Goal: Task Accomplishment & Management: Manage account settings

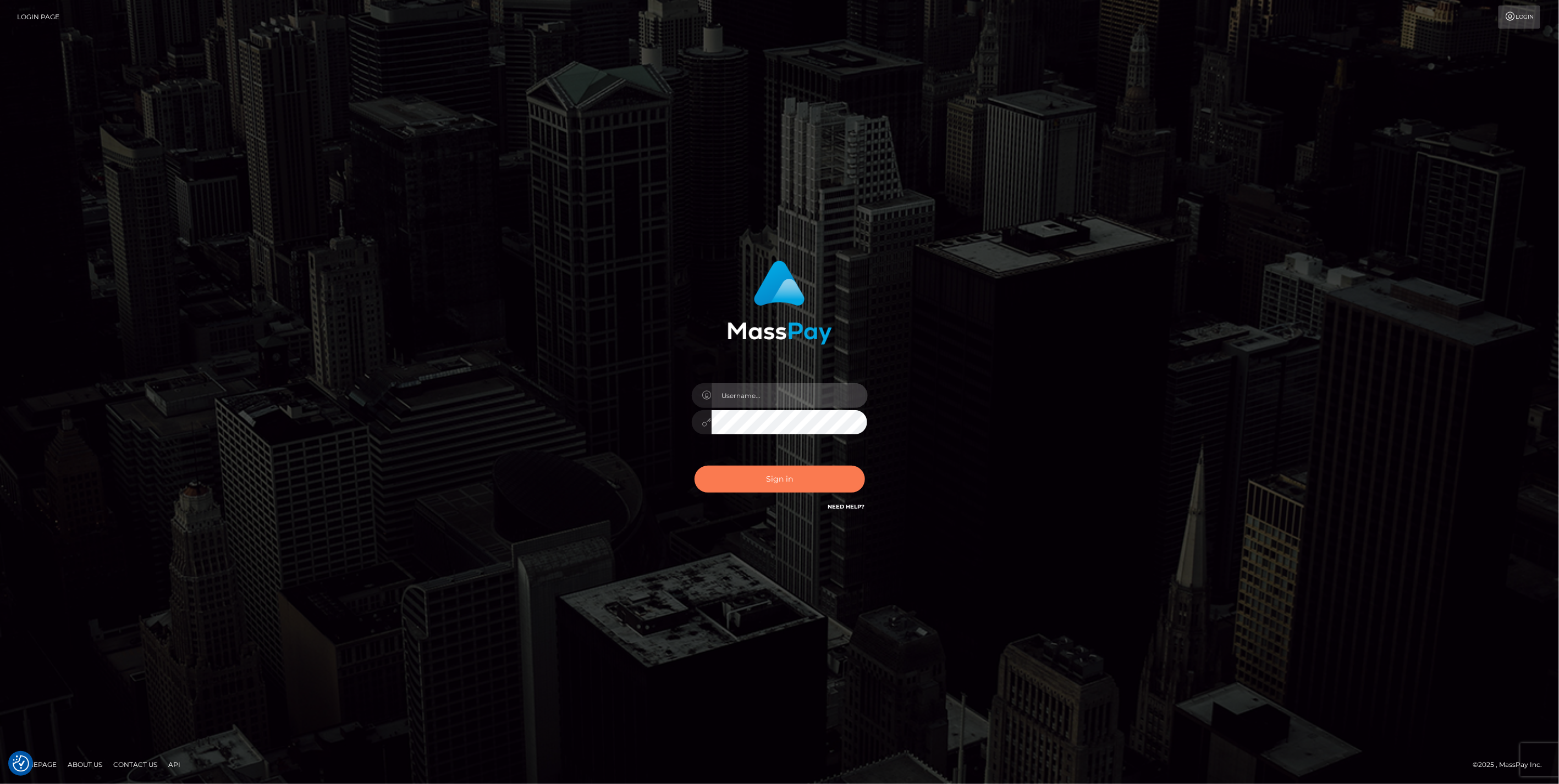
type input "jlo"
click at [776, 484] on button "Sign in" at bounding box center [780, 480] width 171 height 27
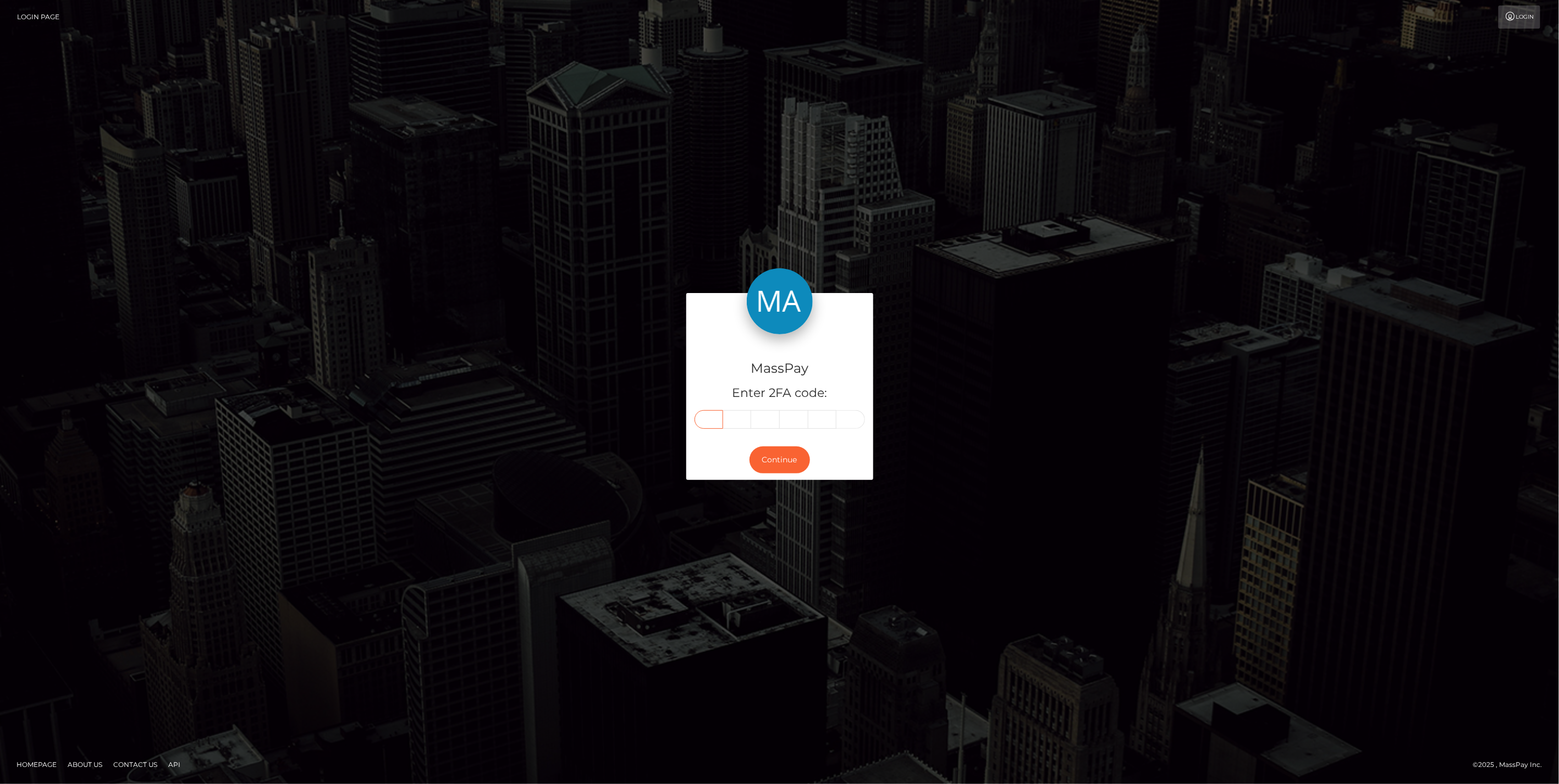
paste input "8"
type input "8"
type input "5"
type input "9"
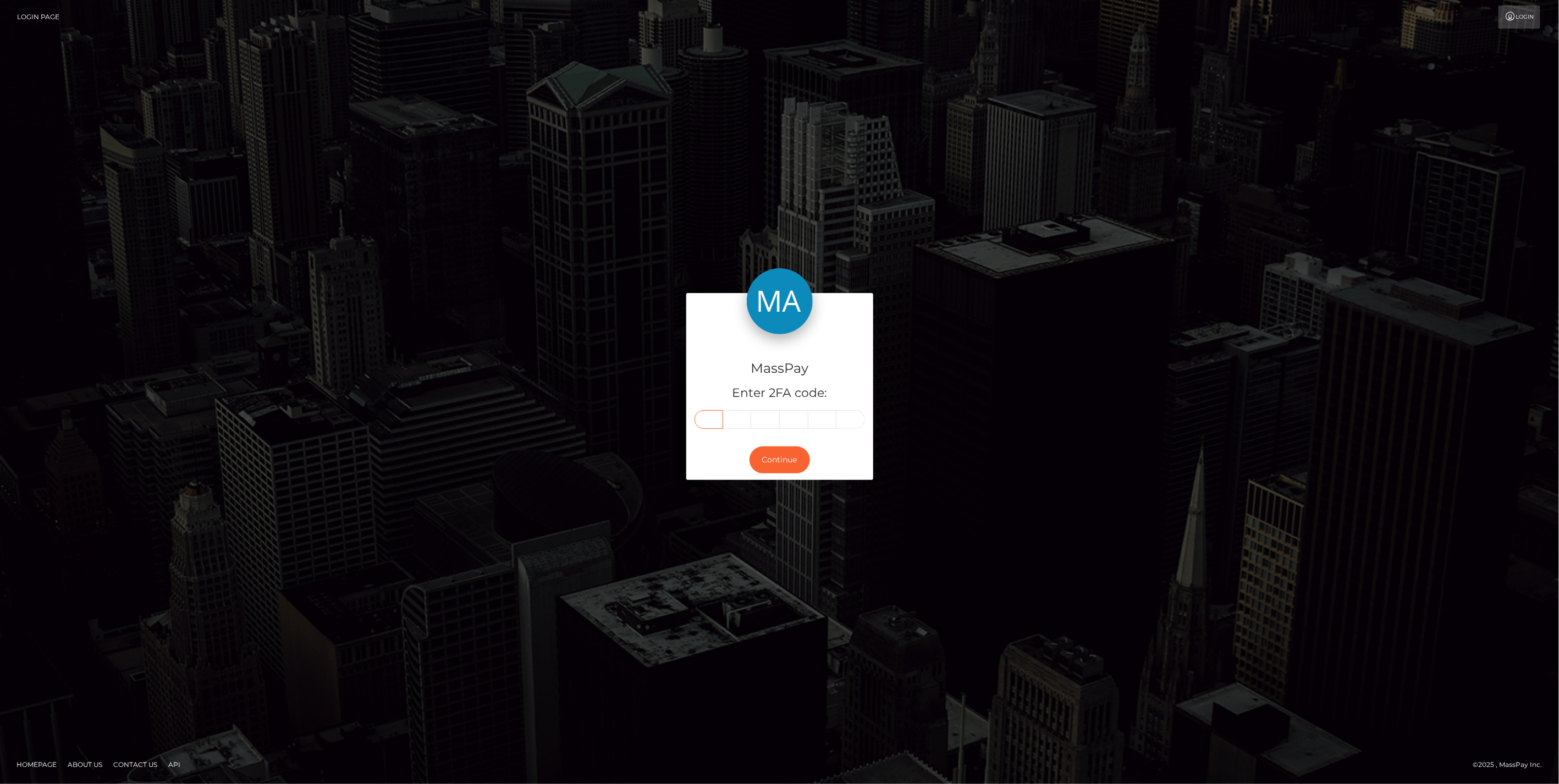
type input "7"
type input "9"
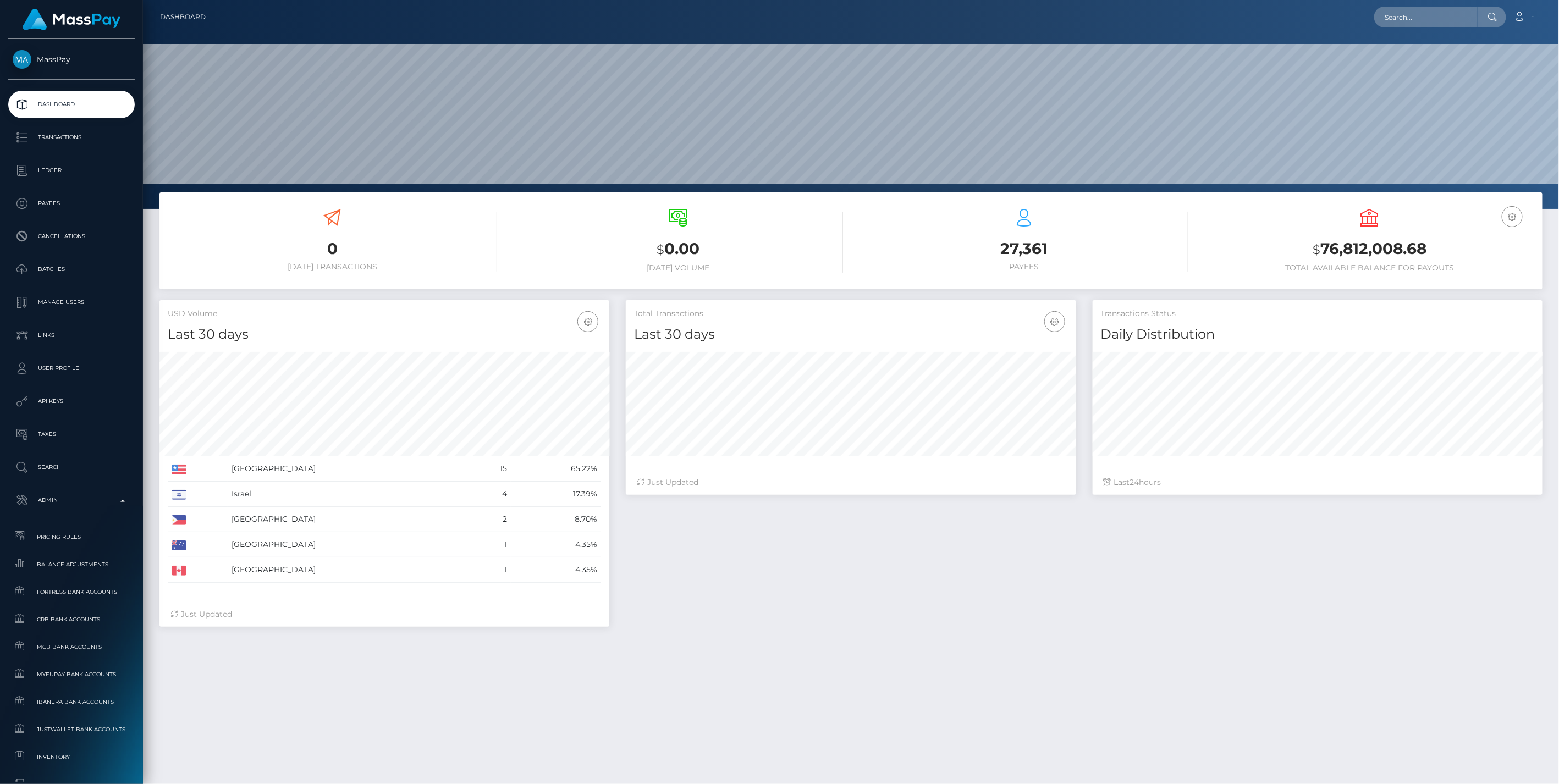
scroll to position [195, 449]
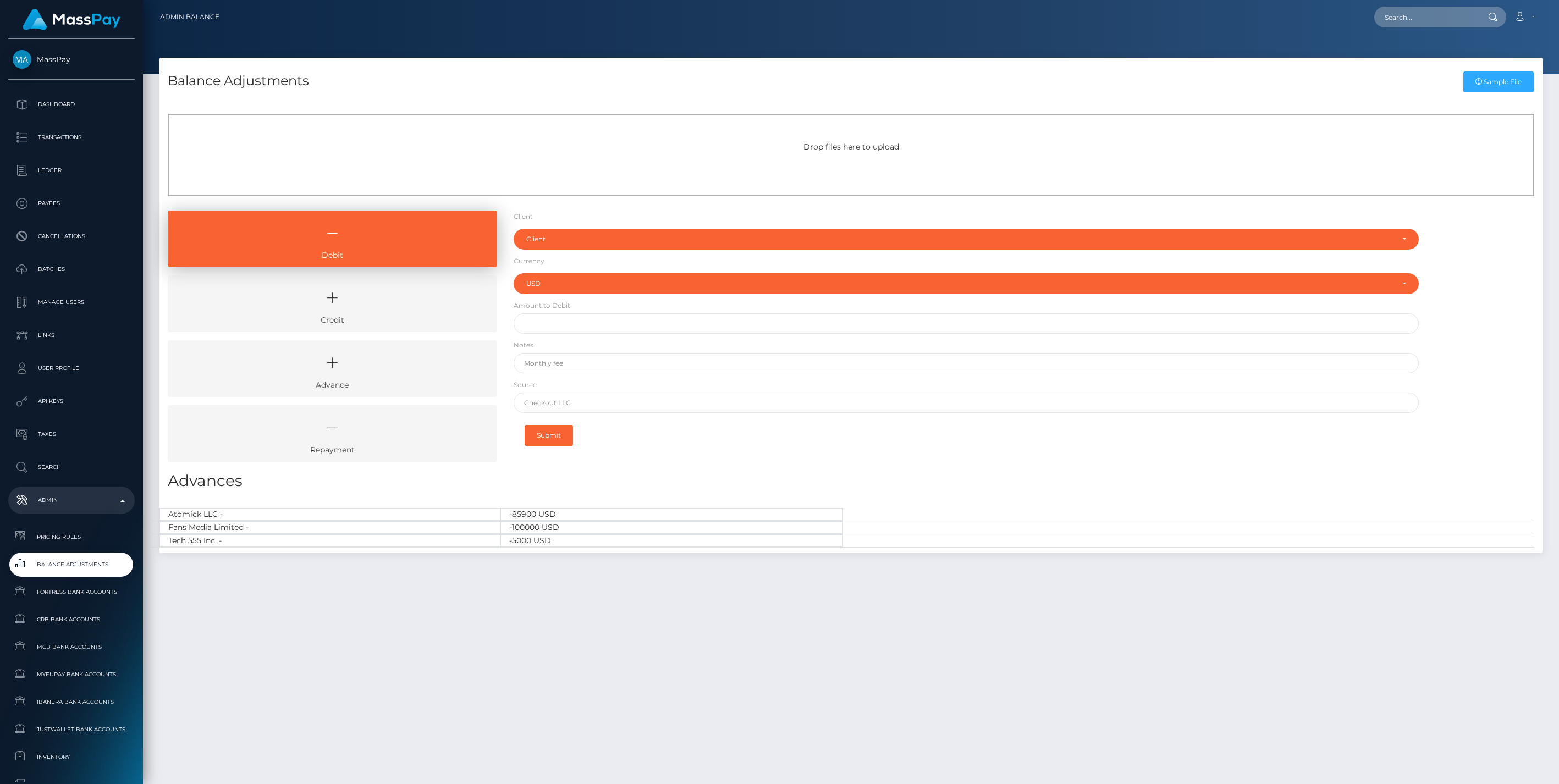
select select "USD"
click at [402, 288] on icon at bounding box center [332, 298] width 304 height 33
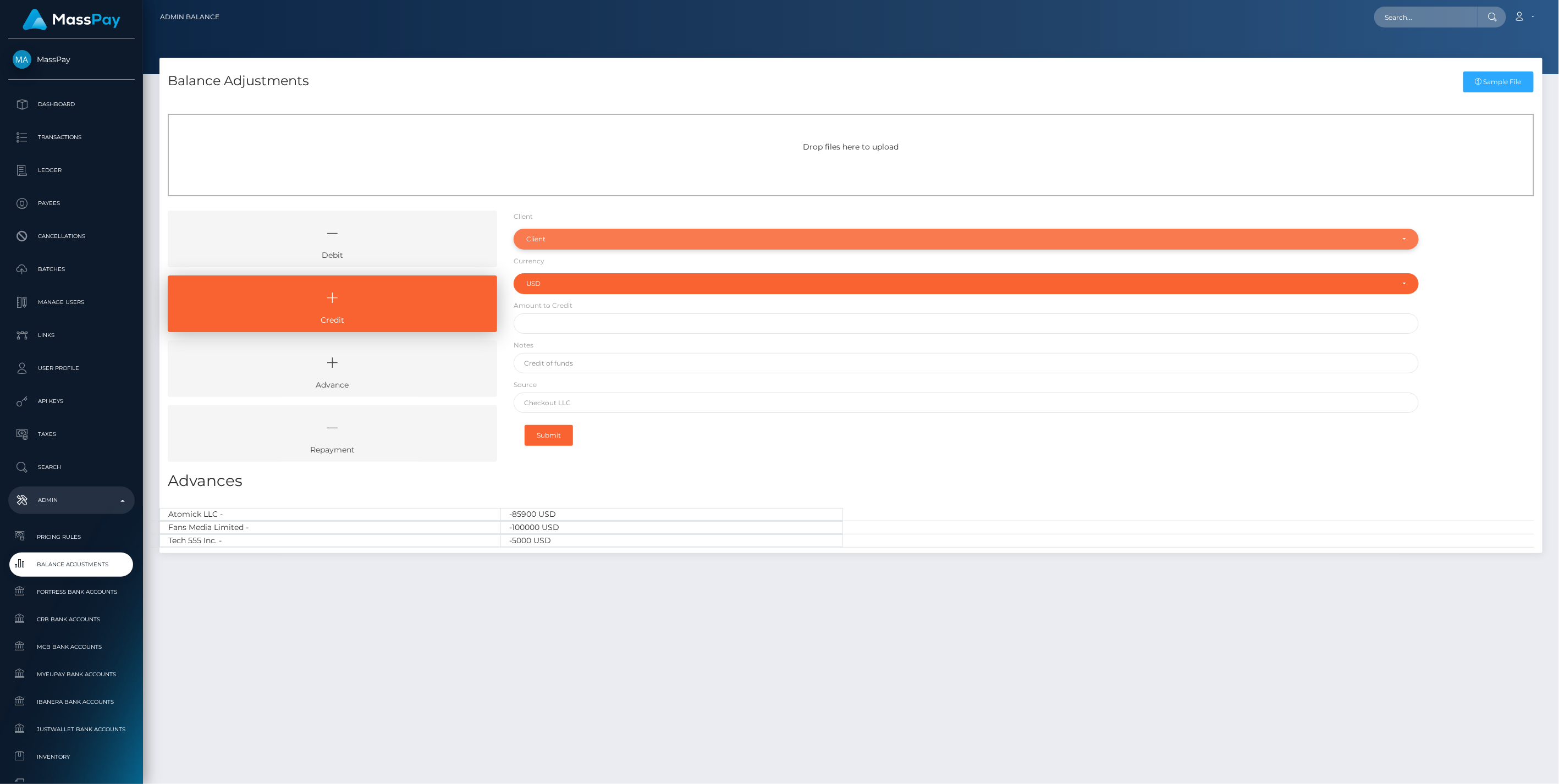
click at [552, 239] on div "Client" at bounding box center [960, 239] width 868 height 9
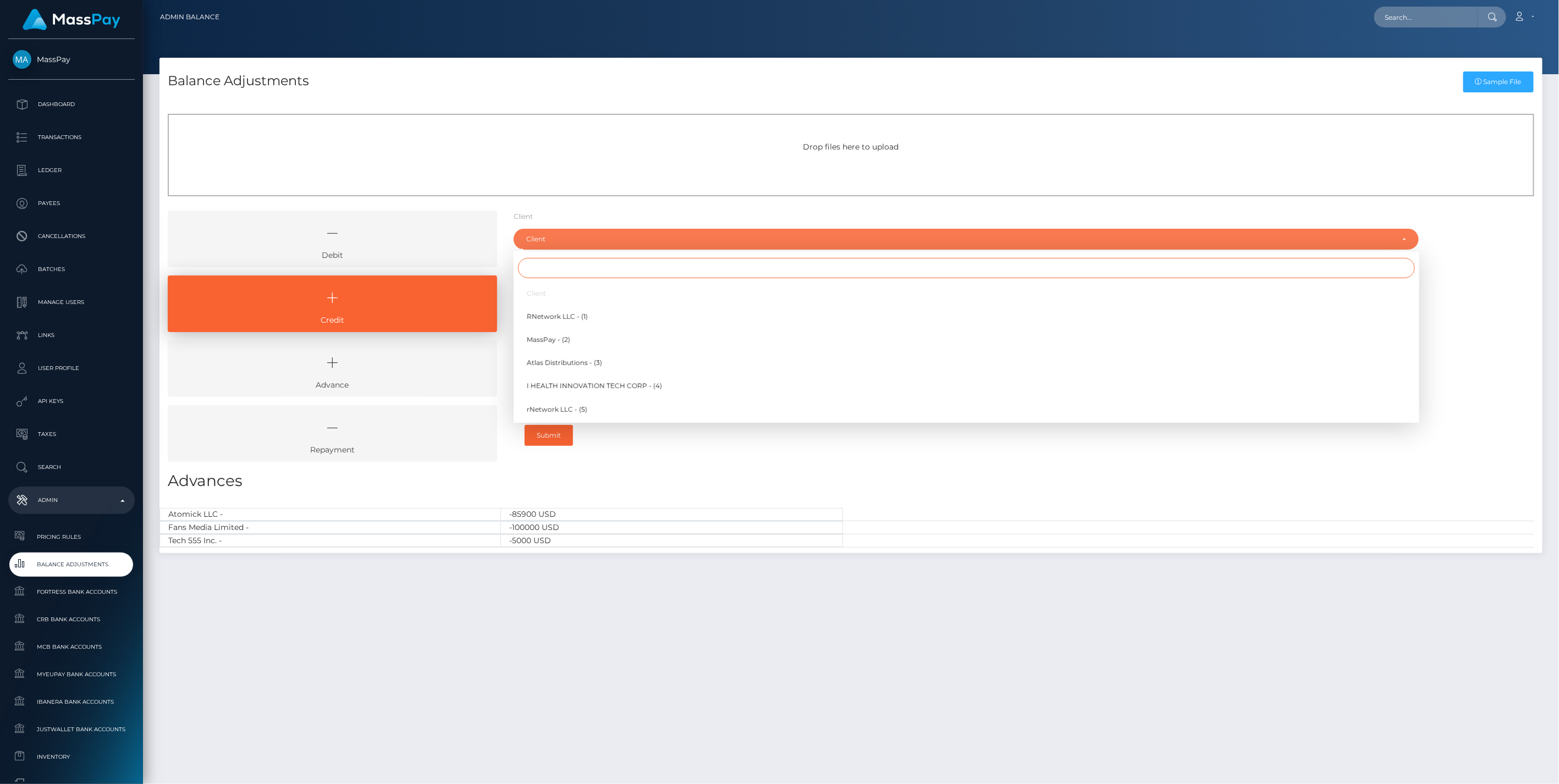
click at [541, 272] on input "Search" at bounding box center [967, 267] width 897 height 20
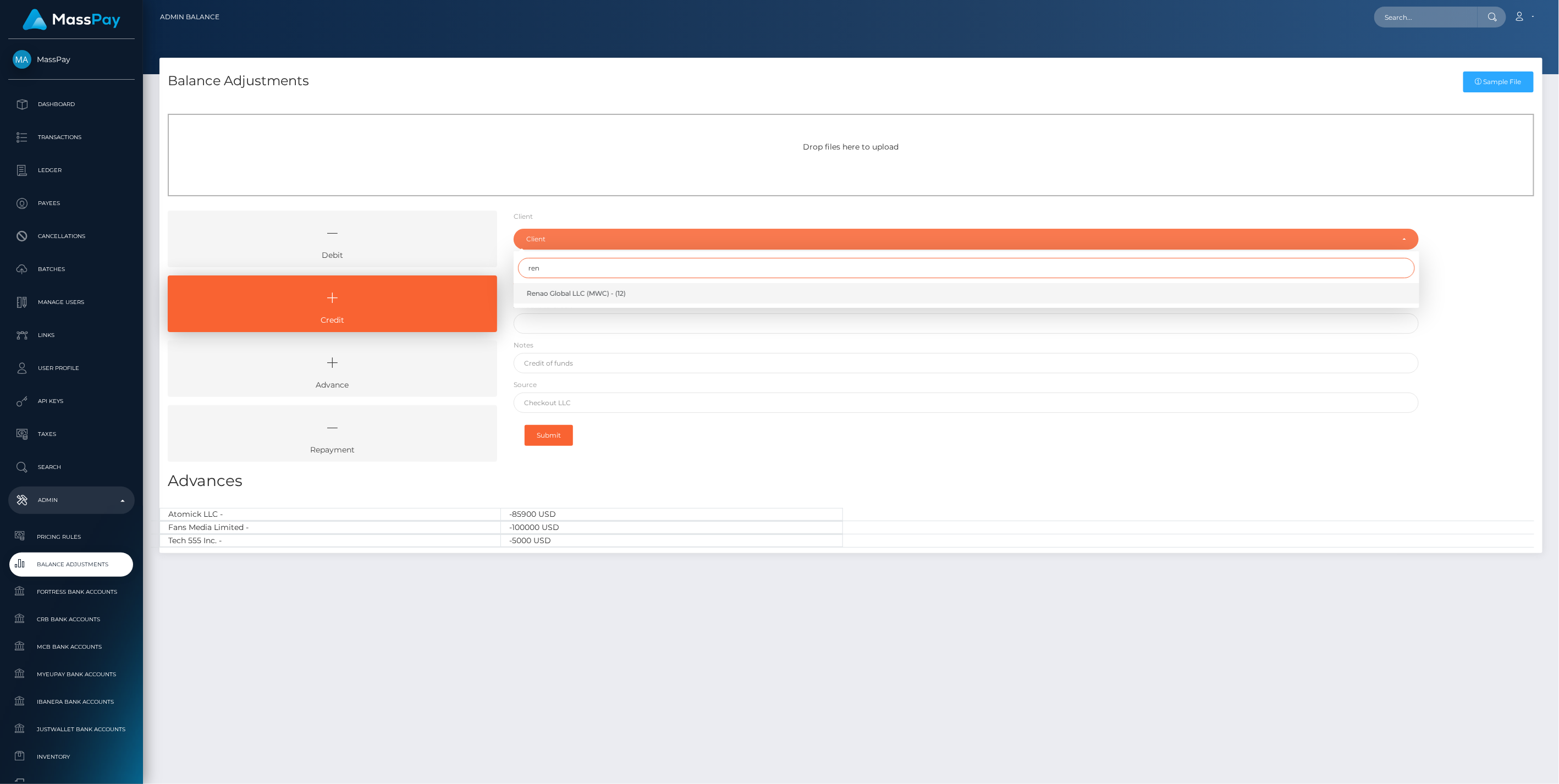
type input "ren"
click at [555, 294] on span "Renao Global LLC (MWC) - (12)" at bounding box center [576, 293] width 99 height 10
select select "12"
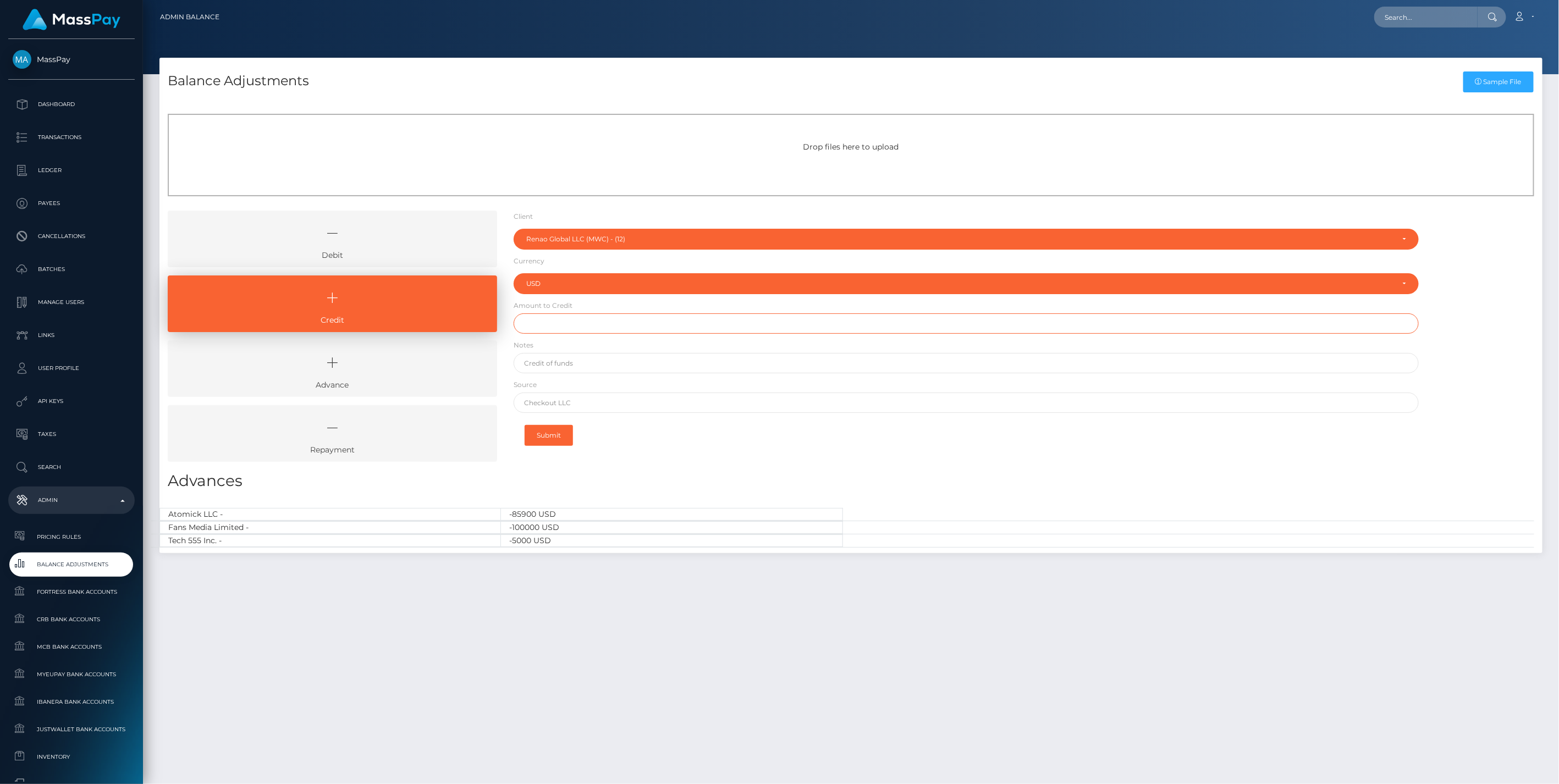
click at [550, 330] on input "text" at bounding box center [966, 323] width 906 height 20
type input "$850.00"
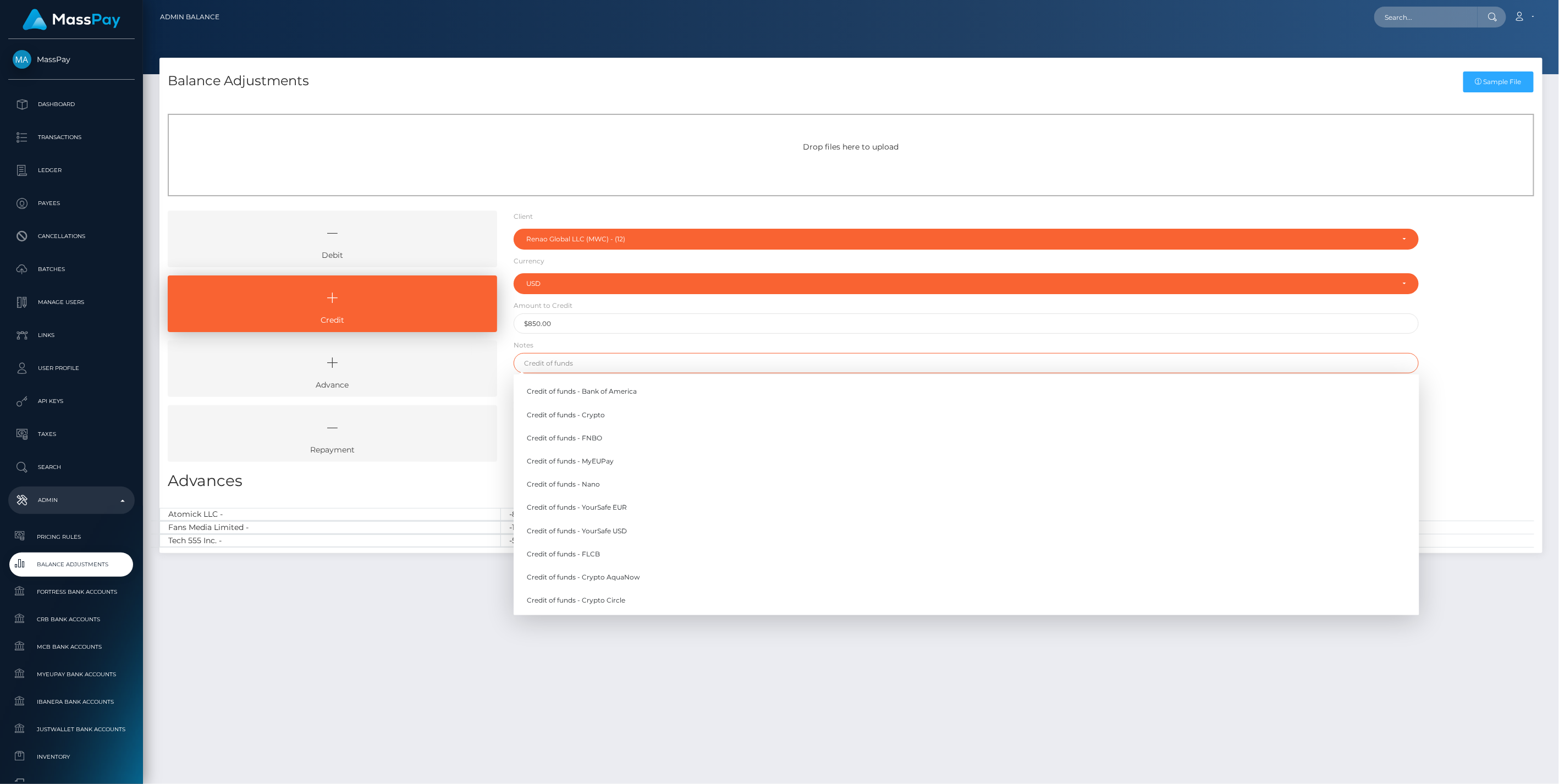
click at [554, 360] on input "text" at bounding box center [966, 363] width 906 height 20
click at [582, 438] on link "Credit of funds - FNBO" at bounding box center [966, 437] width 906 height 20
type input "Credit of funds - FNBO"
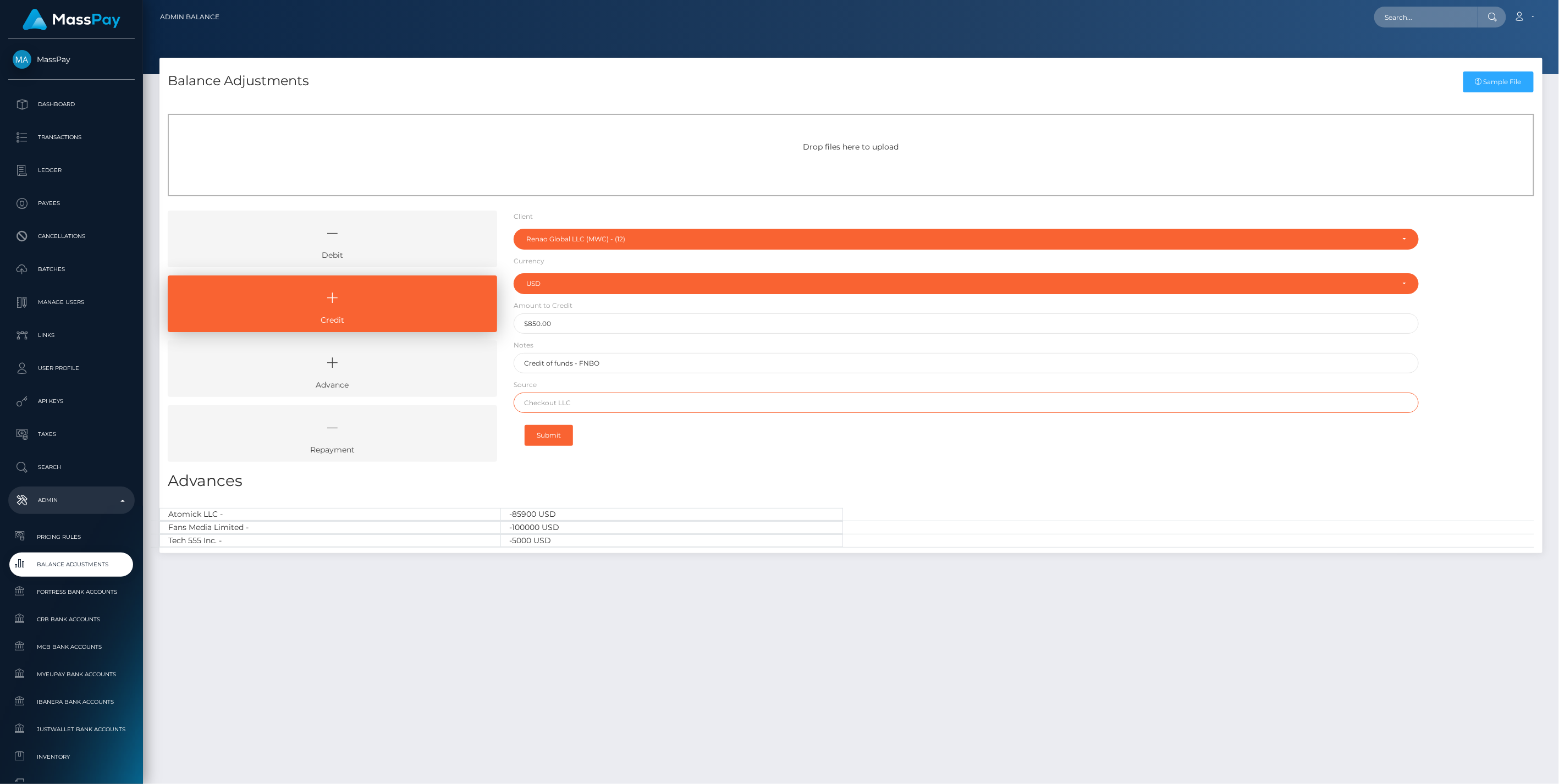
click at [534, 403] on input "text" at bounding box center [966, 403] width 906 height 20
paste input "BANK OF AMERICA N.A."
type input "BANK OF AMERICA N.A."
drag, startPoint x: 554, startPoint y: 441, endPoint x: 494, endPoint y: 440, distance: 60.0
click at [554, 440] on button "Submit" at bounding box center [549, 436] width 48 height 21
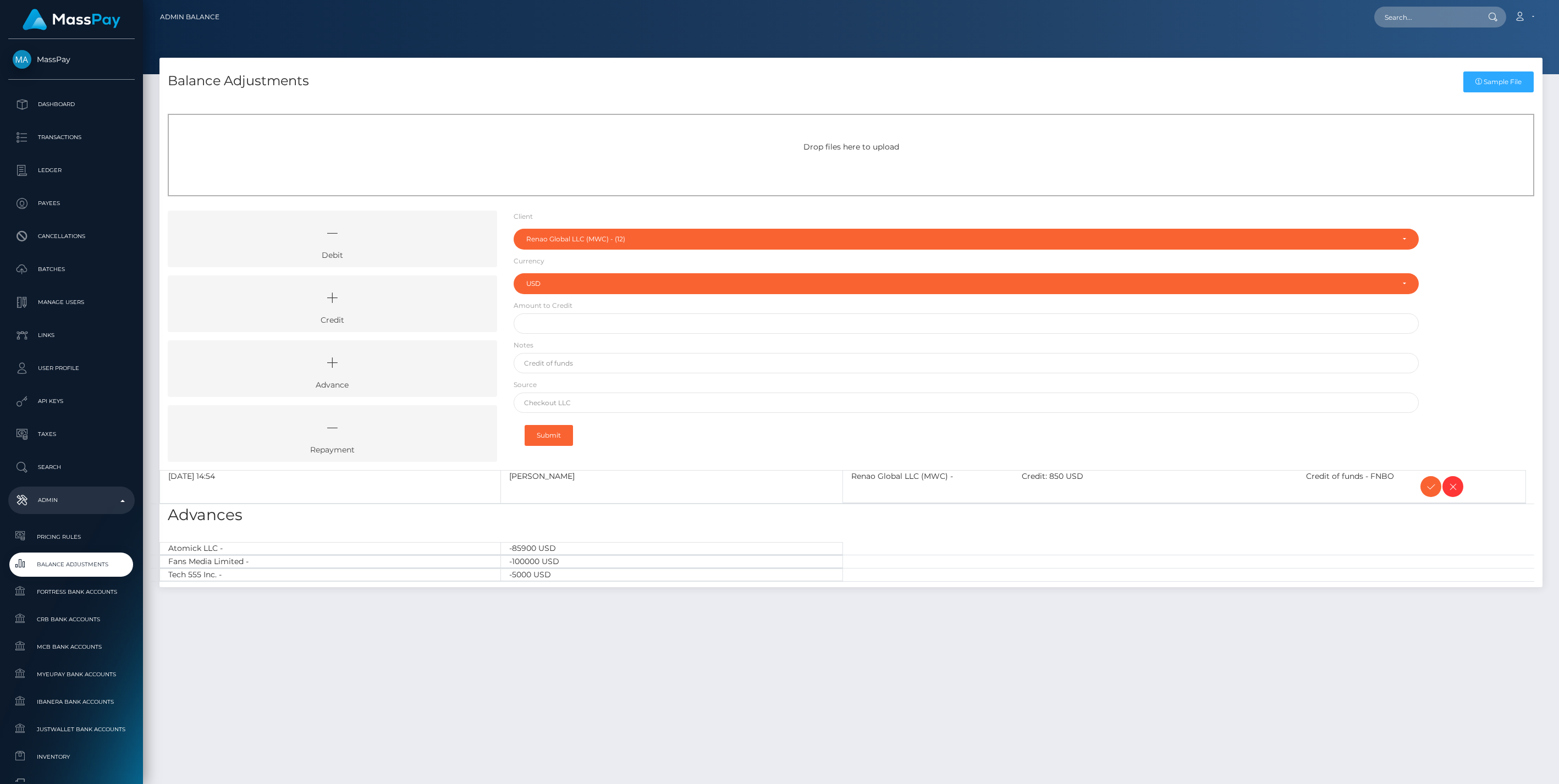
select select "12"
select select "USD"
click at [1433, 486] on icon at bounding box center [1431, 487] width 13 height 14
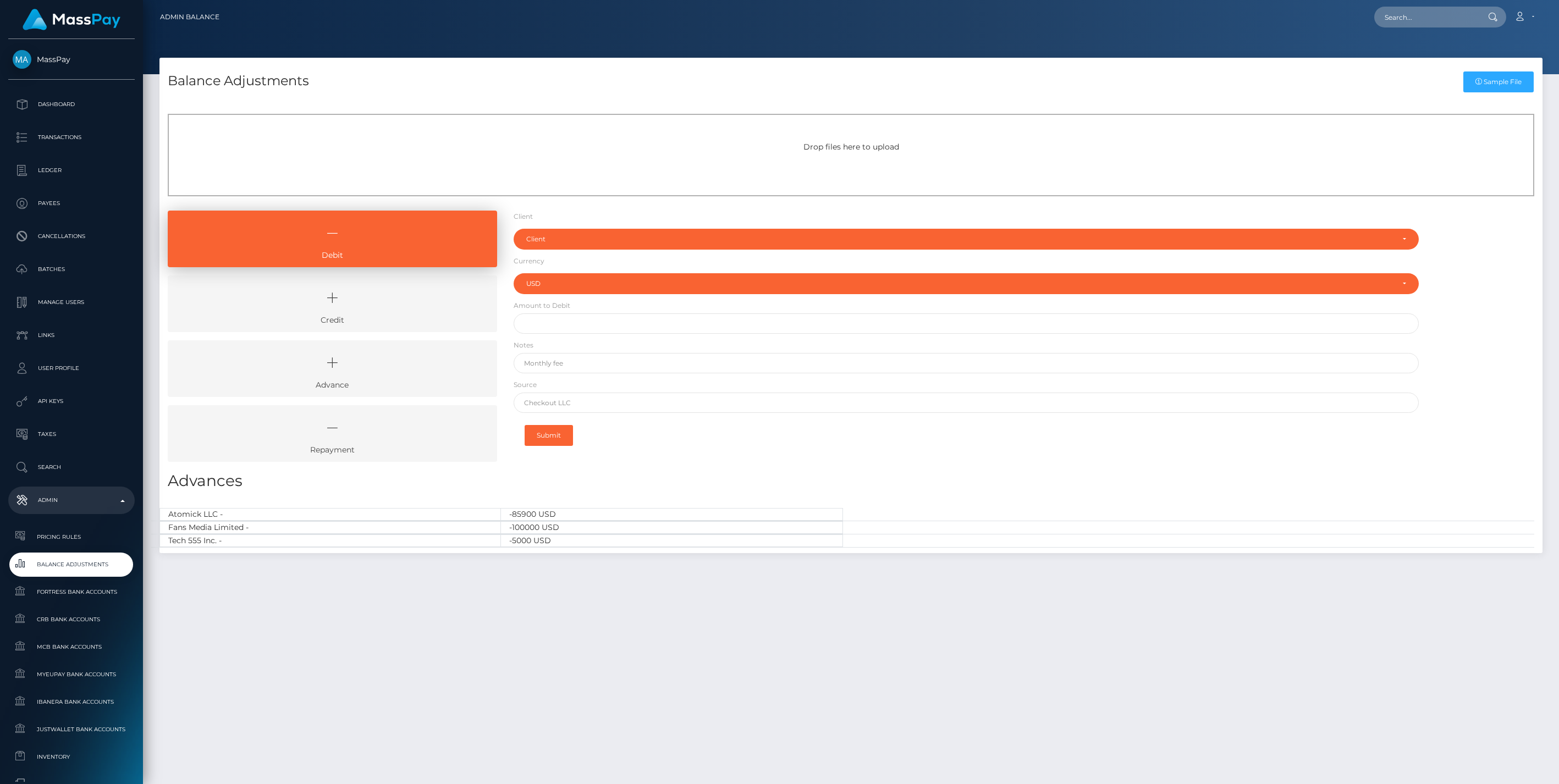
select select "USD"
click at [397, 282] on icon at bounding box center [332, 298] width 304 height 33
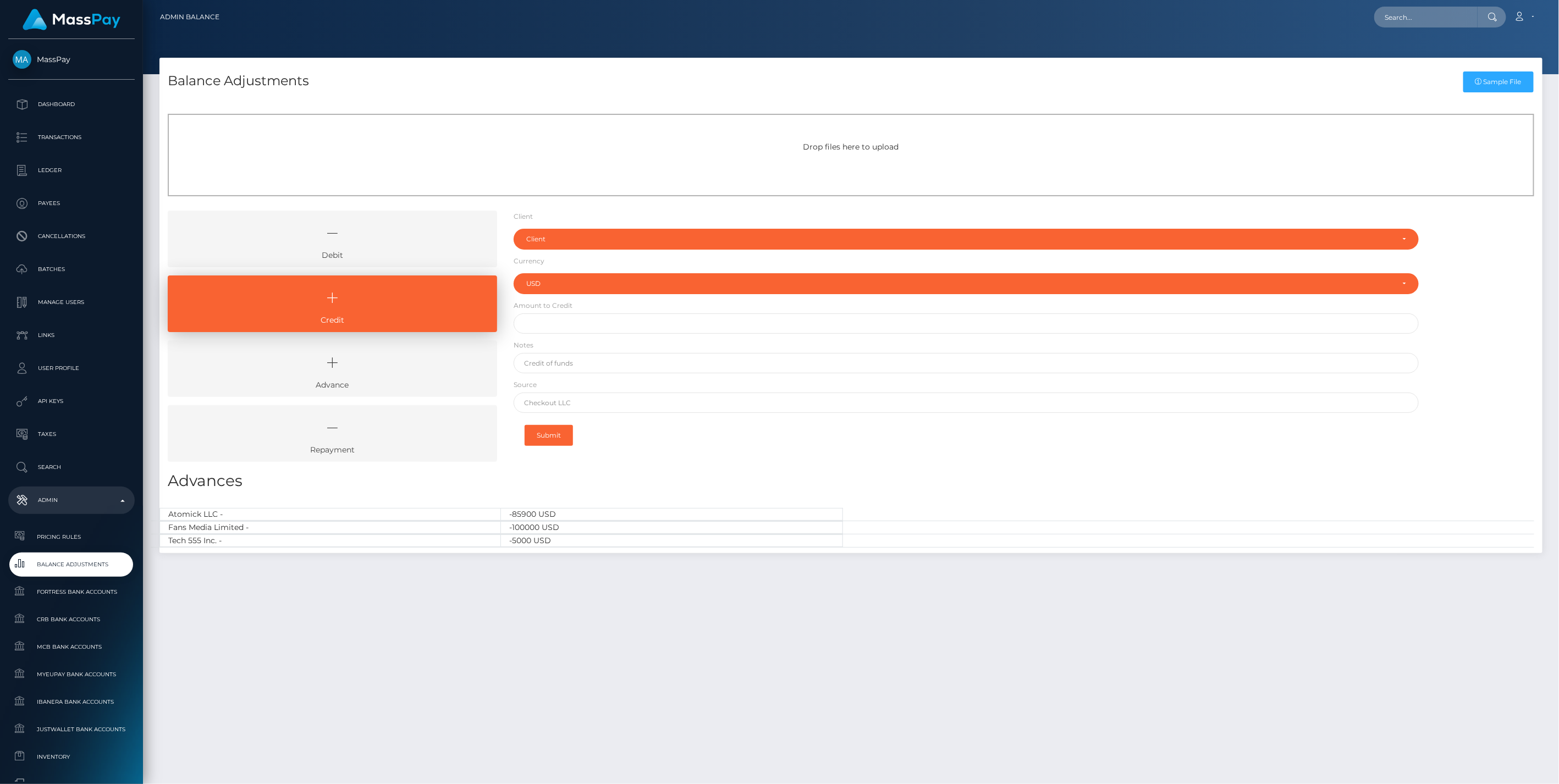
click at [420, 244] on icon at bounding box center [332, 233] width 304 height 33
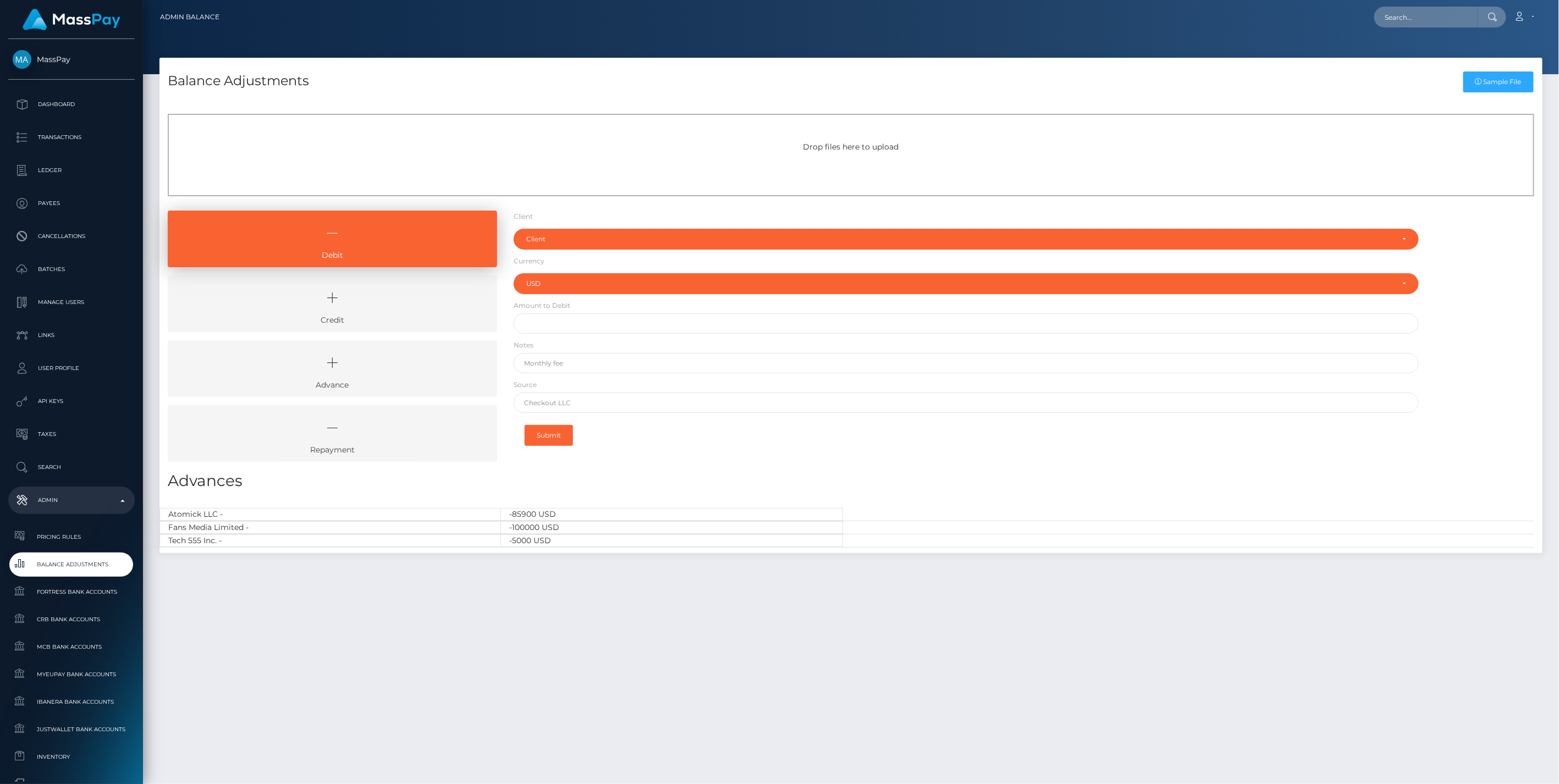
click at [408, 317] on link "Credit" at bounding box center [332, 304] width 329 height 57
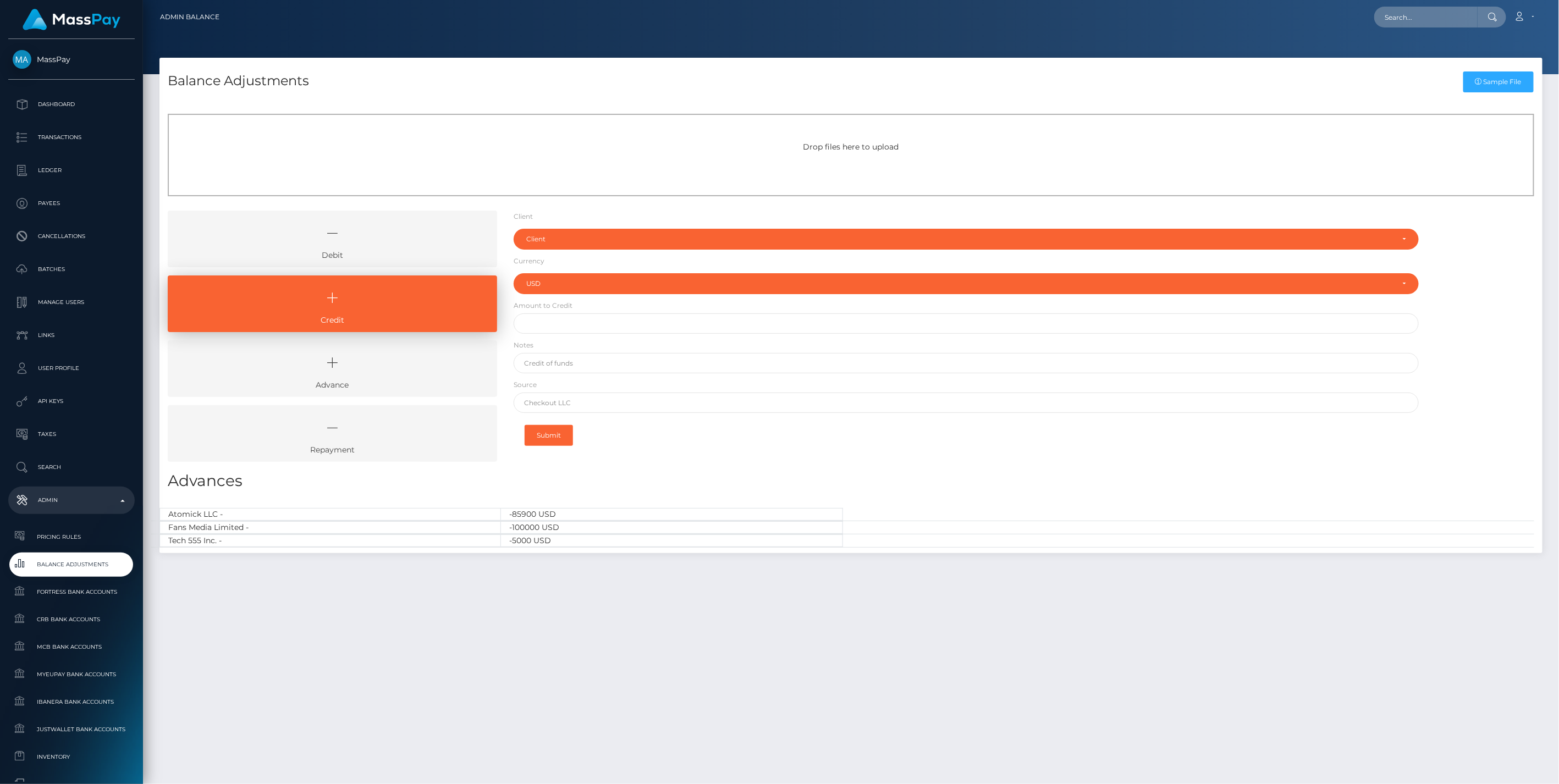
click at [385, 249] on link "Debit" at bounding box center [332, 239] width 329 height 57
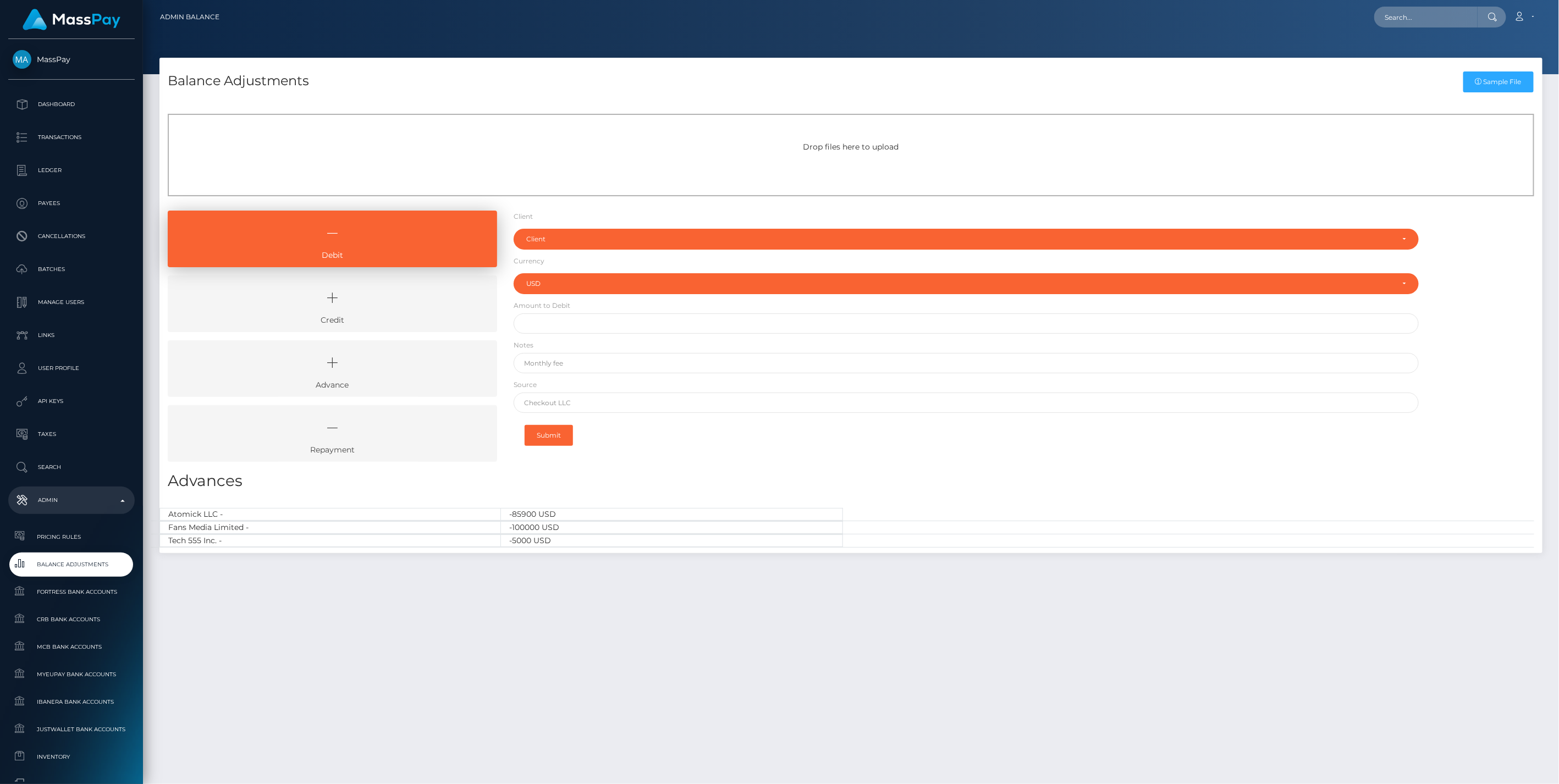
click at [403, 313] on icon at bounding box center [332, 298] width 304 height 33
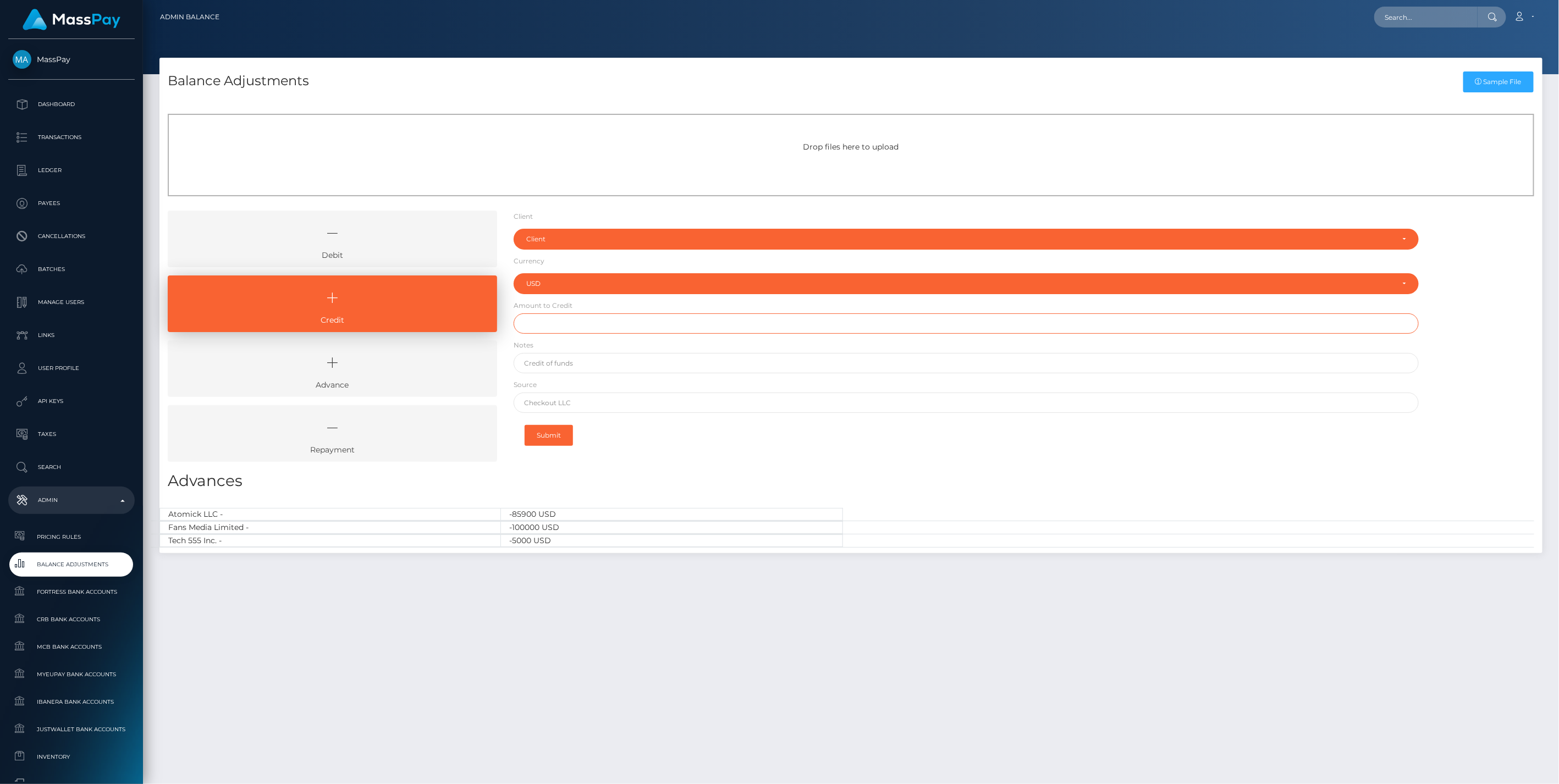
click at [559, 326] on input "text" at bounding box center [966, 323] width 906 height 20
type input "$32,000.00"
click at [570, 360] on input "text" at bounding box center [966, 363] width 906 height 20
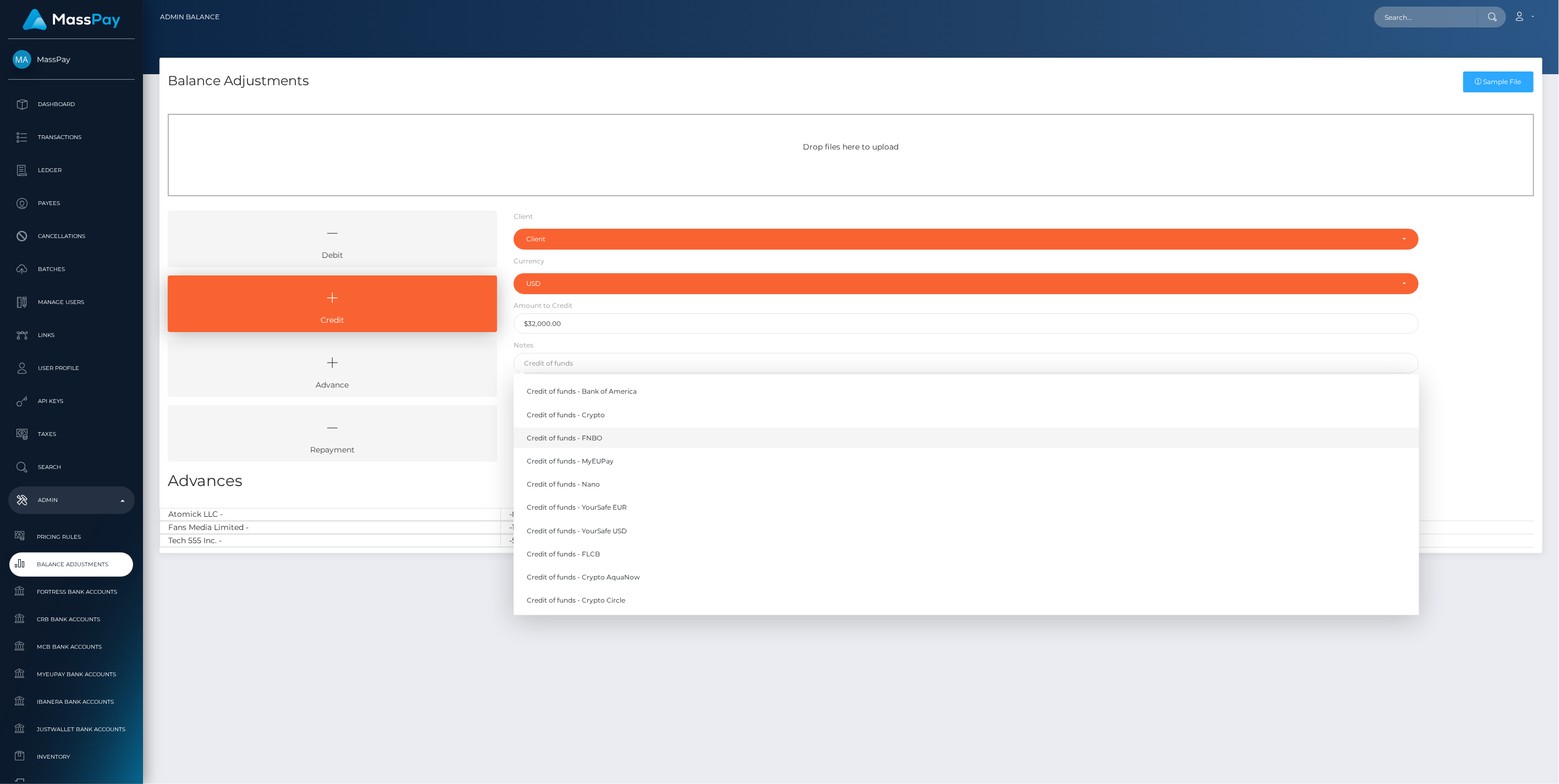
click at [603, 434] on link "Credit of funds - FNBO" at bounding box center [966, 437] width 906 height 20
type input "Credit of funds - FNBO"
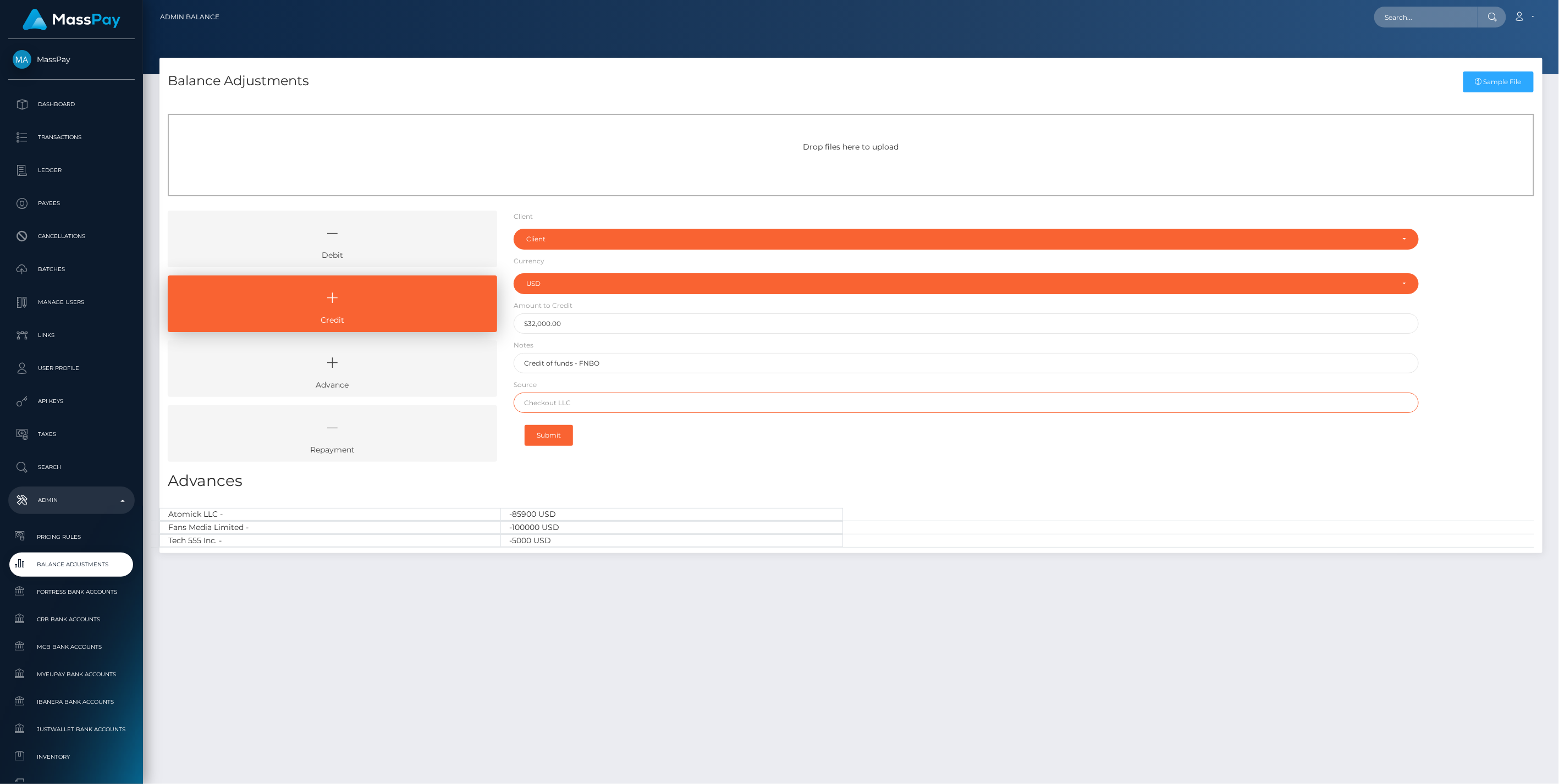
click at [560, 403] on input "text" at bounding box center [966, 403] width 906 height 20
paste input "WELLS FARGO"
type input "WELLS FARGO"
click at [548, 232] on div "Client" at bounding box center [966, 239] width 906 height 21
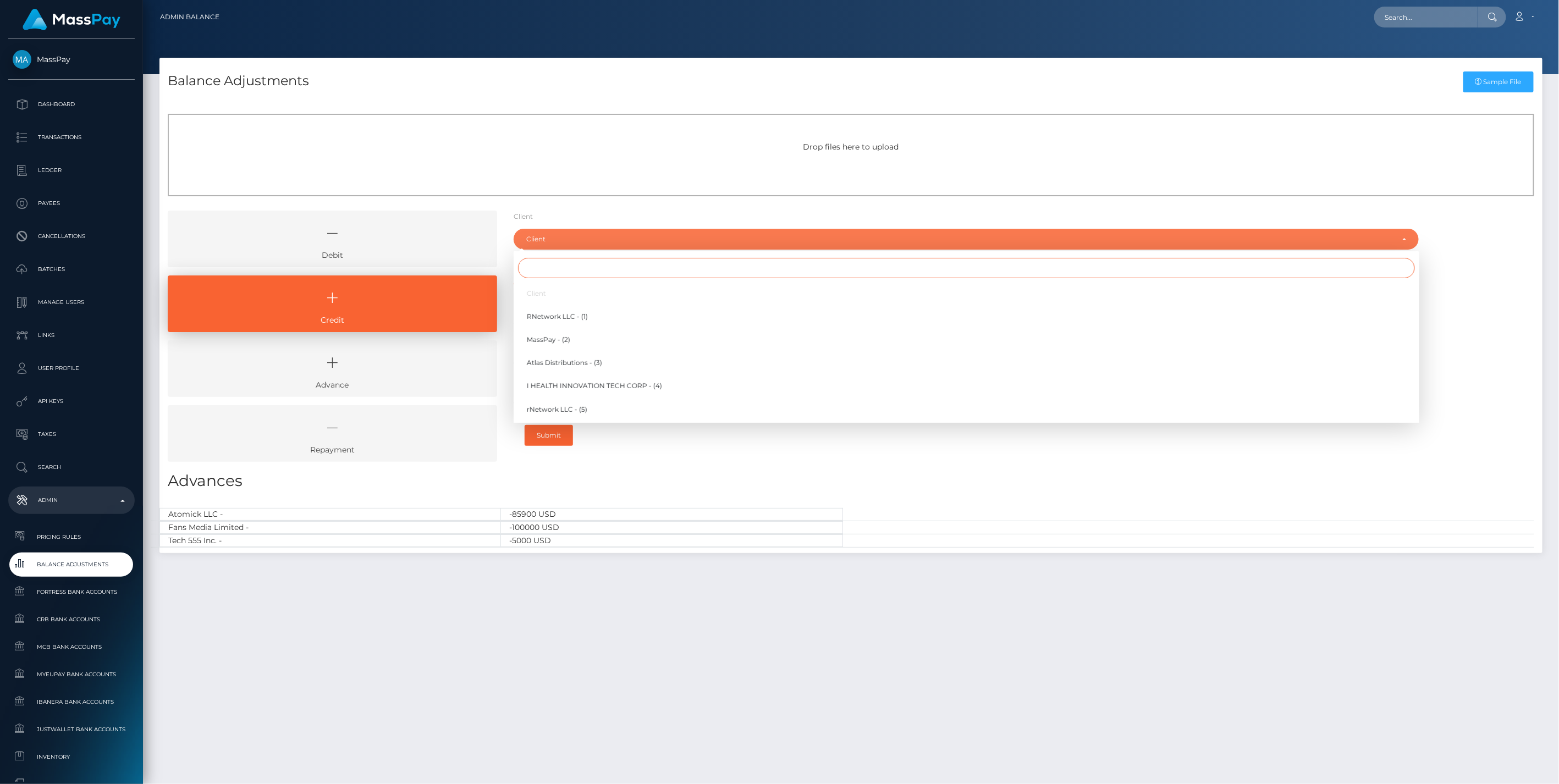
click at [545, 270] on input "Search" at bounding box center [967, 267] width 897 height 20
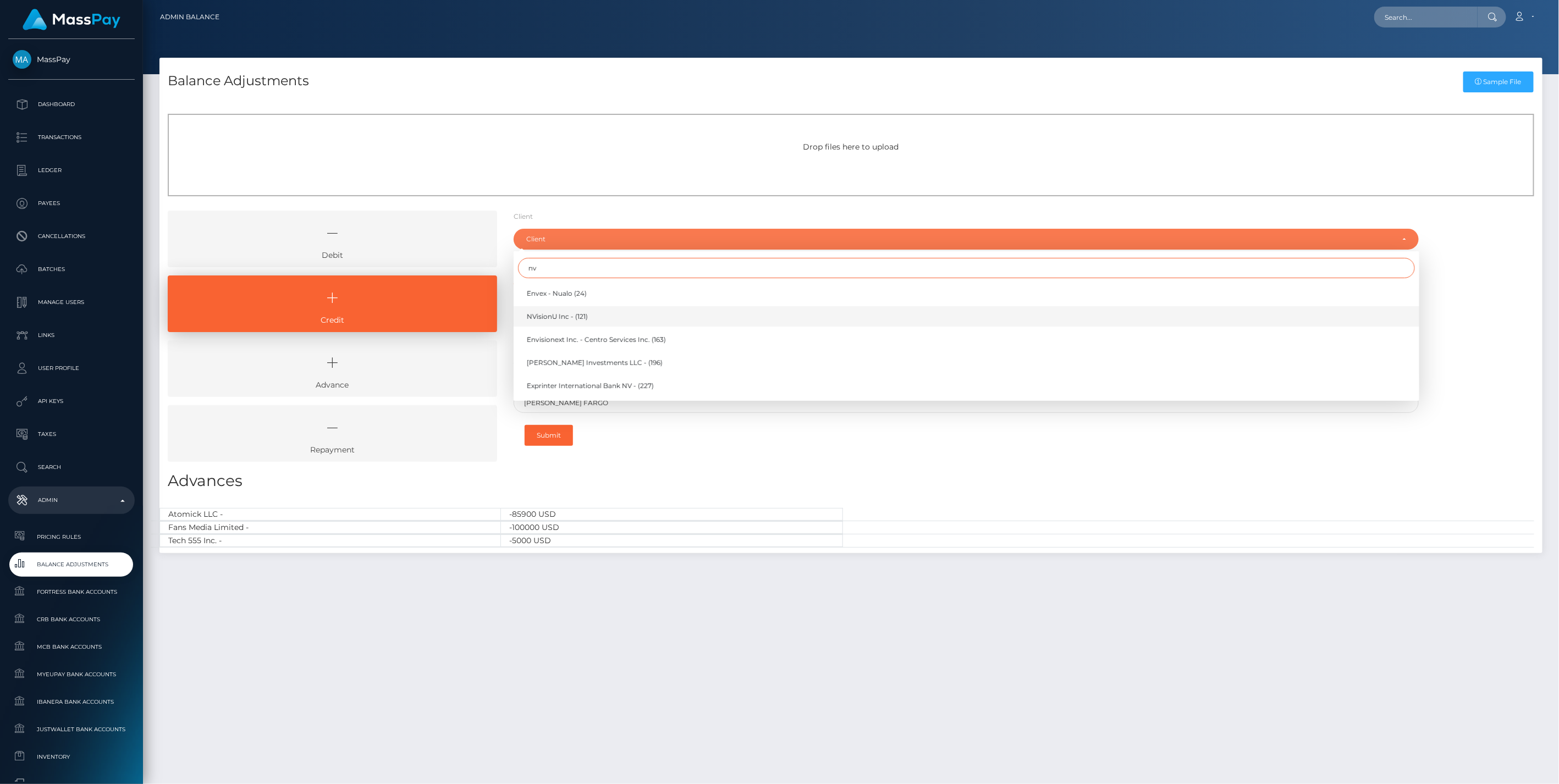
type input "nv"
click at [557, 314] on span "NVisionU Inc - (121)" at bounding box center [557, 316] width 61 height 10
select select "121"
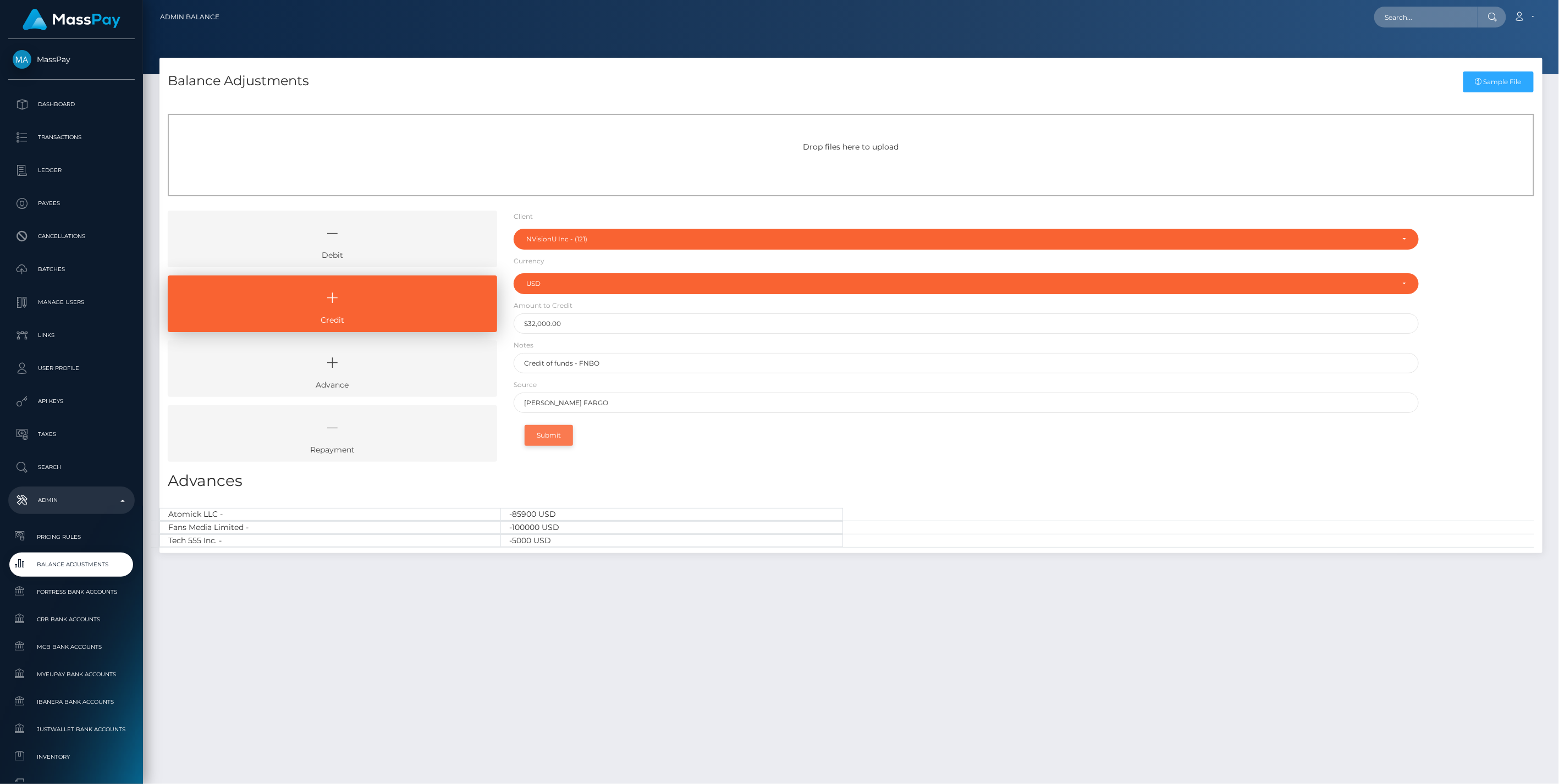
click at [553, 431] on button "Submit" at bounding box center [549, 436] width 48 height 21
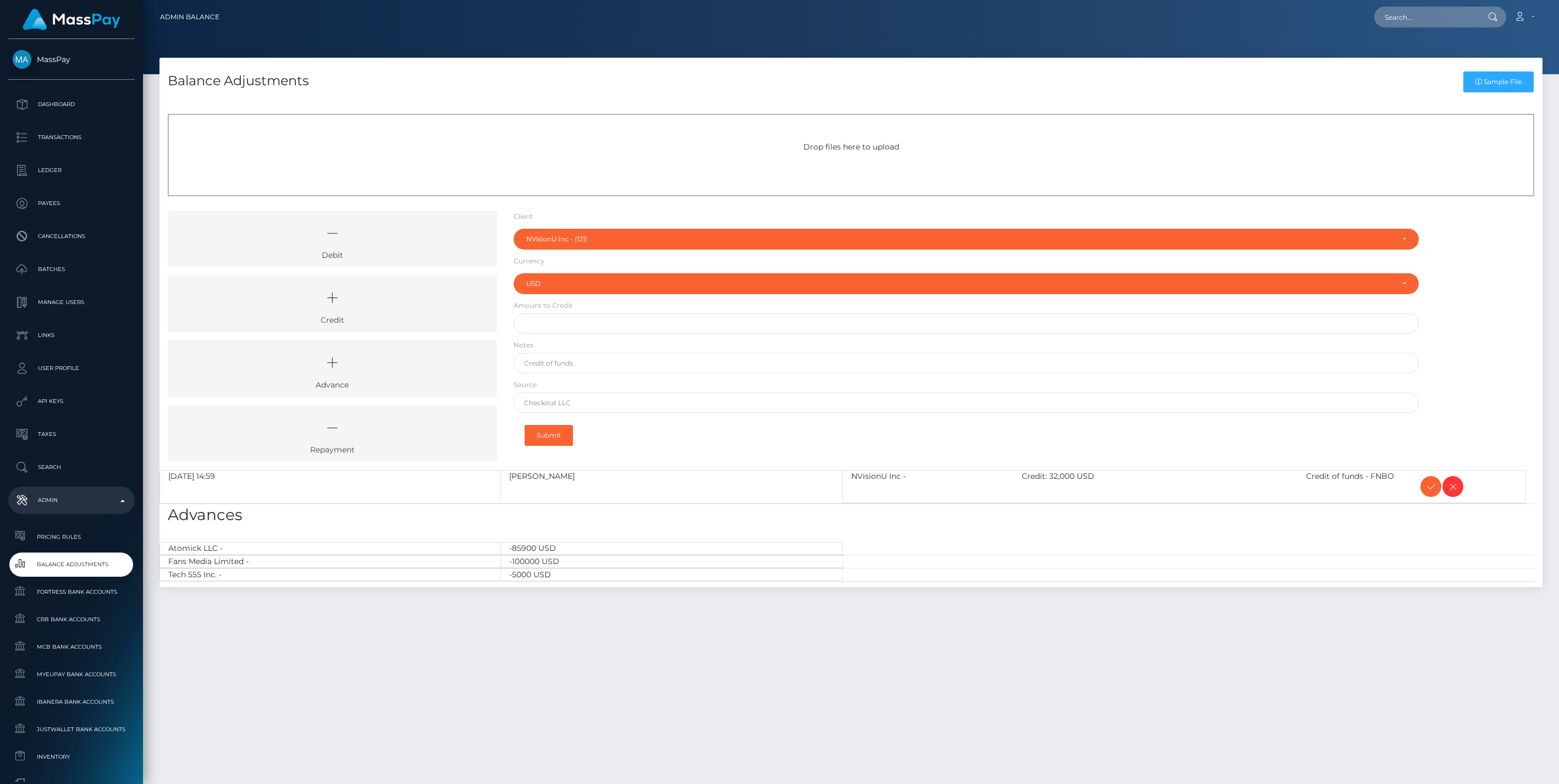
select select "121"
select select "USD"
click at [1433, 486] on icon at bounding box center [1431, 487] width 13 height 14
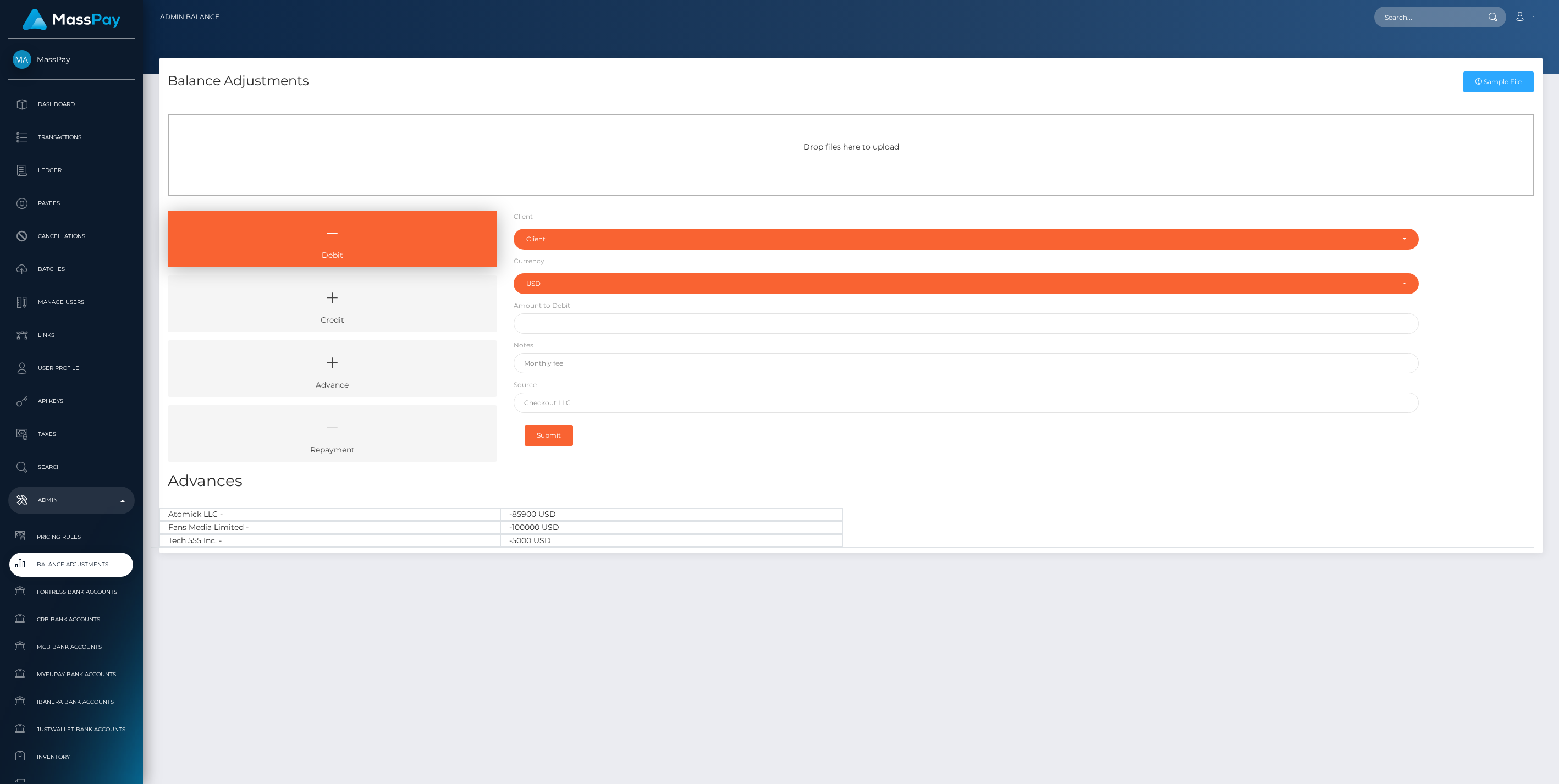
select select "USD"
drag, startPoint x: 407, startPoint y: 305, endPoint x: 430, endPoint y: 297, distance: 24.4
click at [407, 305] on icon at bounding box center [332, 298] width 304 height 33
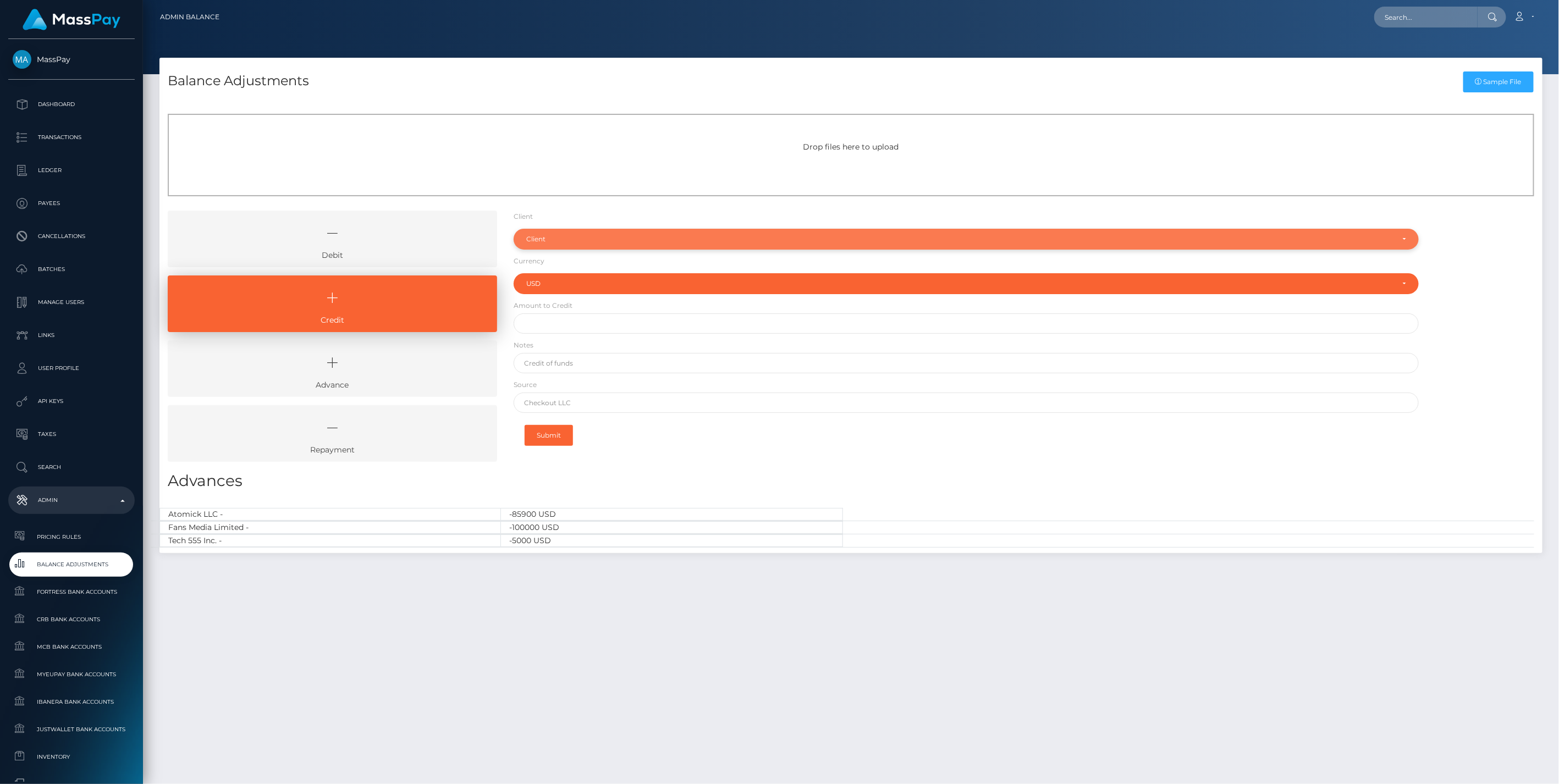
click at [583, 233] on div "Client" at bounding box center [966, 239] width 906 height 21
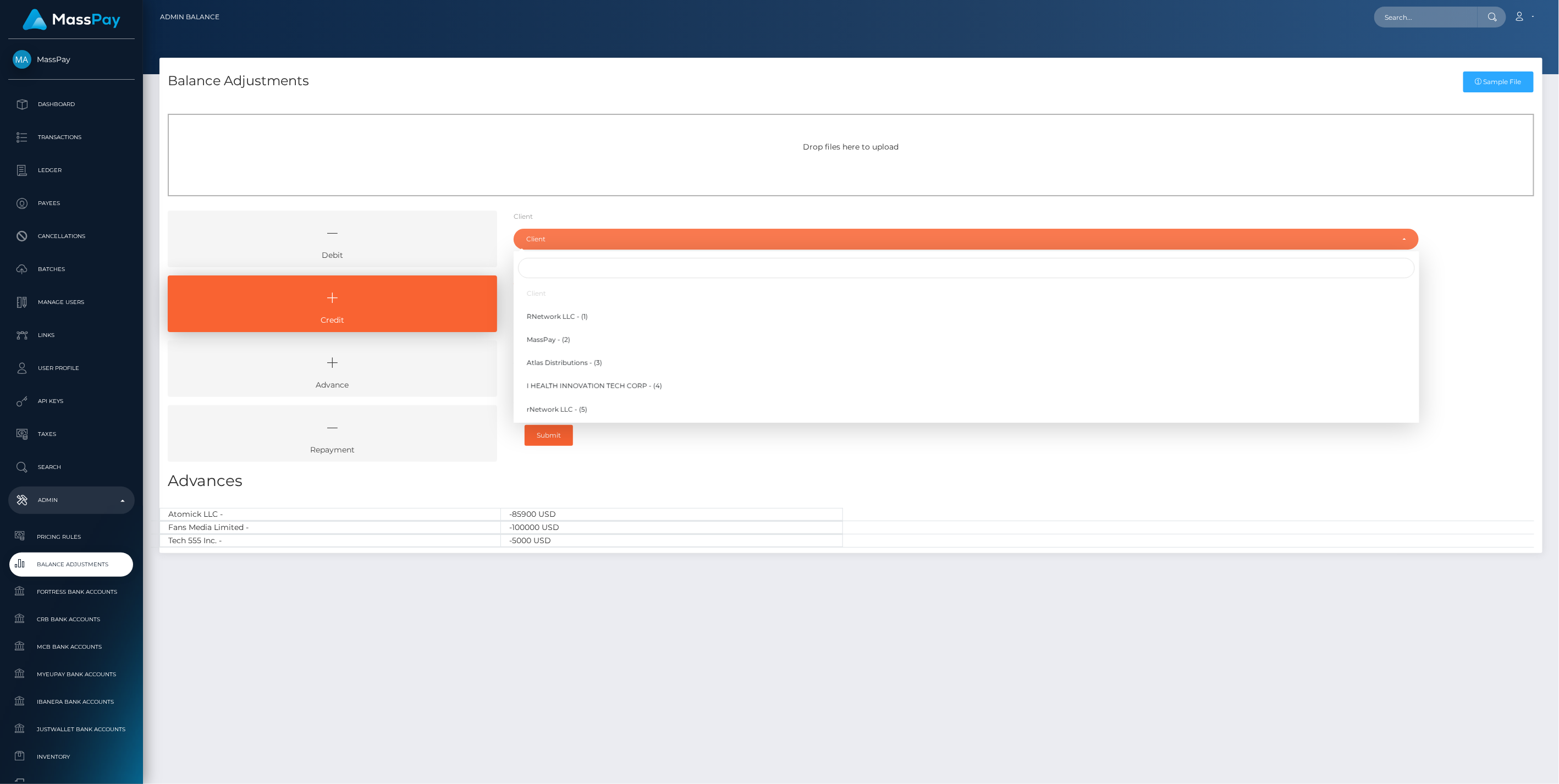
drag, startPoint x: 707, startPoint y: 464, endPoint x: 685, endPoint y: 442, distance: 31.1
click at [705, 462] on div "Client Client RNetwork LLC - (1) MassPay - (2) Atlas Distributions - (3) I HEAL…" at bounding box center [966, 341] width 922 height 260
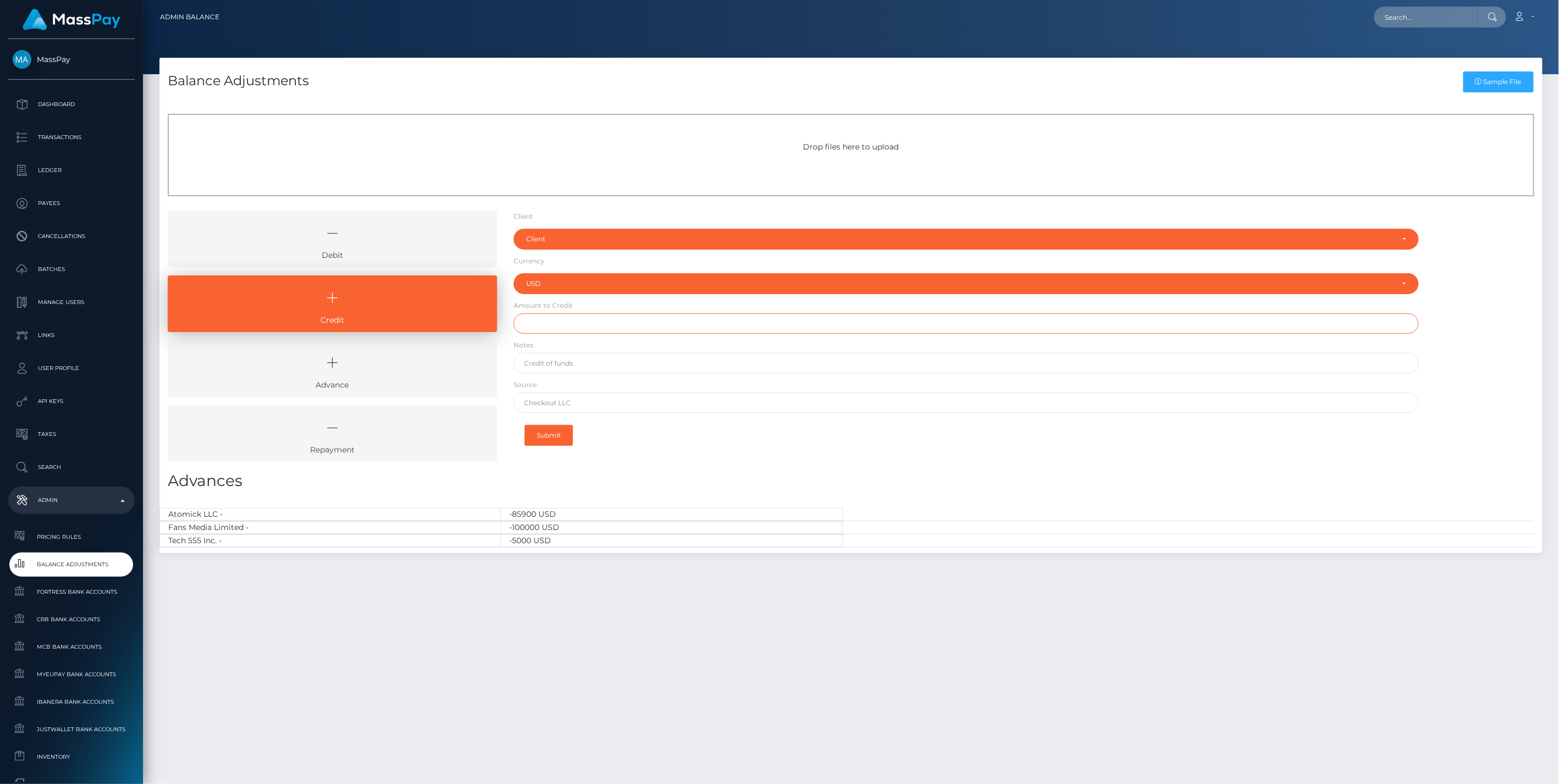
drag, startPoint x: 579, startPoint y: 314, endPoint x: 579, endPoint y: 326, distance: 12.0
click at [579, 320] on input "text" at bounding box center [966, 323] width 906 height 20
type input "$200,000.00"
click at [591, 374] on form "Client Client RNetwork LLC - (1) MassPay - (2) Atlas Distributions - (3) I HEAL…" at bounding box center [966, 332] width 906 height 242
click at [591, 366] on input "text" at bounding box center [966, 363] width 906 height 20
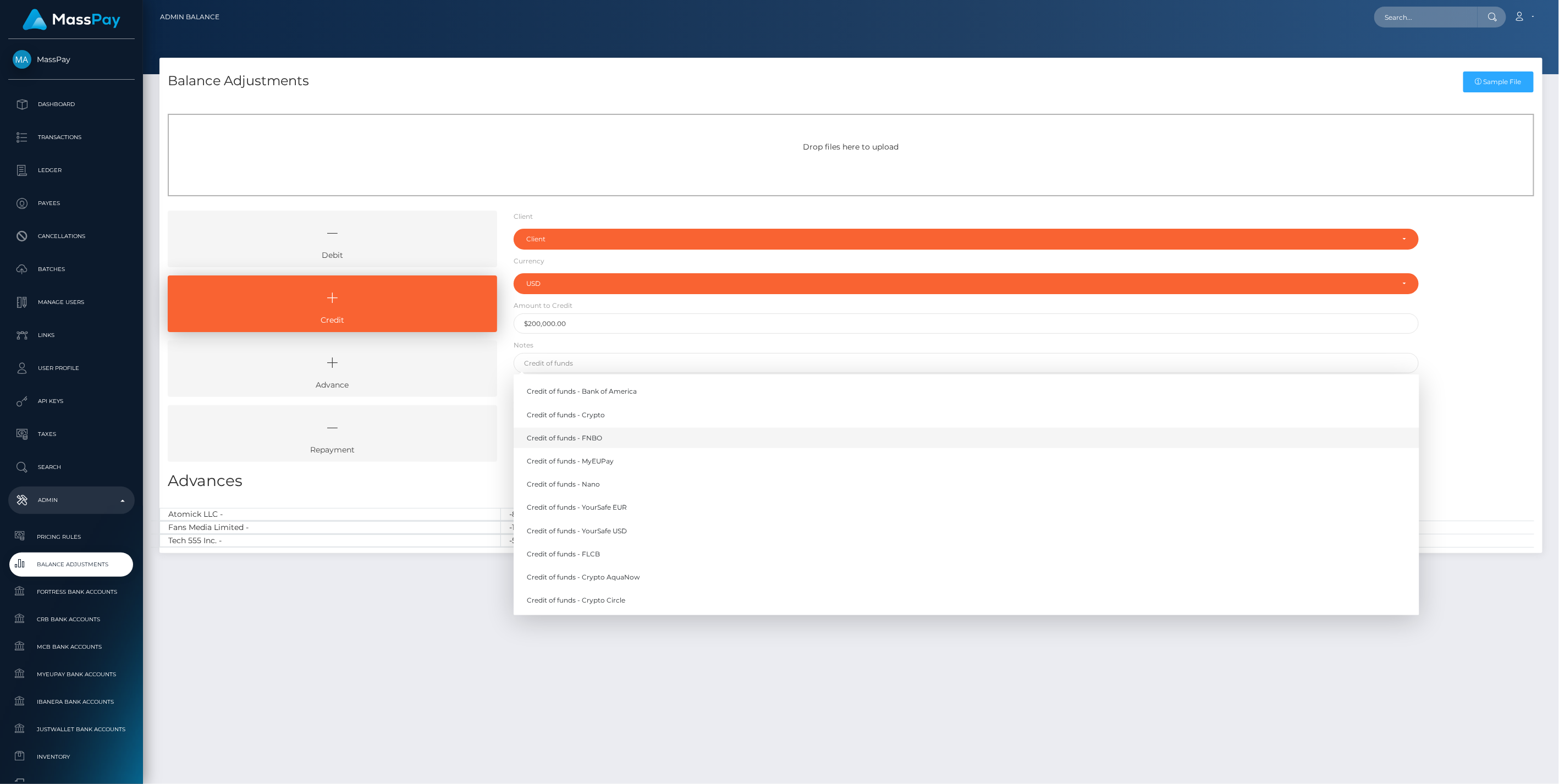
click at [614, 440] on link "Credit of funds - FNBO" at bounding box center [966, 437] width 906 height 20
type input "Credit of funds - FNBO"
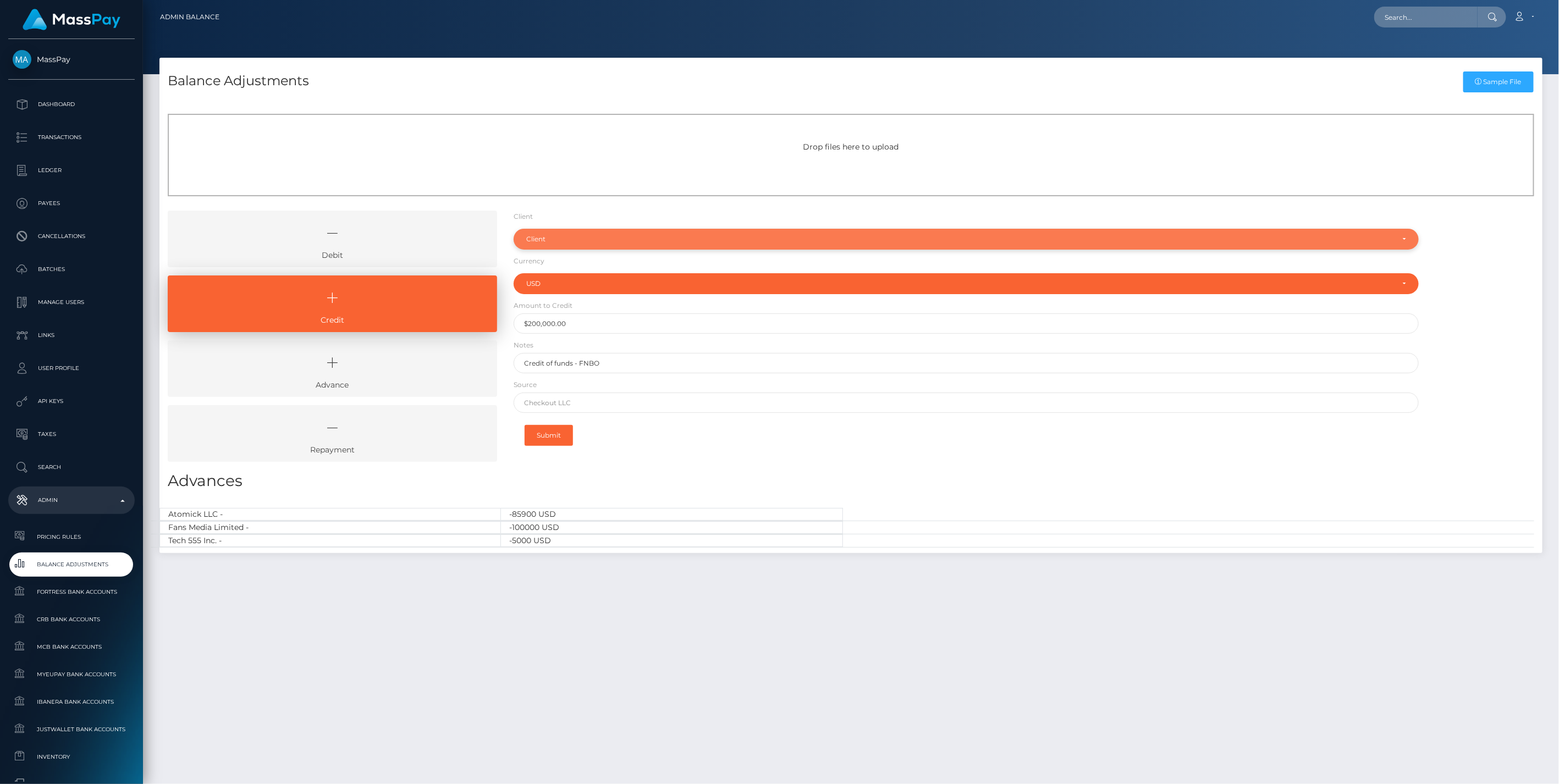
click at [554, 238] on div "Client" at bounding box center [960, 239] width 868 height 9
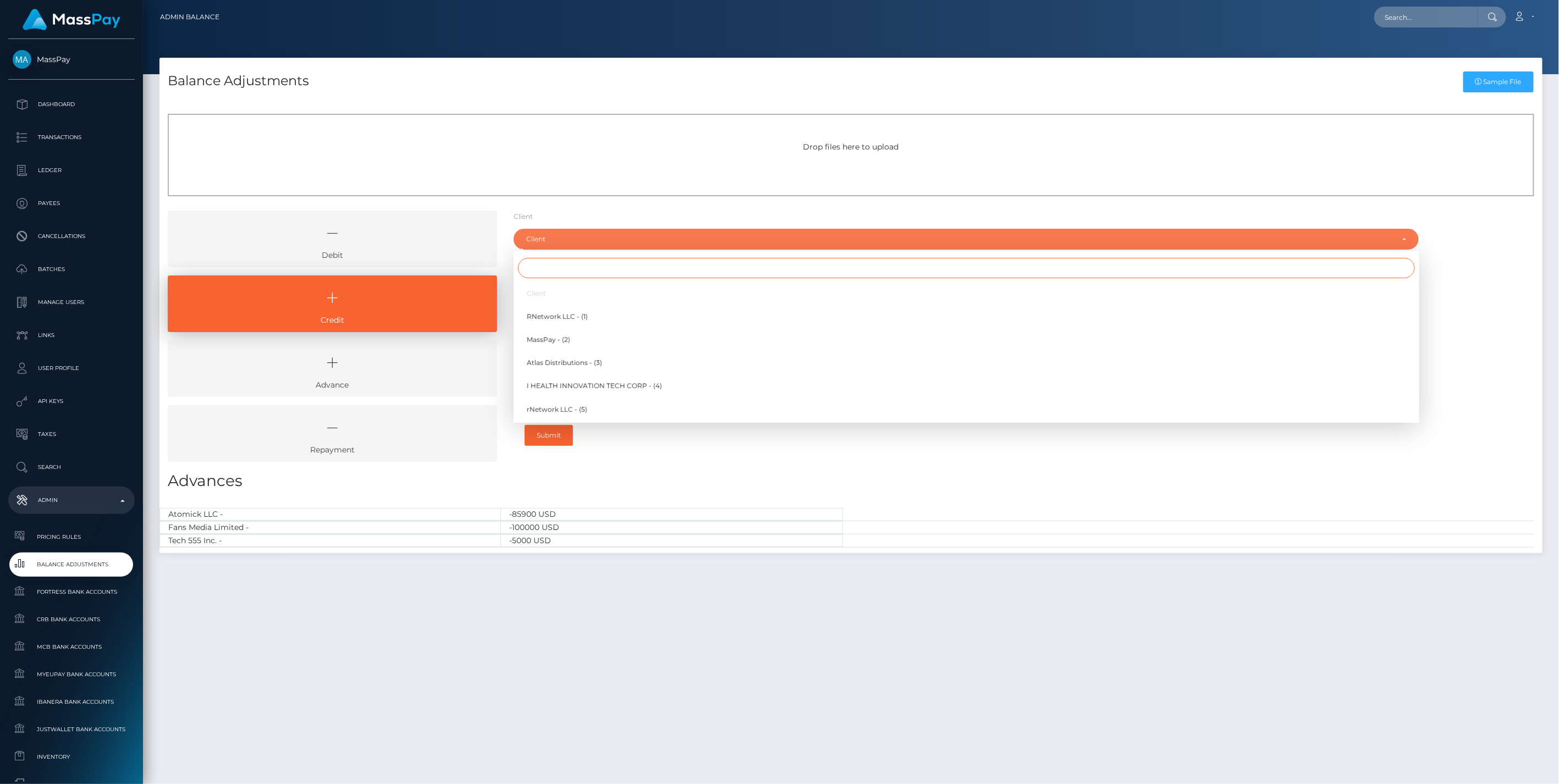
click at [553, 270] on input "Search" at bounding box center [967, 267] width 897 height 20
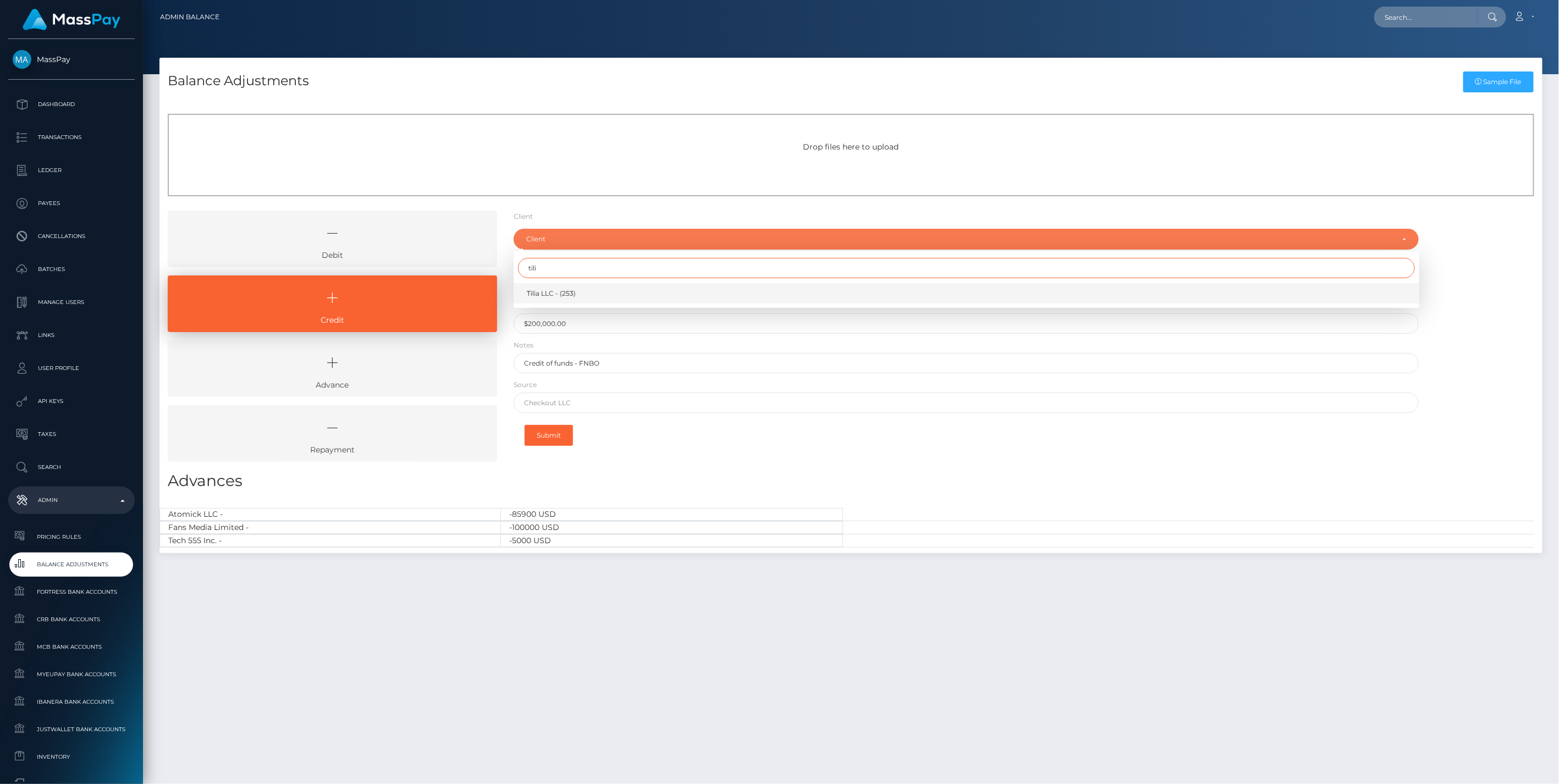
type input "tili"
click at [558, 300] on link "Tilia LLC - (253)" at bounding box center [966, 293] width 906 height 20
select select "253"
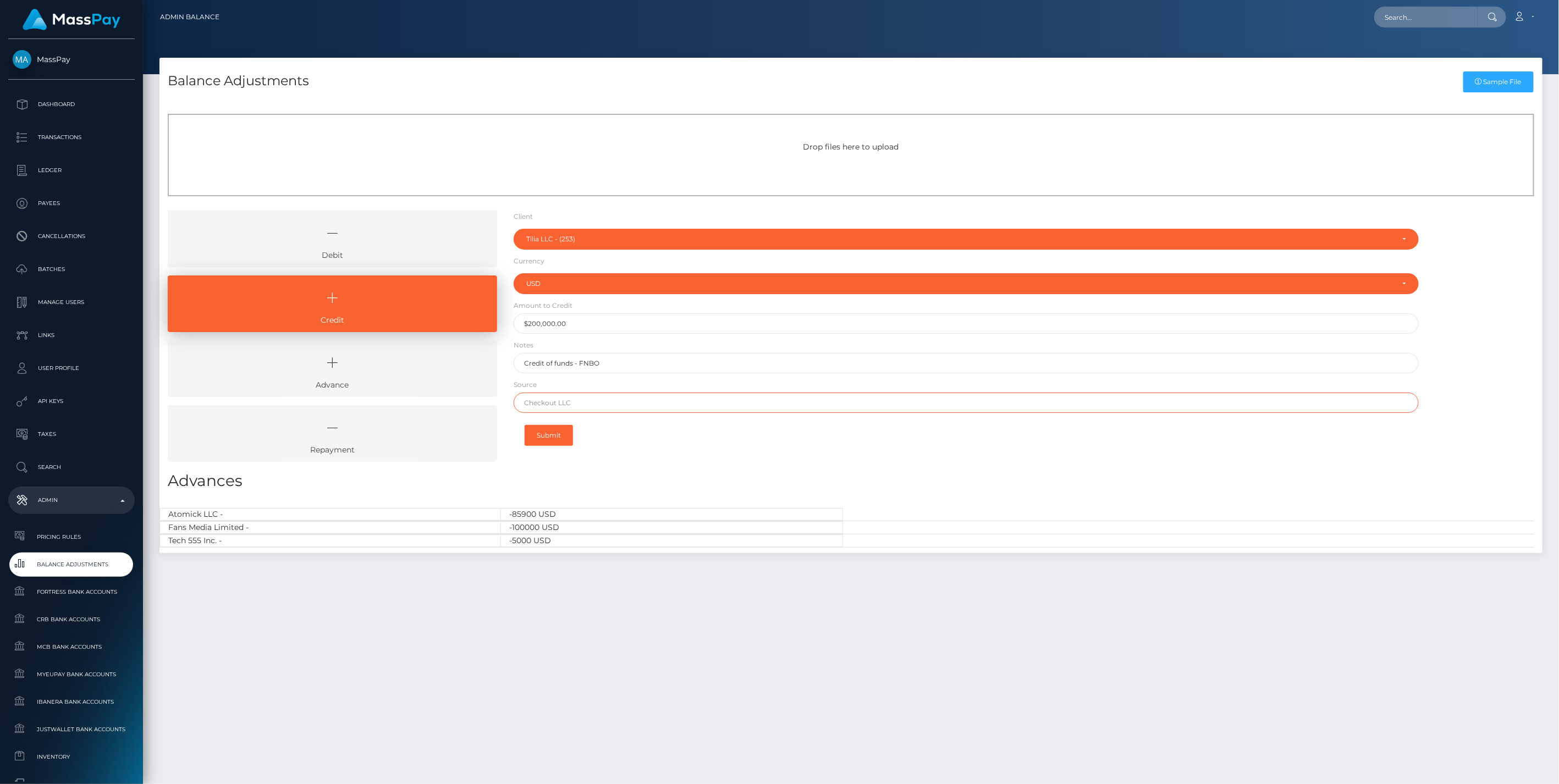
click at [550, 403] on input "text" at bounding box center [966, 403] width 906 height 20
paste input "Community Federal Savings Bank"
type input "Community Federal Savings Bank"
click at [550, 436] on button "Submit" at bounding box center [549, 436] width 48 height 21
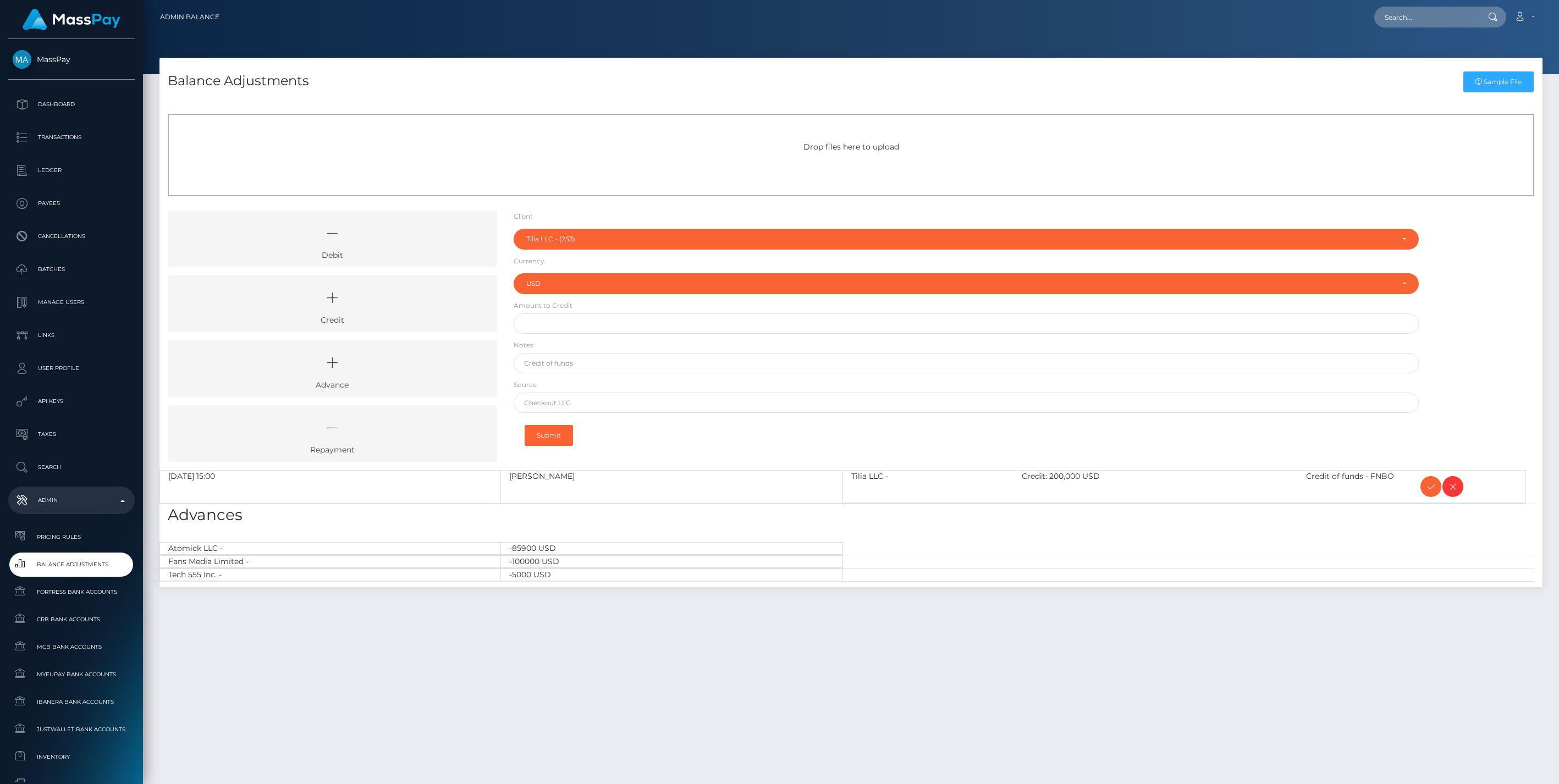
select select "253"
select select "USD"
click at [1432, 490] on icon at bounding box center [1431, 487] width 13 height 14
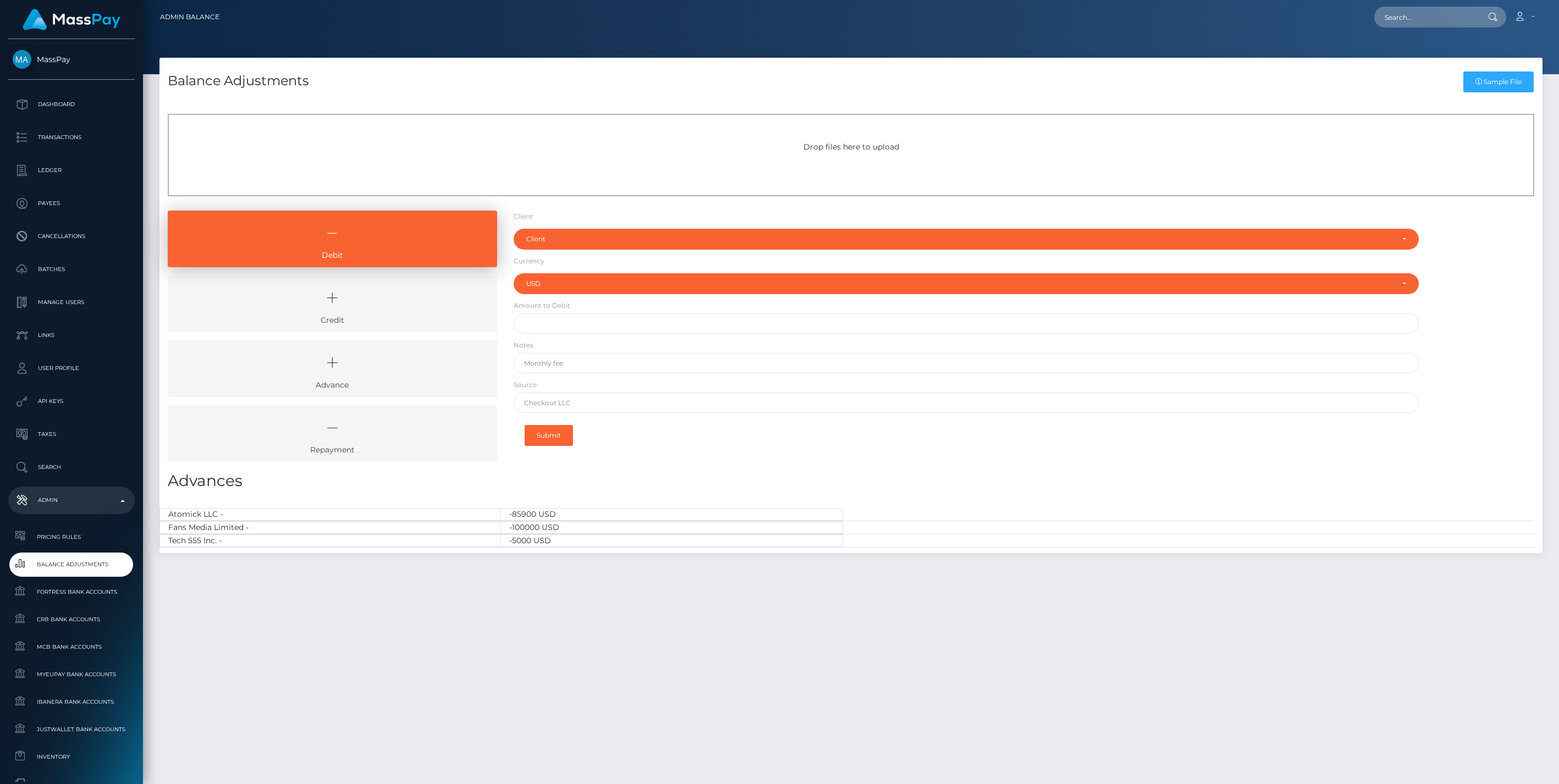
select select "USD"
click at [378, 303] on icon at bounding box center [332, 298] width 304 height 33
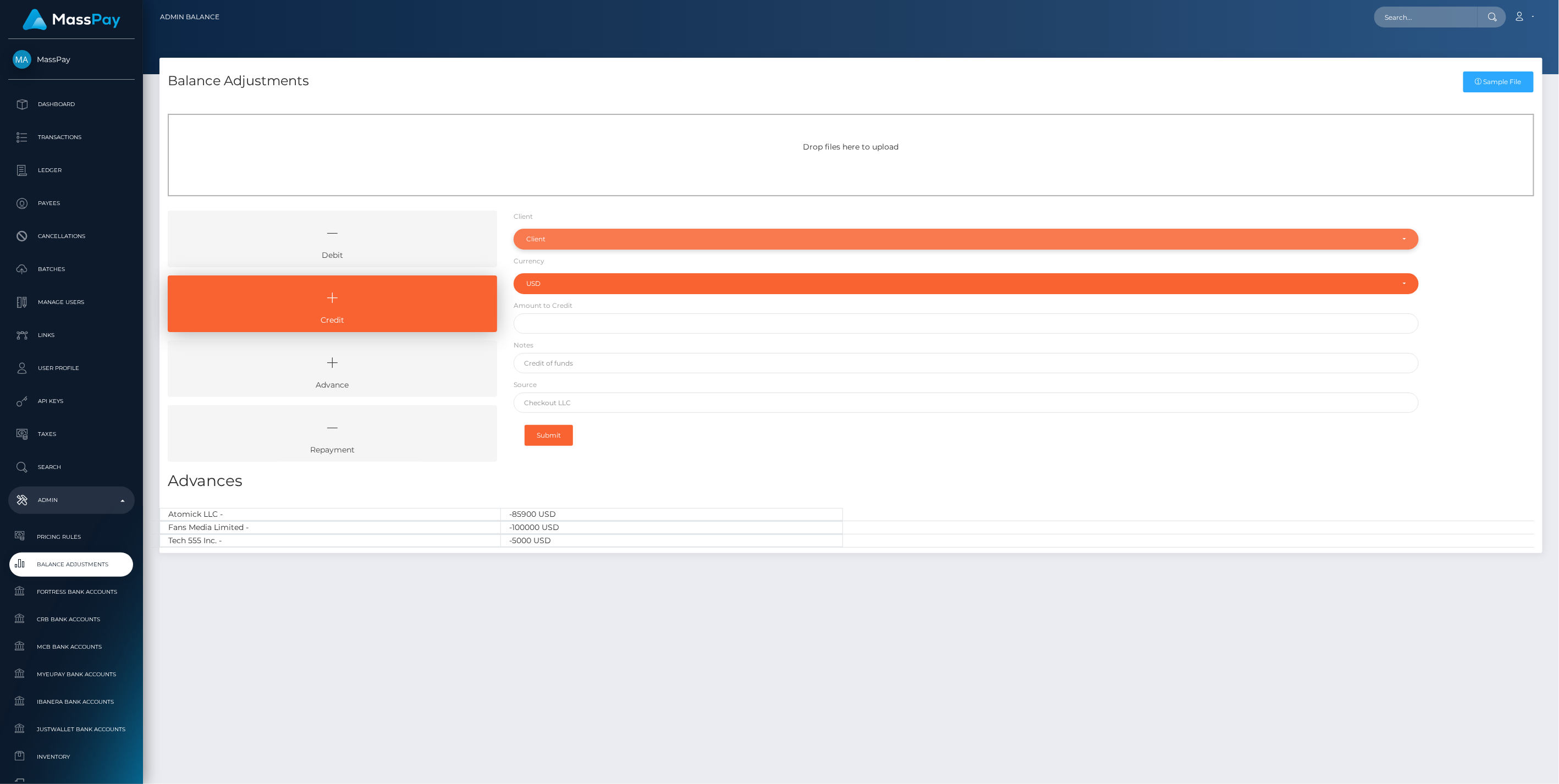
click at [545, 245] on div "Client" at bounding box center [966, 239] width 906 height 21
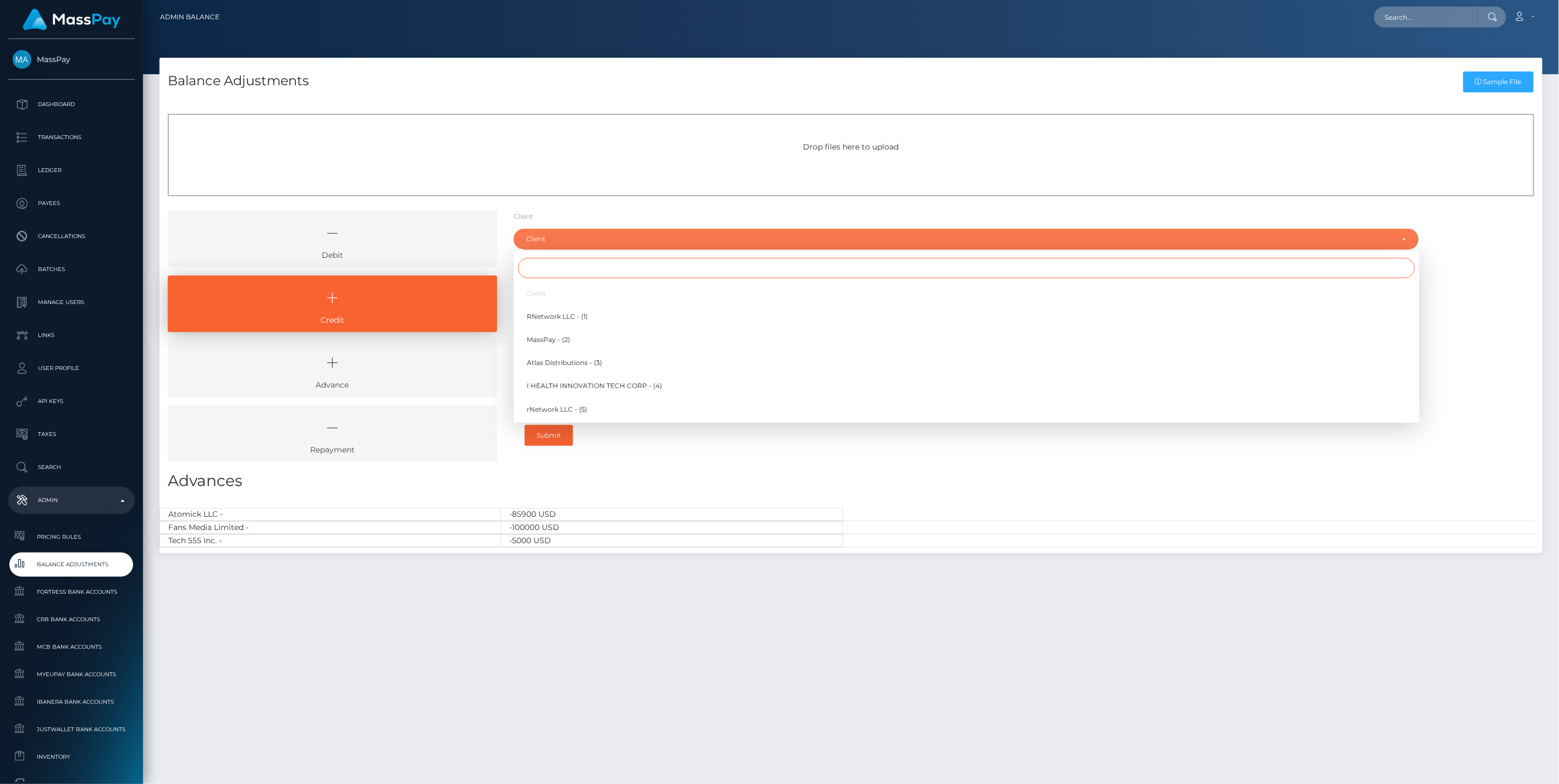
click at [536, 278] on input "Search" at bounding box center [967, 267] width 897 height 20
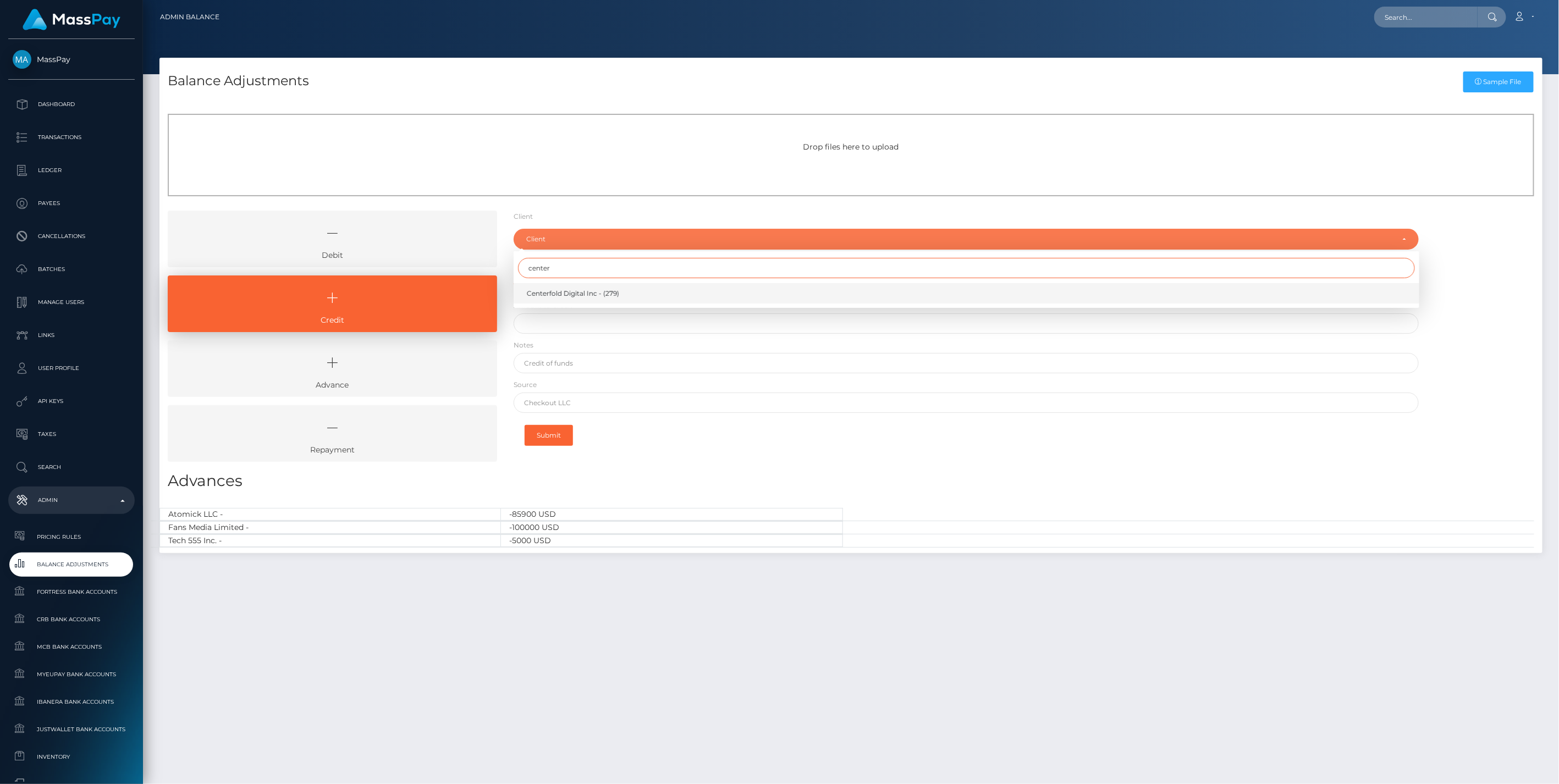
type input "center"
click at [561, 293] on span "Centerfold Digital Inc - (279)" at bounding box center [573, 293] width 92 height 10
select select "279"
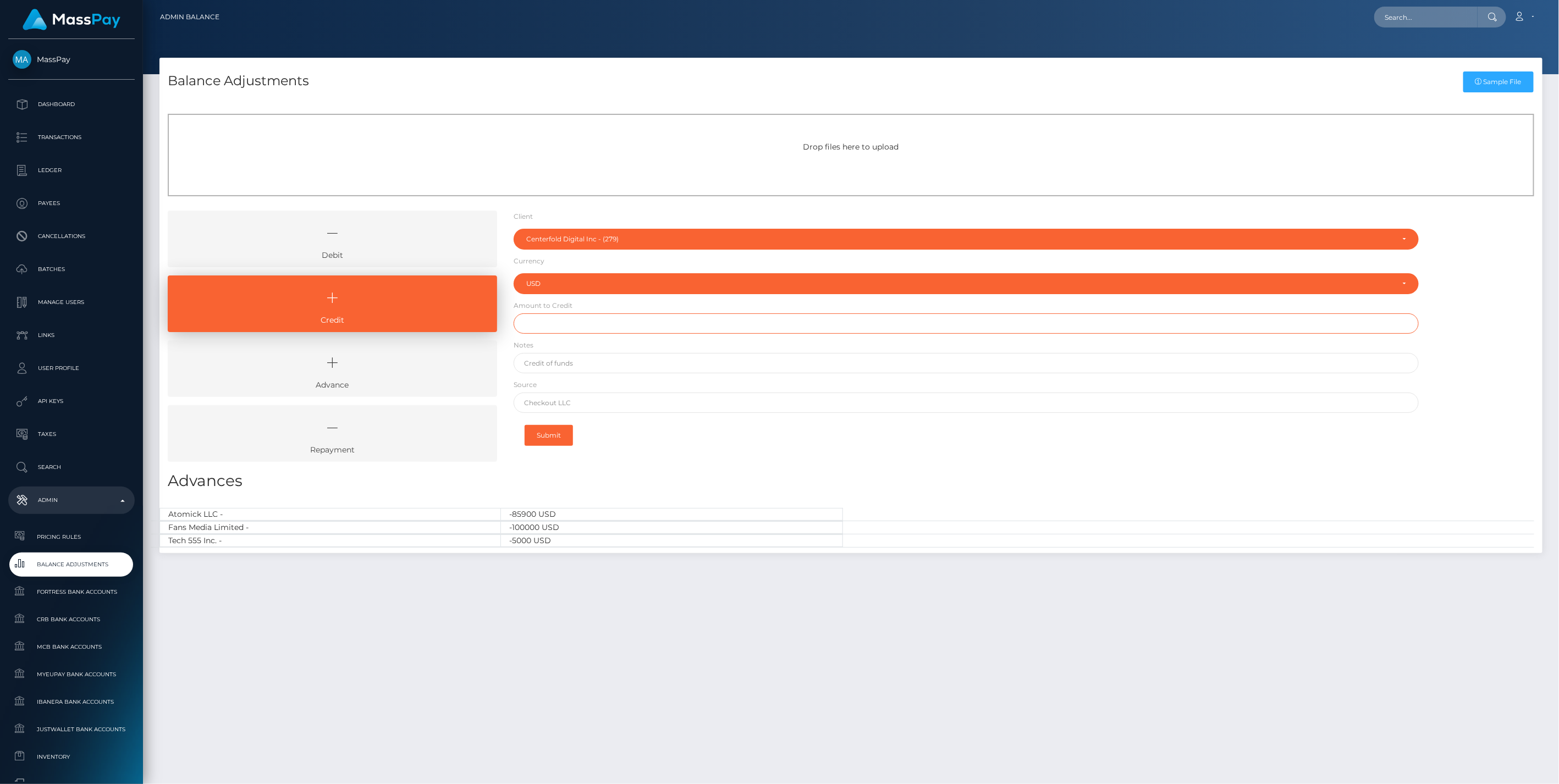
click at [545, 323] on input "text" at bounding box center [966, 323] width 906 height 20
type input "$200,000.00"
click at [559, 362] on input "text" at bounding box center [966, 363] width 906 height 20
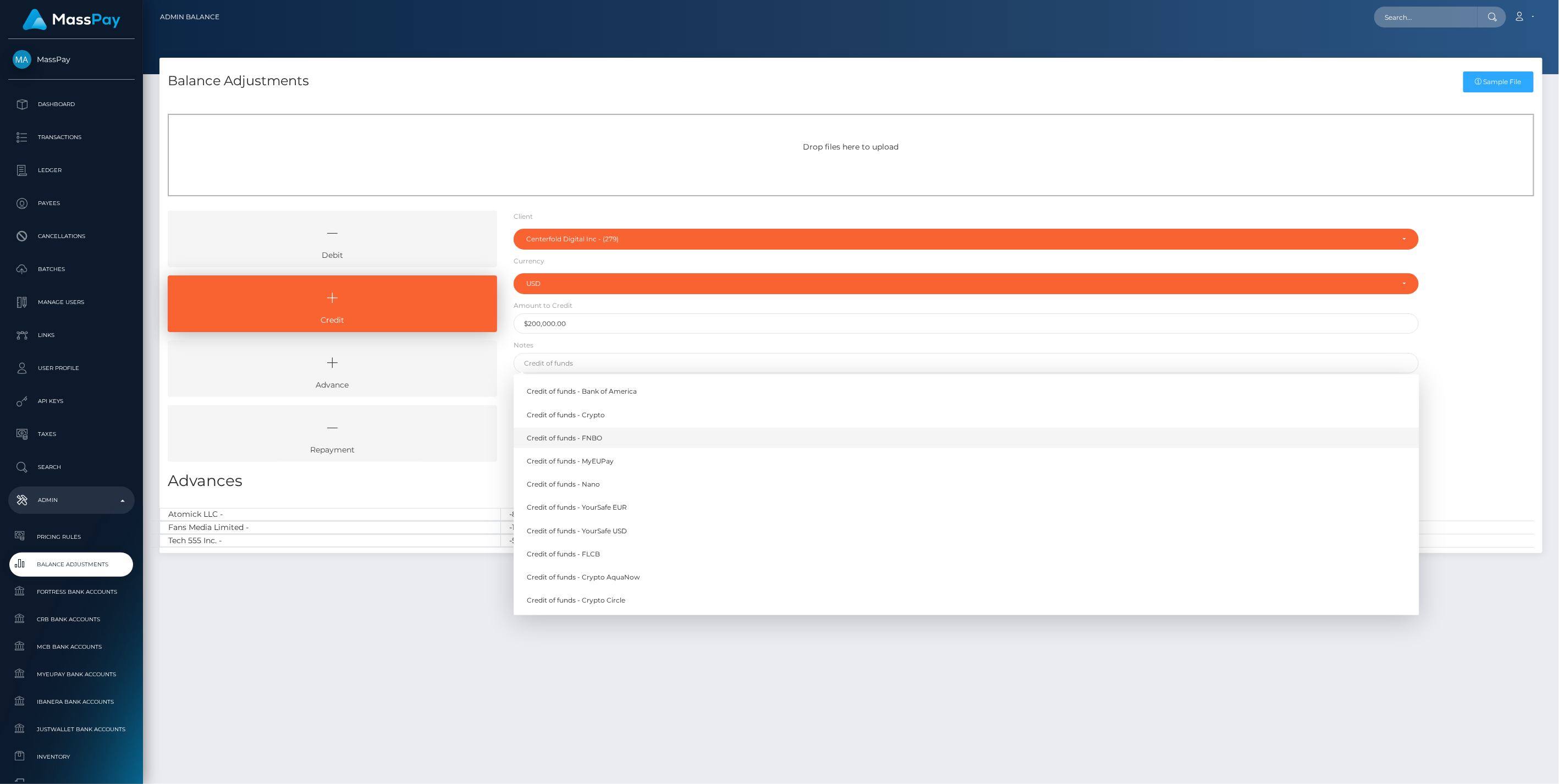
click at [584, 436] on link "Credit of funds - FNBO" at bounding box center [966, 437] width 906 height 20
type input "Credit of funds - FNBO"
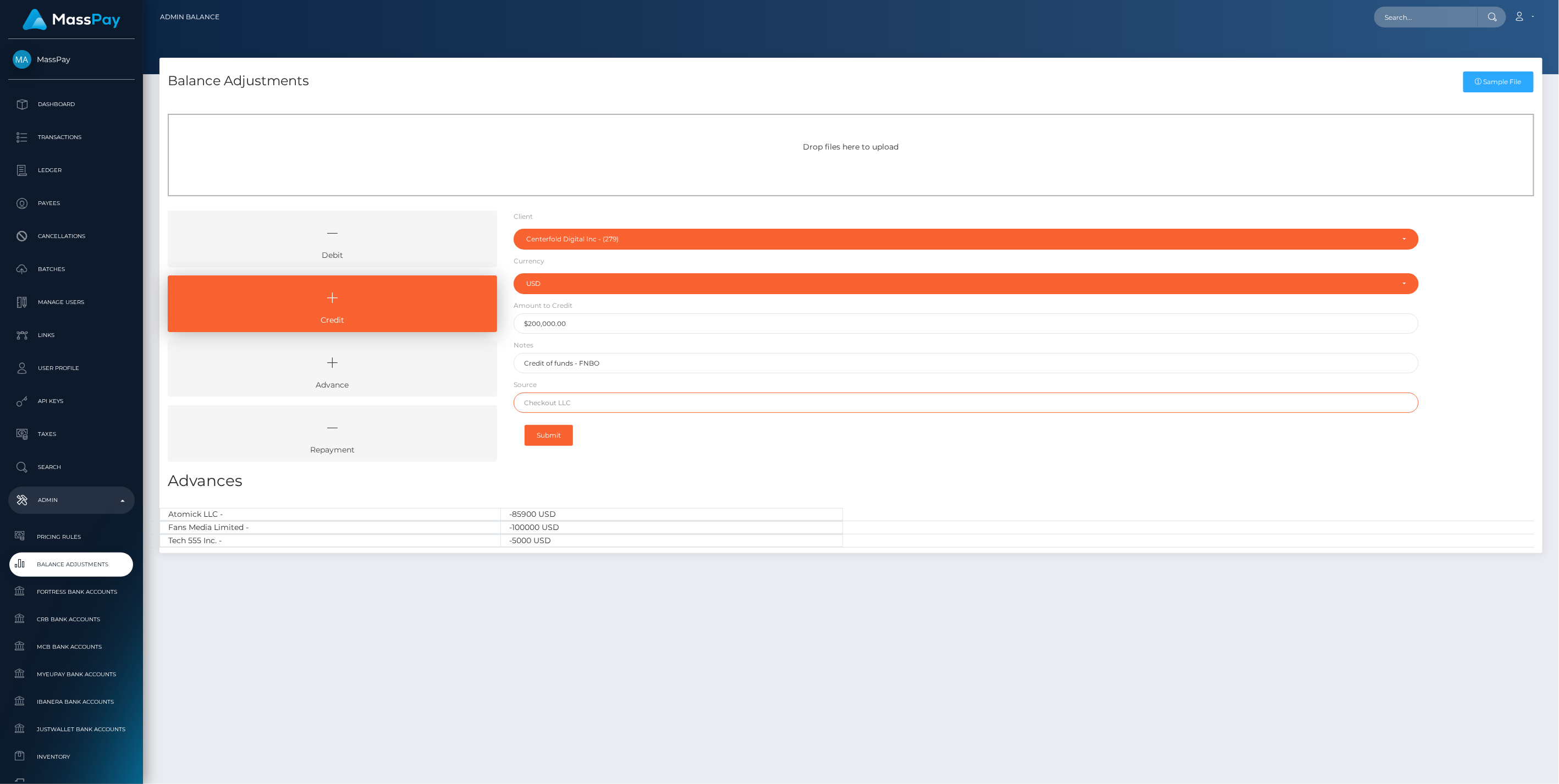
click at [570, 405] on input "text" at bounding box center [966, 403] width 906 height 20
paste input "COMMERCEWEST BANK"
type input "COMMERCEWEST BANK"
click at [553, 432] on button "Submit" at bounding box center [549, 436] width 48 height 21
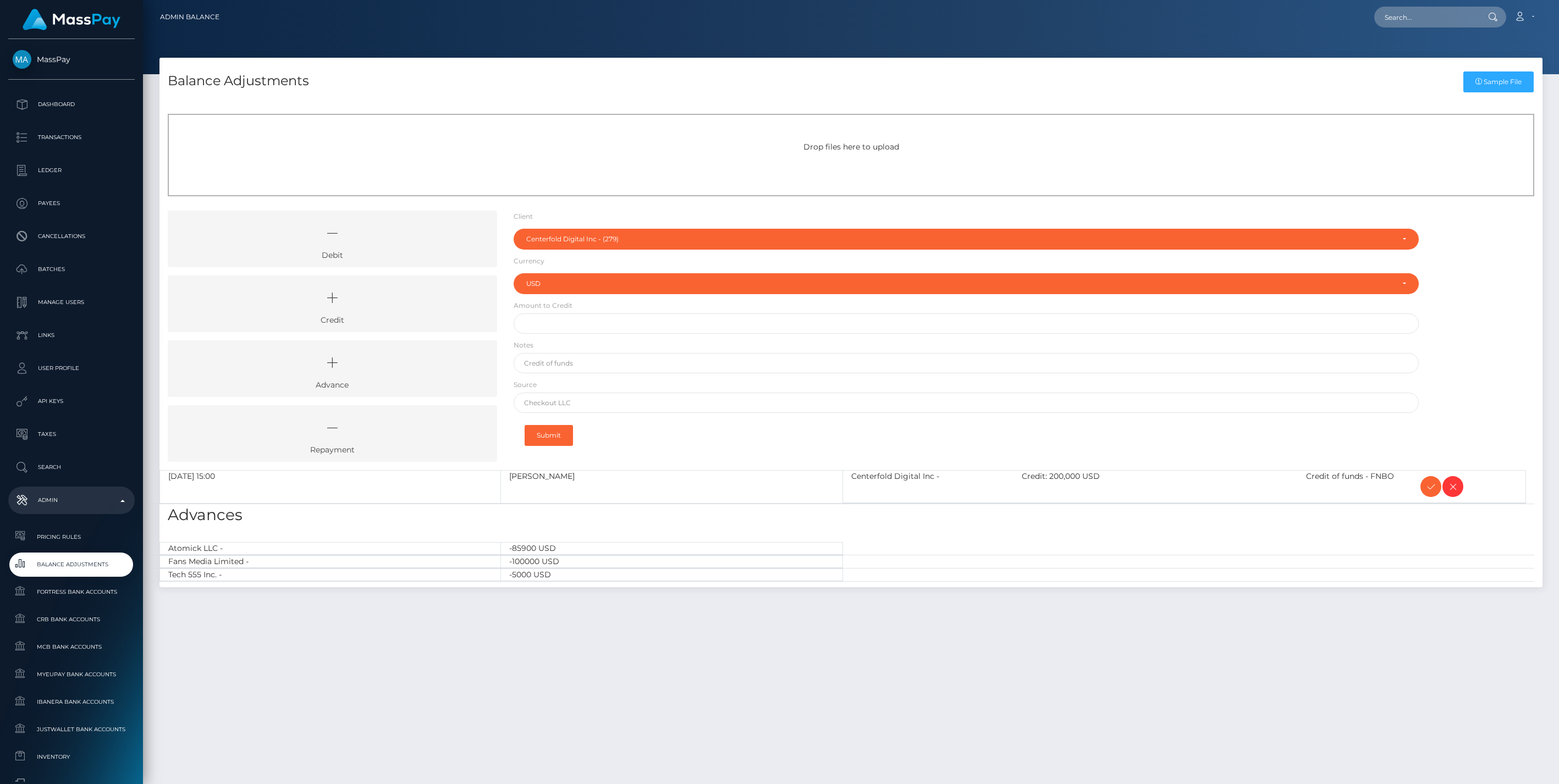
select select "279"
select select "USD"
click at [1431, 486] on icon at bounding box center [1431, 487] width 13 height 14
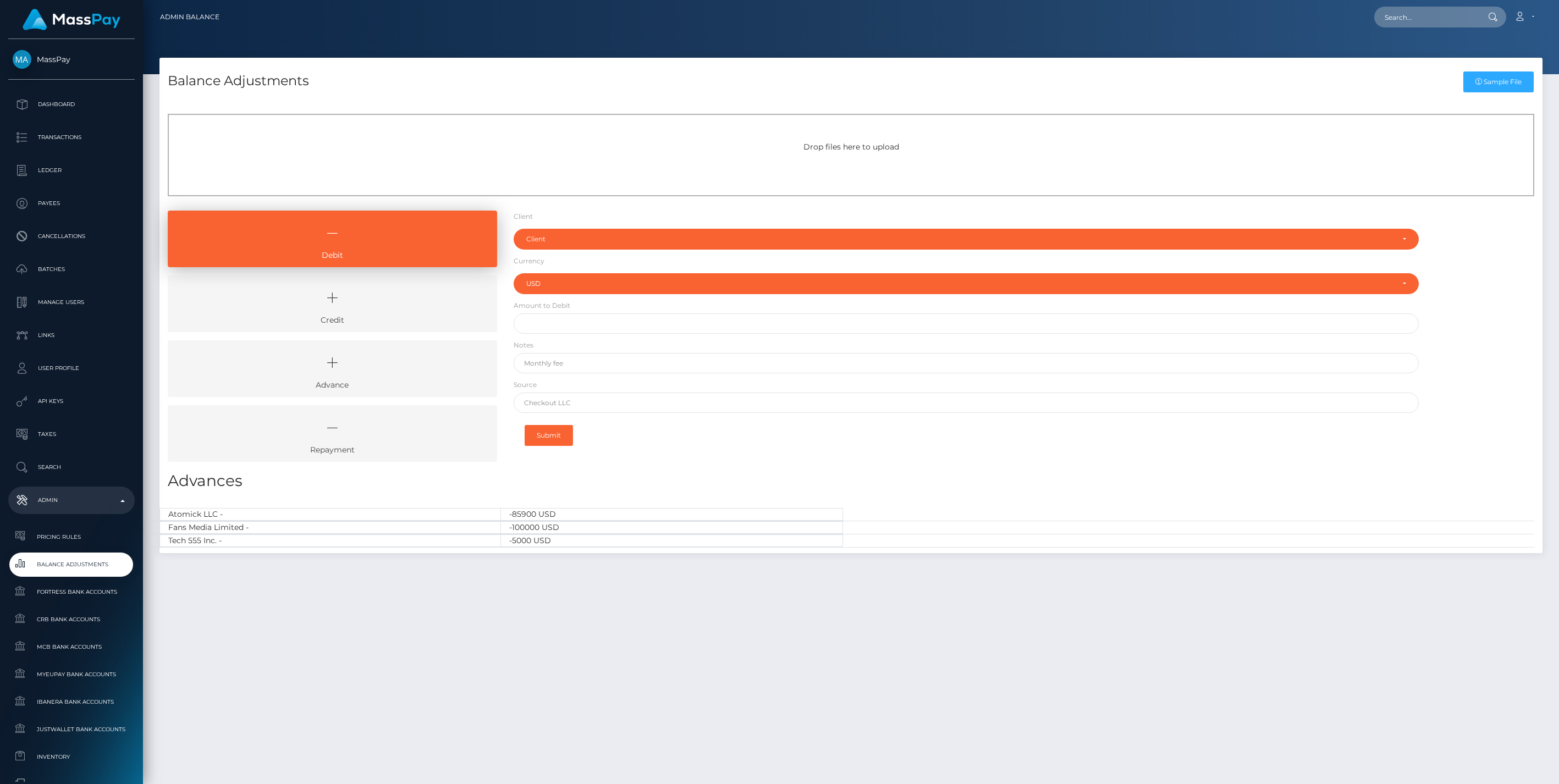
select select "USD"
click at [380, 292] on icon at bounding box center [332, 298] width 304 height 33
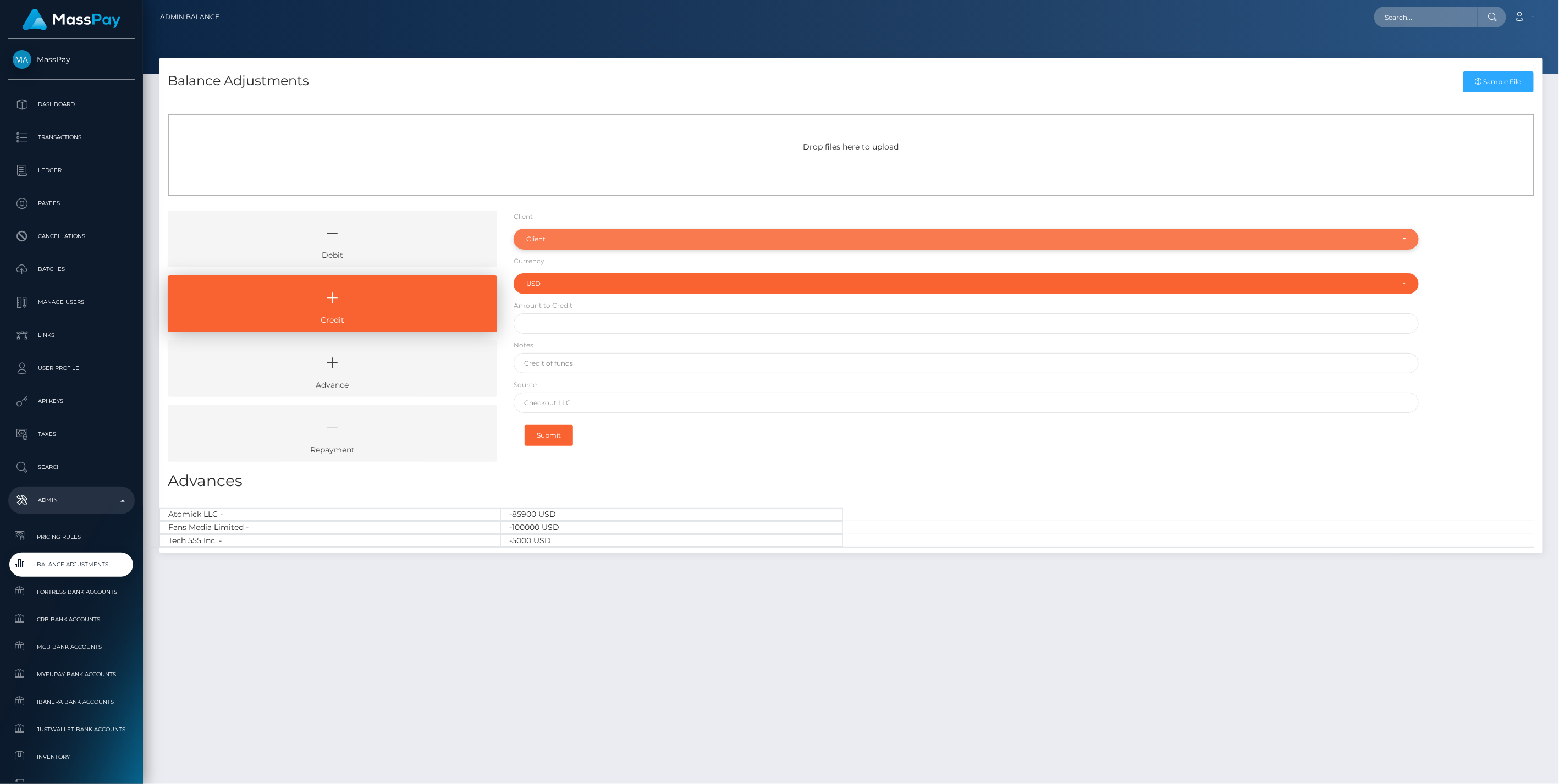
click at [537, 238] on div "Client" at bounding box center [960, 239] width 868 height 9
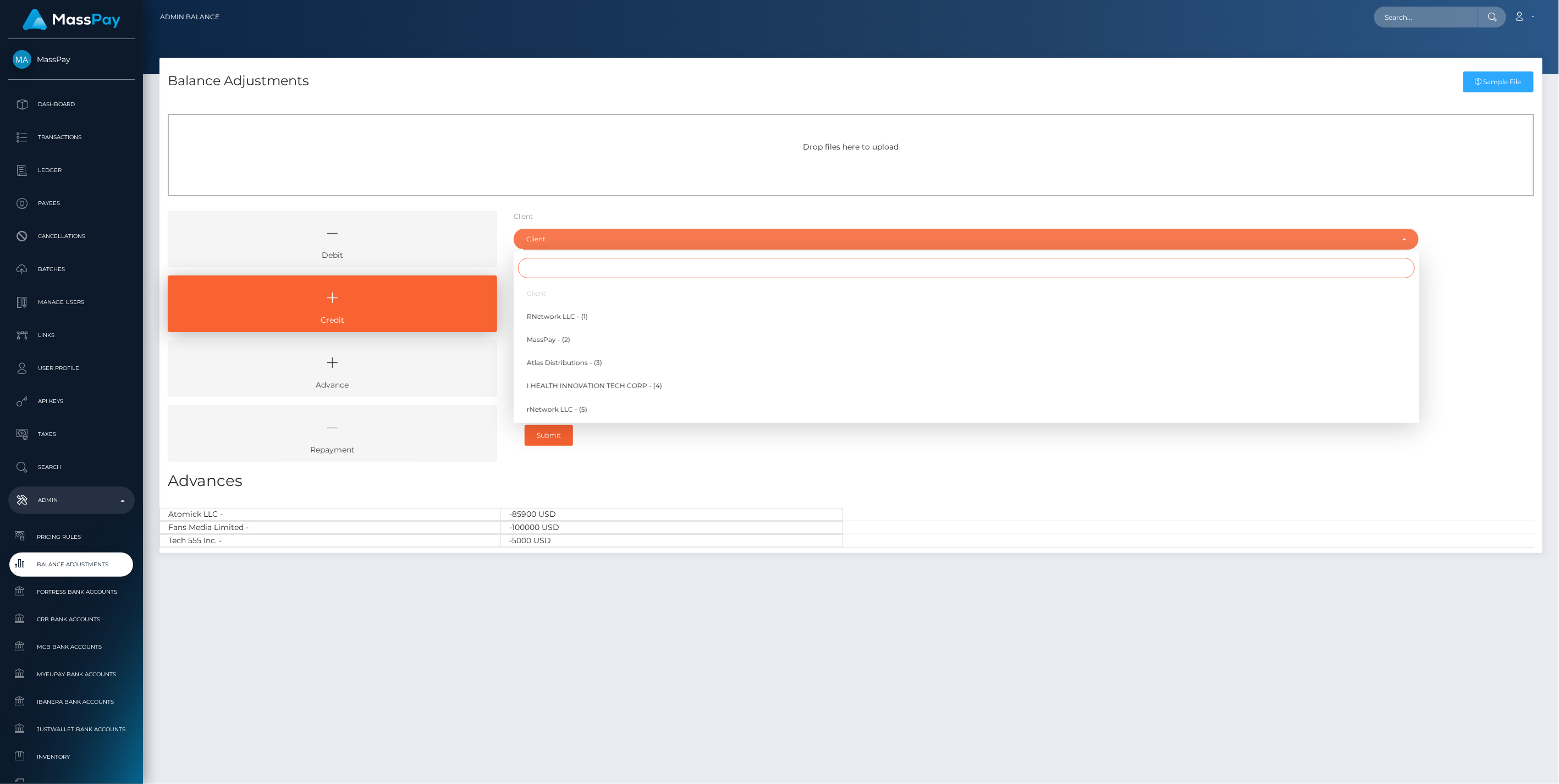
click at [548, 275] on input "Search" at bounding box center [967, 267] width 897 height 20
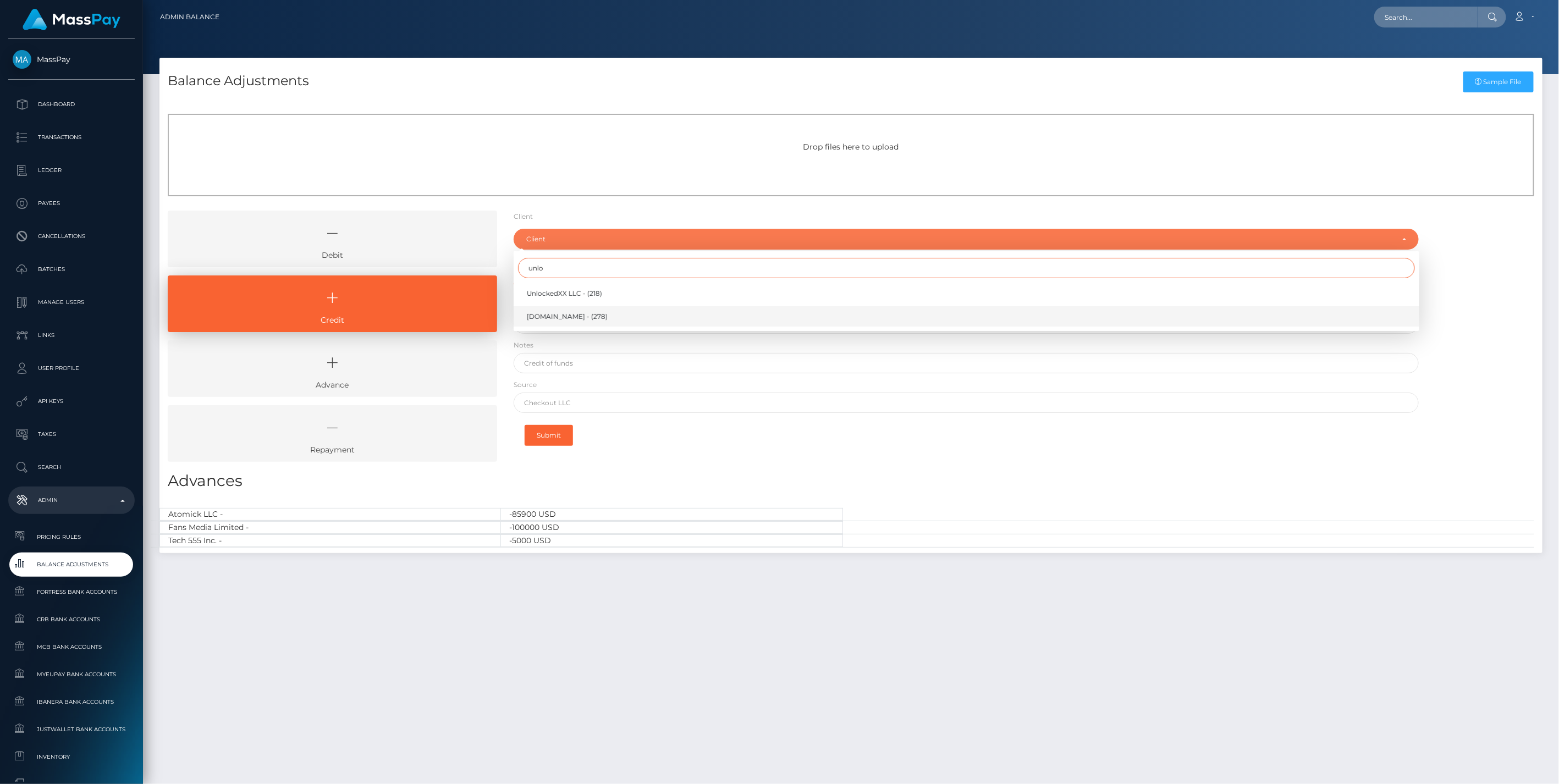
type input "unlo"
click at [551, 310] on link "Unlockt.me - (278)" at bounding box center [966, 316] width 906 height 20
select select "278"
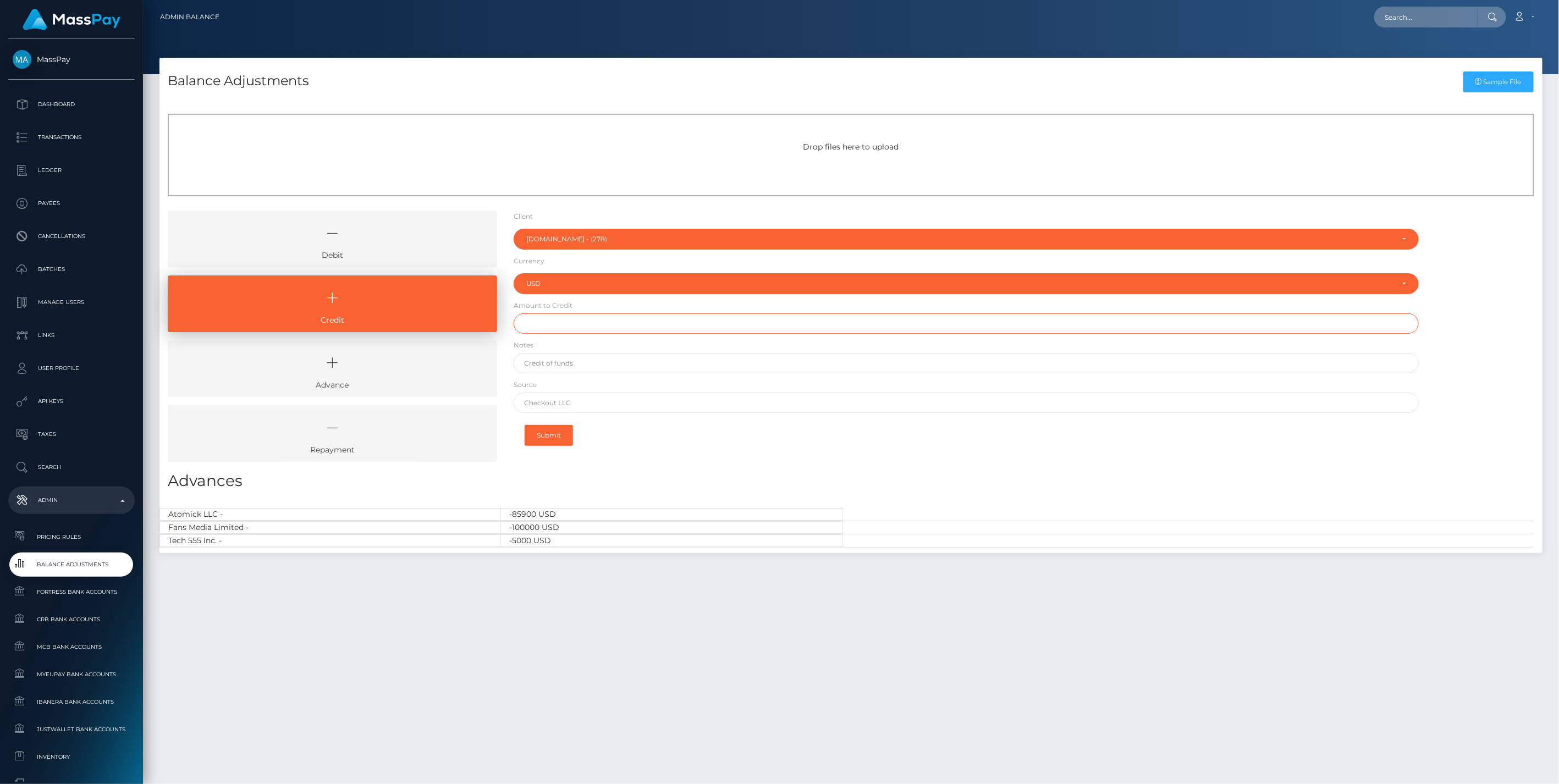
click at [553, 325] on input "text" at bounding box center [966, 323] width 906 height 20
type input "$170,000.00"
click at [561, 363] on input "text" at bounding box center [966, 363] width 906 height 20
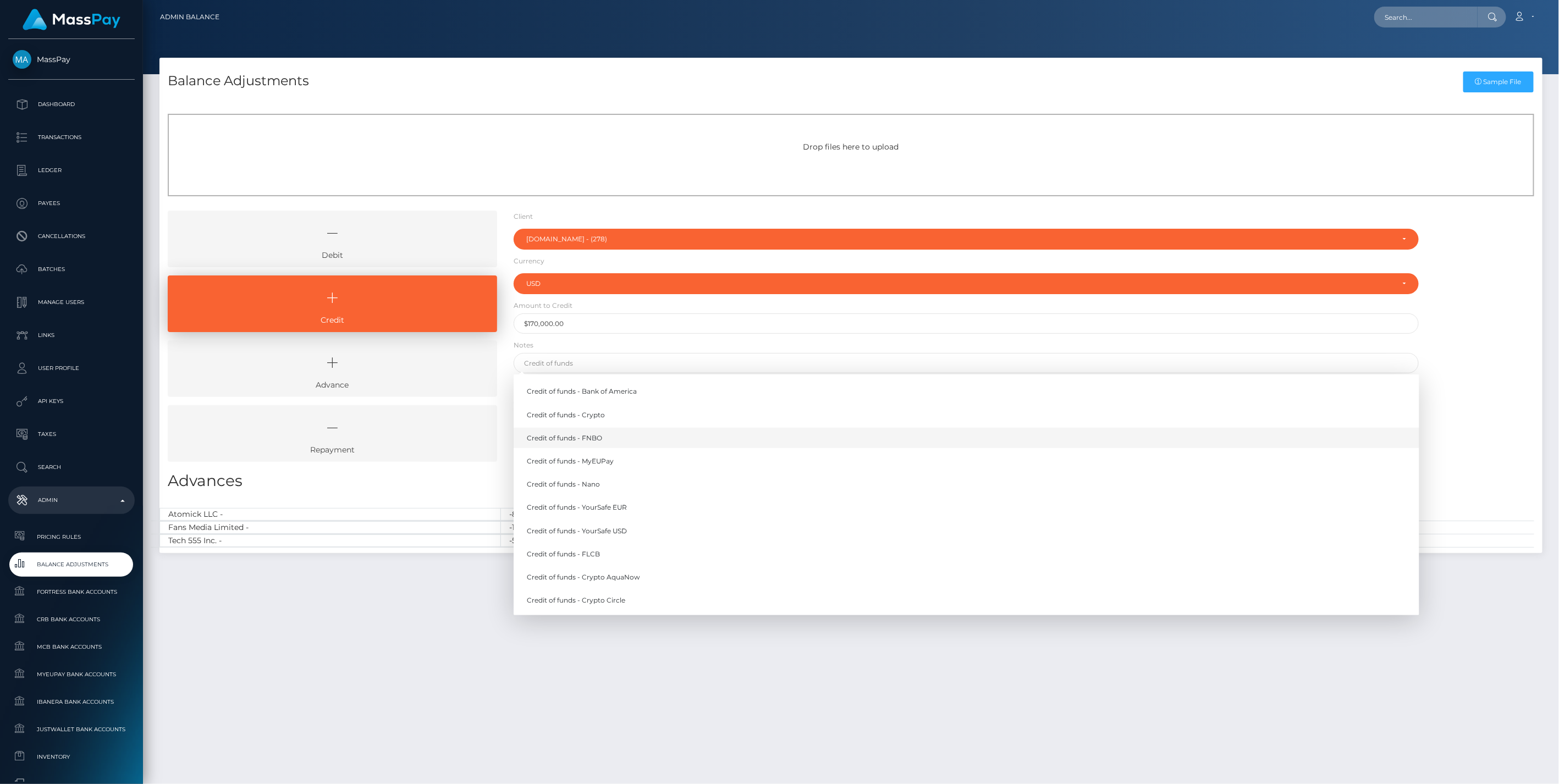
click at [602, 436] on link "Credit of funds - FNBO" at bounding box center [966, 437] width 906 height 20
type input "Credit of funds - FNBO"
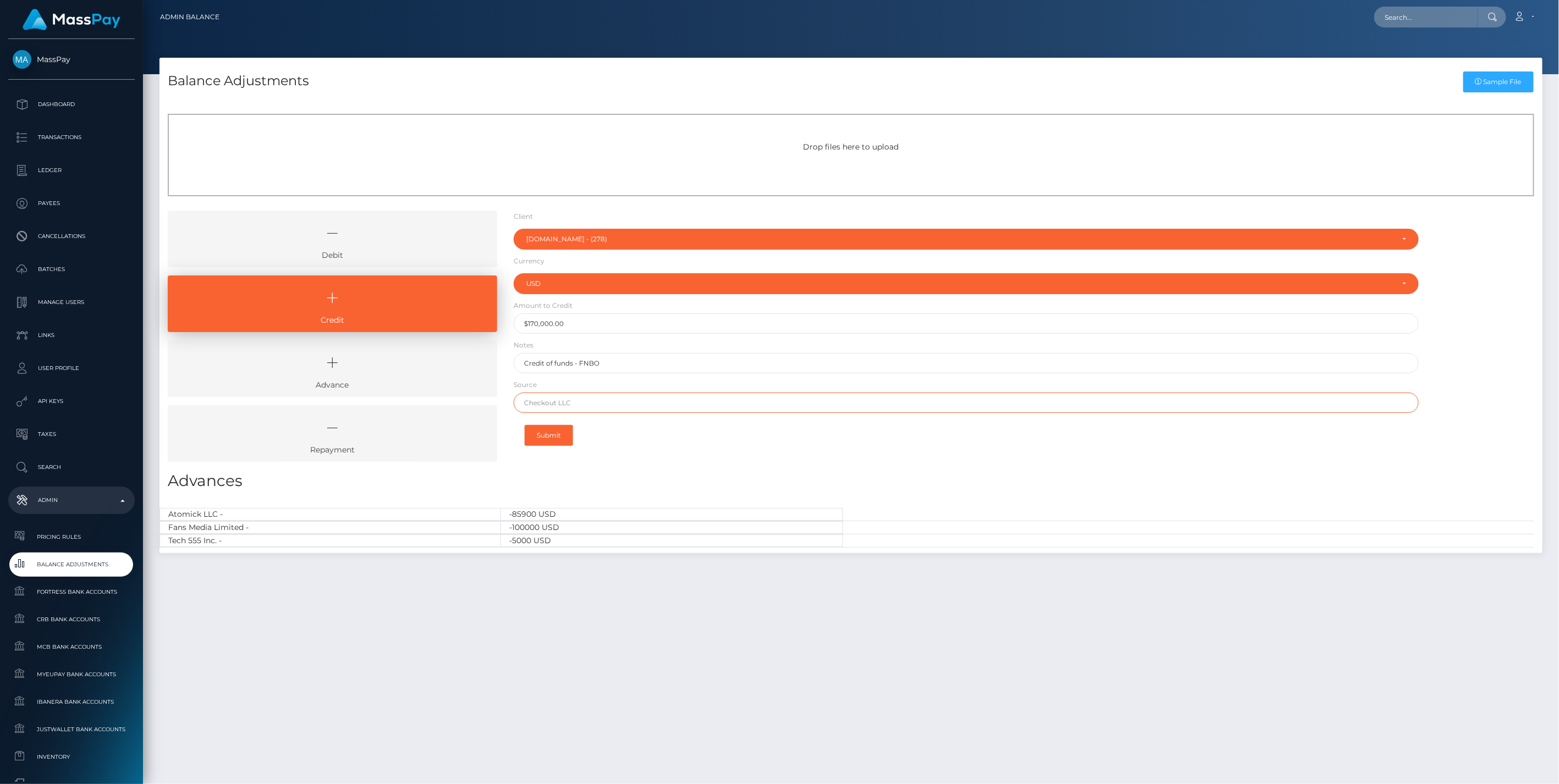
click at [543, 406] on input "text" at bounding box center [966, 403] width 906 height 20
paste input "LEAD BANK"
type input "LEAD BANK"
click at [547, 433] on button "Submit" at bounding box center [549, 436] width 48 height 21
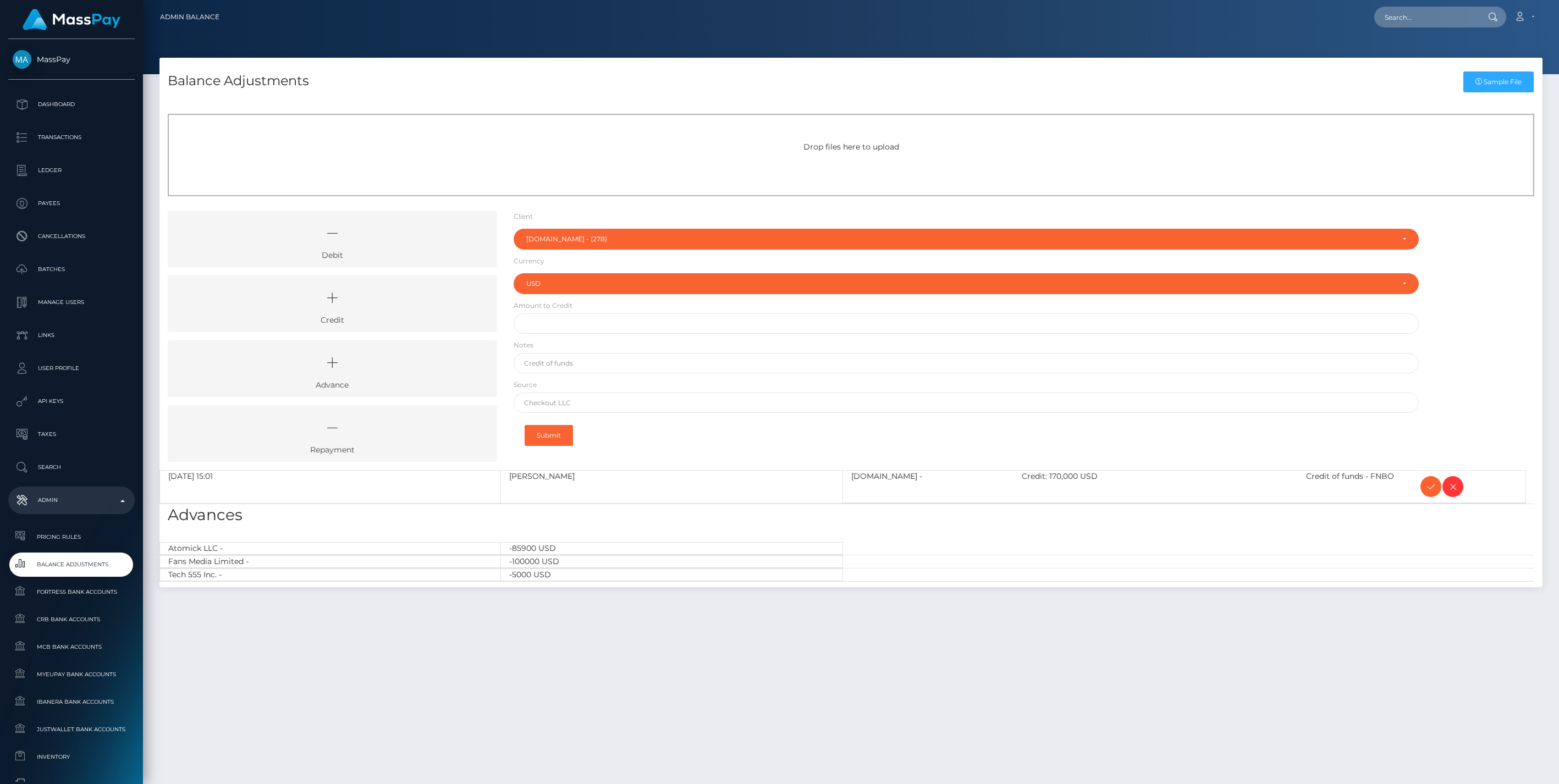
select select "278"
select select "USD"
click at [1433, 486] on icon at bounding box center [1431, 487] width 13 height 14
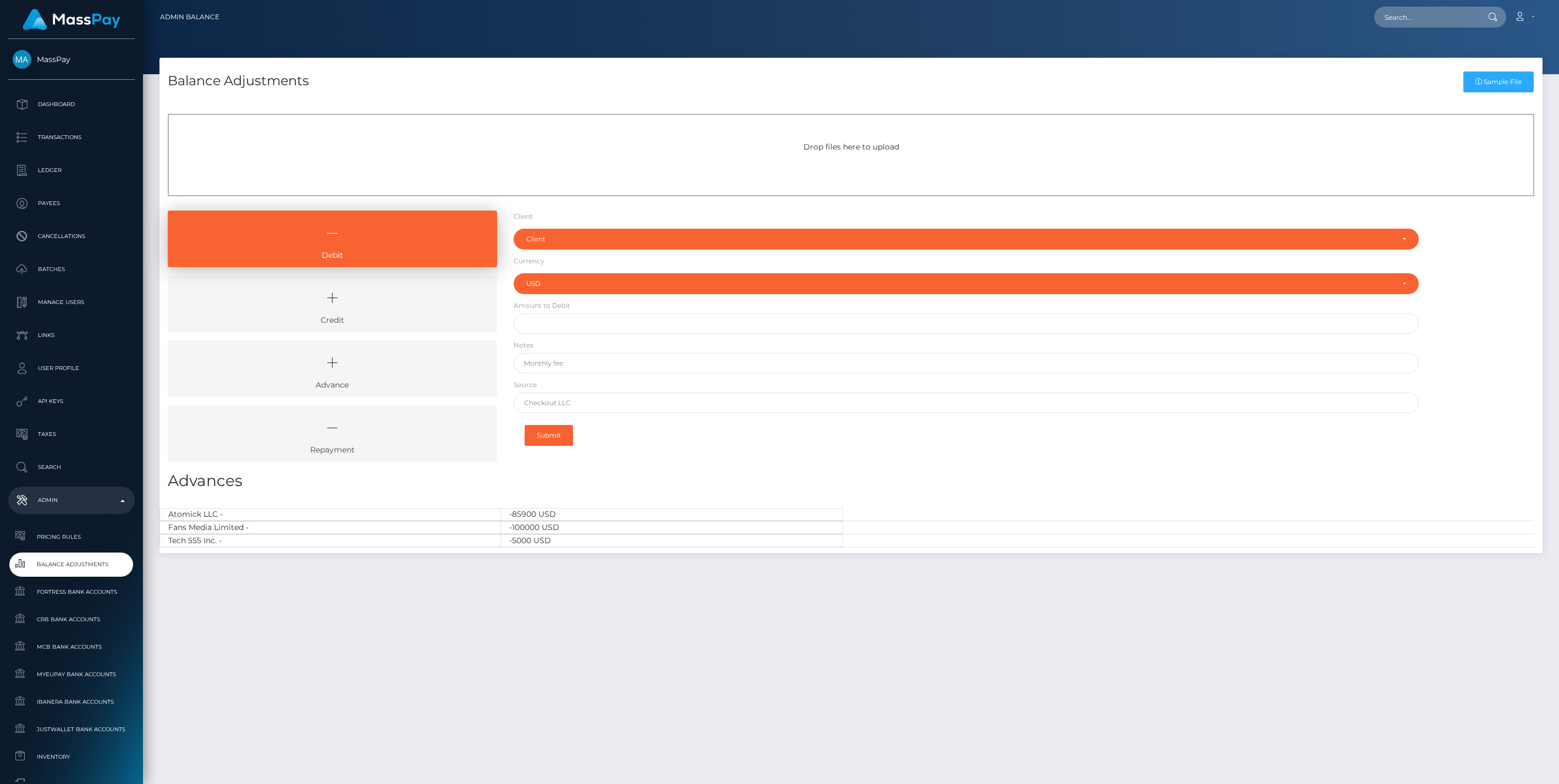
select select "USD"
click at [360, 307] on icon at bounding box center [332, 298] width 304 height 33
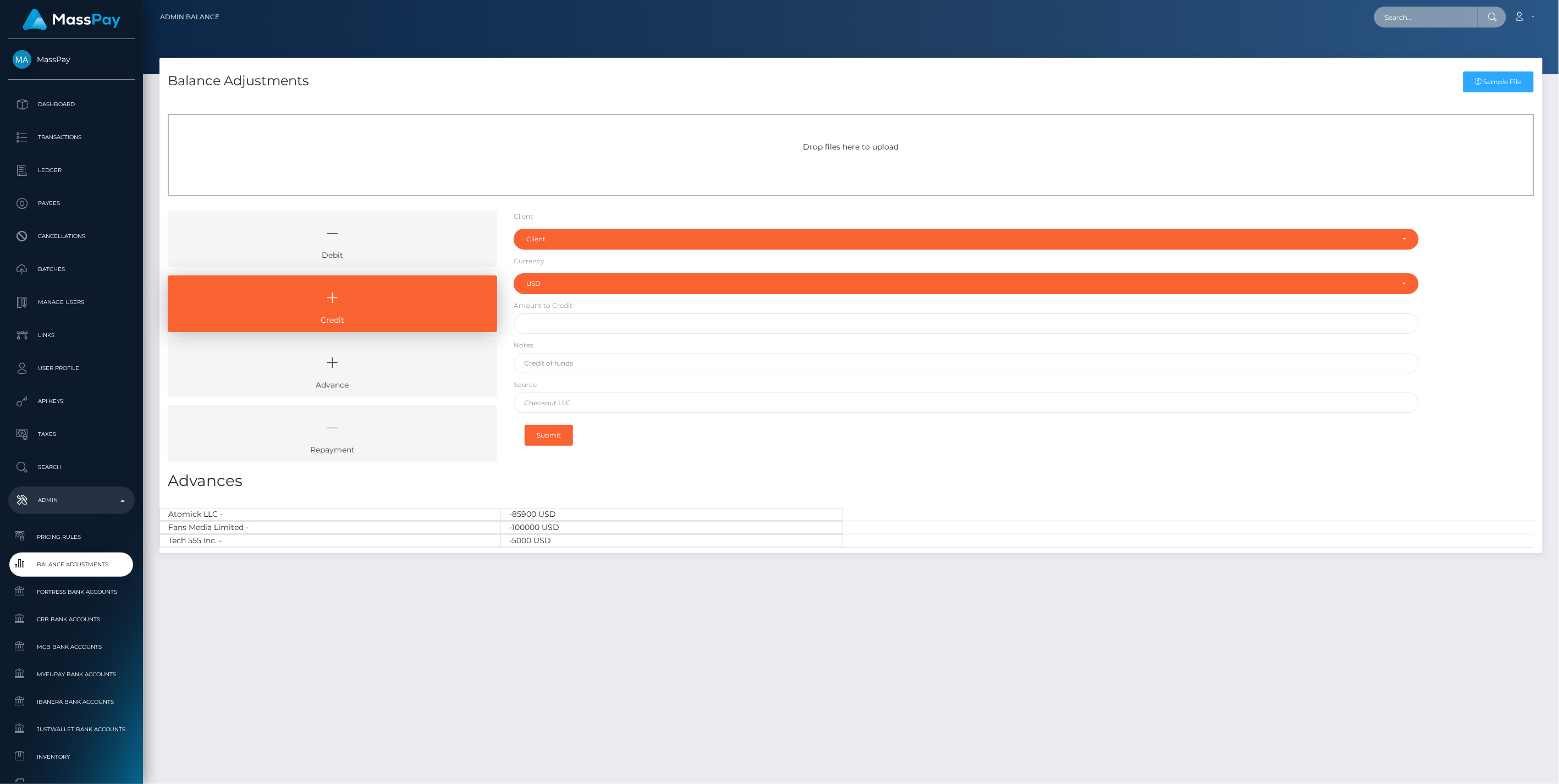
click at [1398, 18] on input "text" at bounding box center [1426, 17] width 103 height 21
paste input "bafdfe3f-8421-11f0-8023-0266f44cc279"
type input "bafdfe3f-8421-11f0-8023-0266f44cc279"
click at [1410, 57] on link "STEFAN TOSIC (Whop Inc - )" at bounding box center [1439, 57] width 128 height 20
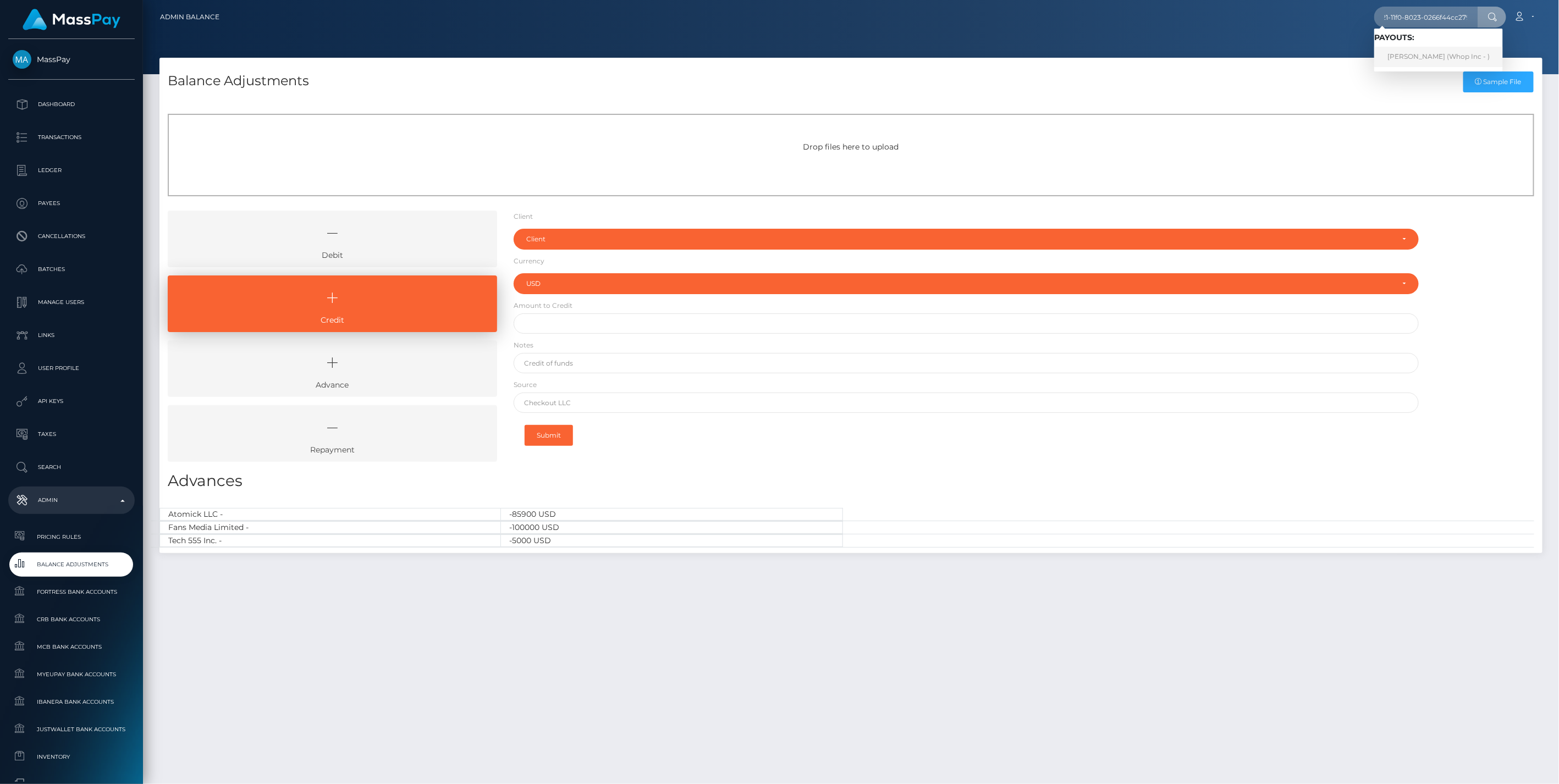
scroll to position [0, 0]
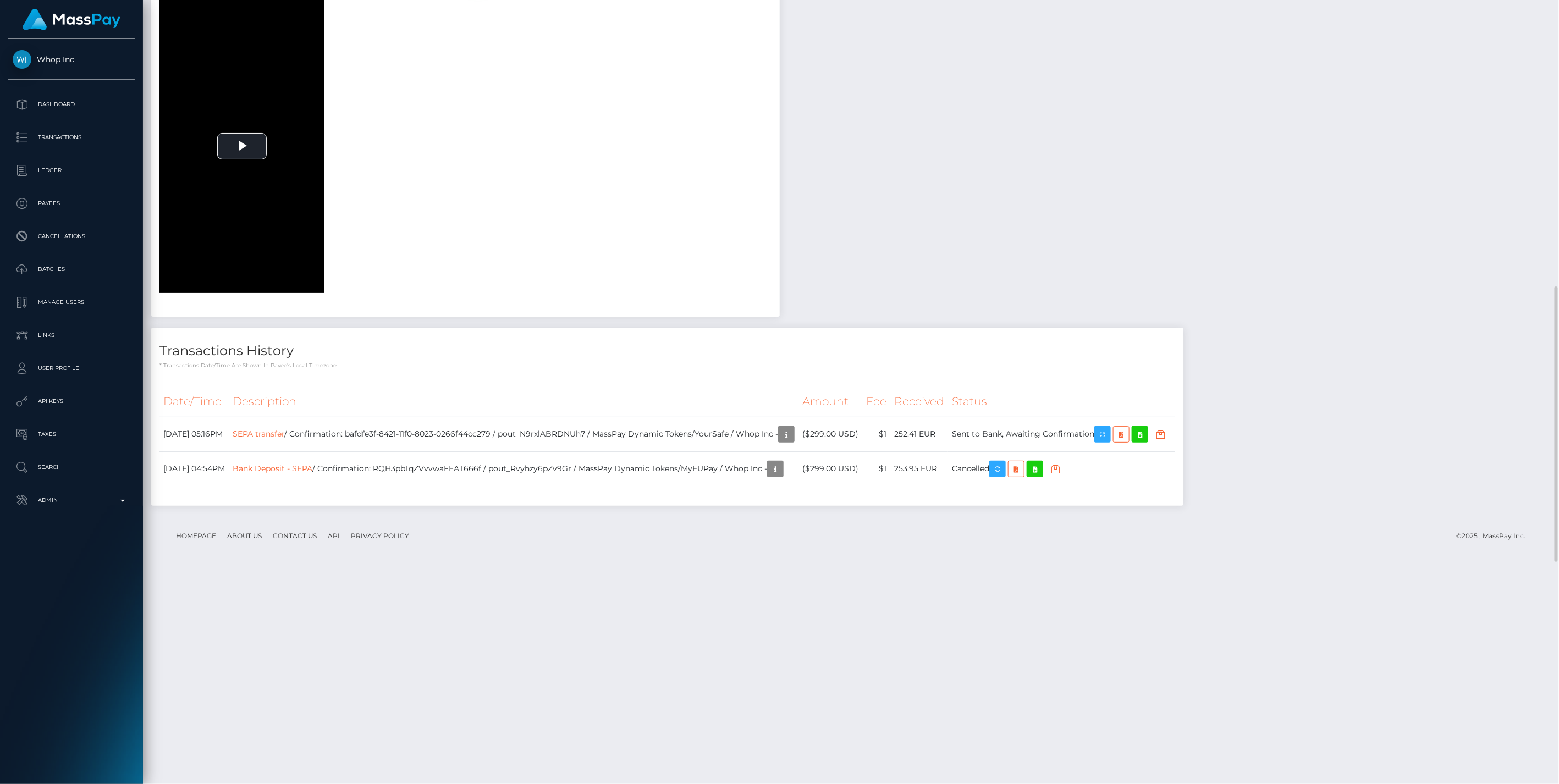
scroll to position [1447, 0]
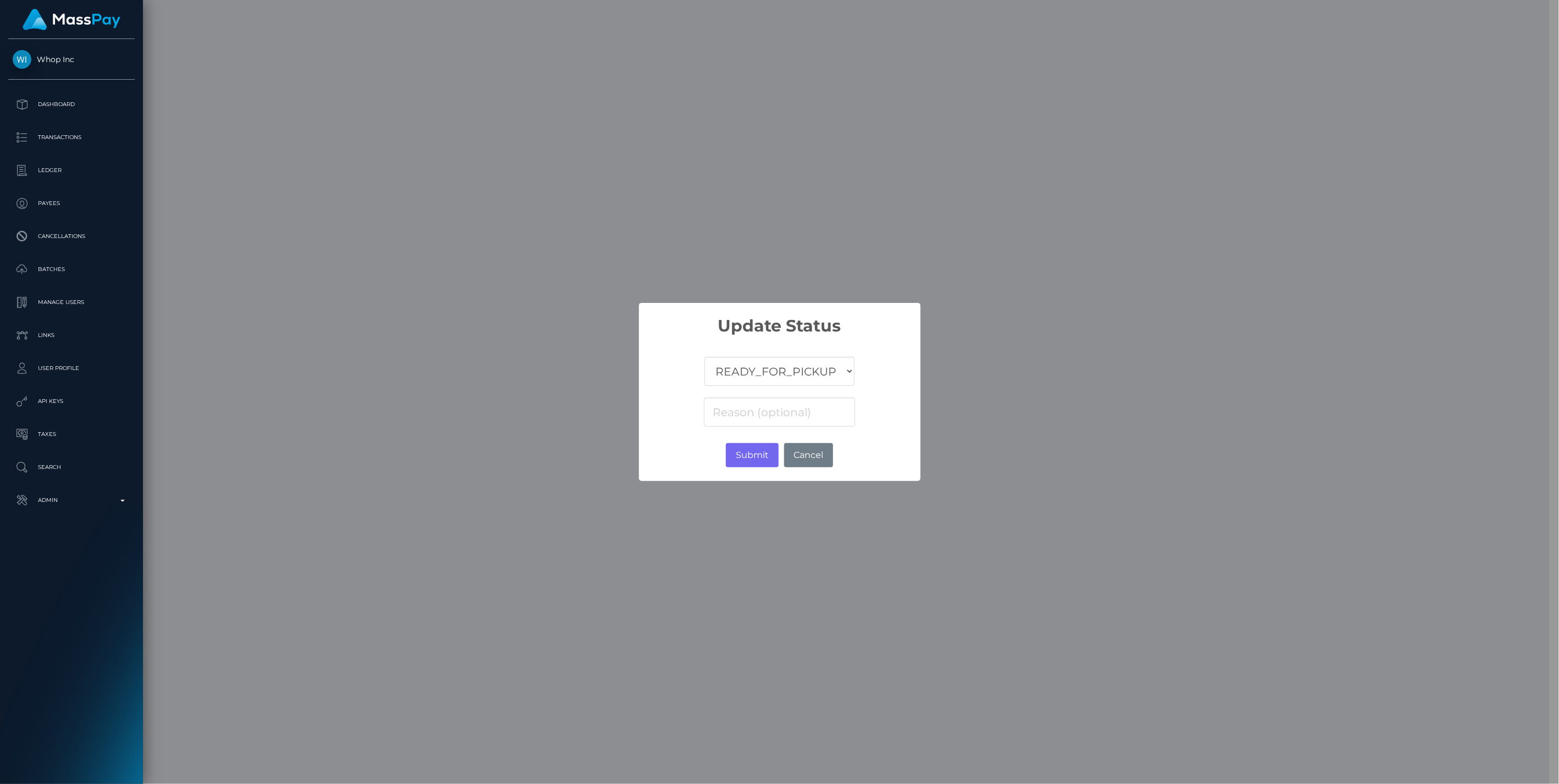
click at [776, 366] on select "COMPLETED CANCELLED READY_FOR_PICKUP PROCESSING" at bounding box center [780, 372] width 150 height 29
select select "CANCELLED"
click at [705, 357] on select "COMPLETED CANCELLED READY_FOR_PICKUP PROCESSING" at bounding box center [780, 372] width 150 height 29
click at [735, 410] on input at bounding box center [779, 412] width 150 height 29
paste input "Return of transaction #OYQRHIS6"
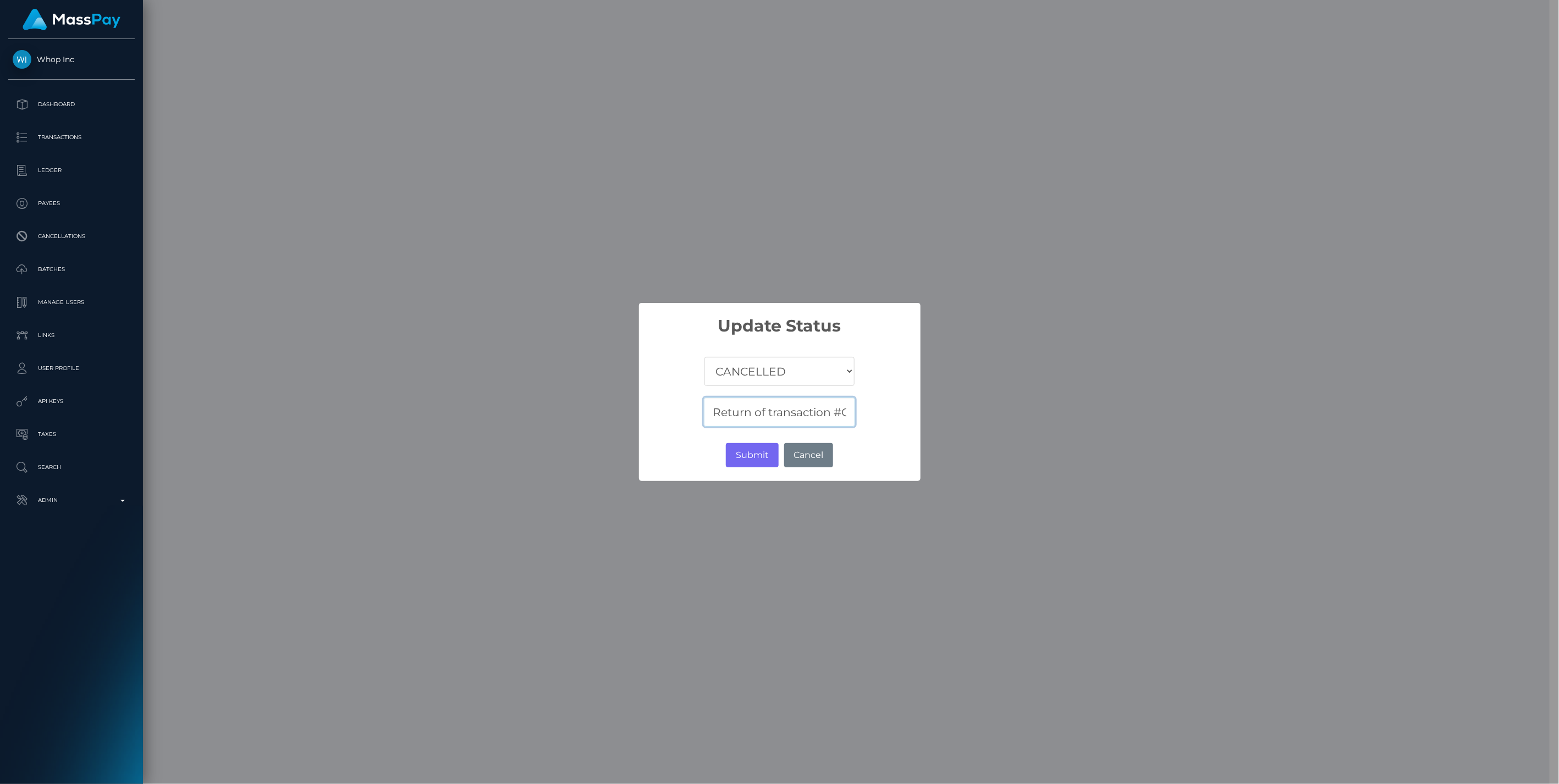
scroll to position [0, 51]
type input "Return of transaction #OYQRHIS6"
click at [746, 453] on button "Submit" at bounding box center [752, 455] width 52 height 24
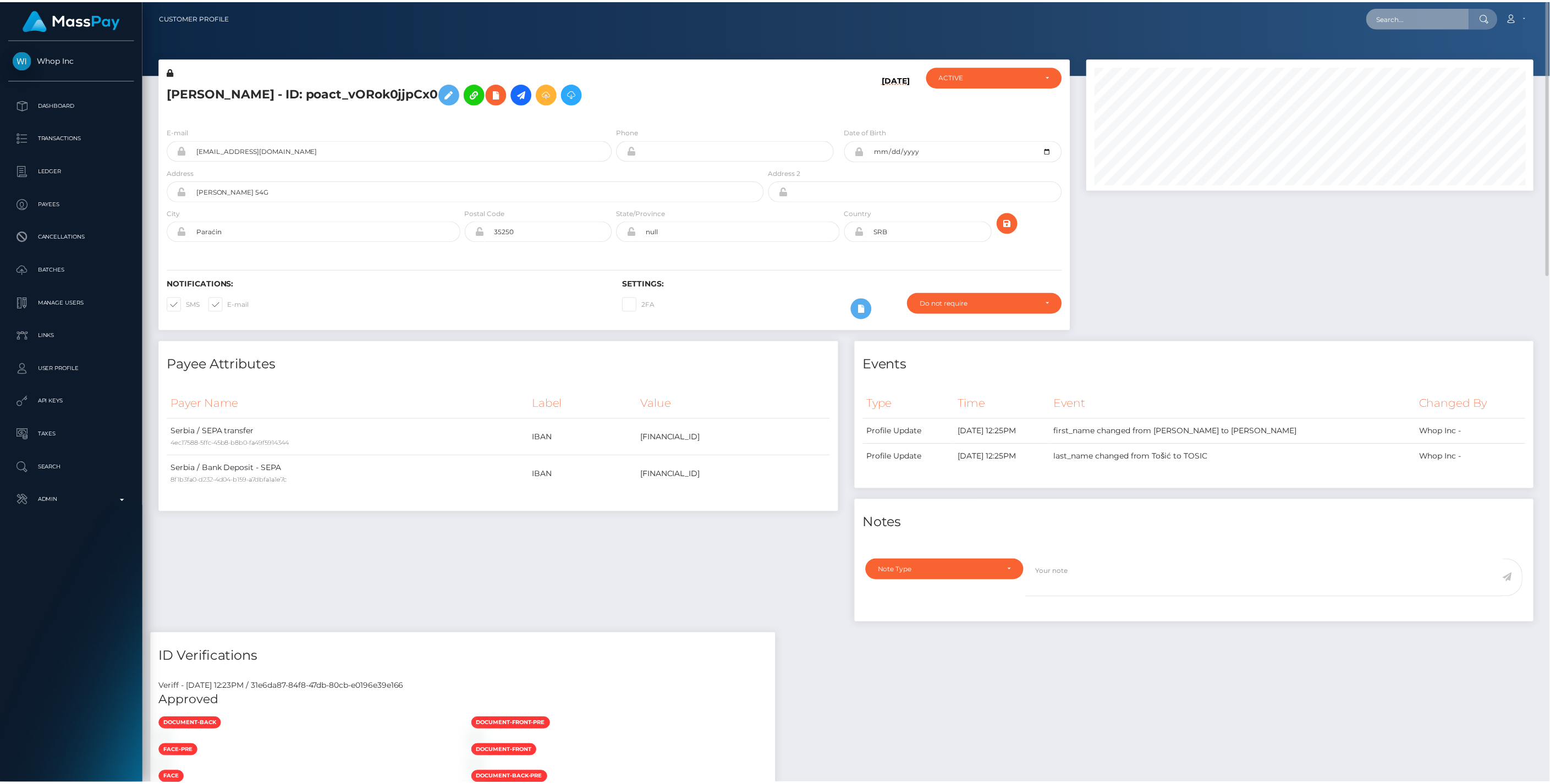
scroll to position [132, 446]
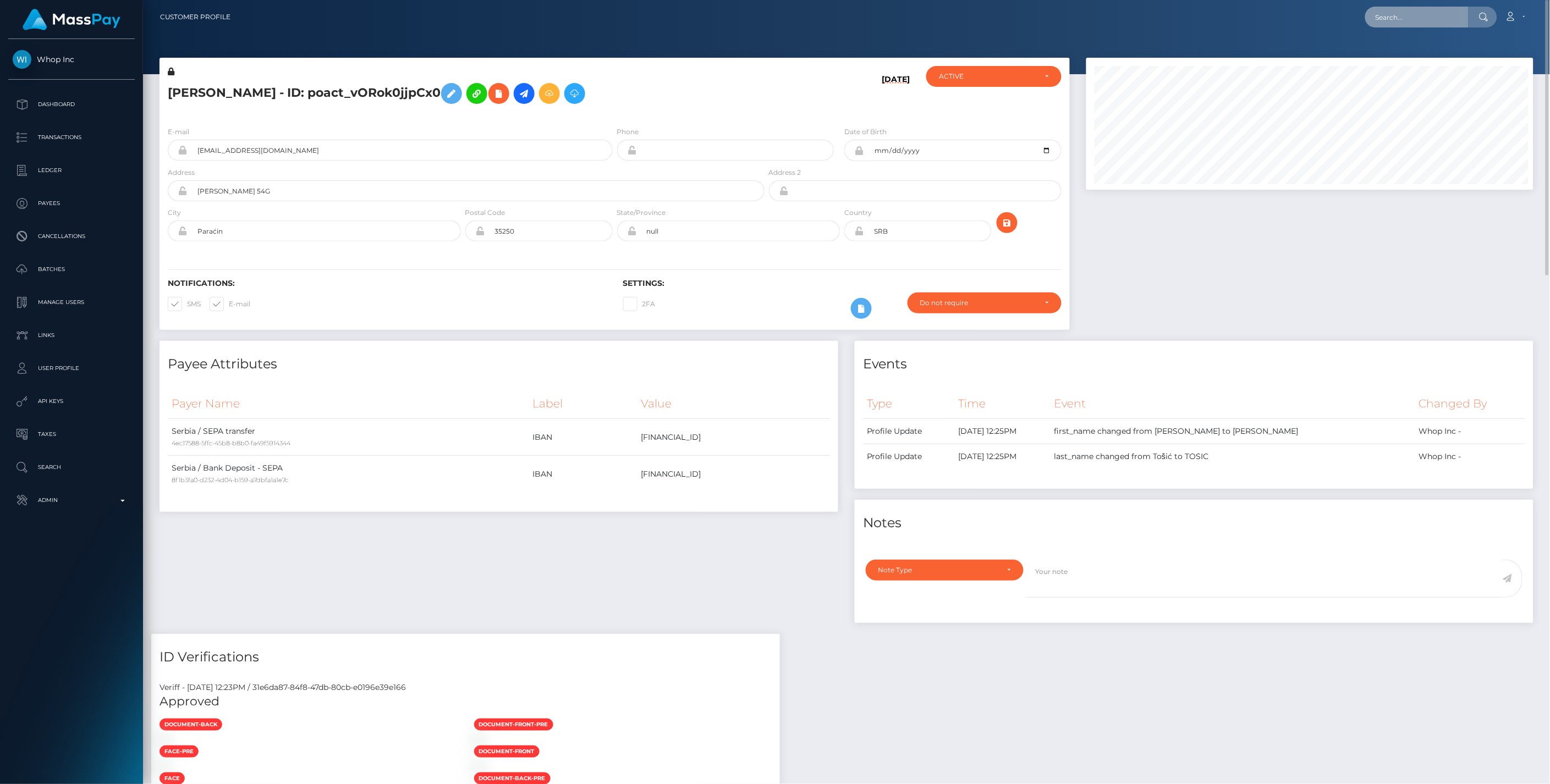
click at [1403, 19] on input "text" at bounding box center [1416, 17] width 103 height 21
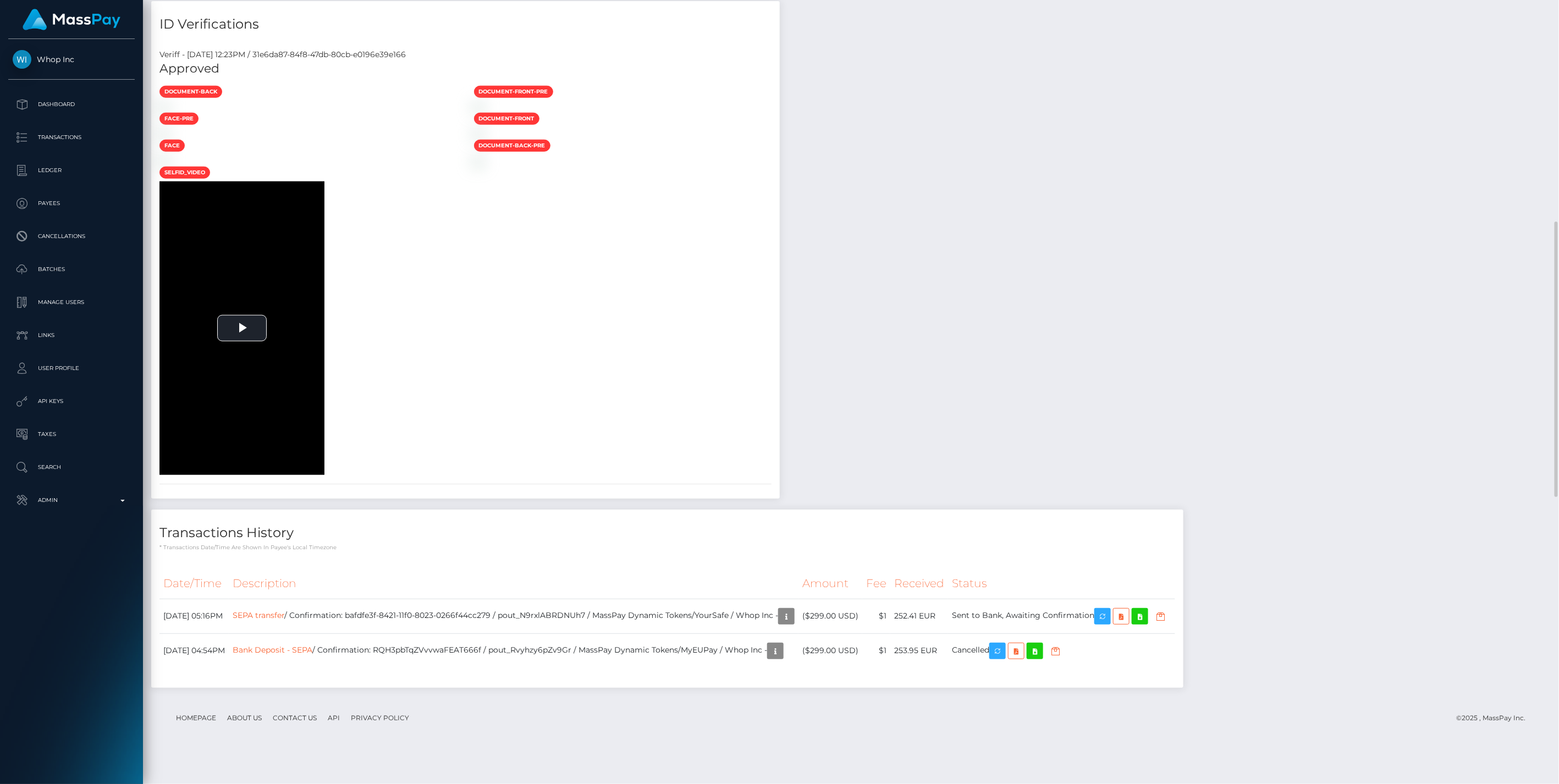
scroll to position [0, 0]
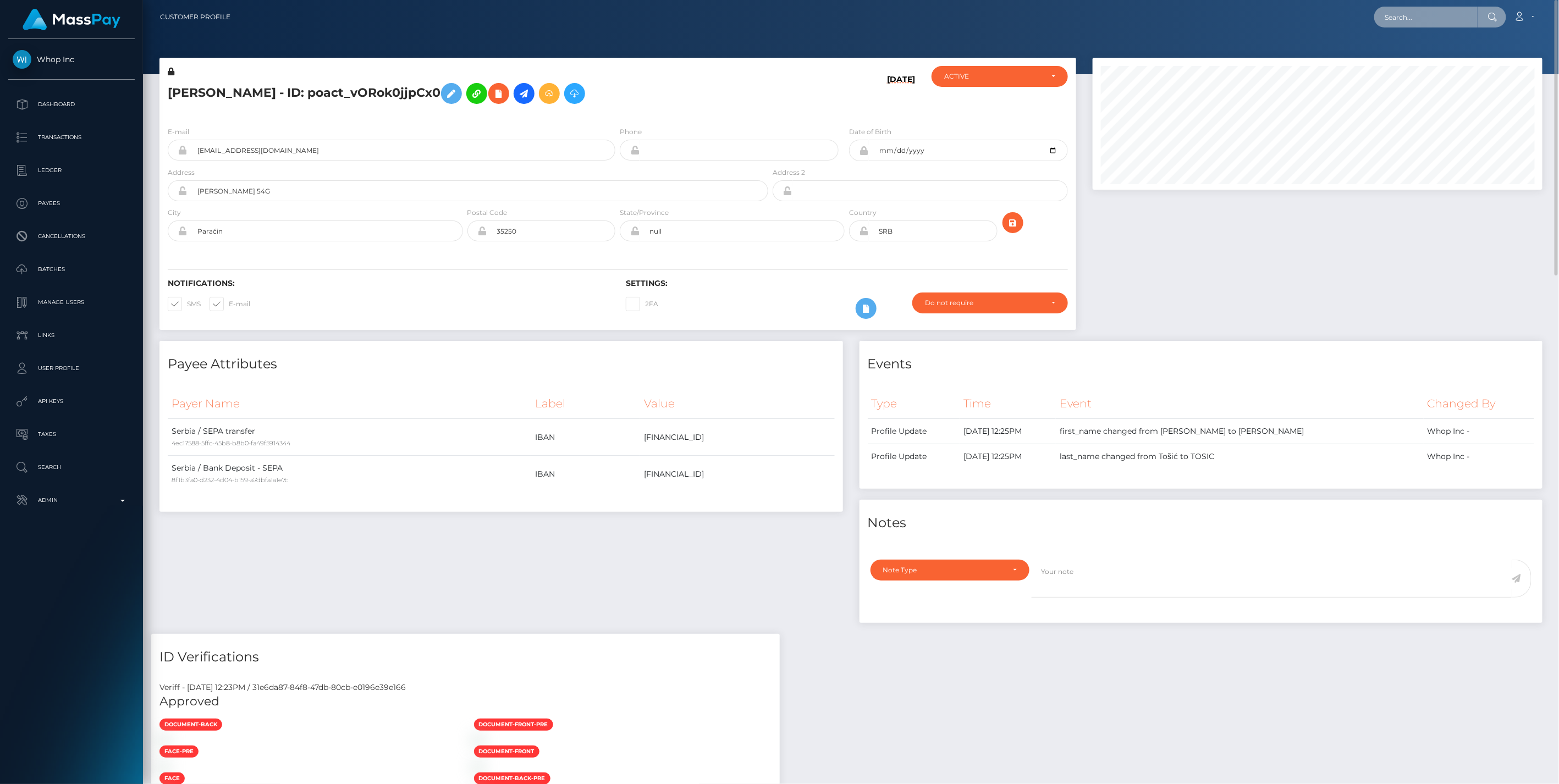
paste input "5ff24019-8400-11f0-8023-0266f44cc279"
type input "5ff24019-8400-11f0-8023-0266f44cc279"
click at [1430, 59] on link "WESTLEY JODY JOHNNY FOURNAGE (Unlockt.me - )" at bounding box center [1481, 57] width 214 height 20
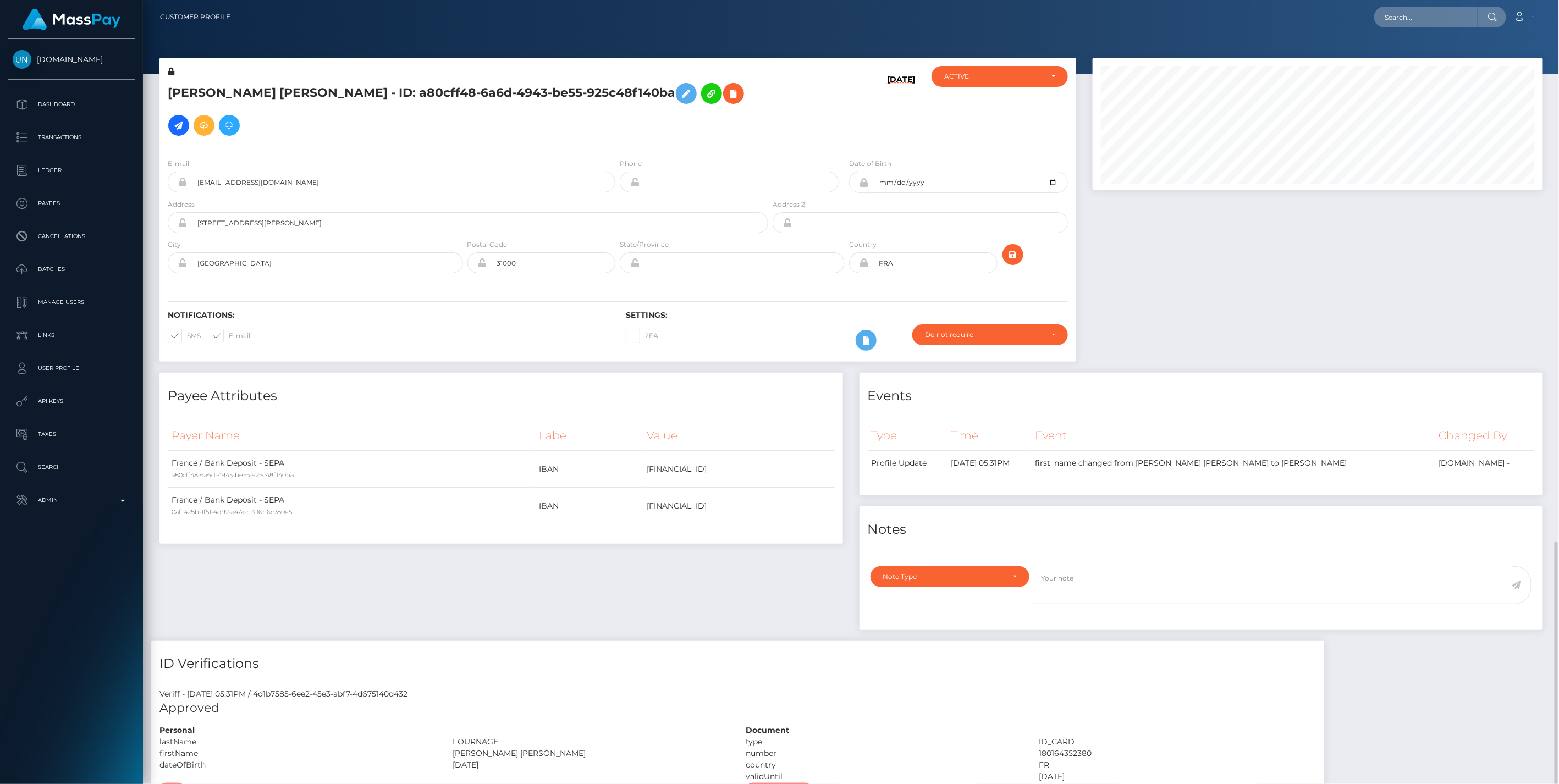
scroll to position [1592, 0]
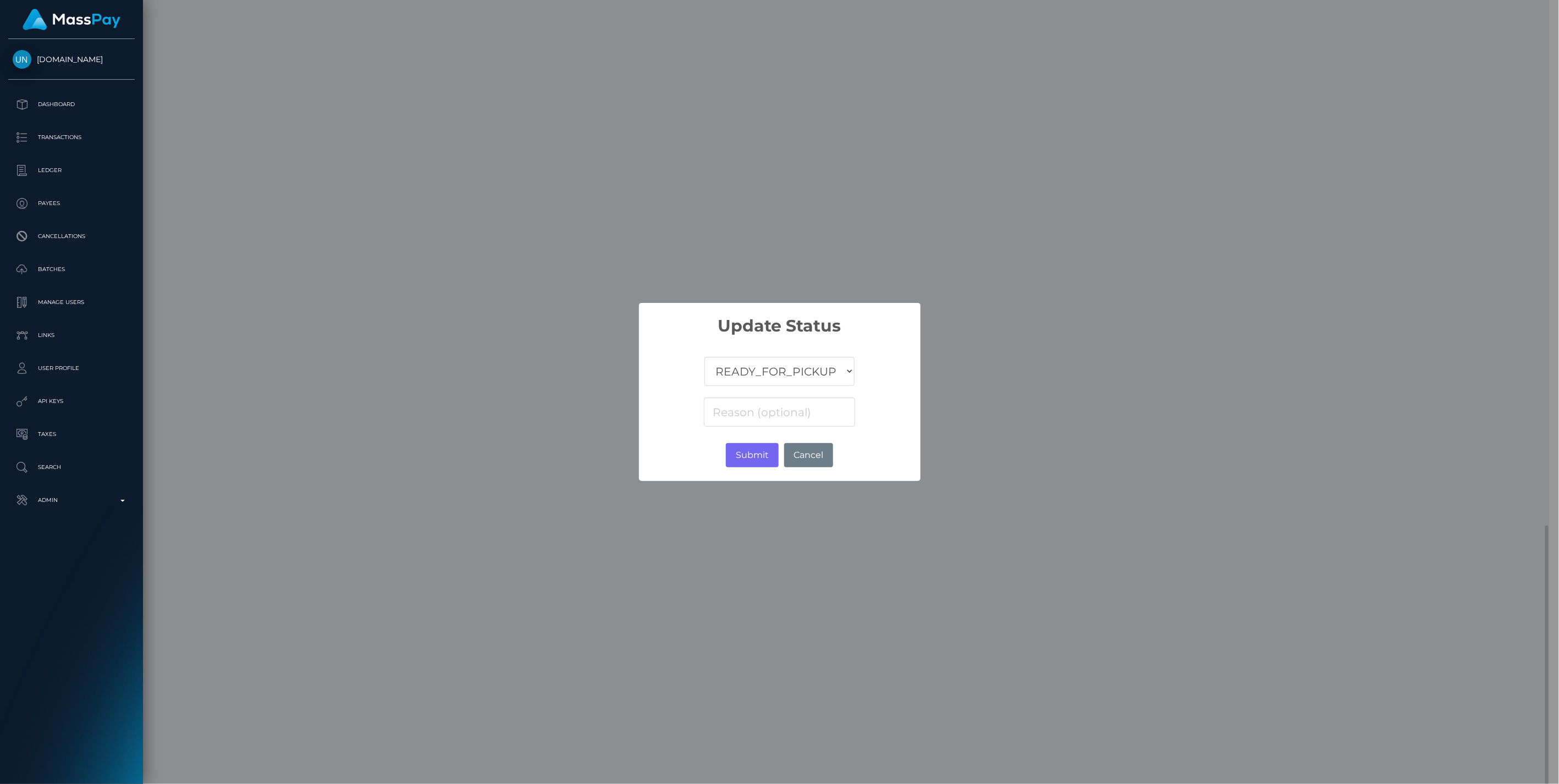
scroll to position [549799, 549505]
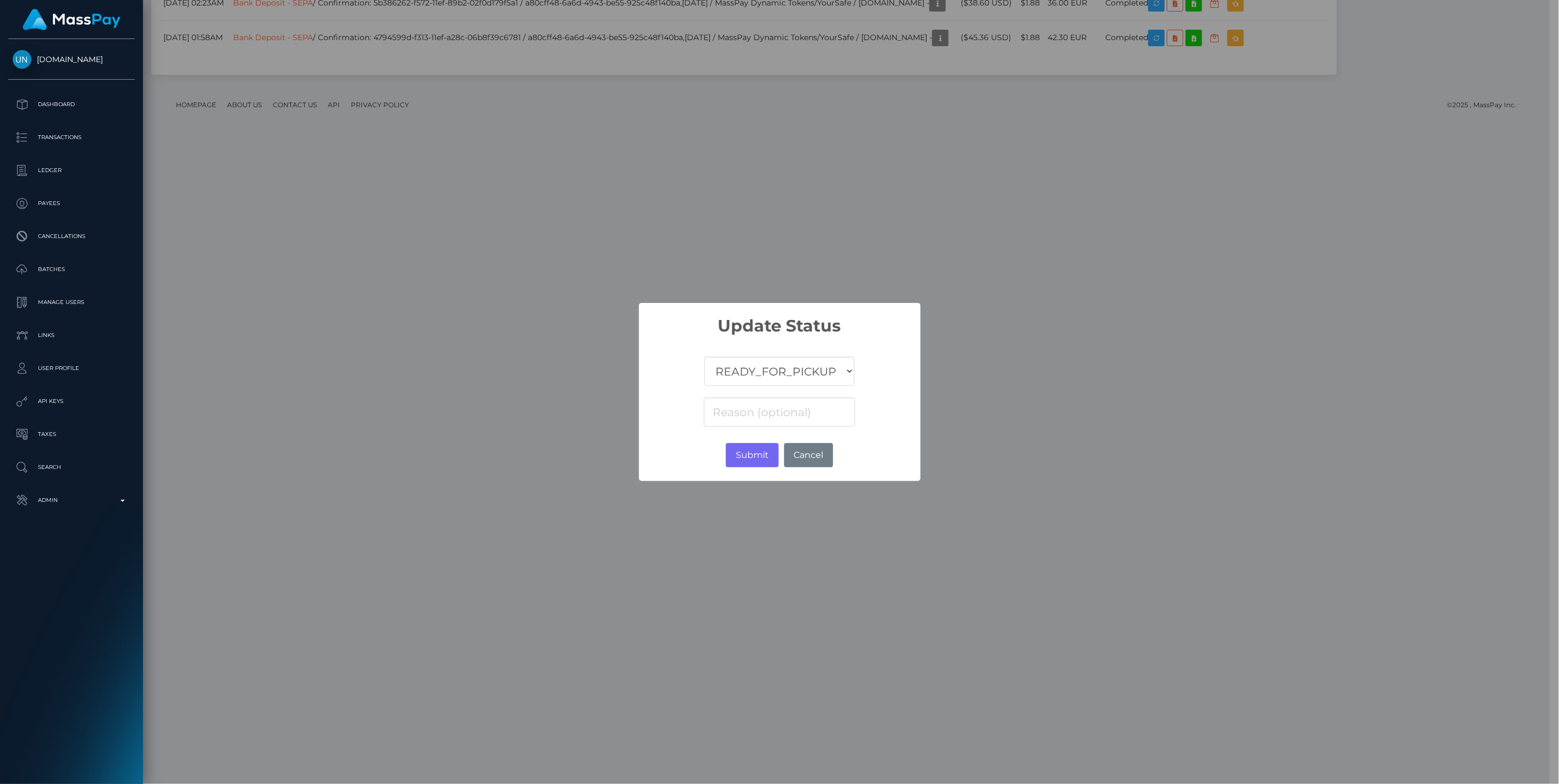
click at [742, 375] on select "COMPLETED CANCELLED READY_FOR_PICKUP PROCESSING" at bounding box center [780, 372] width 150 height 29
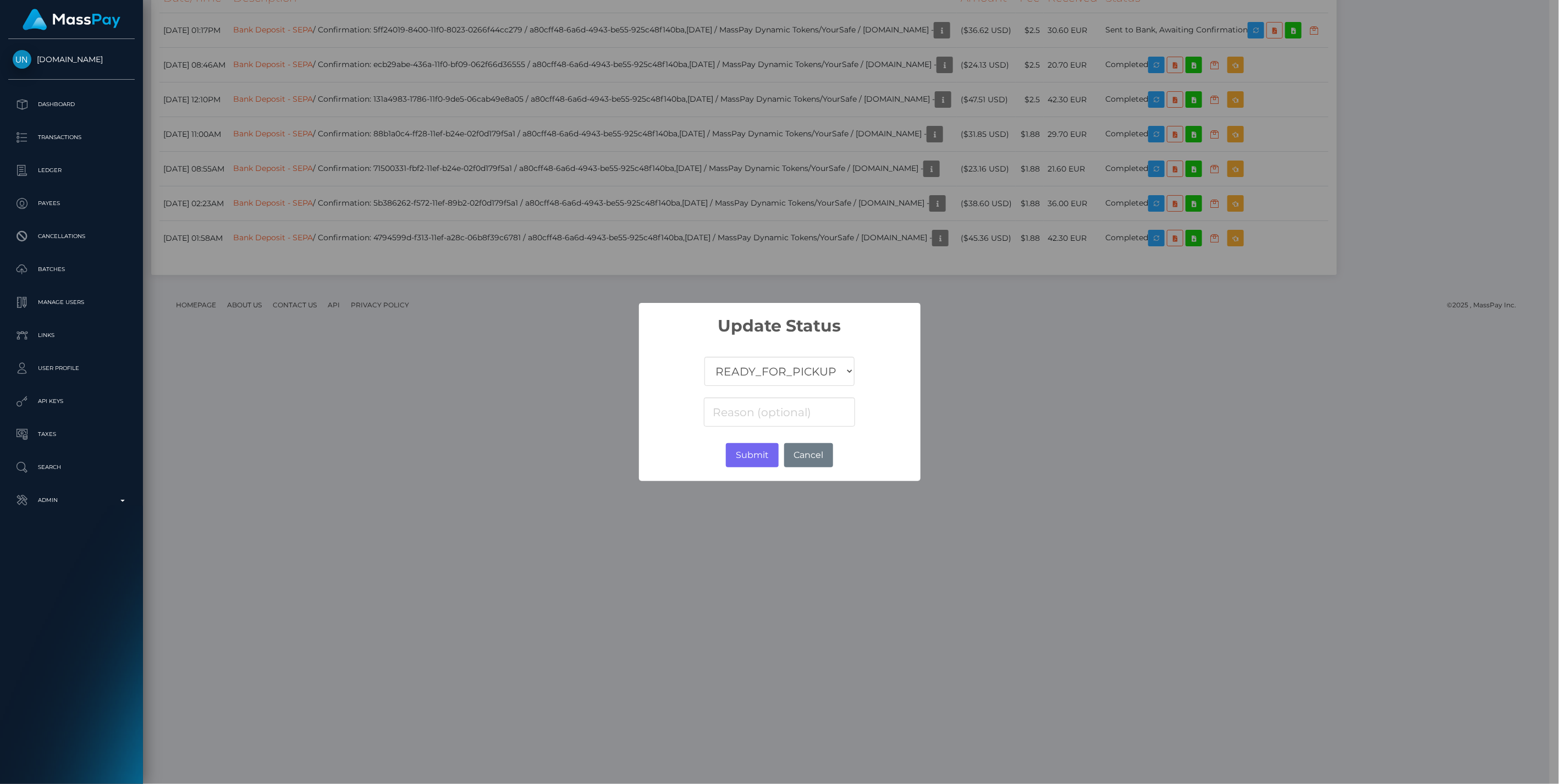
select select "CANCELLED"
click at [705, 357] on select "COMPLETED CANCELLED READY_FOR_PICKUP PROCESSING" at bounding box center [780, 372] width 150 height 29
click at [737, 410] on input at bounding box center [779, 412] width 150 height 29
paste input "Return of transaction #OJ4P1WPT, Closed Account"
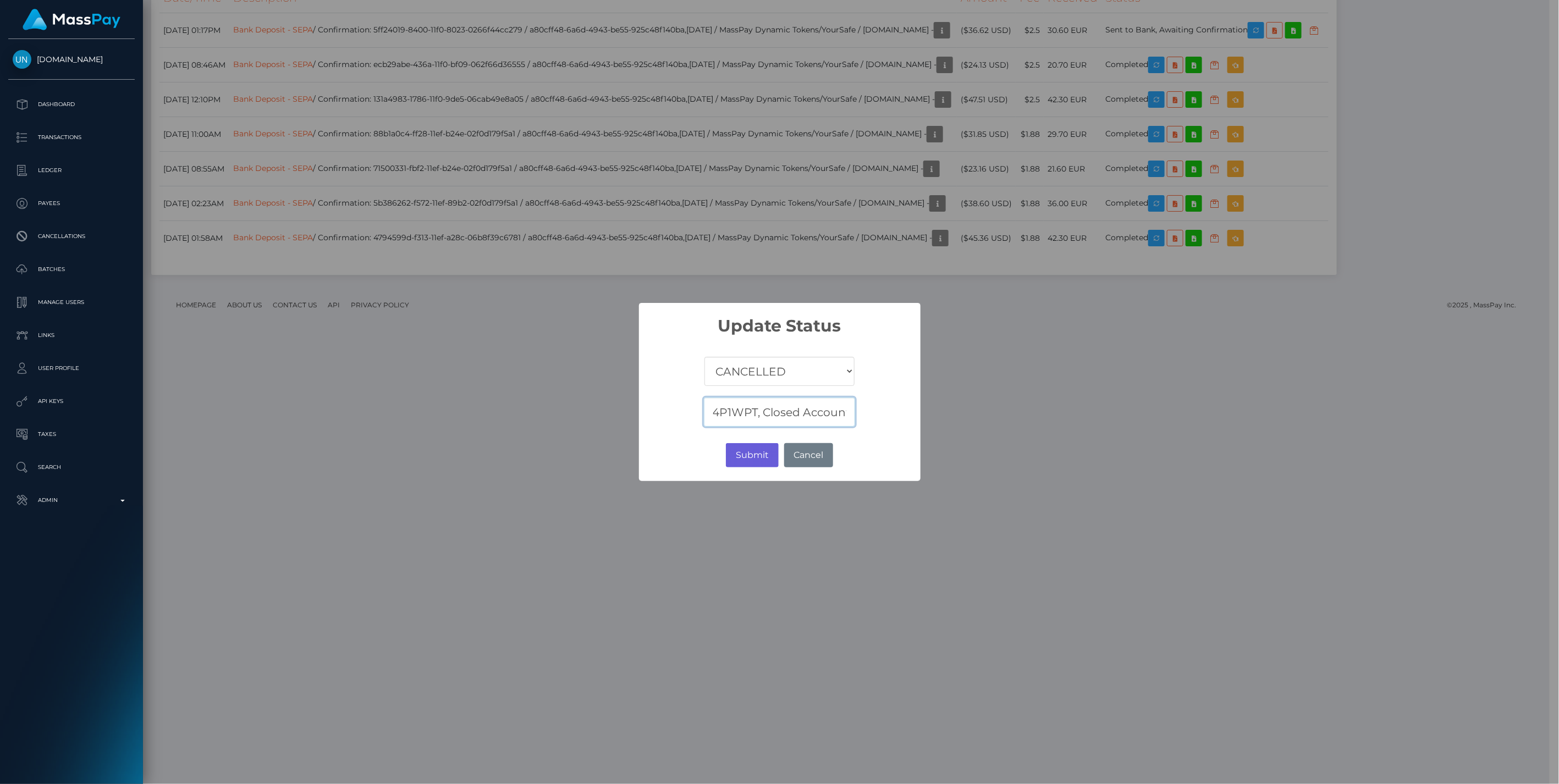
type input "Return of transaction #OJ4P1WPT, Closed Account"
click at [752, 451] on button "Submit" at bounding box center [752, 455] width 52 height 24
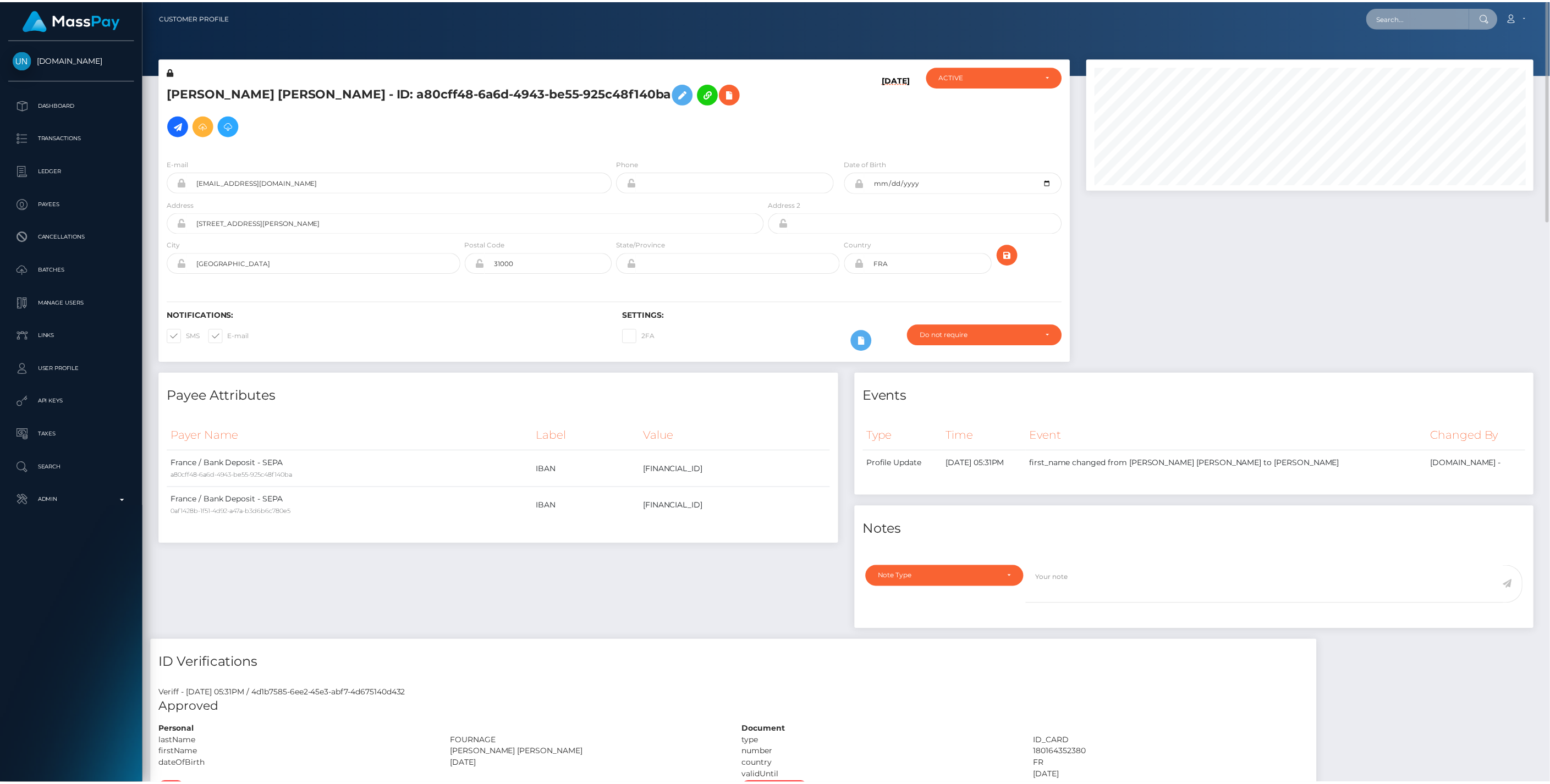
scroll to position [132, 446]
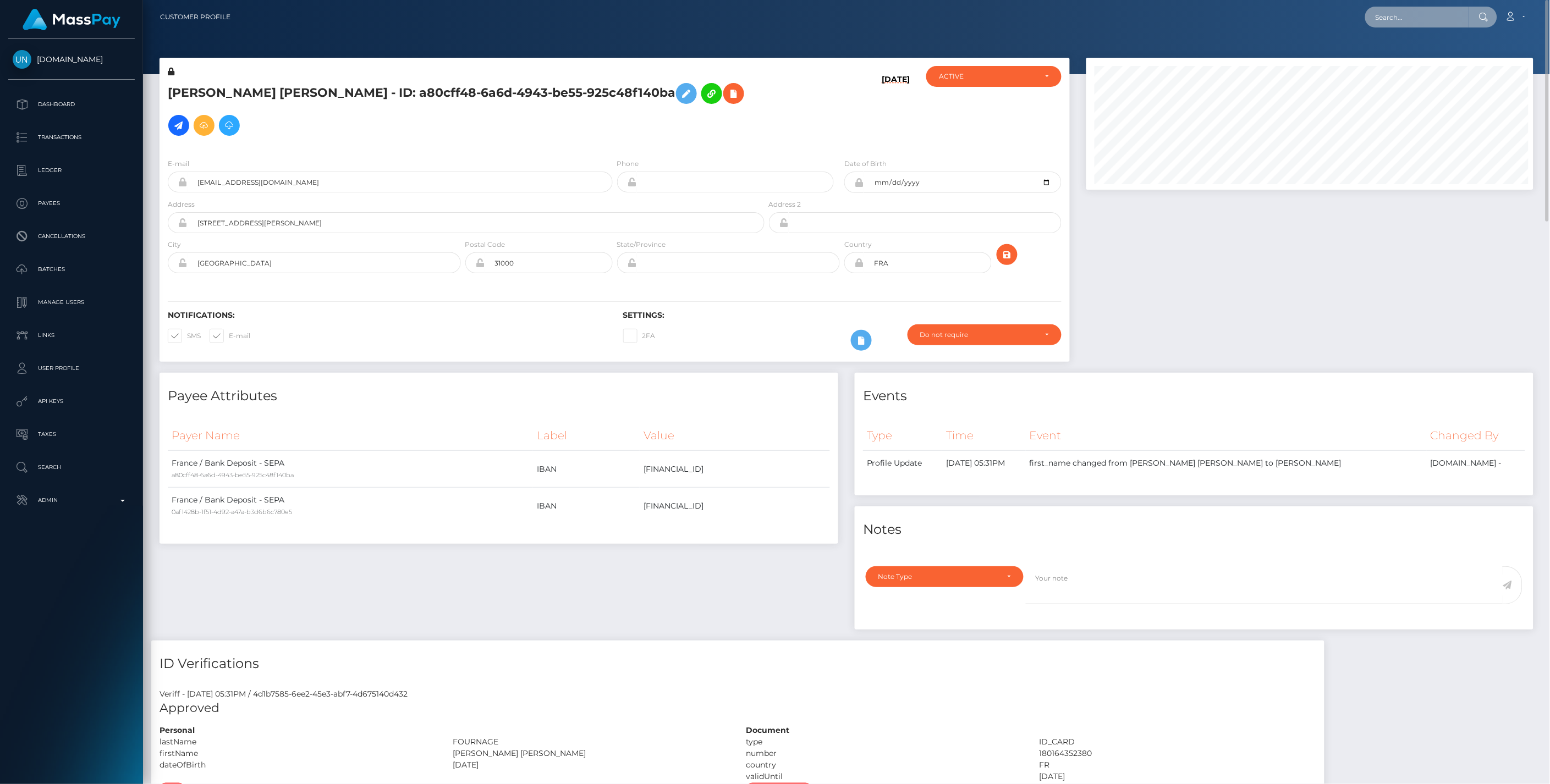
click at [1413, 15] on input "text" at bounding box center [1416, 17] width 103 height 21
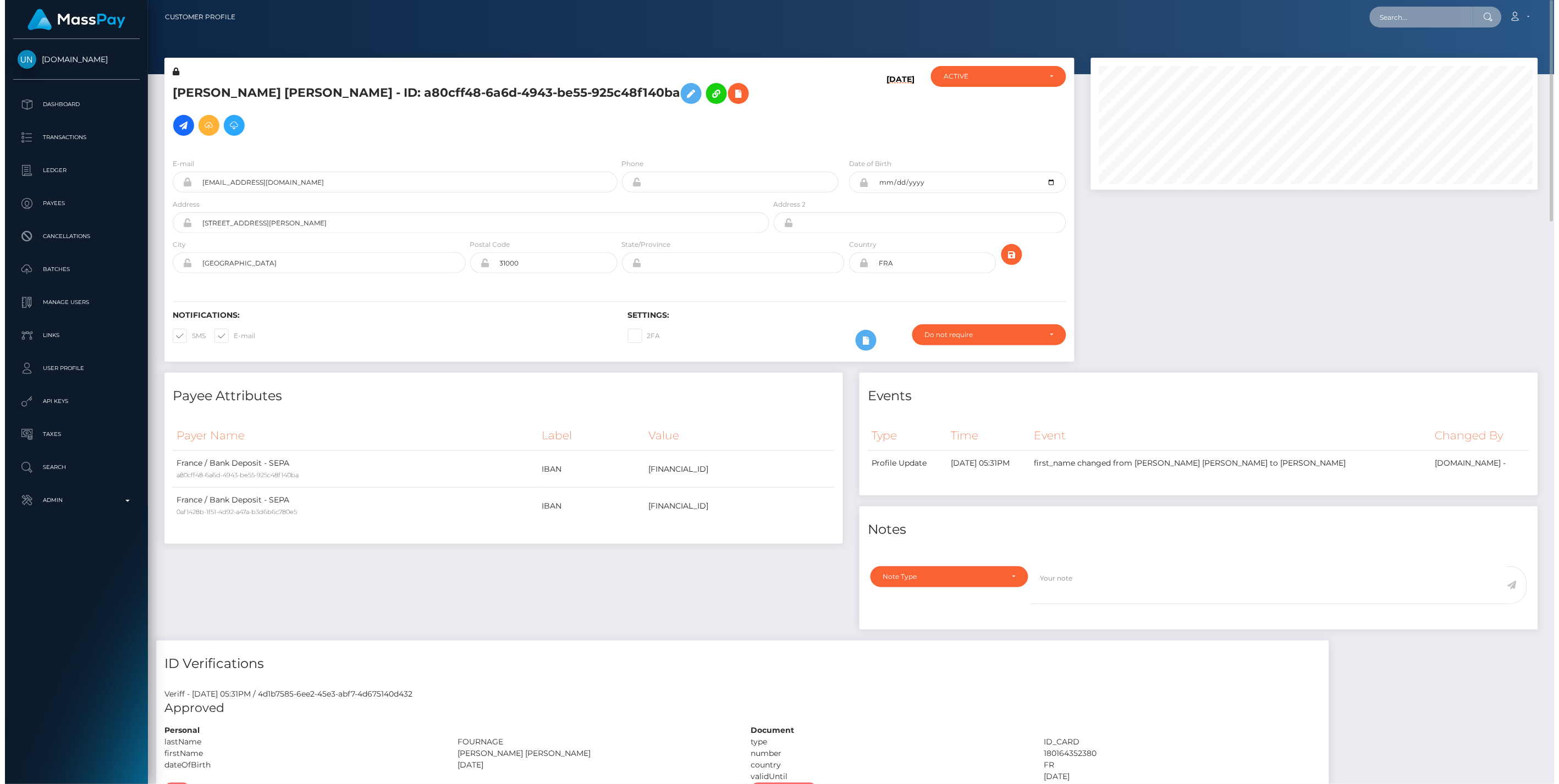
scroll to position [132, 449]
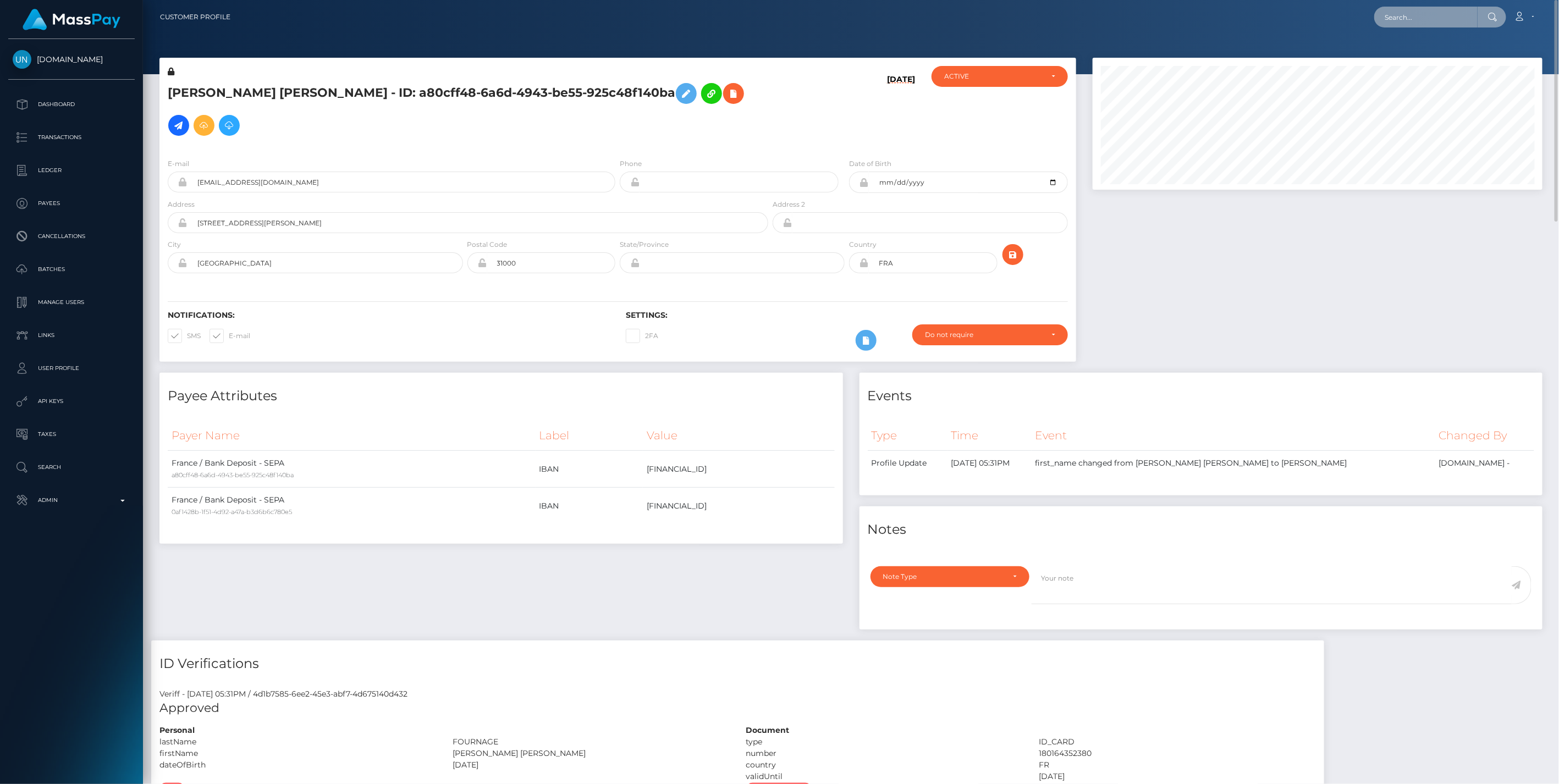
paste input "5dde0585-816b-11f0-8023-0266f44cc279"
type input "5dde0585-816b-11f0-8023-0266f44cc279"
click at [1433, 53] on link "VIKTORIJA VLAJ (Unlockt.me - )" at bounding box center [1452, 57] width 155 height 20
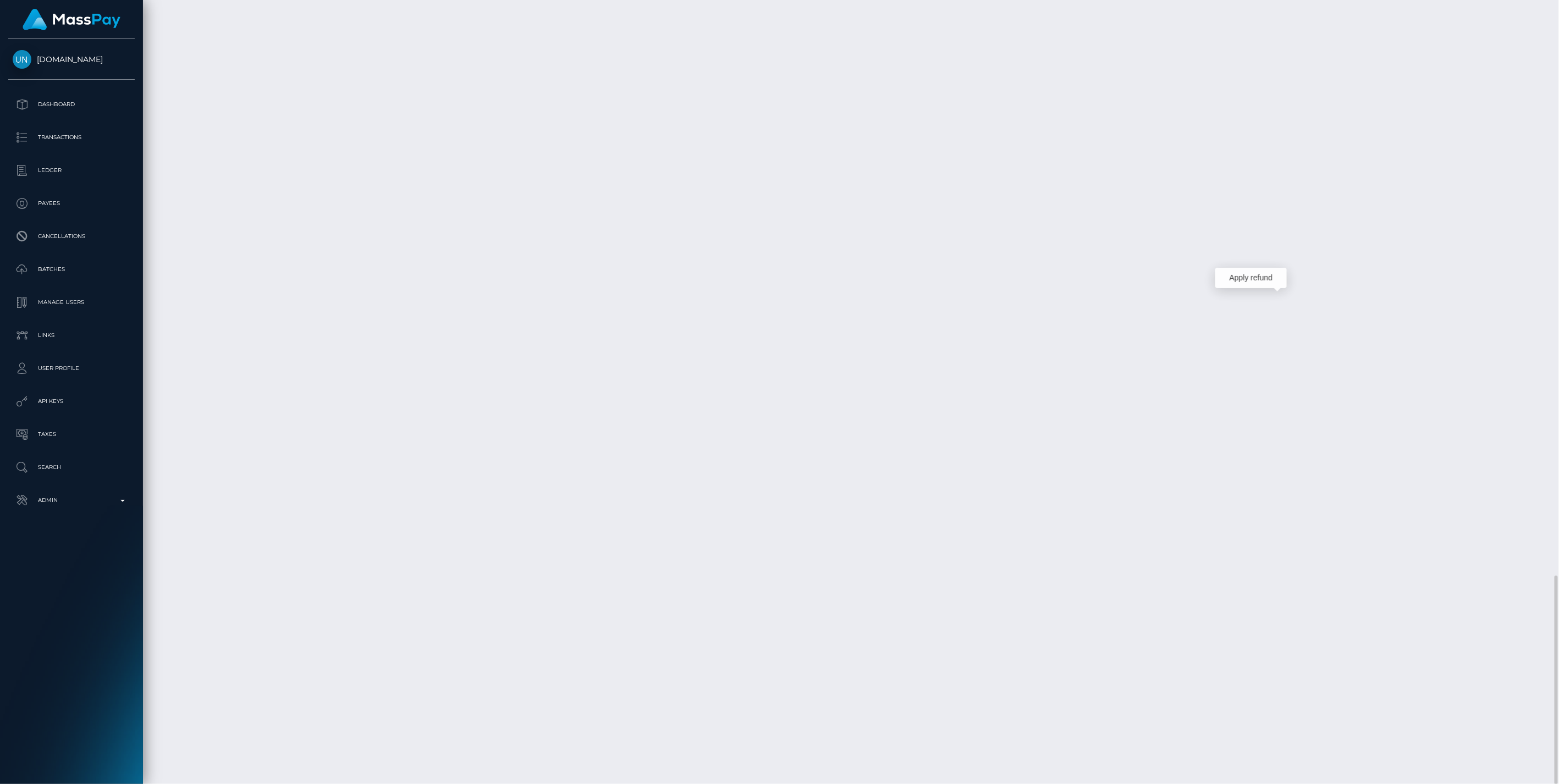
scroll to position [132, 449]
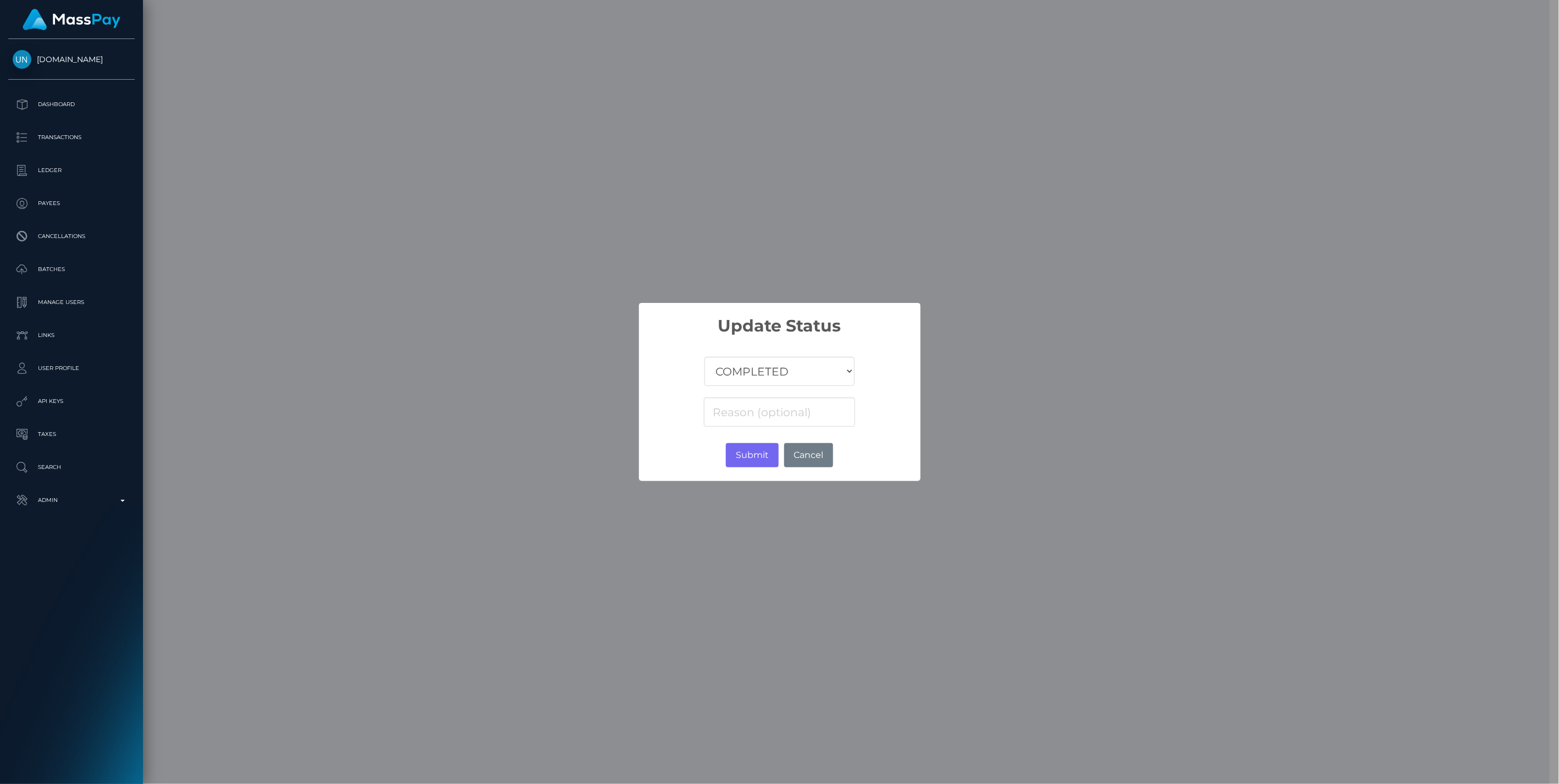
scroll to position [549799, 549505]
click at [771, 372] on select "COMPLETED CANCELLED READY_FOR_PICKUP PROCESSING" at bounding box center [780, 372] width 150 height 29
select select "CANCELLED"
click at [705, 357] on select "COMPLETED CANCELLED READY_FOR_PICKUP PROCESSING" at bounding box center [780, 372] width 150 height 29
click at [739, 415] on input at bounding box center [779, 412] width 150 height 29
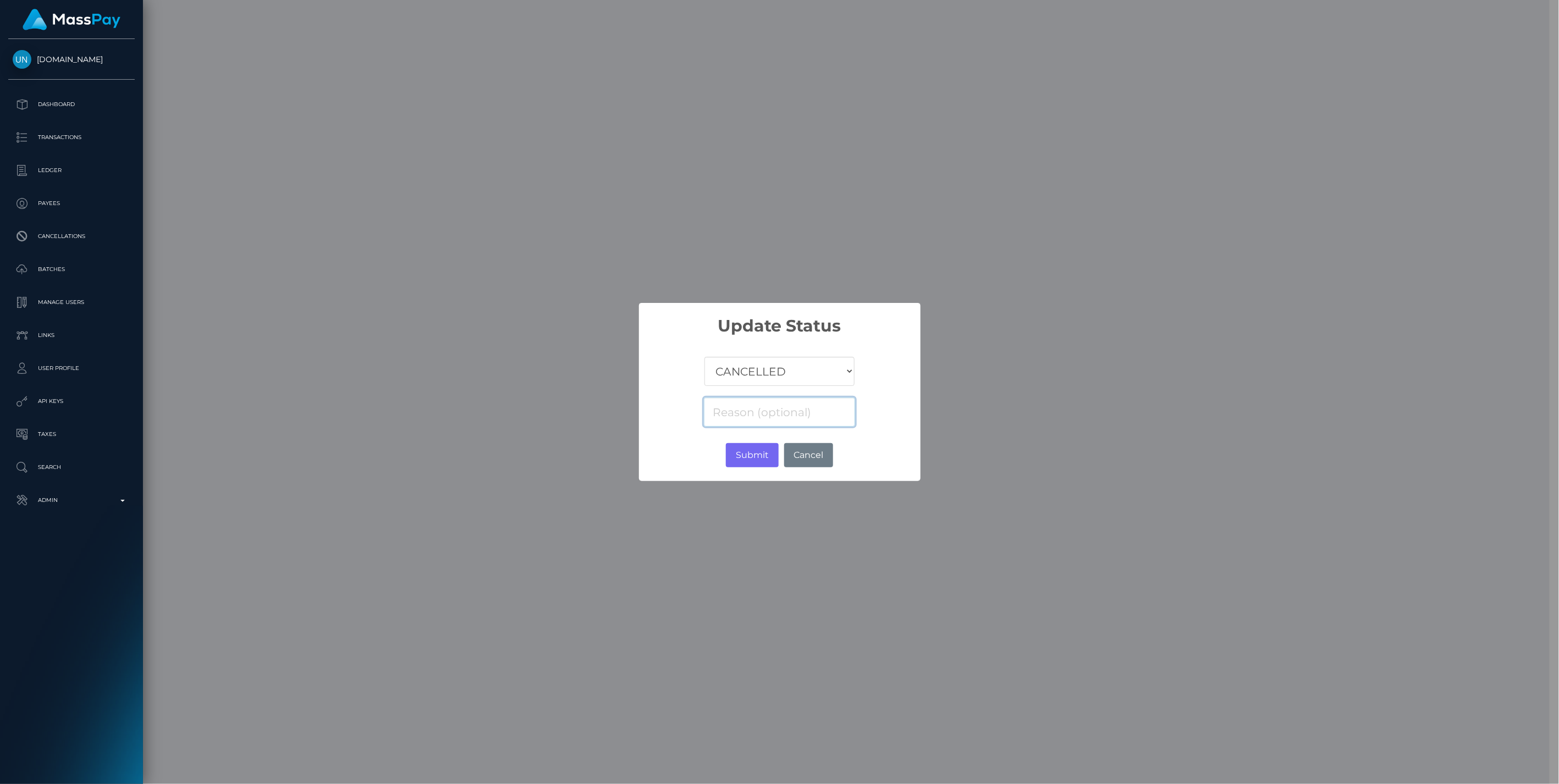
paste input "Return of transaction #8E6QX9QV, Transaction not accepted"
type input "Return of transaction #8E6QX9QV, Transaction not accepted"
click at [759, 455] on button "Submit" at bounding box center [752, 455] width 52 height 24
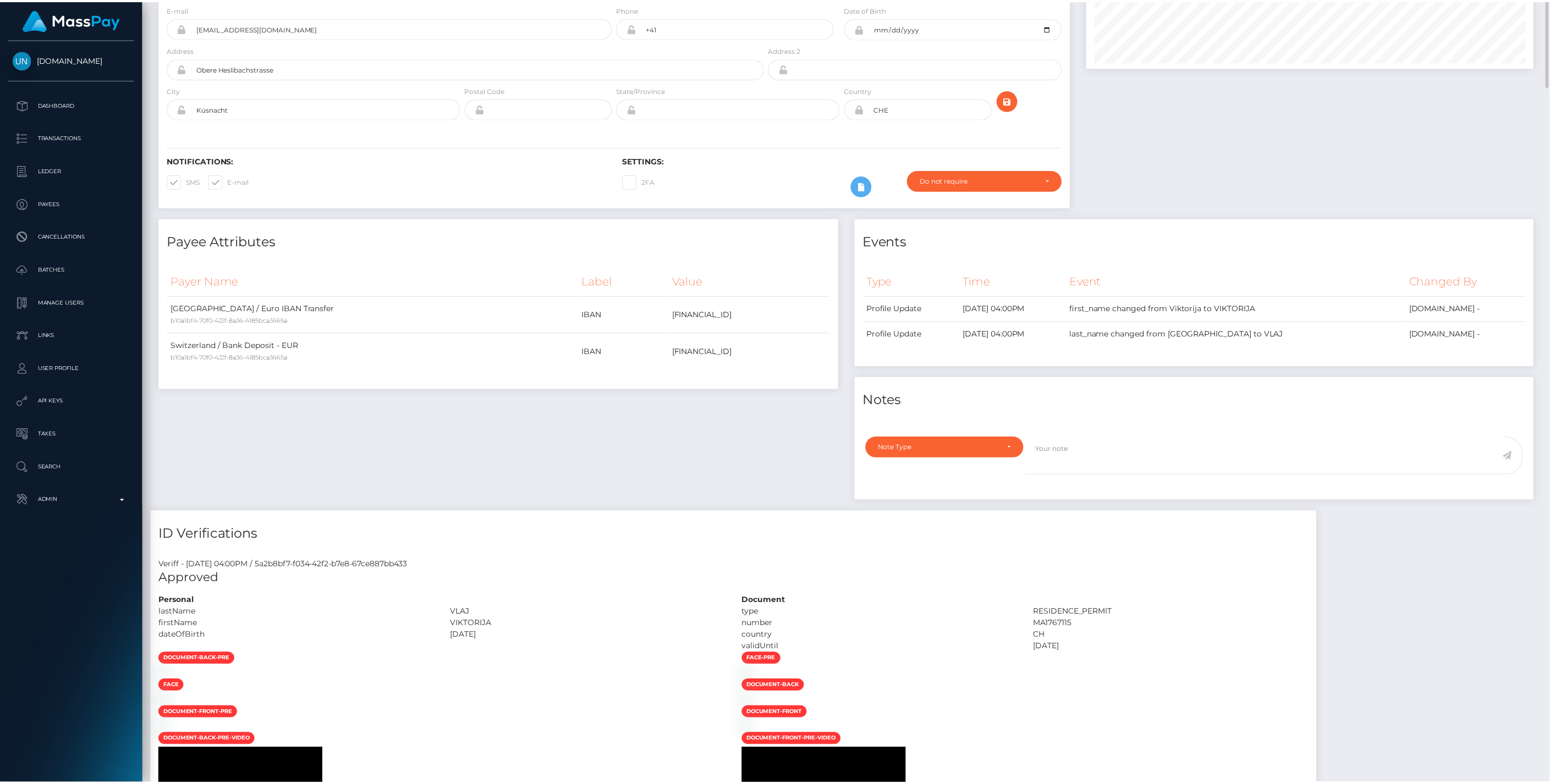
scroll to position [0, 0]
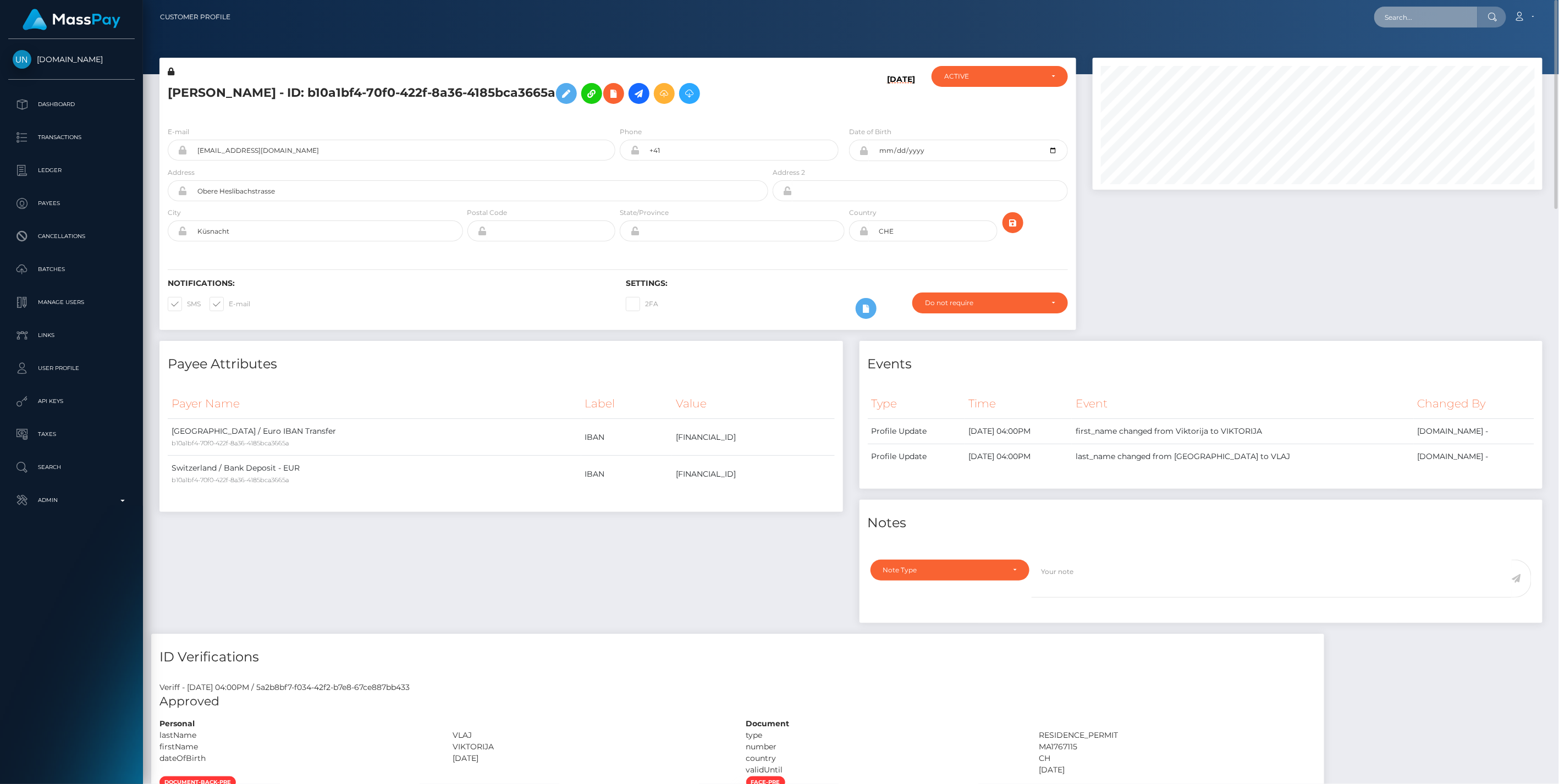
click at [1394, 15] on input "text" at bounding box center [1426, 17] width 103 height 21
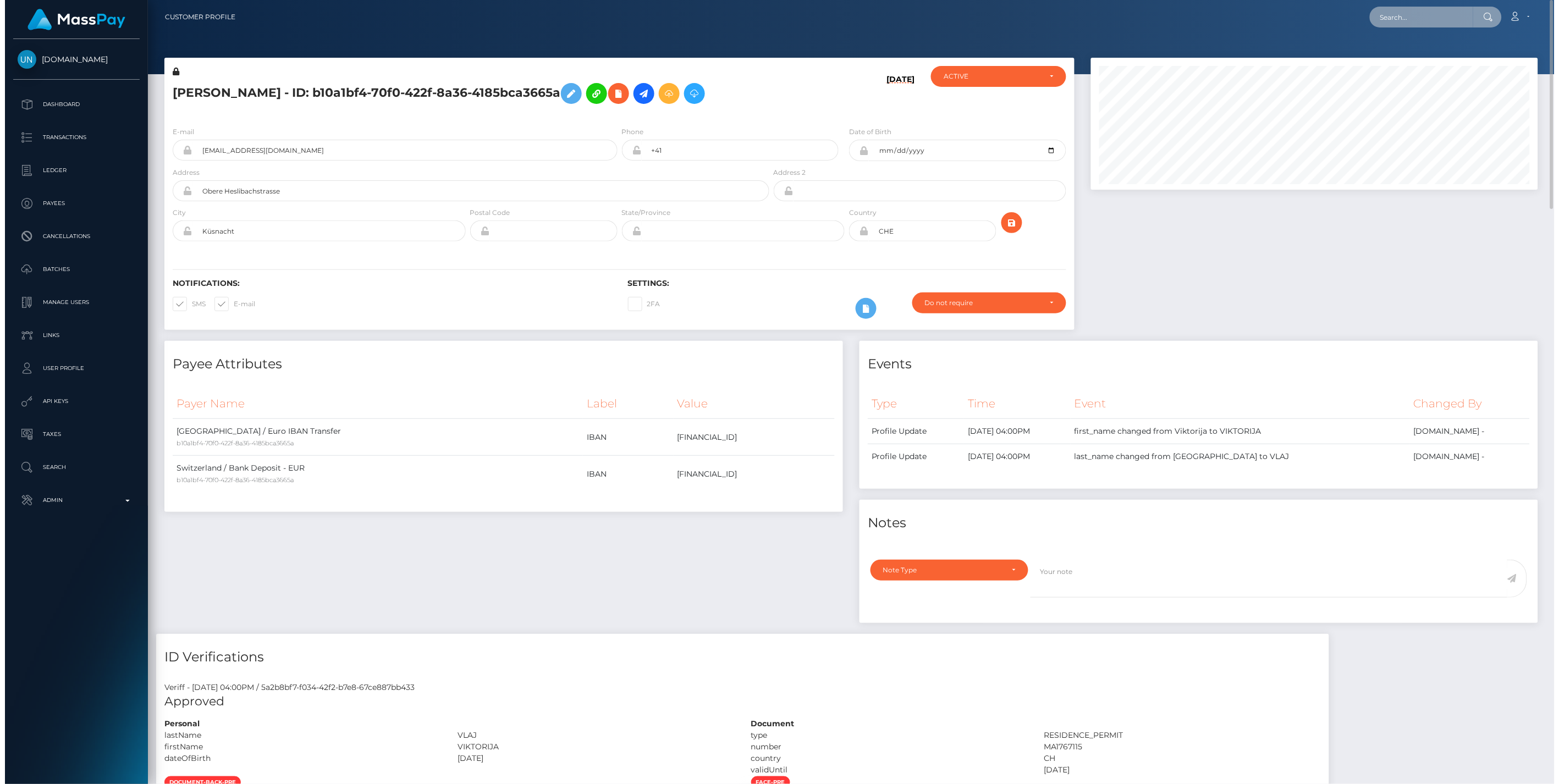
scroll to position [132, 449]
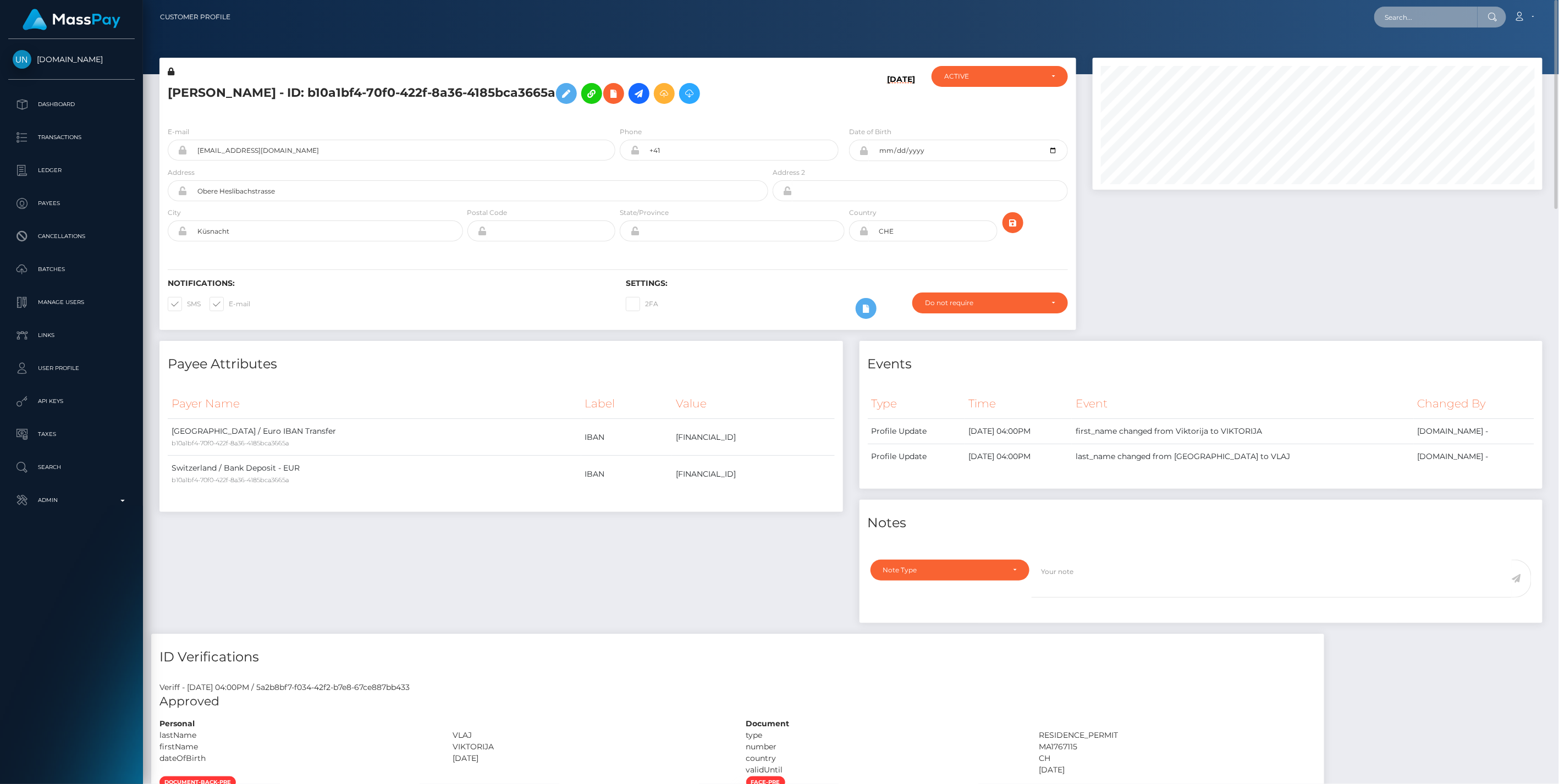
paste input "5ff24019-8400-11f0-8023-0266f44cc279"
type input "5ff24019-8400-11f0-8023-0266f44cc279"
click at [1433, 56] on link "WESTLEY JODY JOHNNY FOURNAGE (Unlockt.me - )" at bounding box center [1481, 57] width 214 height 20
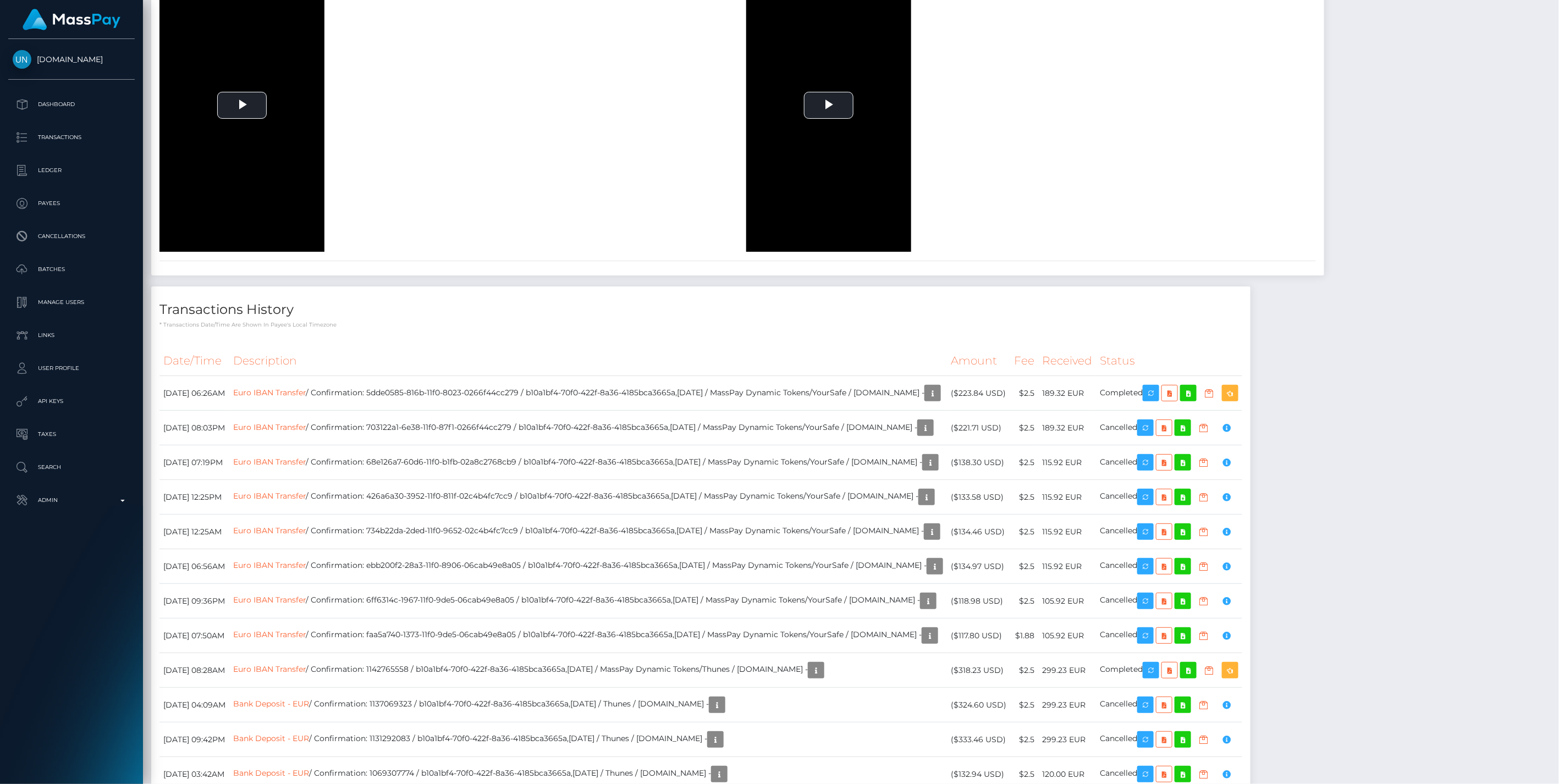
scroll to position [2038, 0]
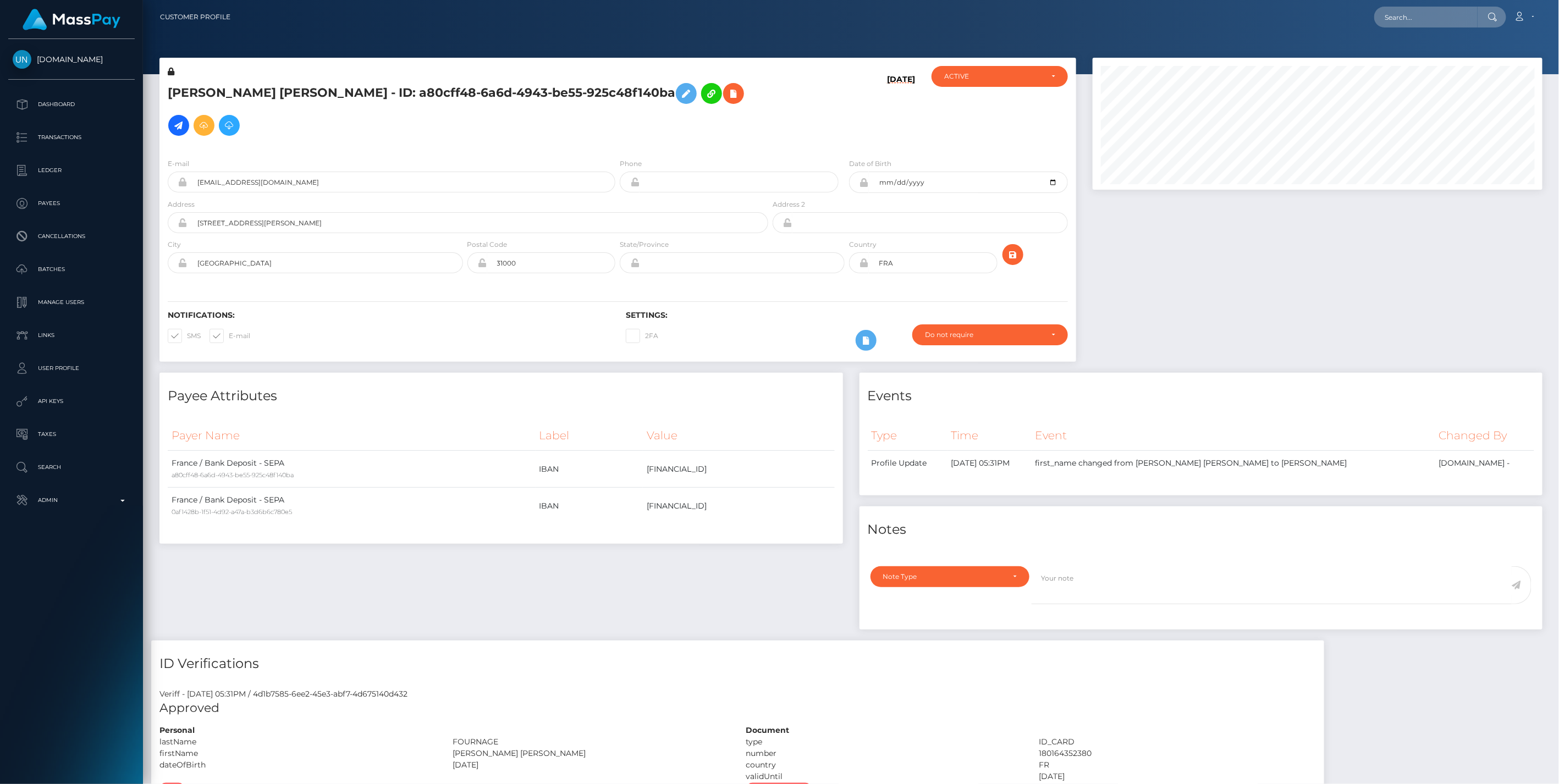
scroll to position [132, 449]
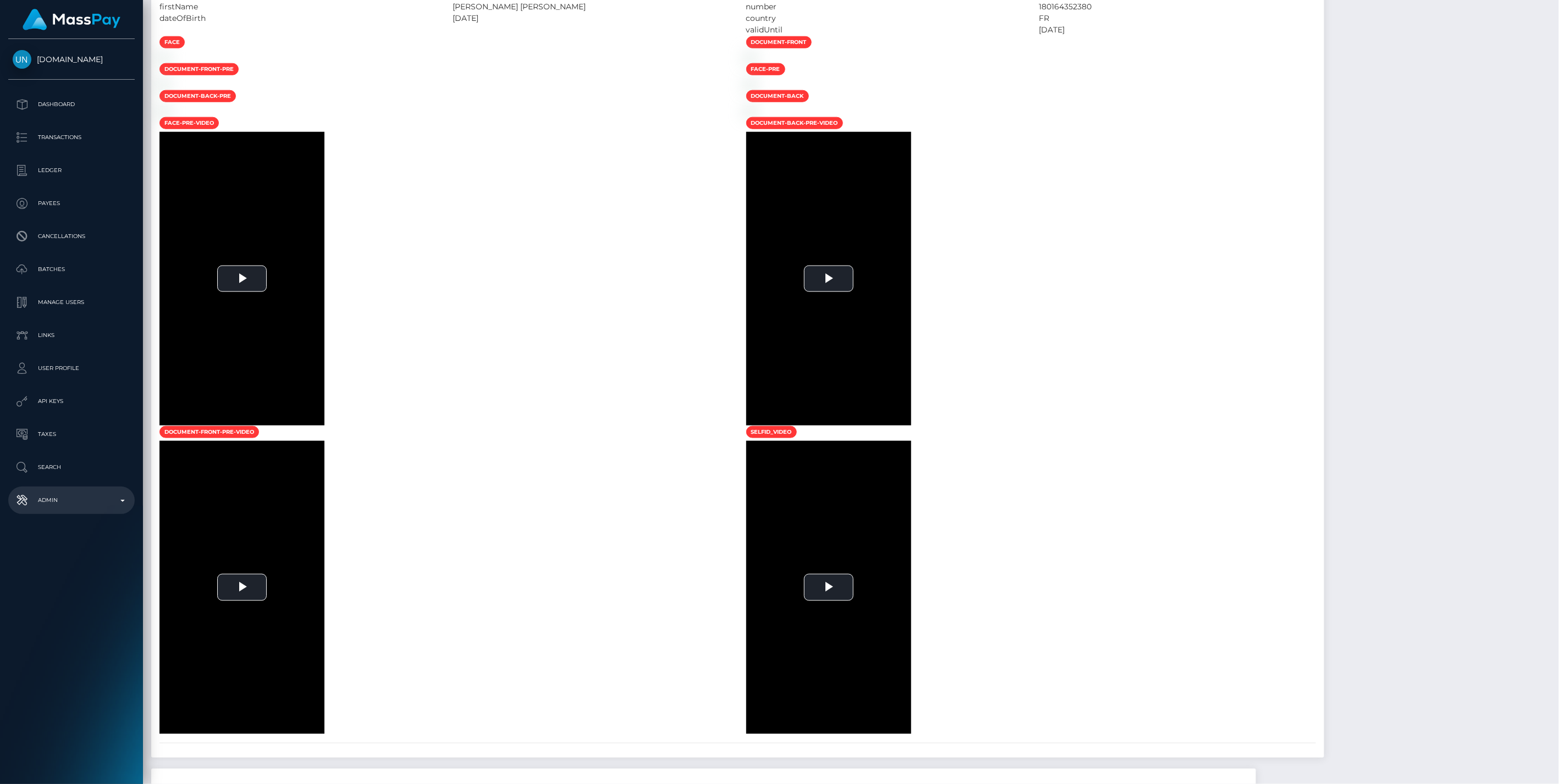
click at [117, 503] on p "Admin" at bounding box center [72, 501] width 118 height 17
click at [73, 562] on span "Balance Adjustments" at bounding box center [72, 564] width 118 height 13
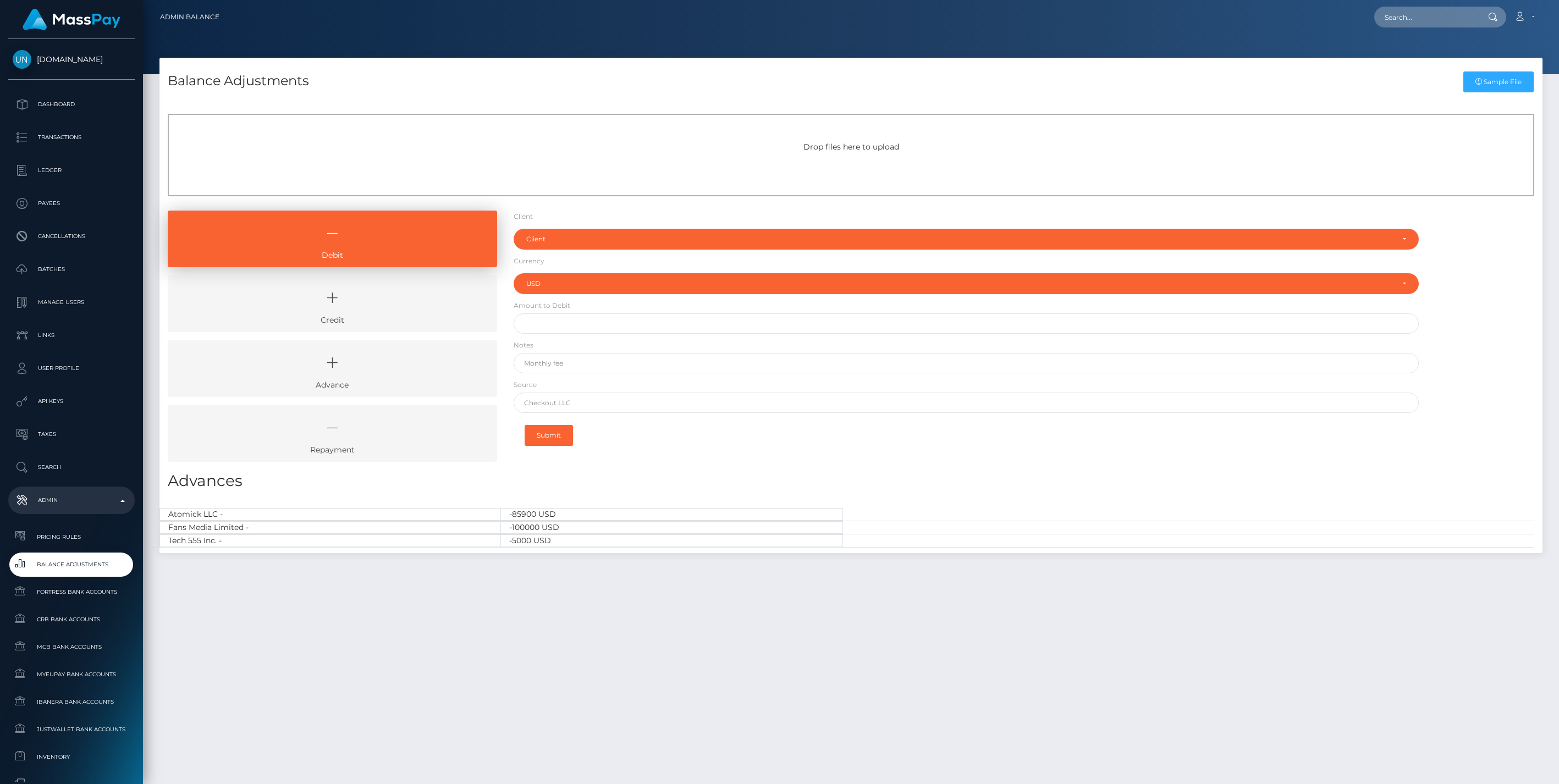
select select "USD"
drag, startPoint x: 372, startPoint y: 314, endPoint x: 391, endPoint y: 306, distance: 20.6
click at [372, 314] on link "Credit" at bounding box center [332, 304] width 329 height 57
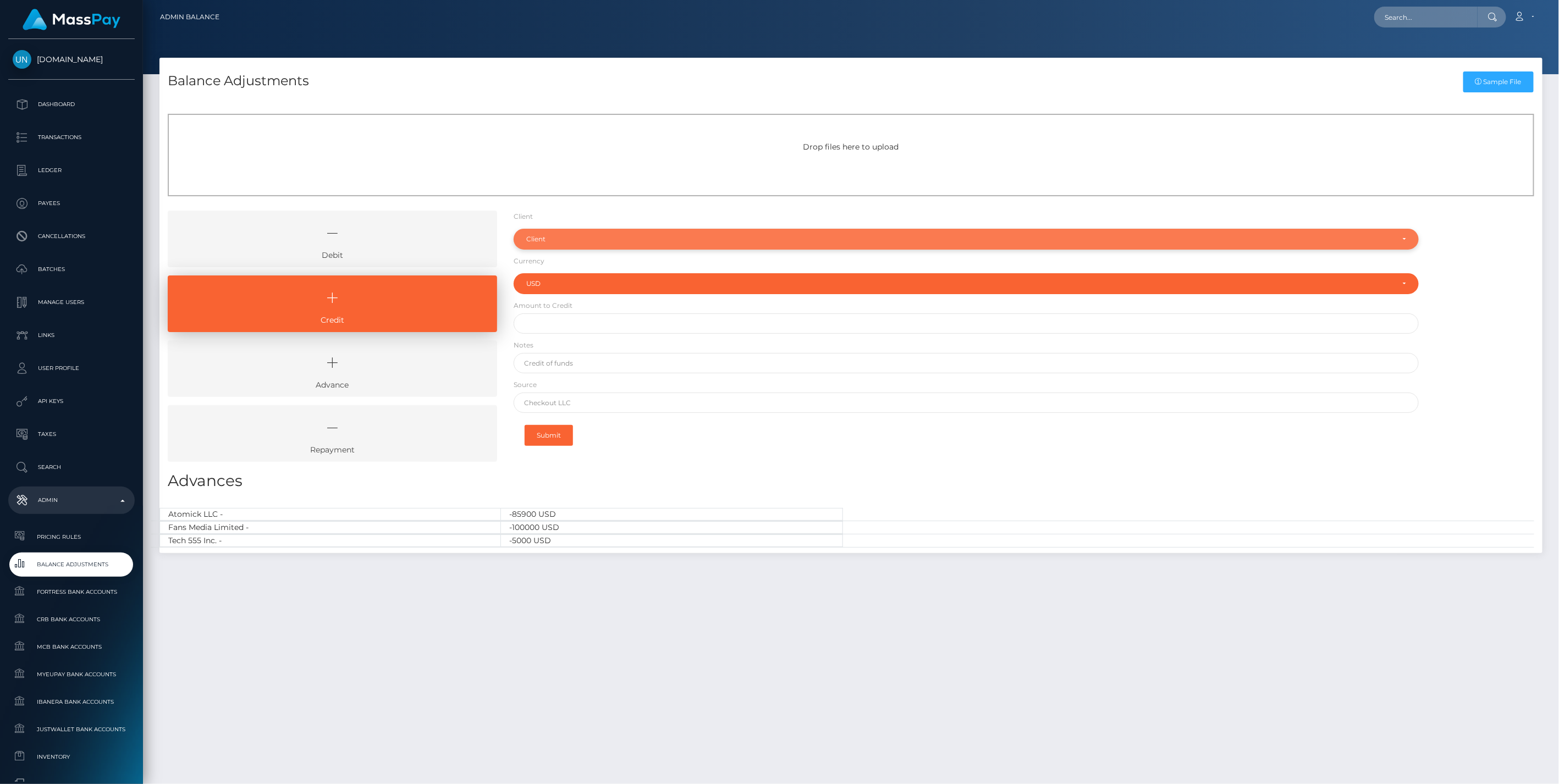
click at [545, 242] on div "Client" at bounding box center [960, 239] width 868 height 9
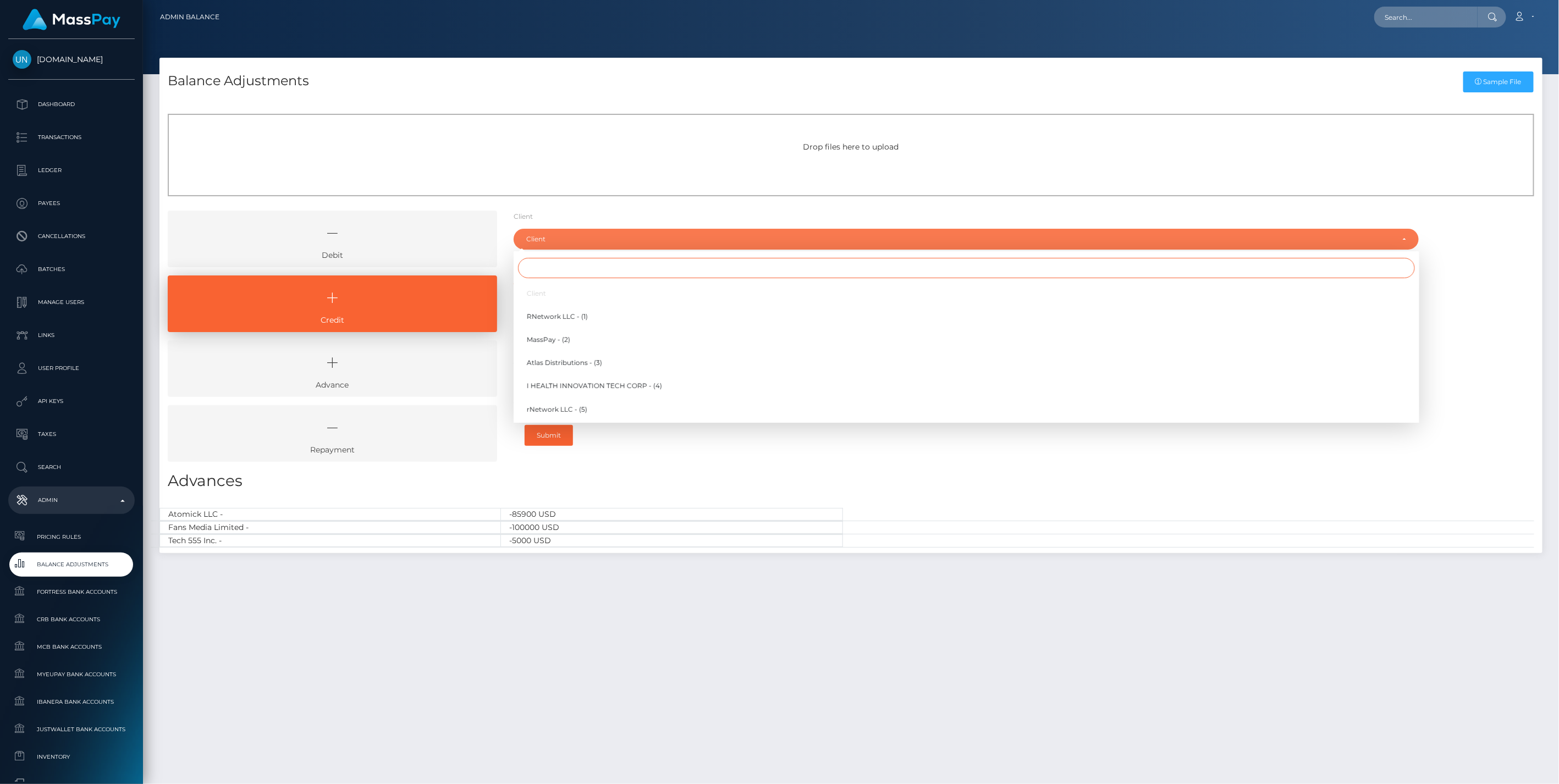
click at [560, 278] on input "Search" at bounding box center [967, 267] width 897 height 20
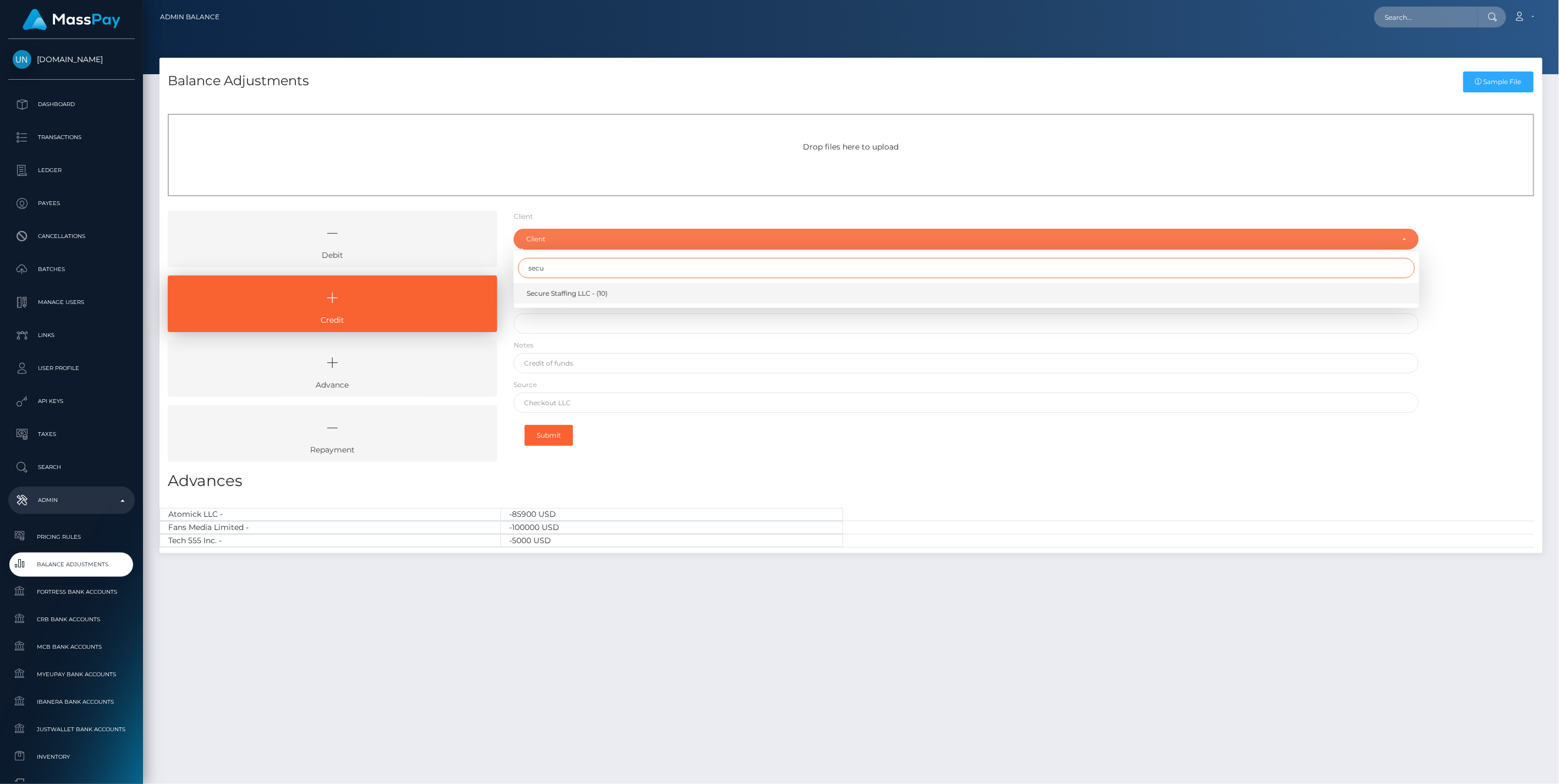
type input "secu"
click at [565, 290] on span "Secure Staffing LLC - (10)" at bounding box center [567, 293] width 81 height 10
select select "10"
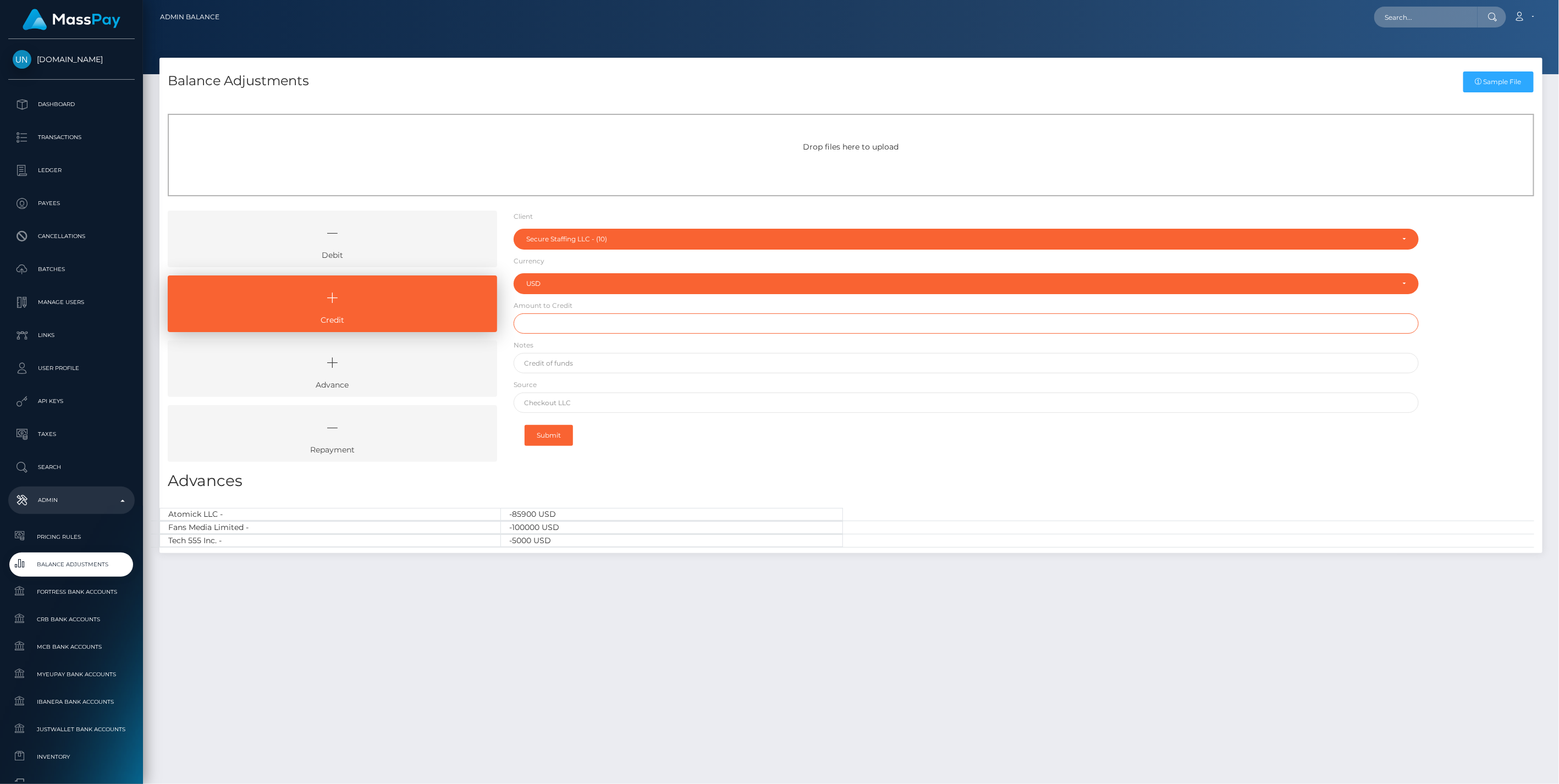
click at [536, 329] on input "text" at bounding box center [966, 323] width 906 height 20
type input "$100,000.00"
click at [567, 361] on input "text" at bounding box center [966, 363] width 906 height 20
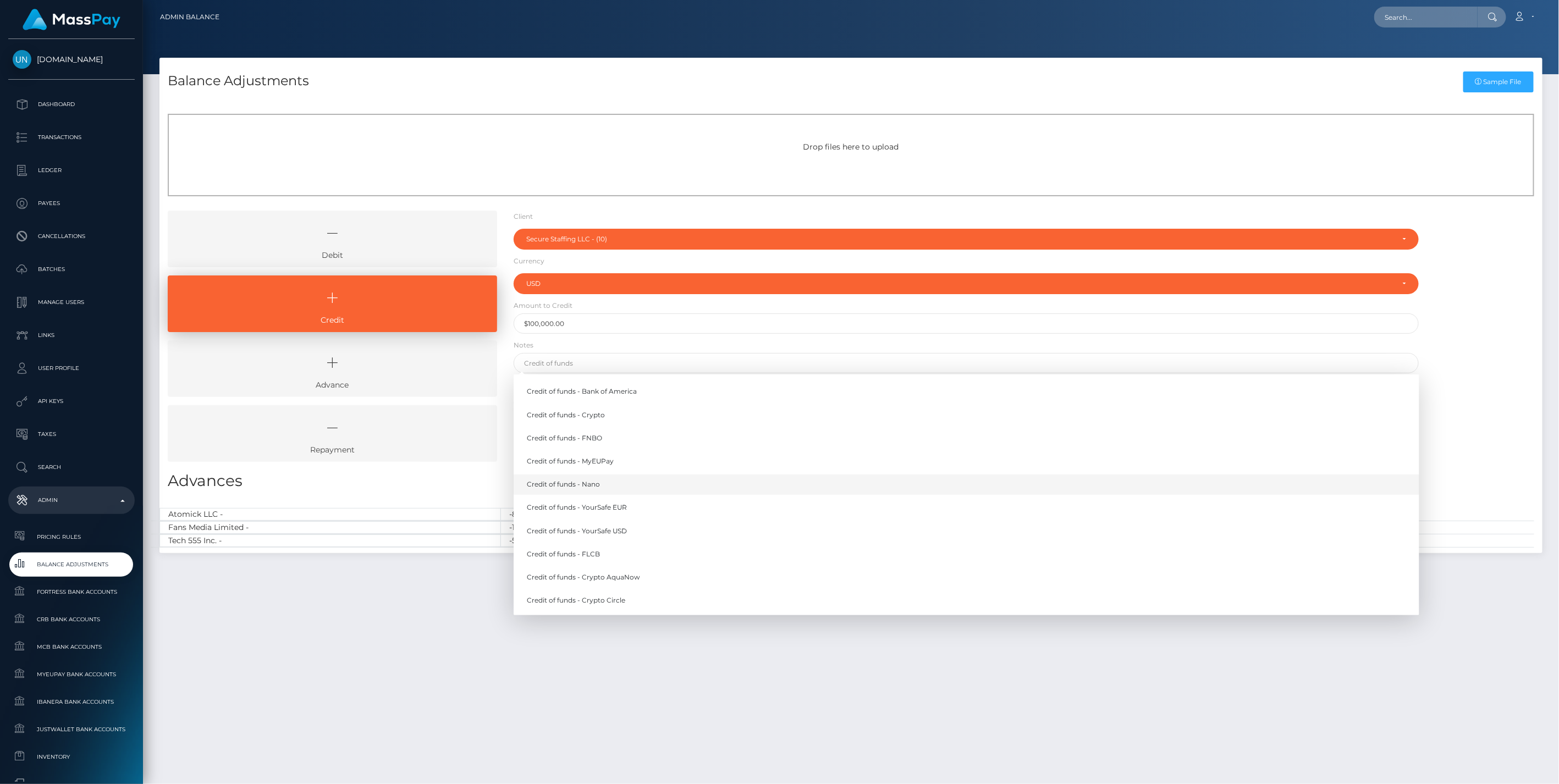
click at [594, 488] on link "Credit of funds - Nano" at bounding box center [966, 484] width 906 height 20
type input "Credit of funds - Nano"
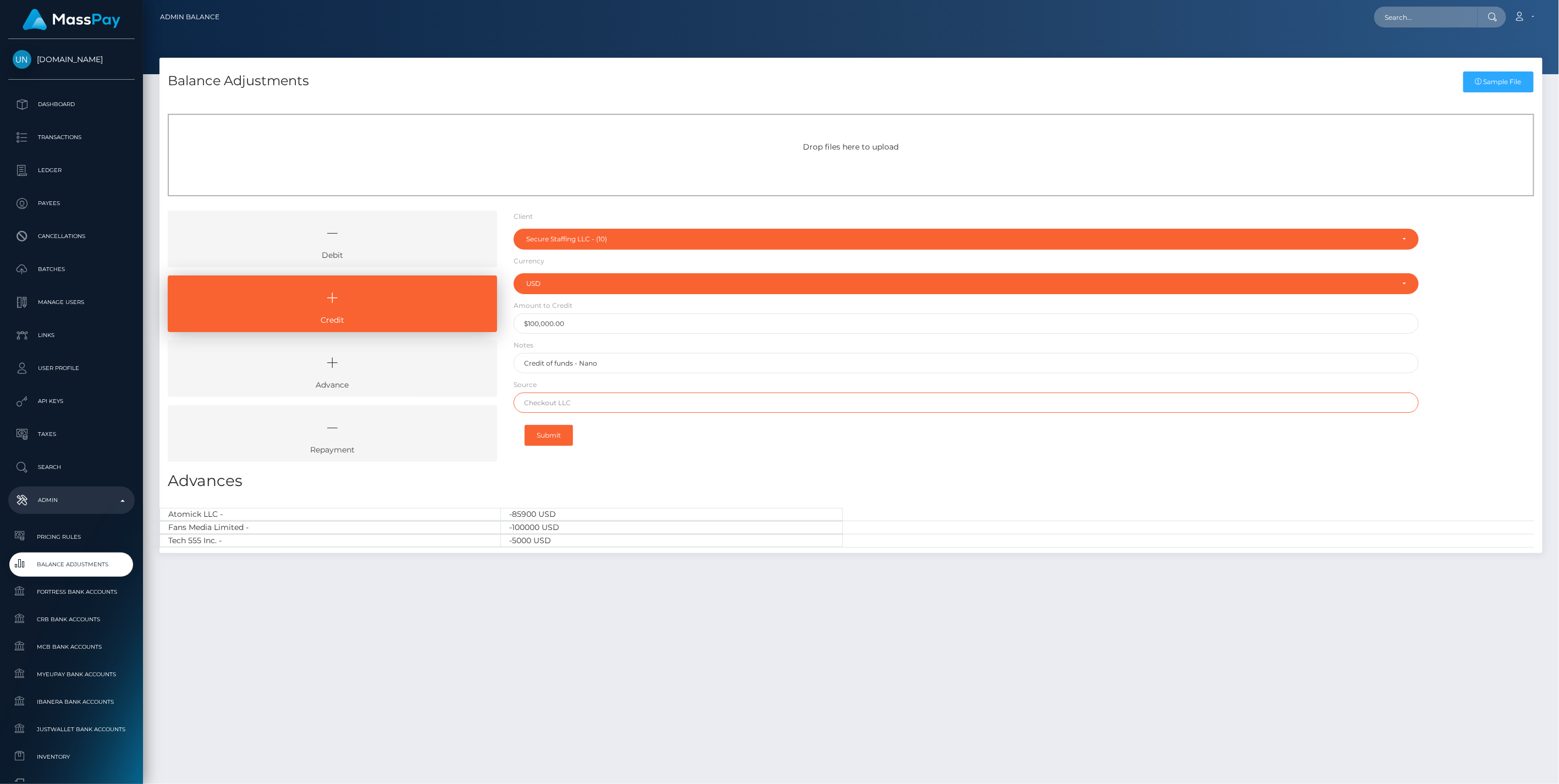
click at [565, 412] on input "text" at bounding box center [966, 403] width 906 height 20
type input "Nano Banc"
click at [557, 432] on button "Submit" at bounding box center [549, 436] width 48 height 21
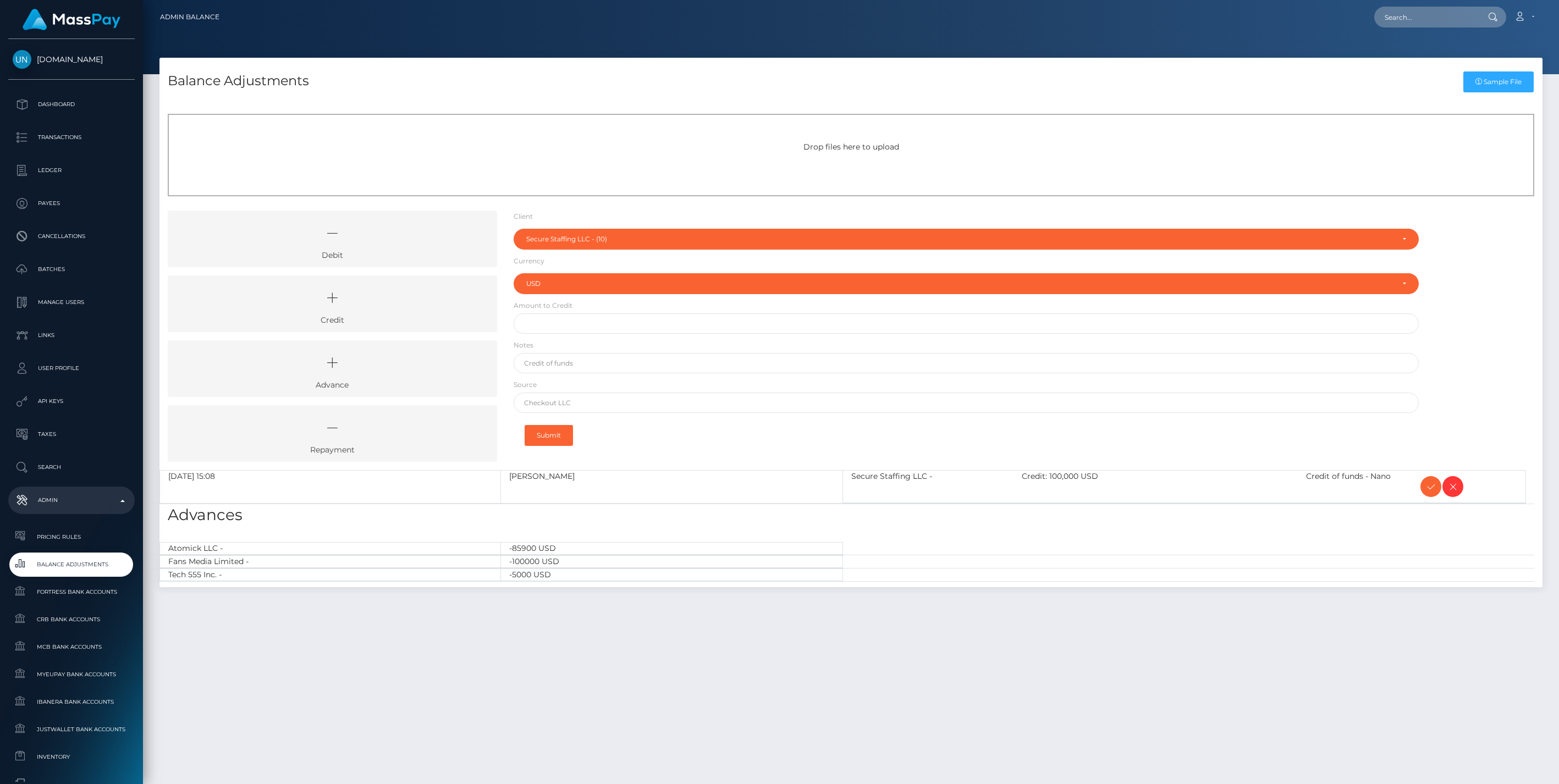
select select "10"
select select "USD"
click at [1428, 489] on icon at bounding box center [1431, 487] width 13 height 14
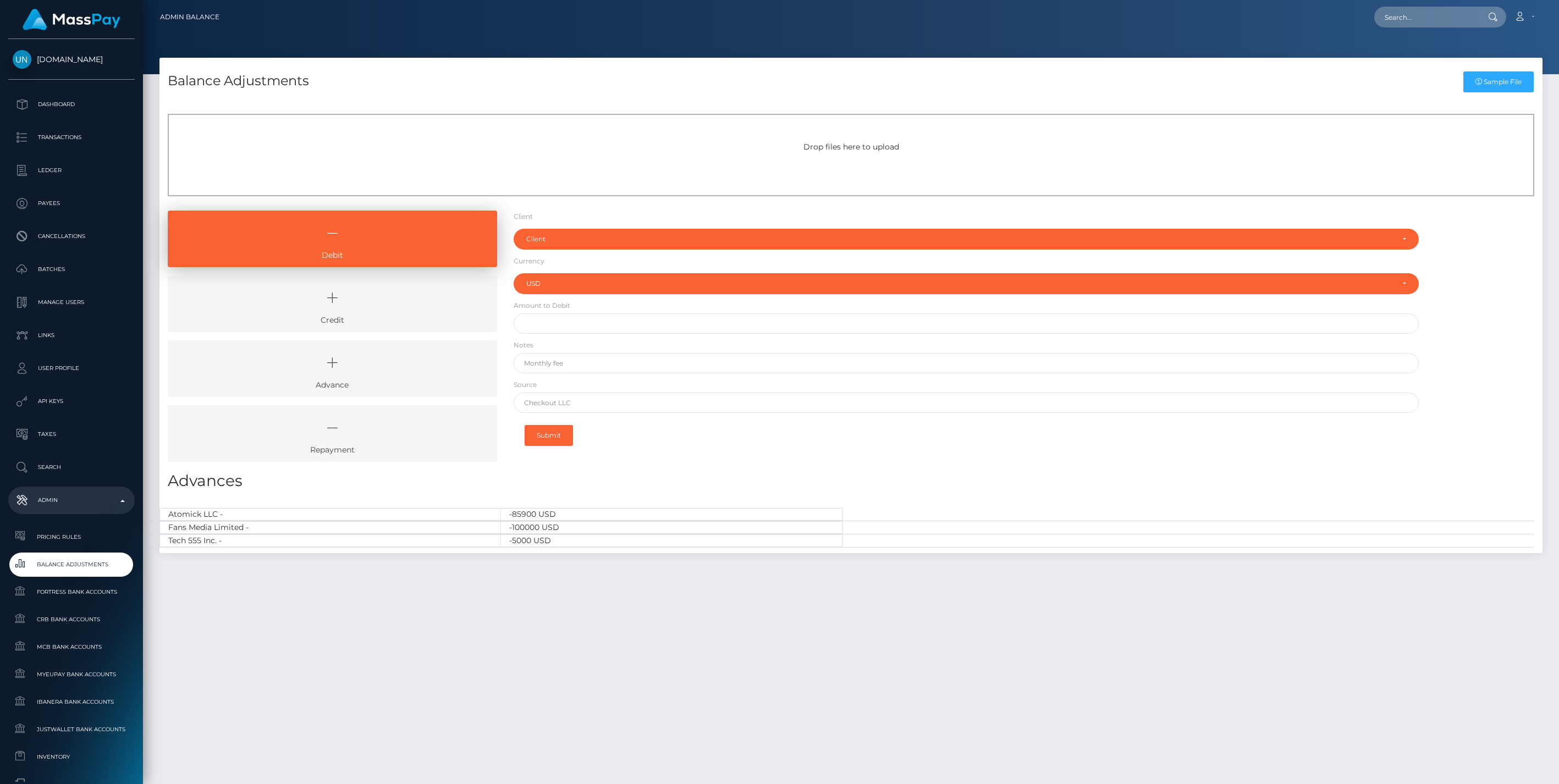
select select "USD"
click at [349, 310] on icon at bounding box center [332, 298] width 304 height 33
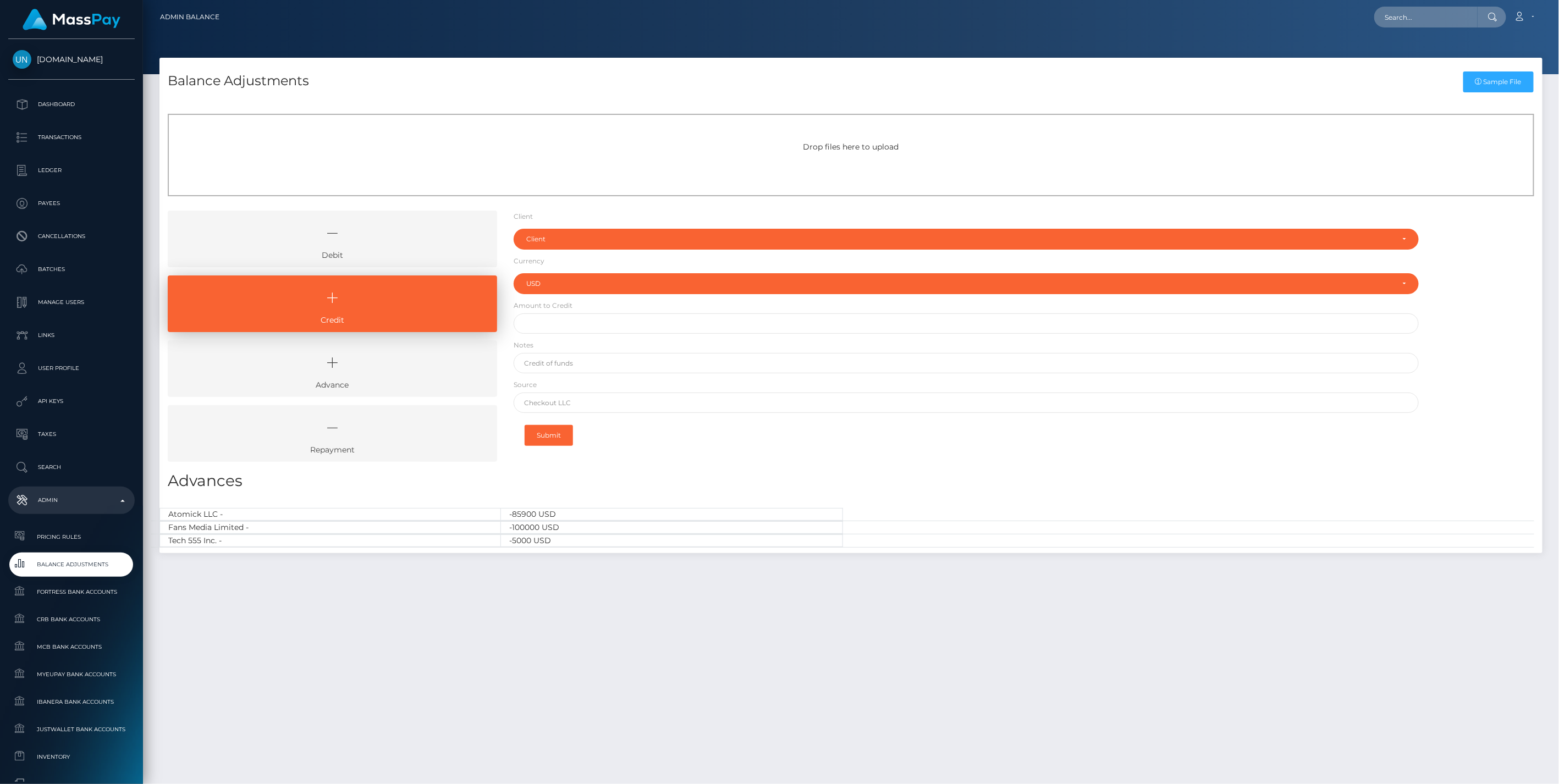
drag, startPoint x: 394, startPoint y: 239, endPoint x: 425, endPoint y: 212, distance: 41.1
click at [394, 238] on icon at bounding box center [332, 233] width 304 height 33
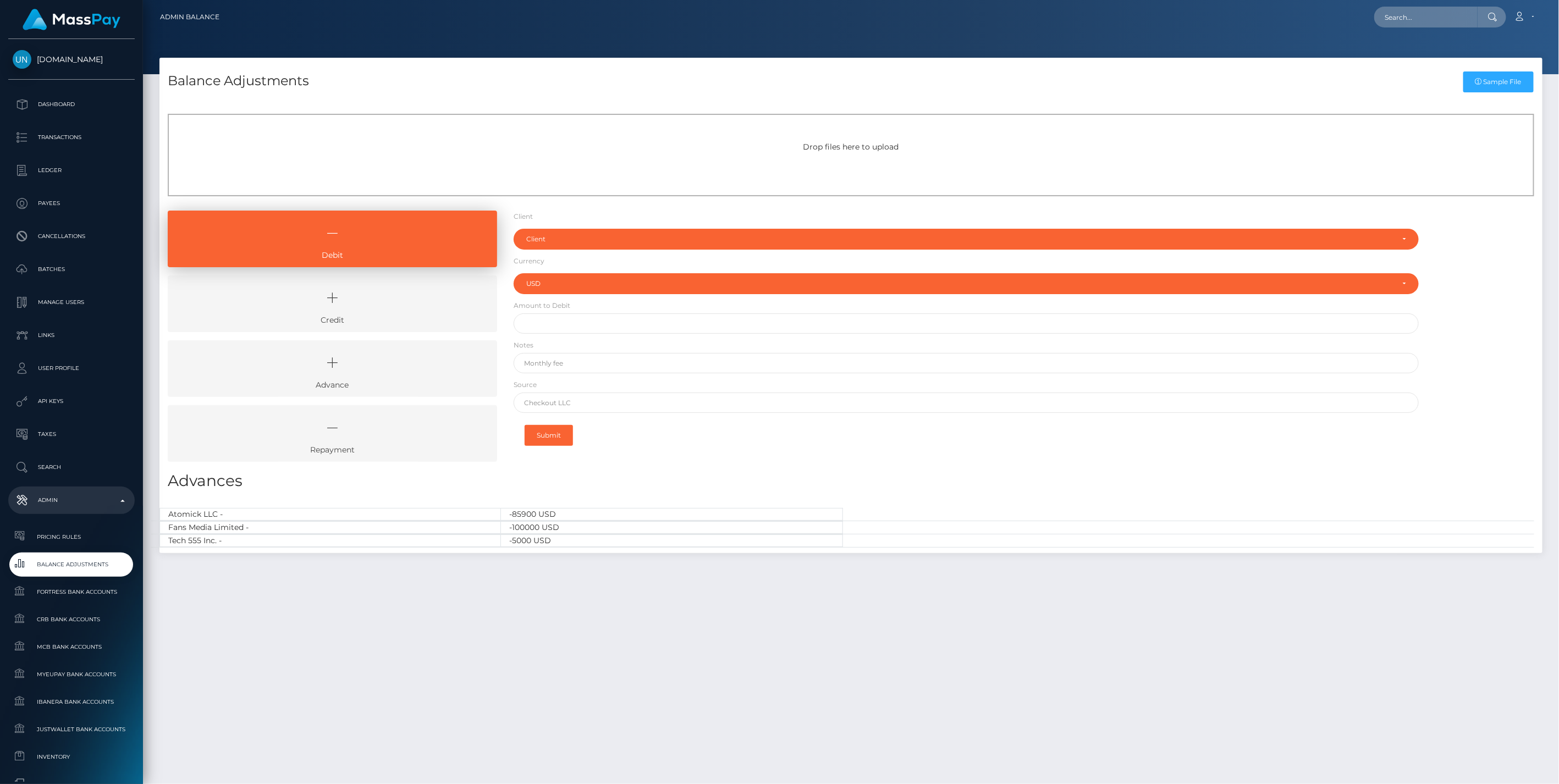
click at [409, 304] on icon at bounding box center [332, 298] width 304 height 33
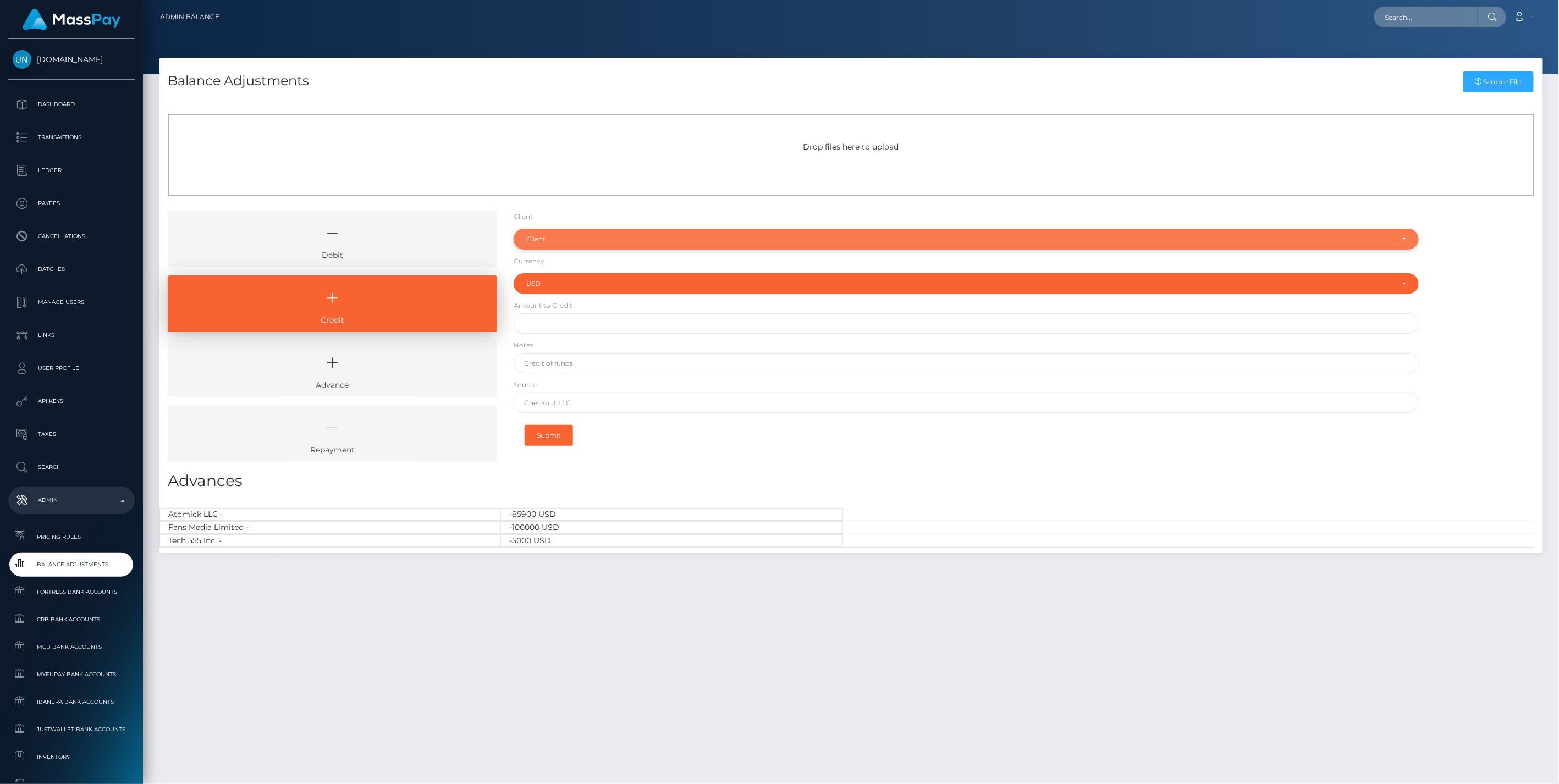
click at [532, 239] on div "Client" at bounding box center [960, 239] width 868 height 9
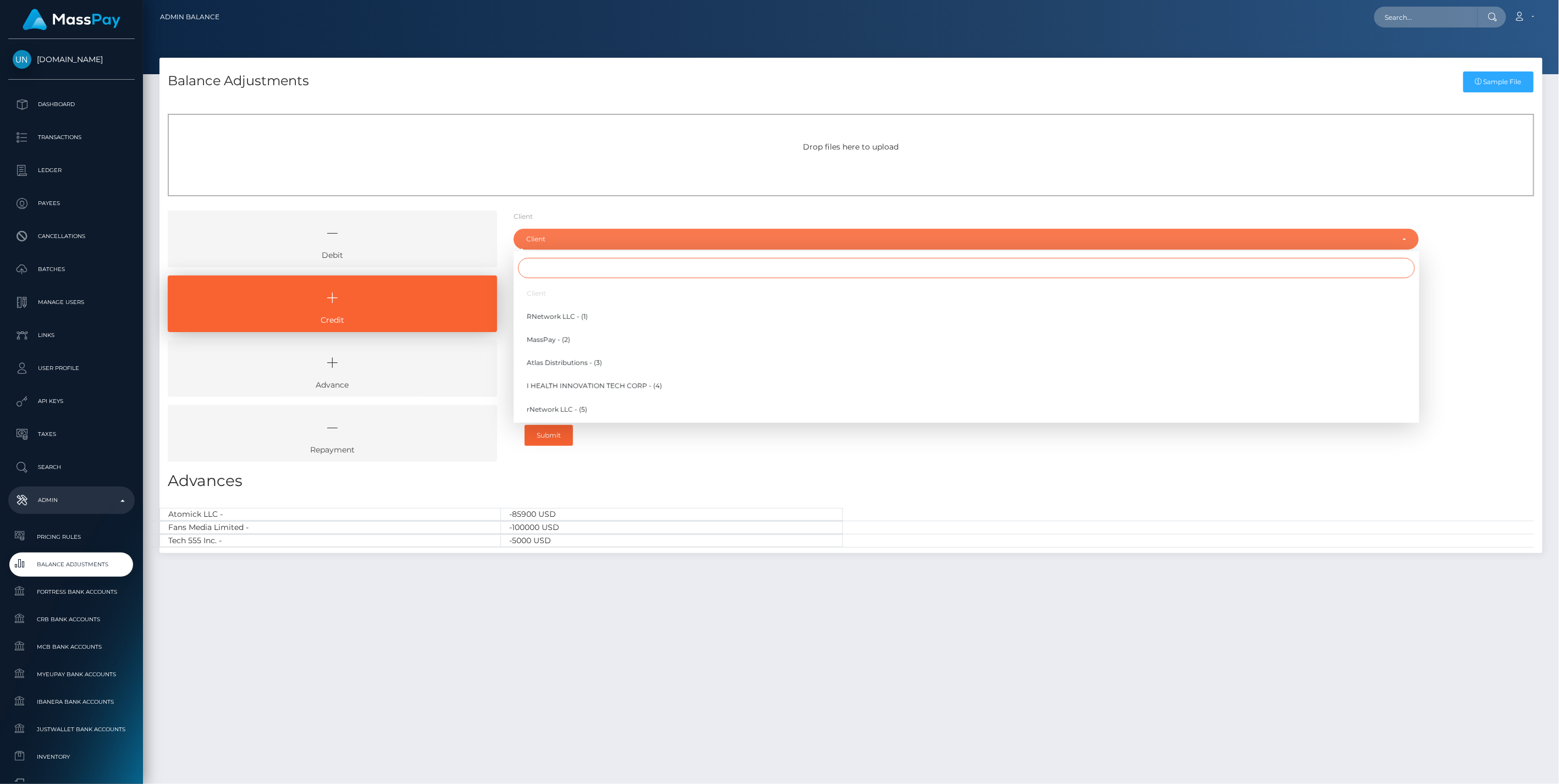
click at [541, 272] on input "Search" at bounding box center [967, 267] width 897 height 20
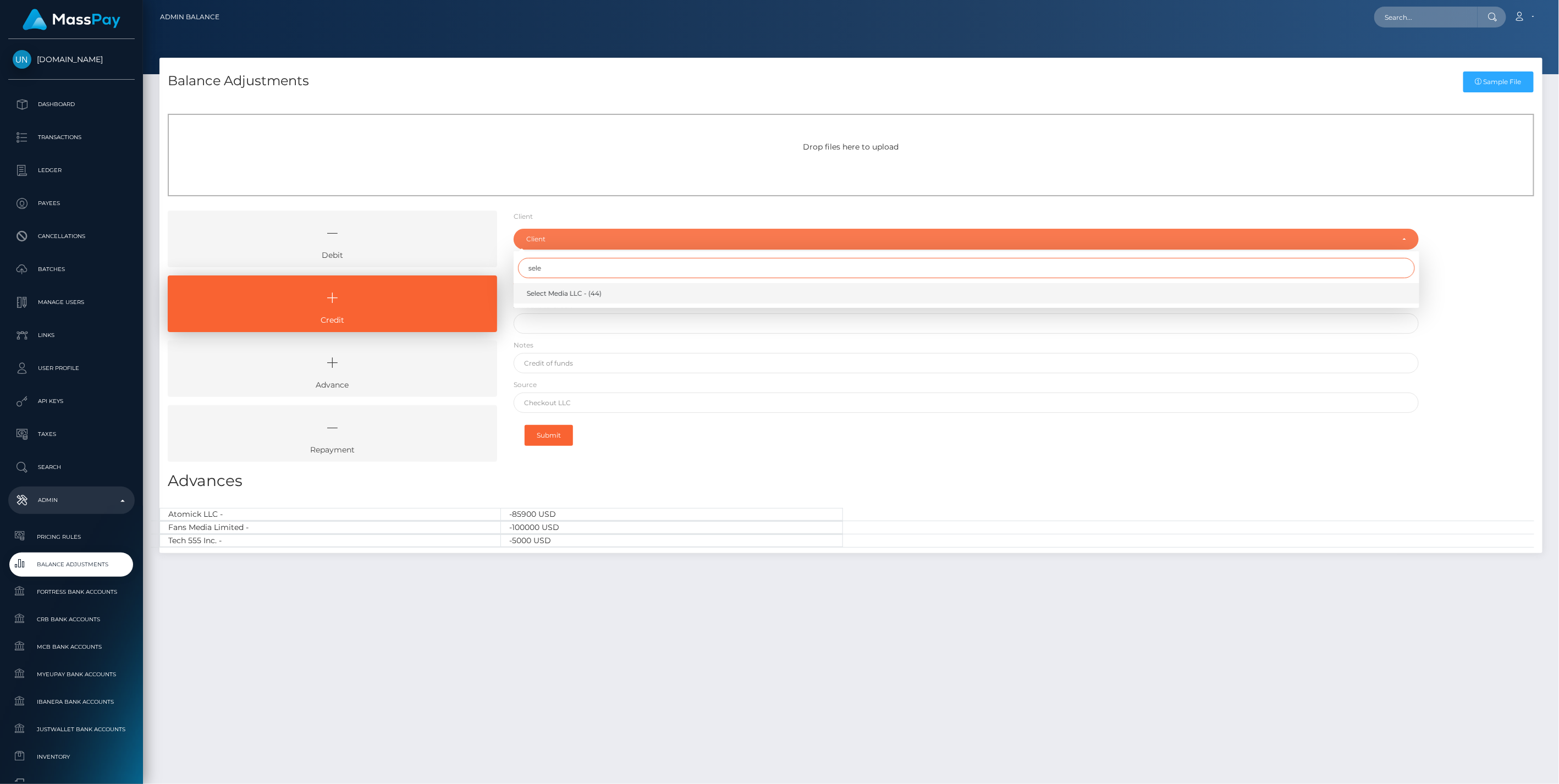
type input "sele"
click at [554, 298] on link "Select Media LLC - (44)" at bounding box center [966, 293] width 906 height 20
select select "44"
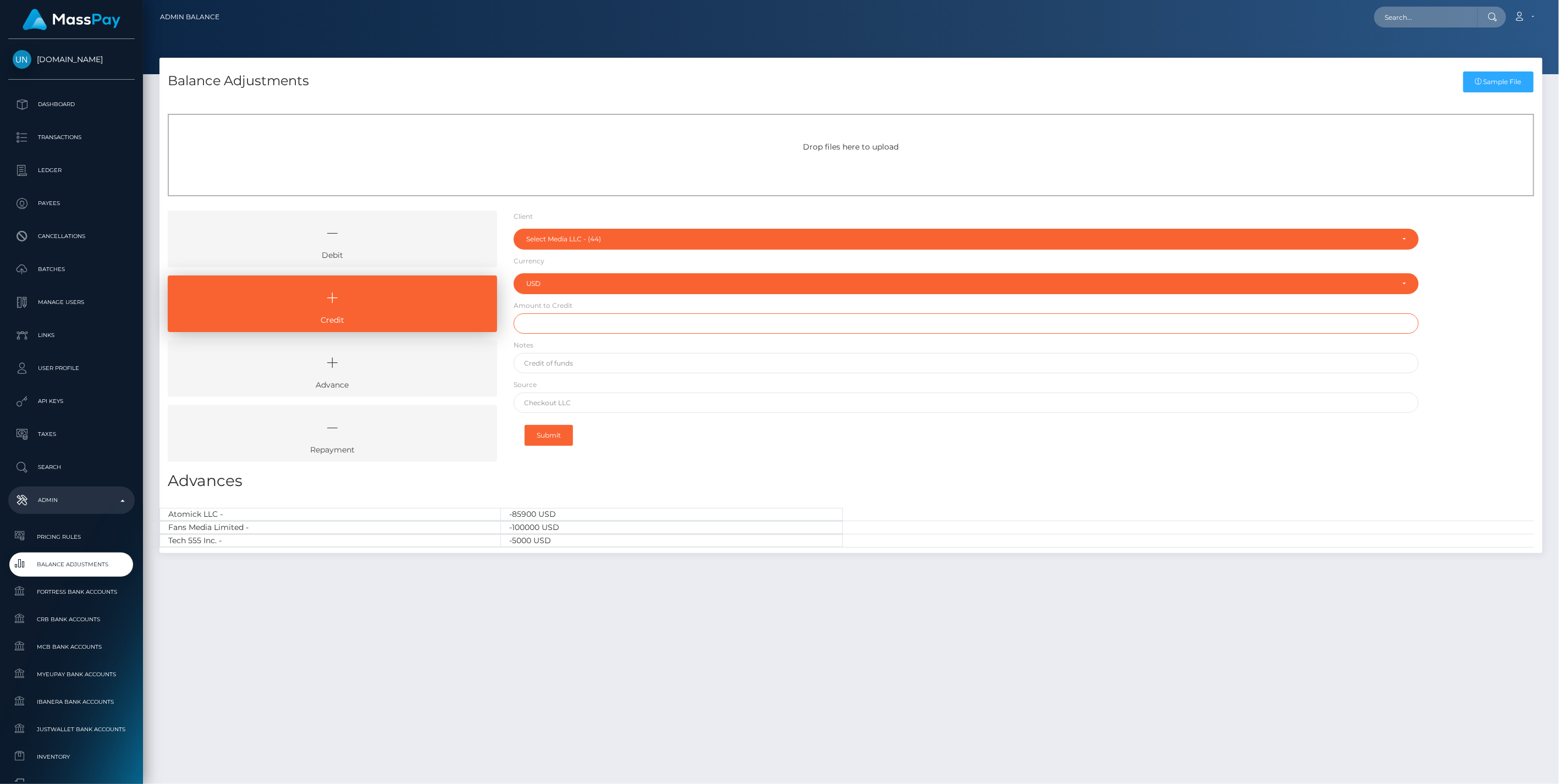
click at [551, 326] on input "text" at bounding box center [966, 323] width 906 height 20
type input "$1,750,000.00"
click at [557, 365] on input "text" at bounding box center [966, 363] width 906 height 20
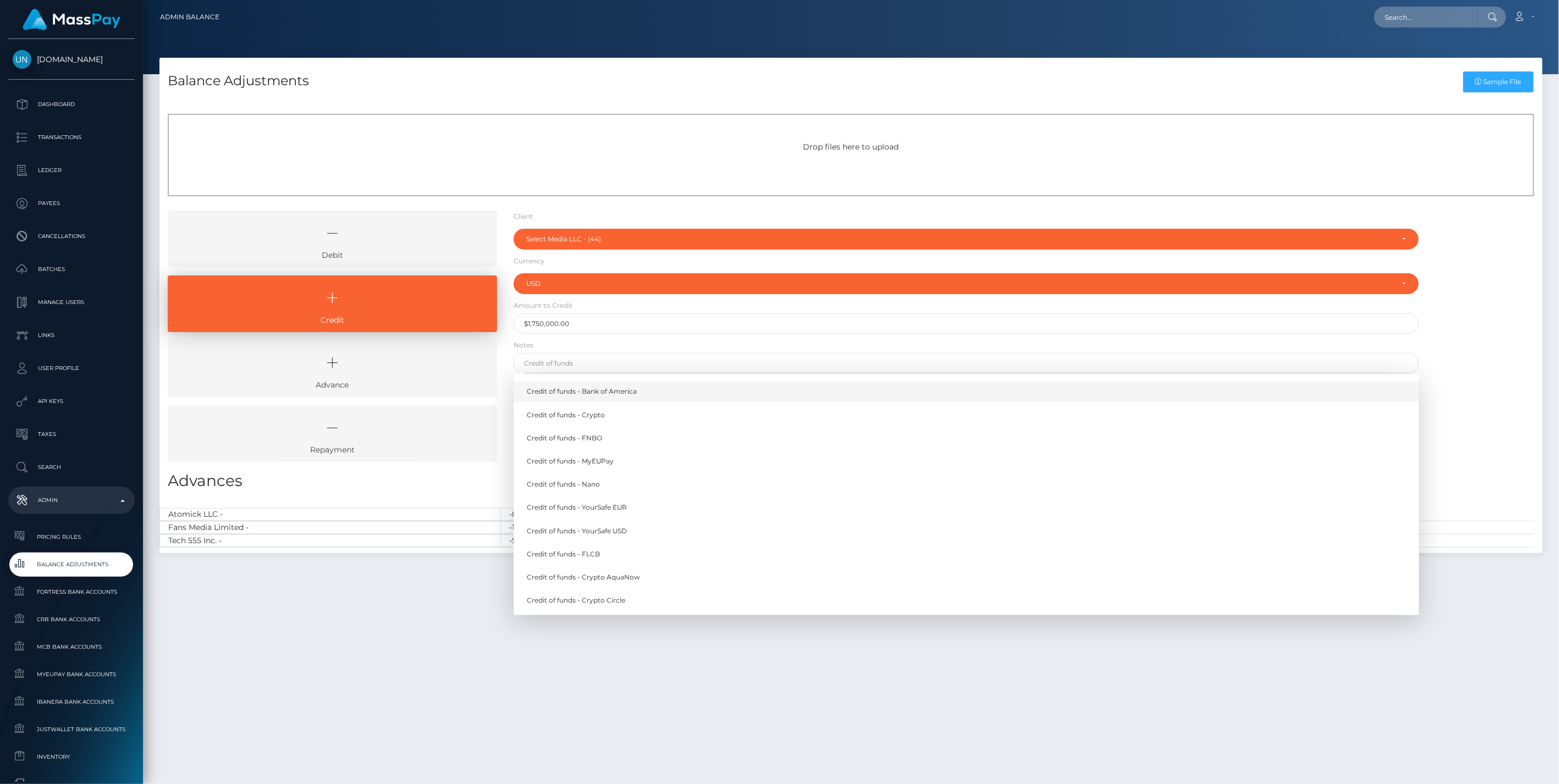
click at [576, 396] on link "Credit of funds - Bank of America" at bounding box center [966, 391] width 906 height 20
type input "Credit of funds - Bank of America"
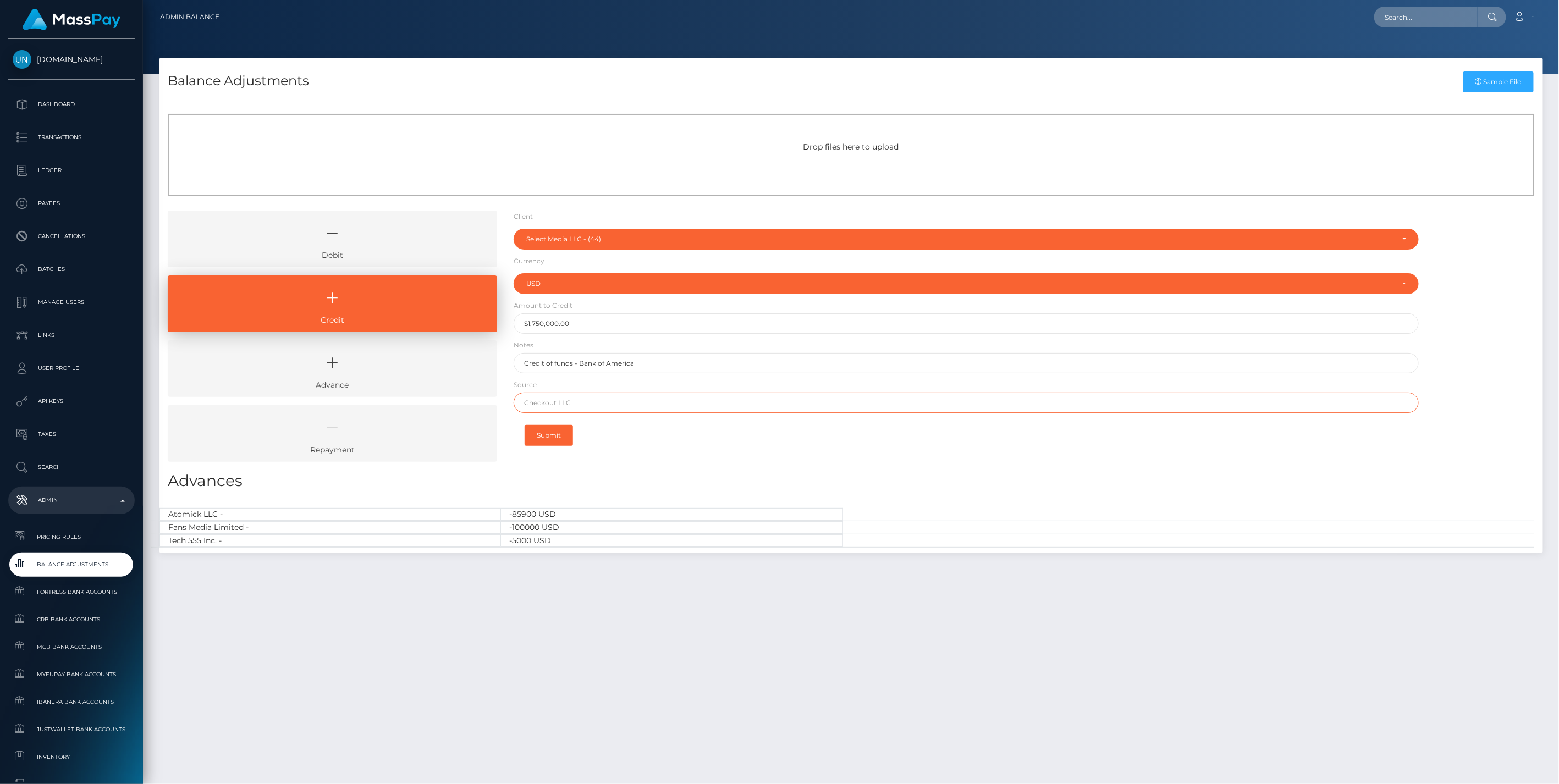
click at [565, 404] on input "text" at bounding box center [966, 403] width 906 height 20
type input "Chase"
click at [551, 438] on button "Submit" at bounding box center [549, 436] width 48 height 21
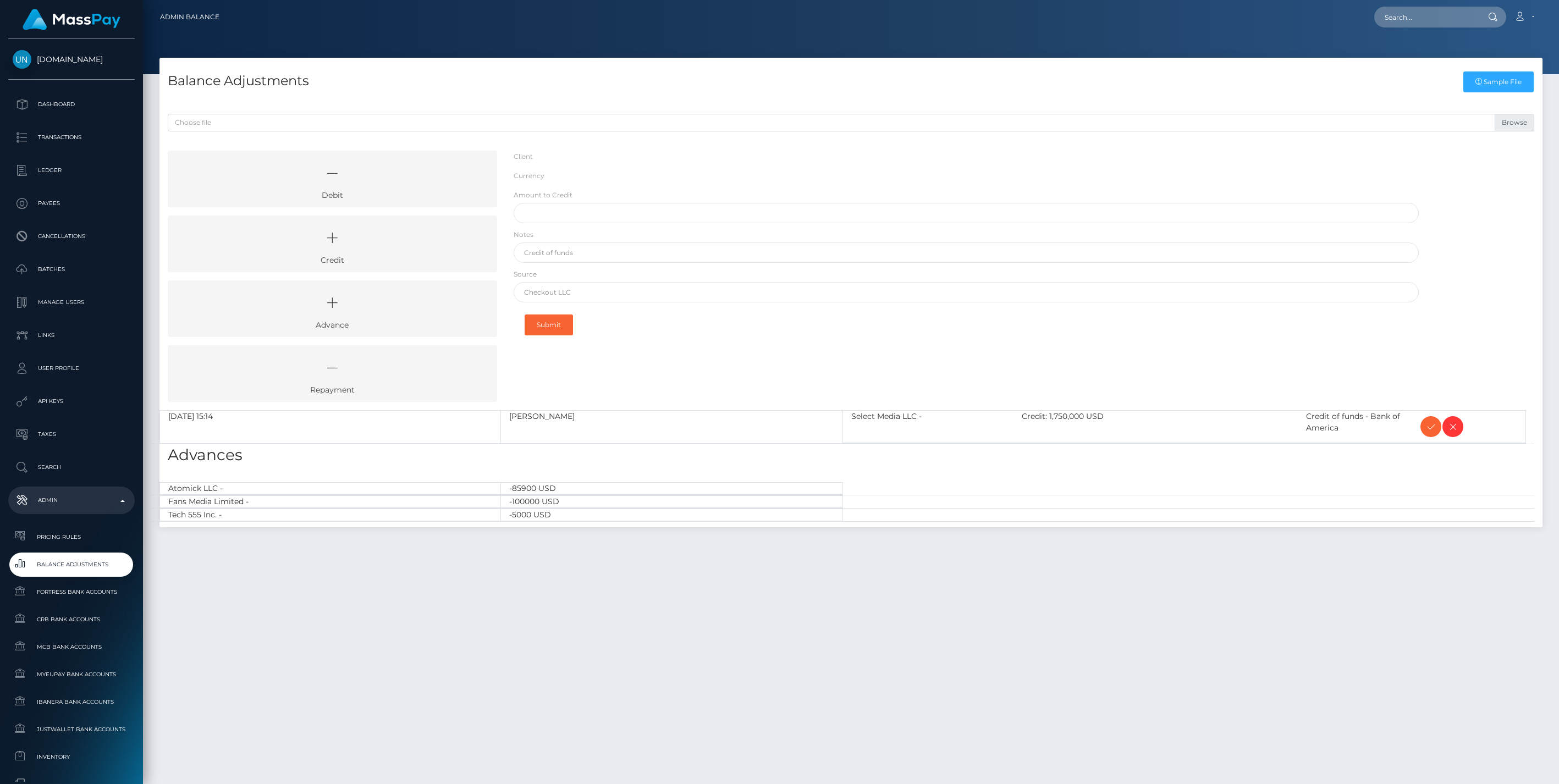
select select "44"
select select "USD"
select select
select select "44"
select select "USD"
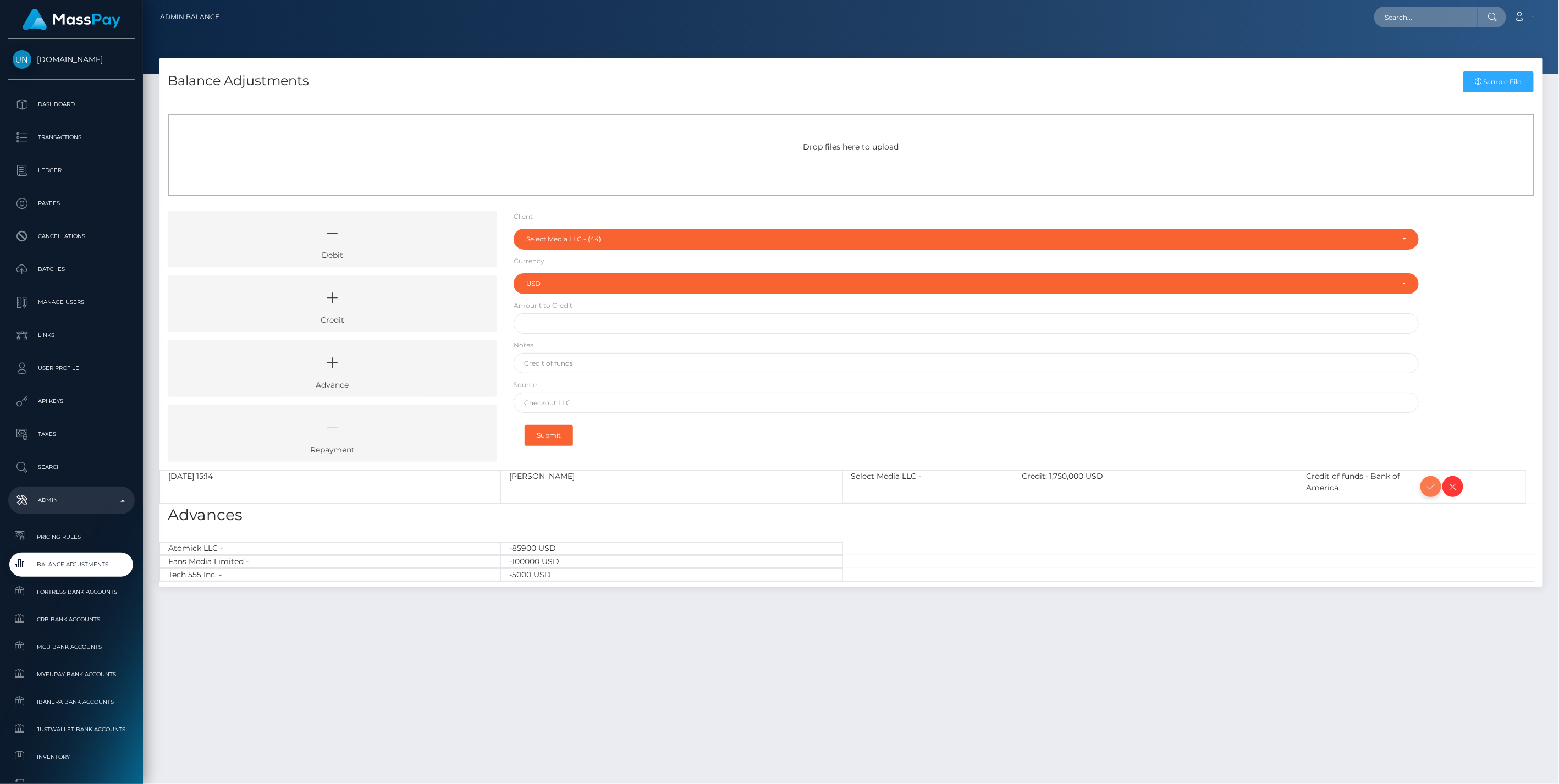
click at [1428, 486] on icon at bounding box center [1431, 487] width 13 height 14
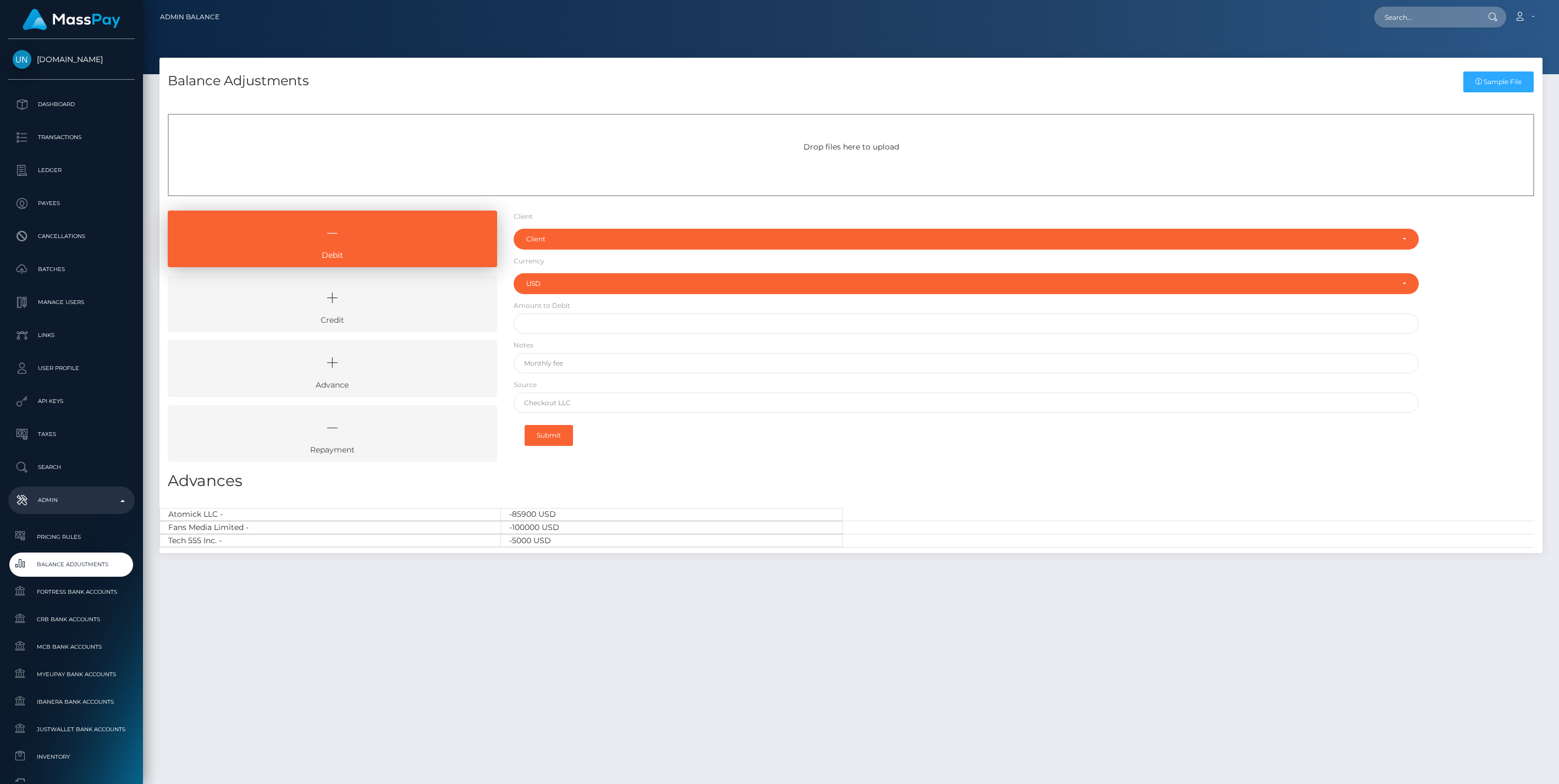
select select "USD"
click at [366, 293] on icon at bounding box center [332, 298] width 304 height 33
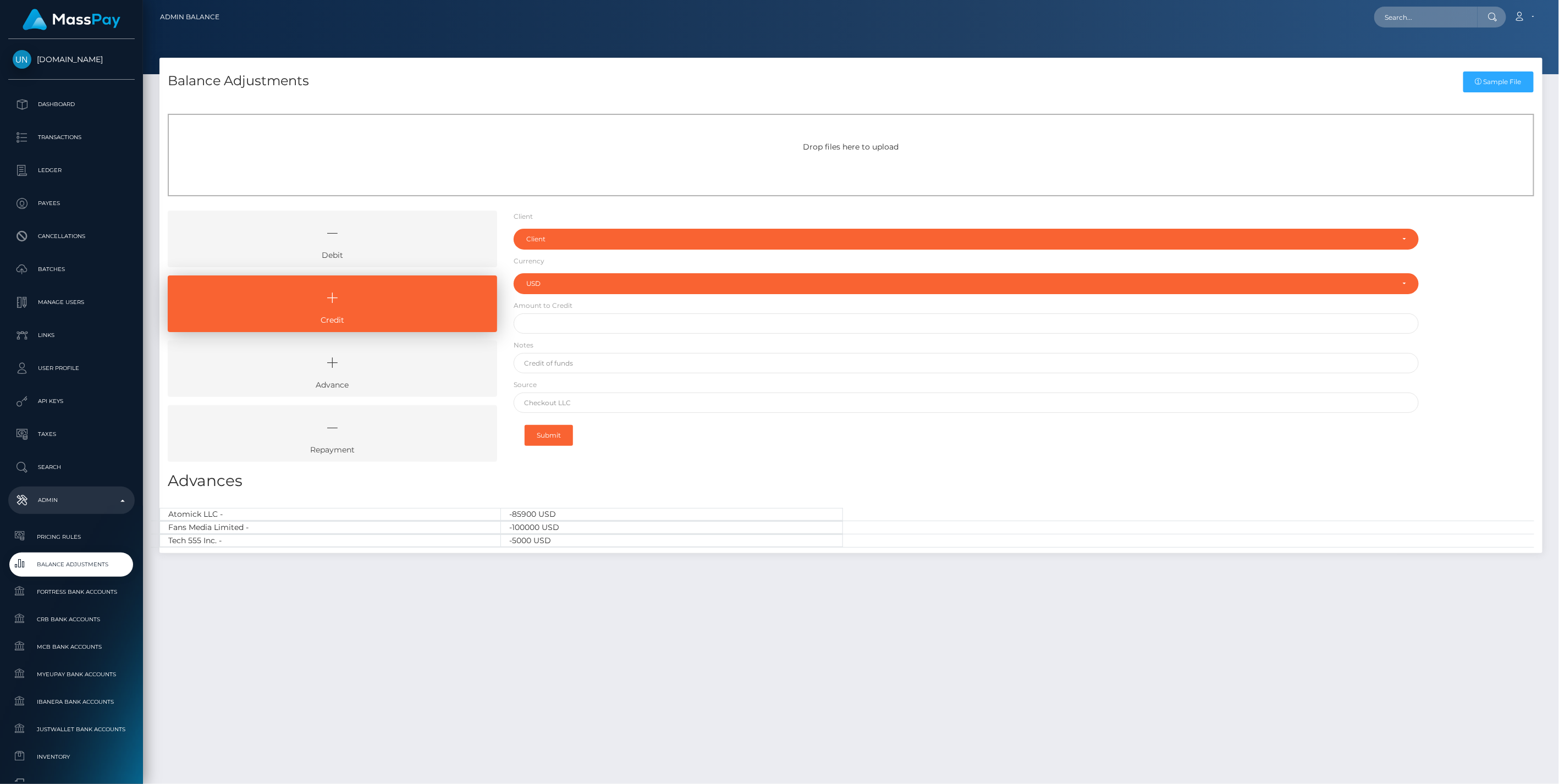
click at [415, 231] on icon at bounding box center [332, 233] width 304 height 33
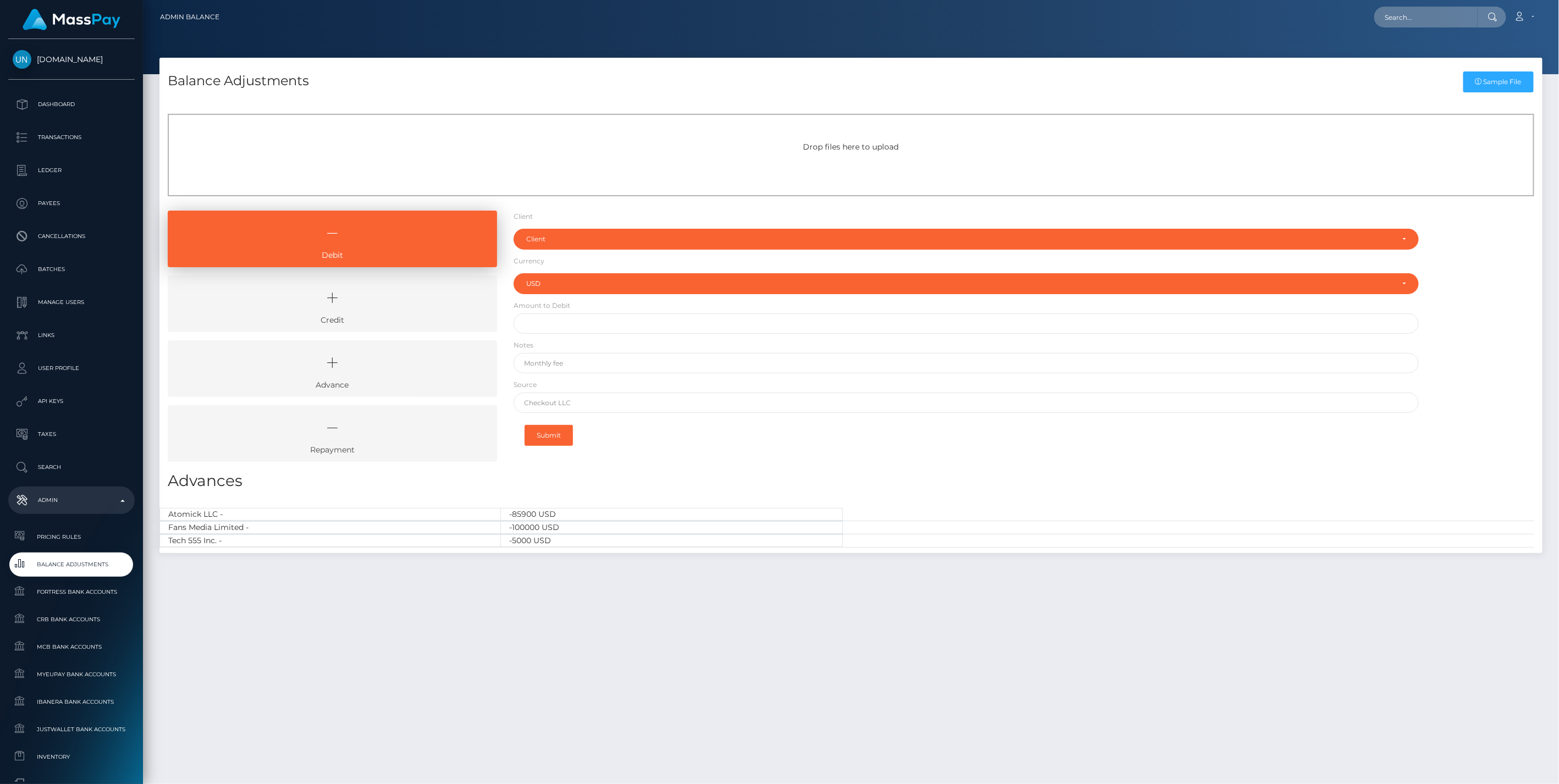
click at [418, 305] on icon at bounding box center [332, 298] width 304 height 33
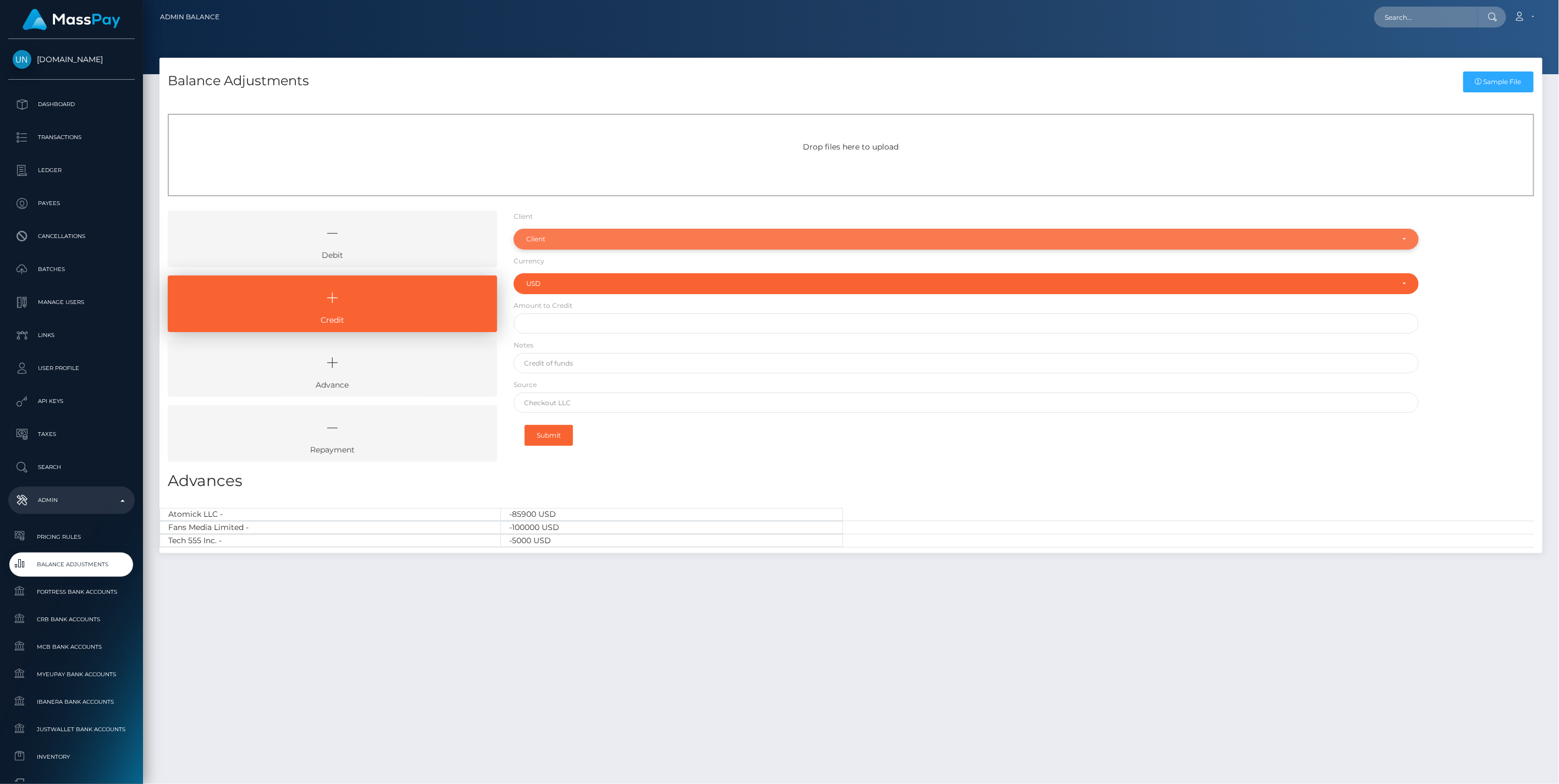
click at [573, 236] on div "Client" at bounding box center [960, 239] width 868 height 9
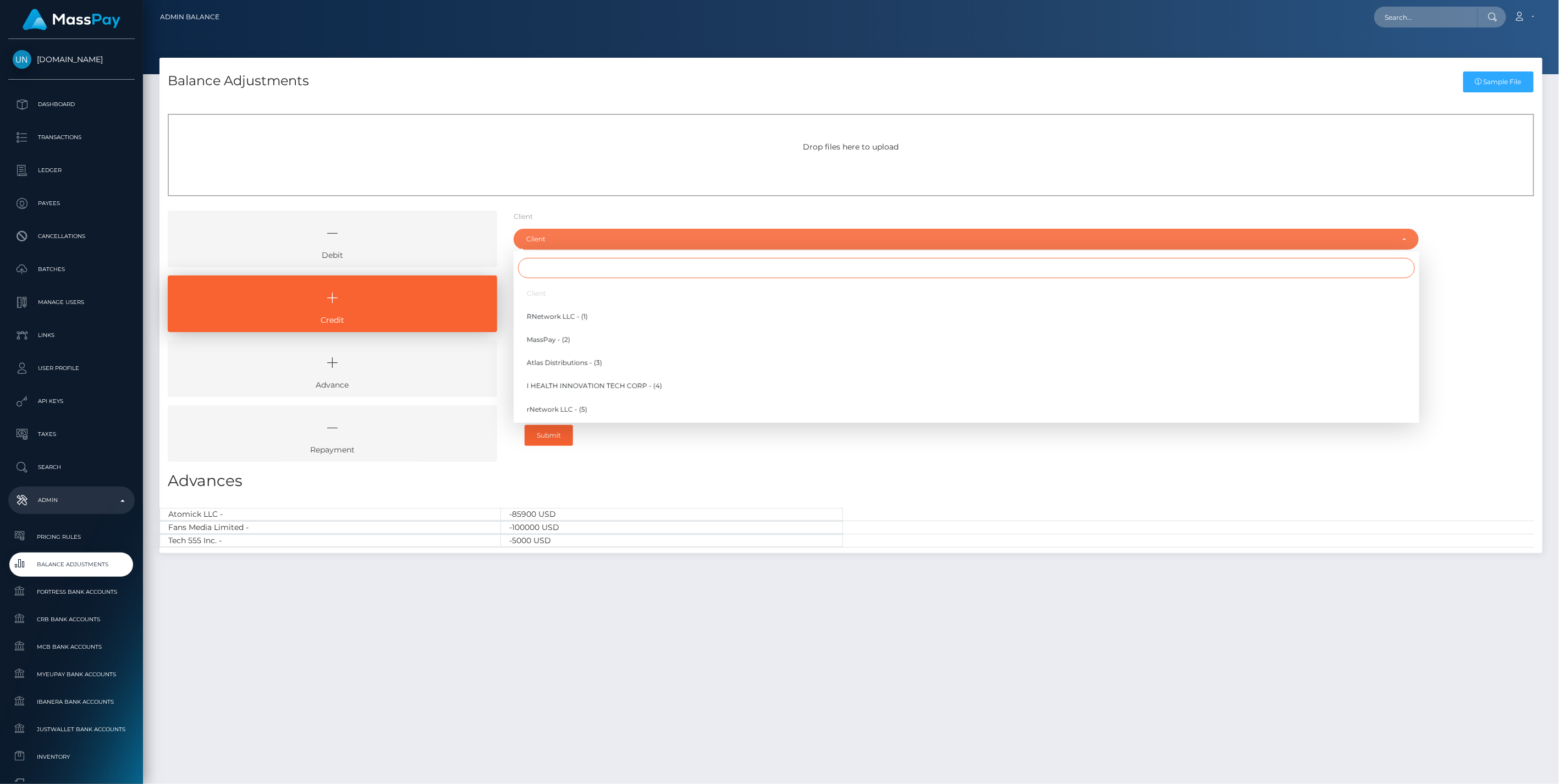
click at [547, 270] on input "Search" at bounding box center [967, 267] width 897 height 20
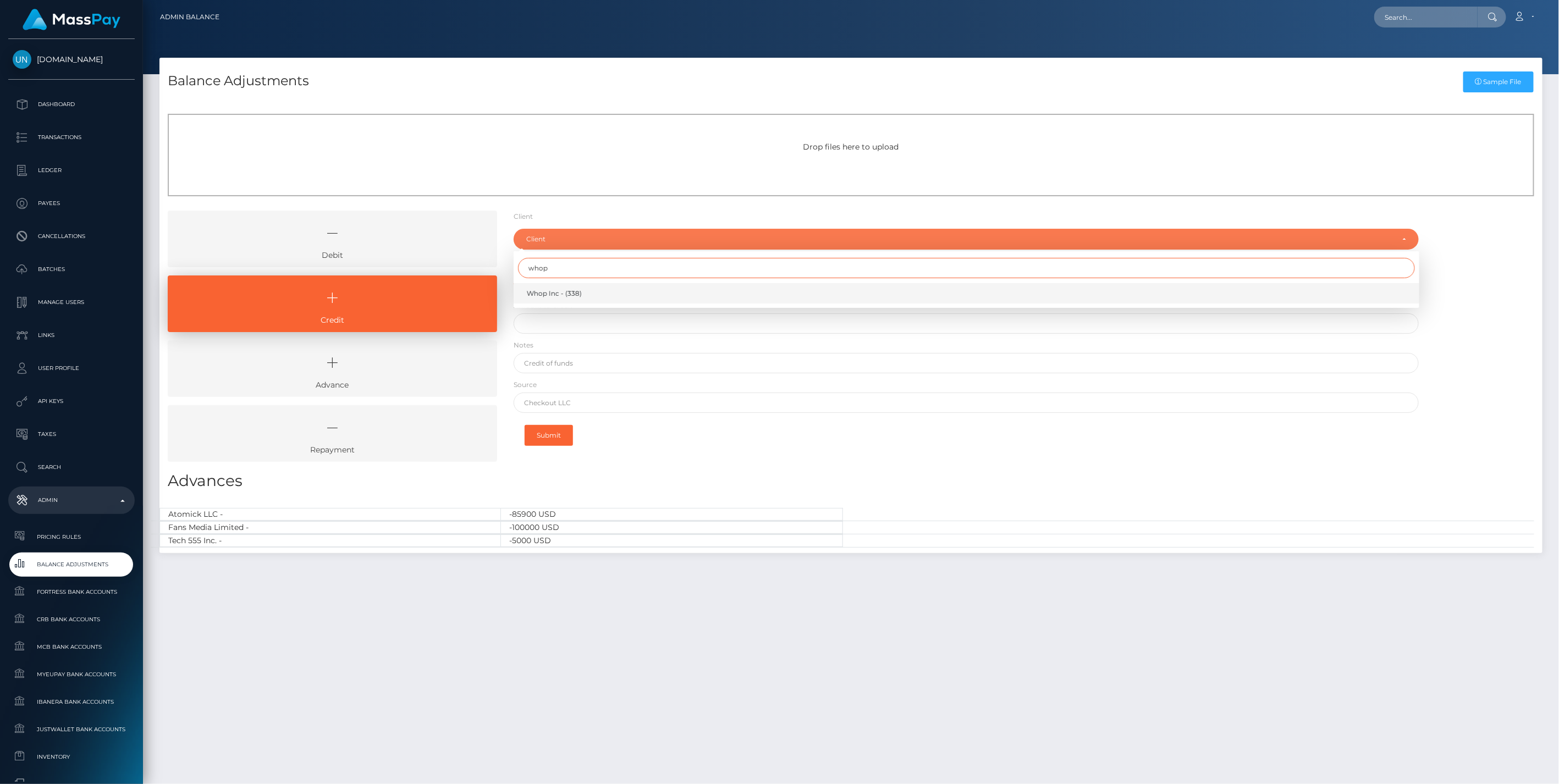
type input "whop"
click at [563, 292] on span "Whop Inc - (338)" at bounding box center [554, 293] width 55 height 10
select select "338"
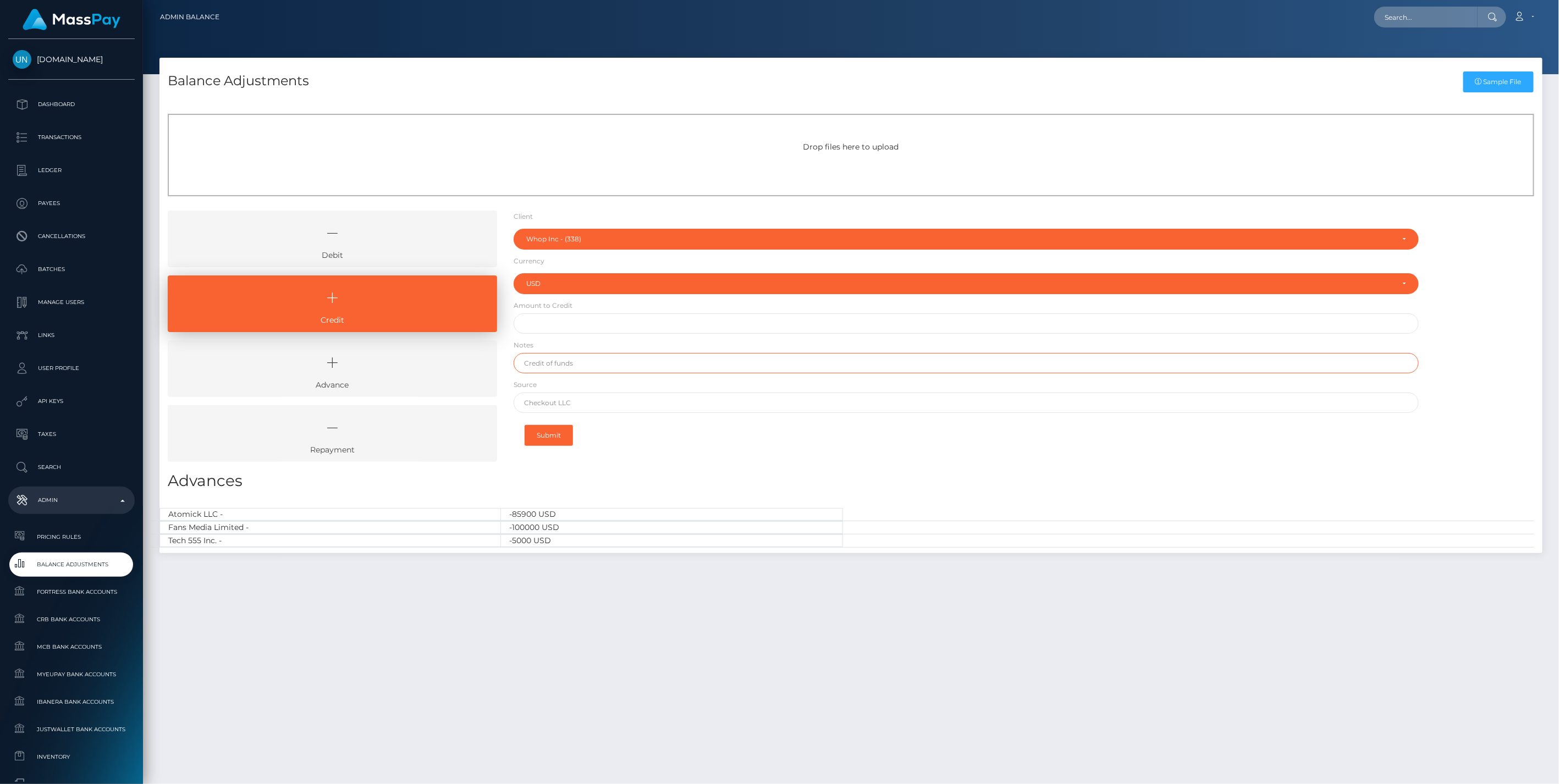
click at [563, 365] on input "text" at bounding box center [966, 363] width 906 height 20
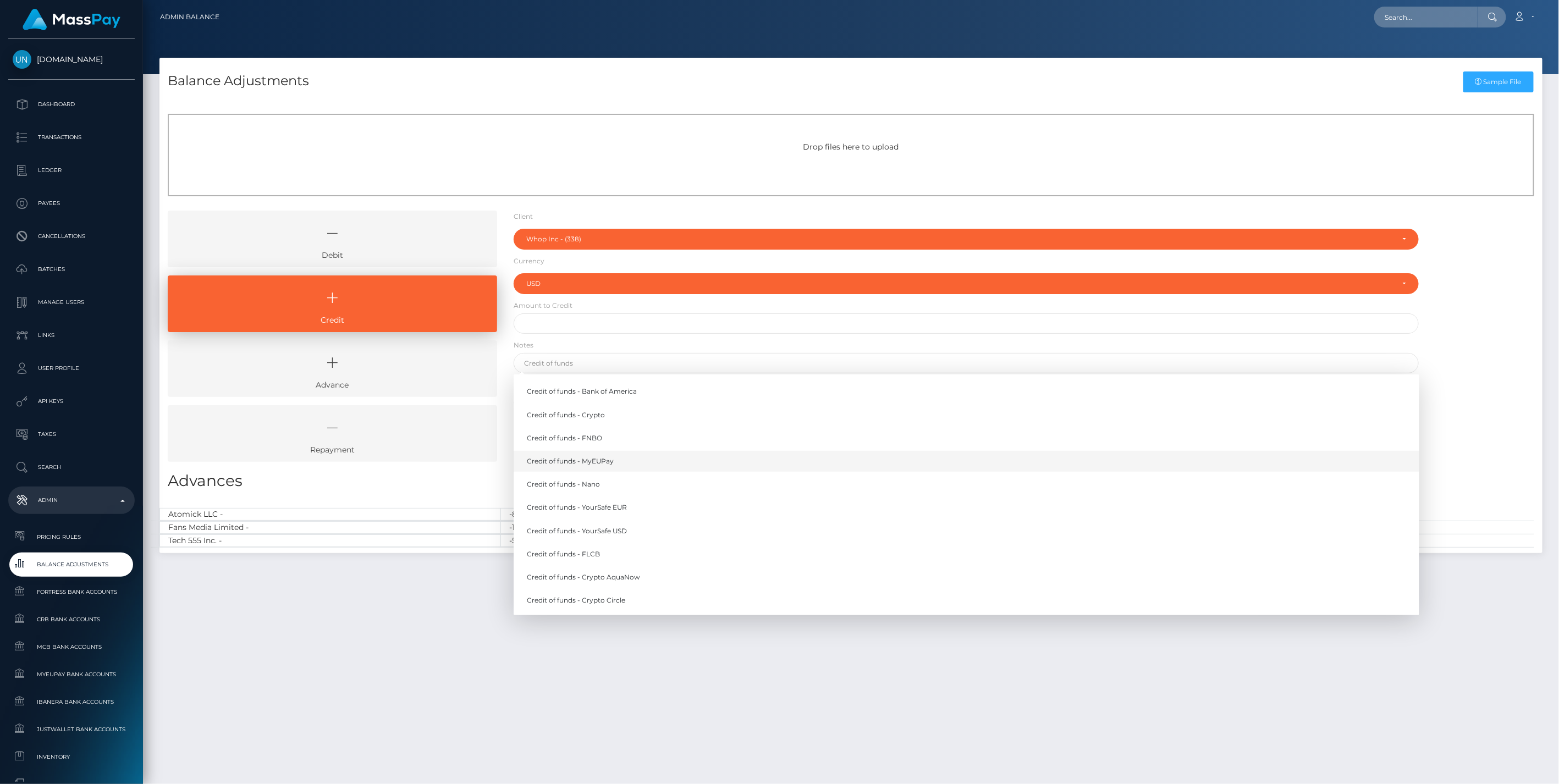
click at [619, 460] on link "Credit of funds - MyEUPay" at bounding box center [966, 461] width 906 height 20
type input "Credit of funds - MyEUPay"
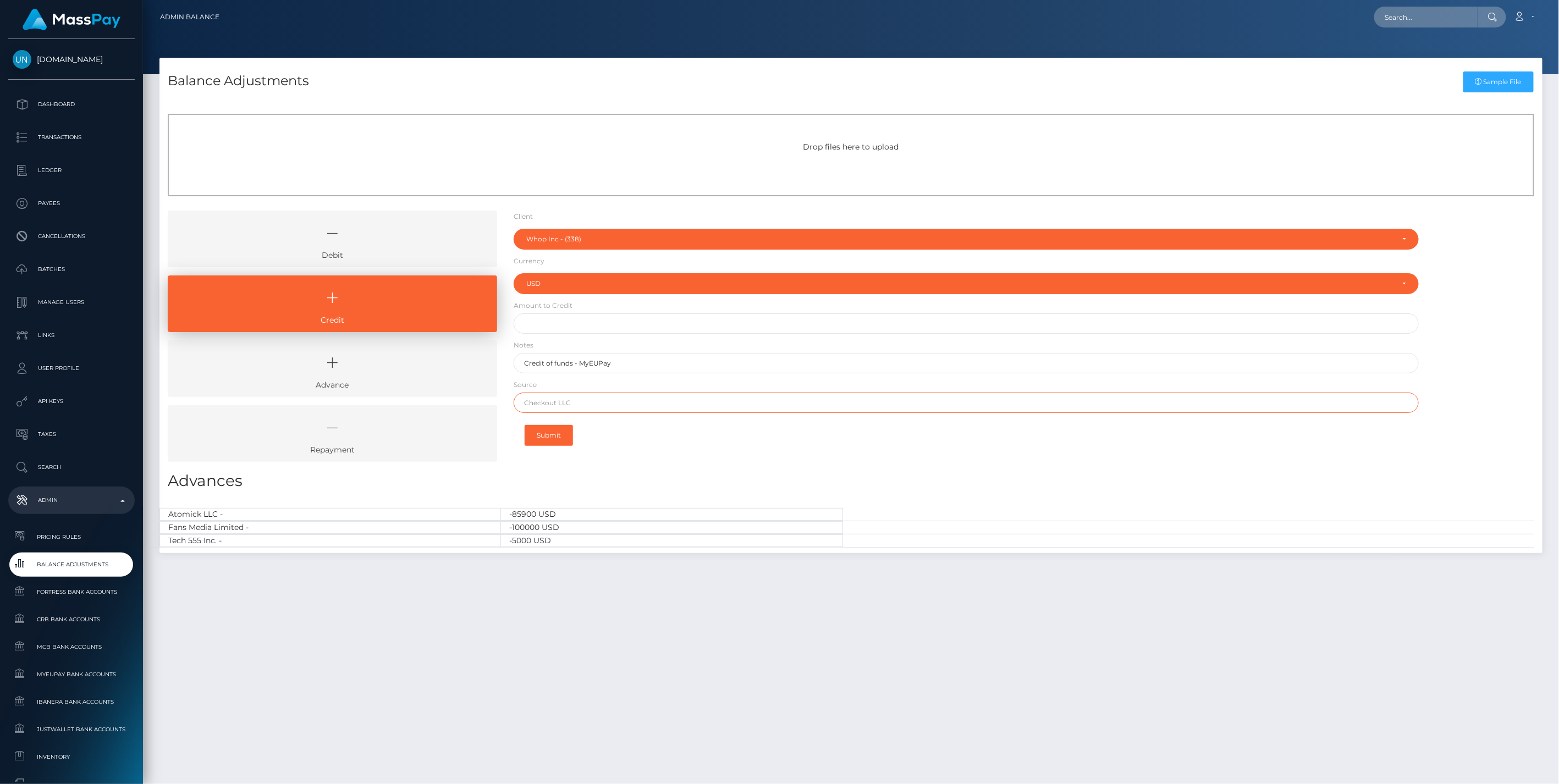
click at [548, 400] on input "text" at bounding box center [966, 403] width 906 height 20
paste input "CHECKOUT SAS"
type input "CHECKOUT SAS"
click at [562, 325] on input "text" at bounding box center [966, 323] width 906 height 20
type input "$75,161.40"
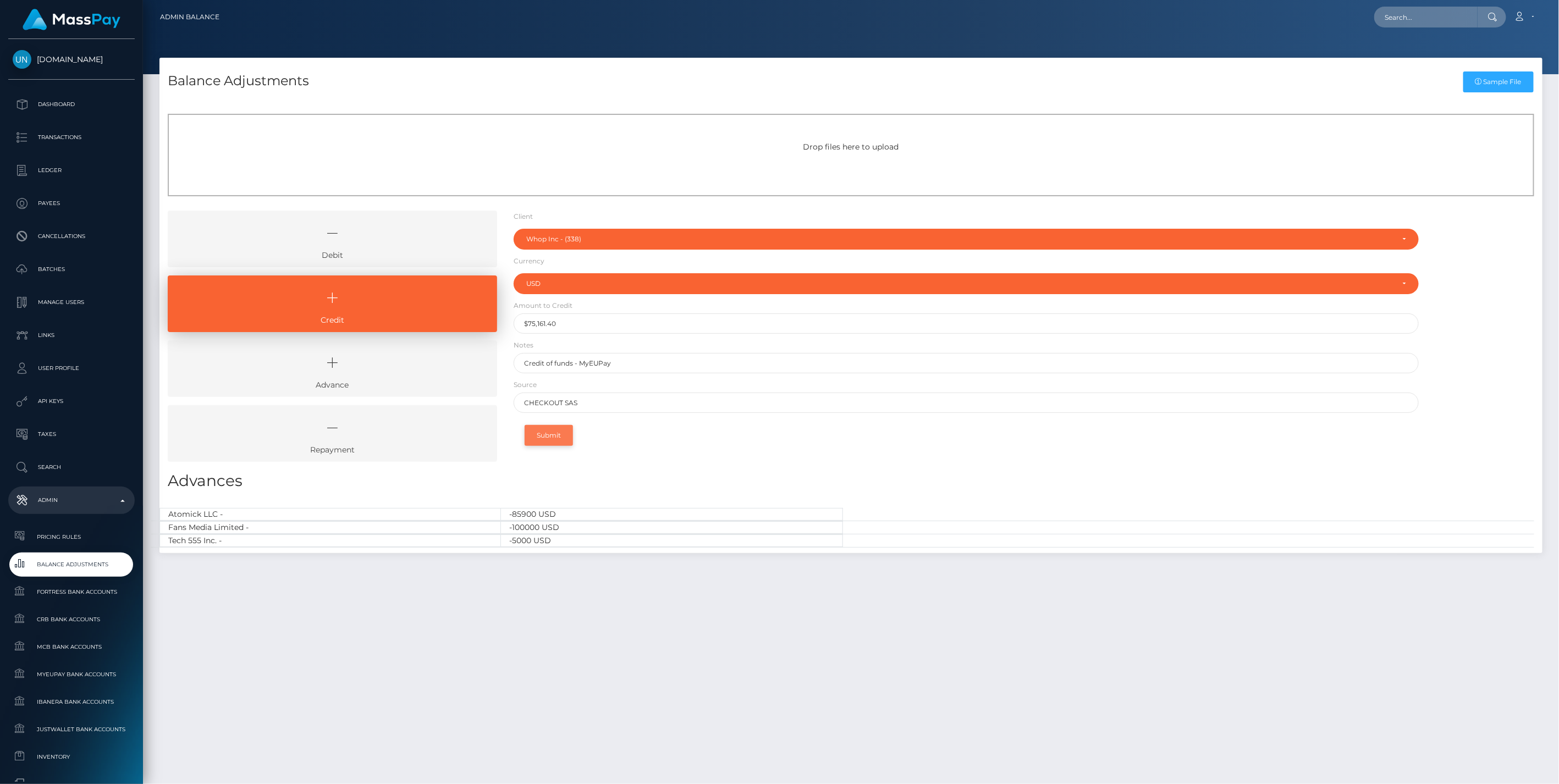
click at [560, 437] on button "Submit" at bounding box center [549, 436] width 48 height 21
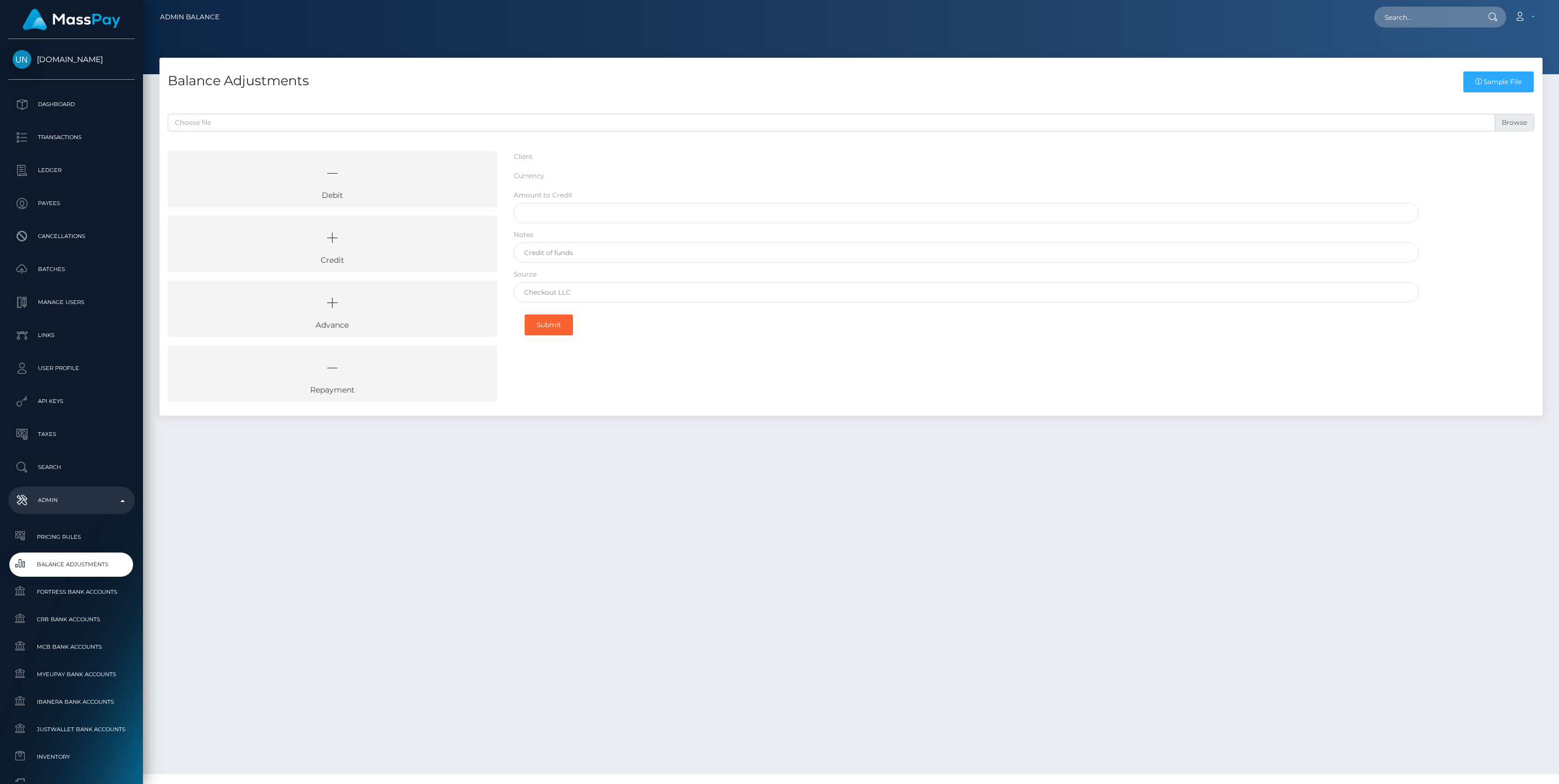
select select "338"
select select "USD"
select select
select select "338"
select select "USD"
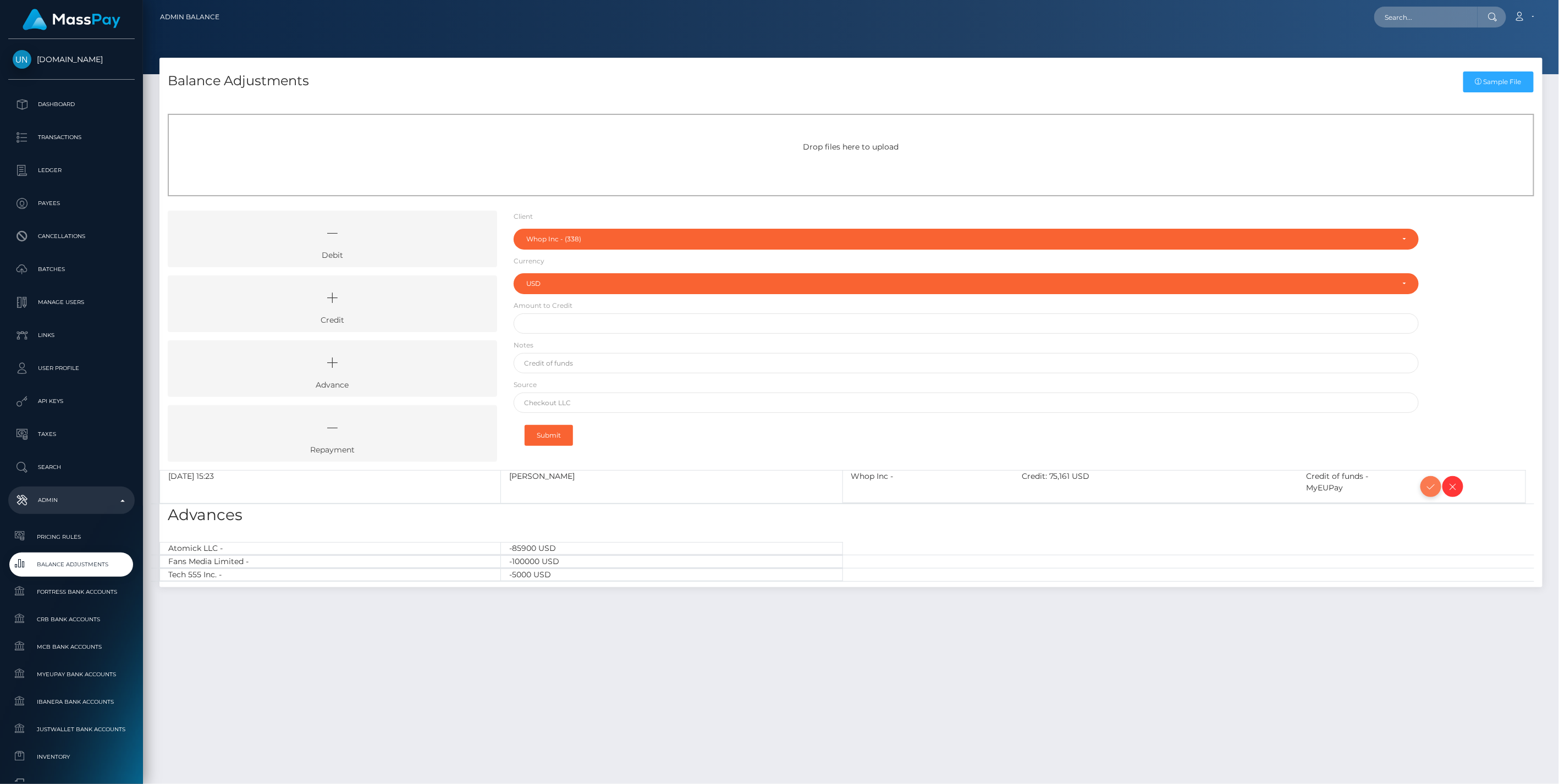
click at [1431, 489] on icon at bounding box center [1431, 487] width 13 height 14
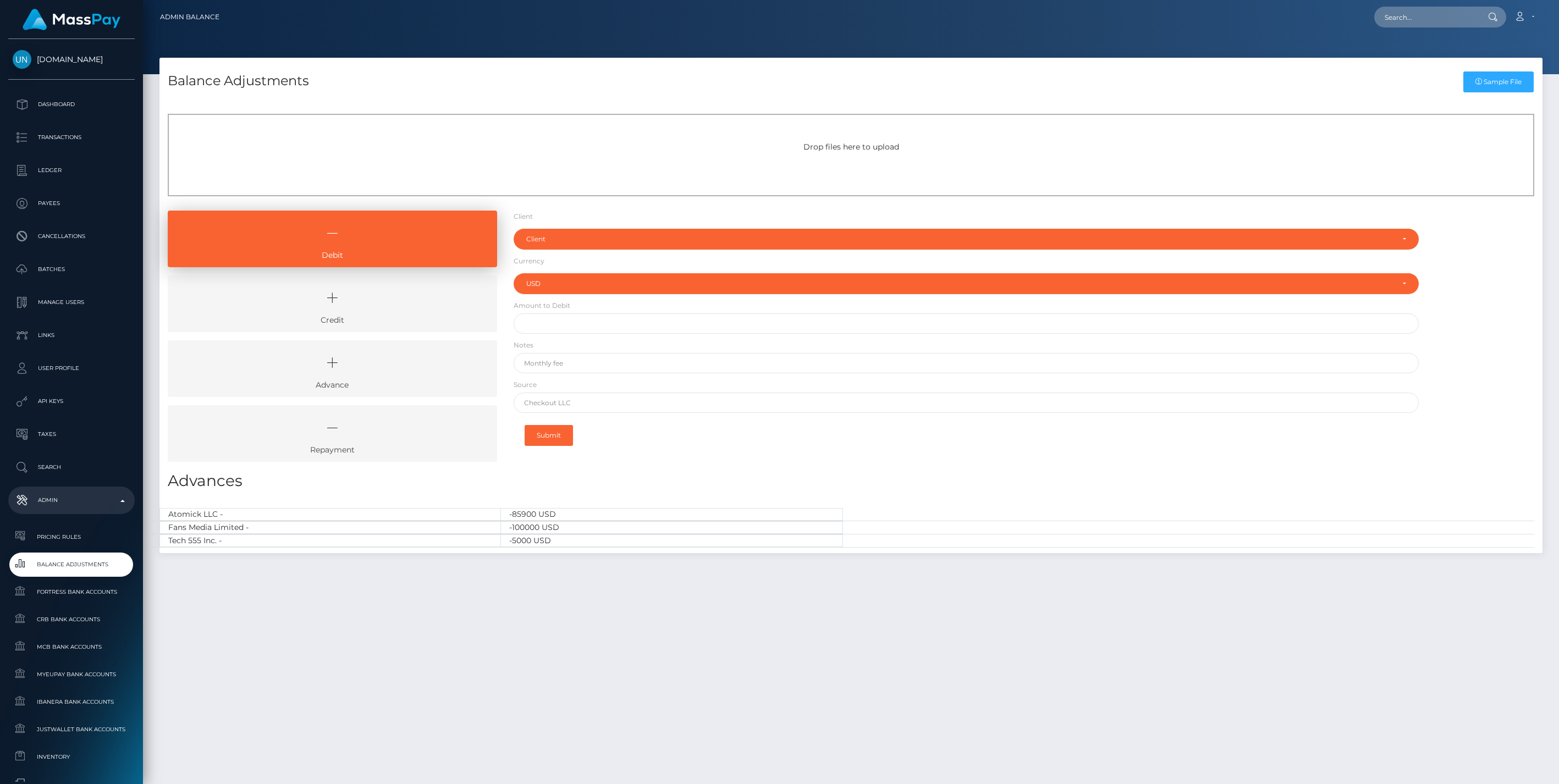
select select "USD"
click at [1410, 15] on input "text" at bounding box center [1426, 17] width 103 height 21
paste input "KEVIN VIET TRAN"
type input "KEVIN VIET TRAN"
click at [1403, 56] on link "KEVIN VIET TRAN" at bounding box center [1446, 57] width 144 height 20
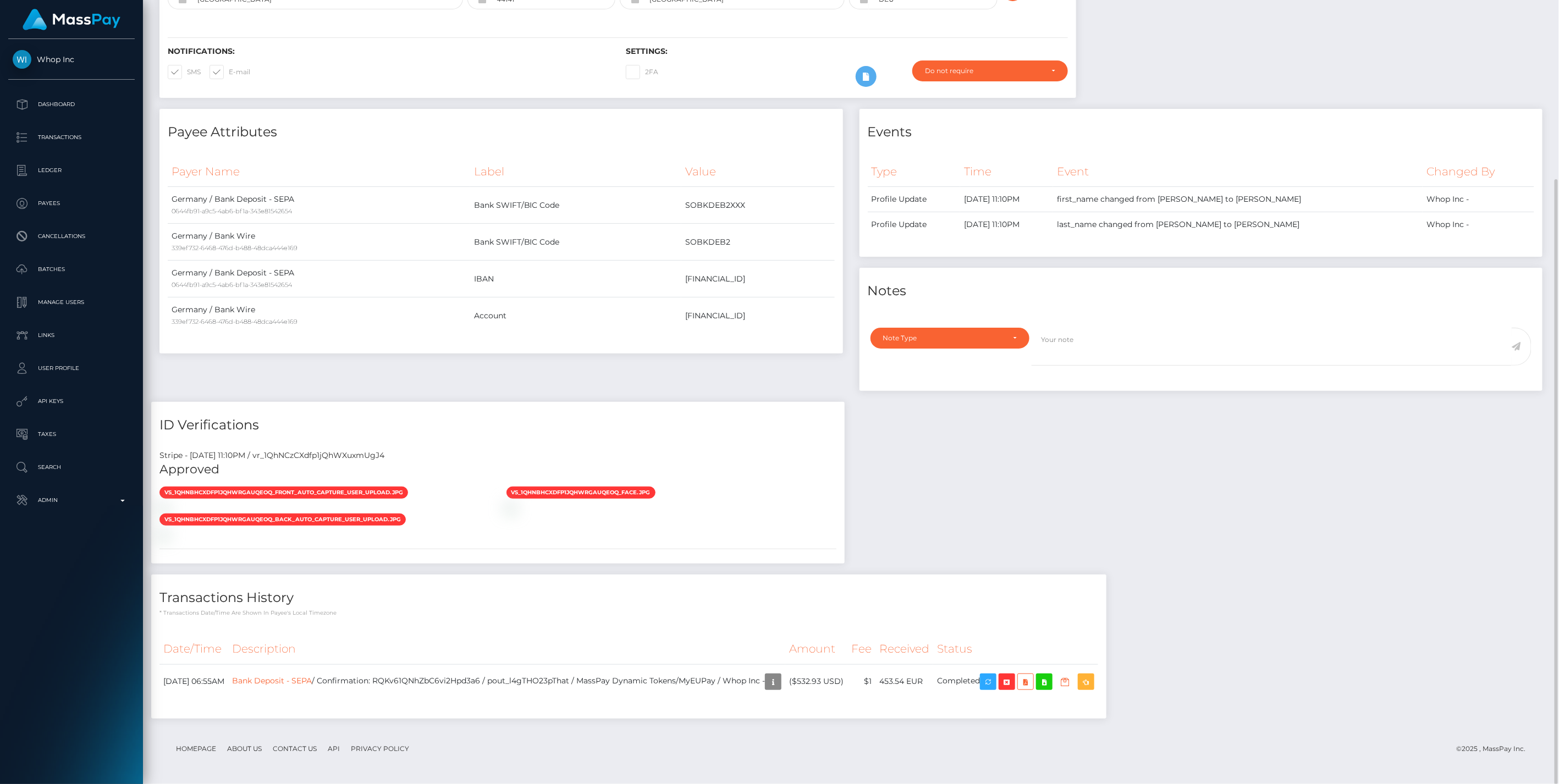
scroll to position [132, 449]
drag, startPoint x: 523, startPoint y: 682, endPoint x: 605, endPoint y: 678, distance: 82.1
click at [605, 678] on td "Bank Deposit - SEPA / Confirmation: RQKv61QNhZbC6vi2Hpd3a6 / pout_l4gTHO23pThat…" at bounding box center [507, 682] width 557 height 35
copy td "pout_l4gTHO23pThat"
click at [1014, 683] on icon "button" at bounding box center [1006, 682] width 13 height 14
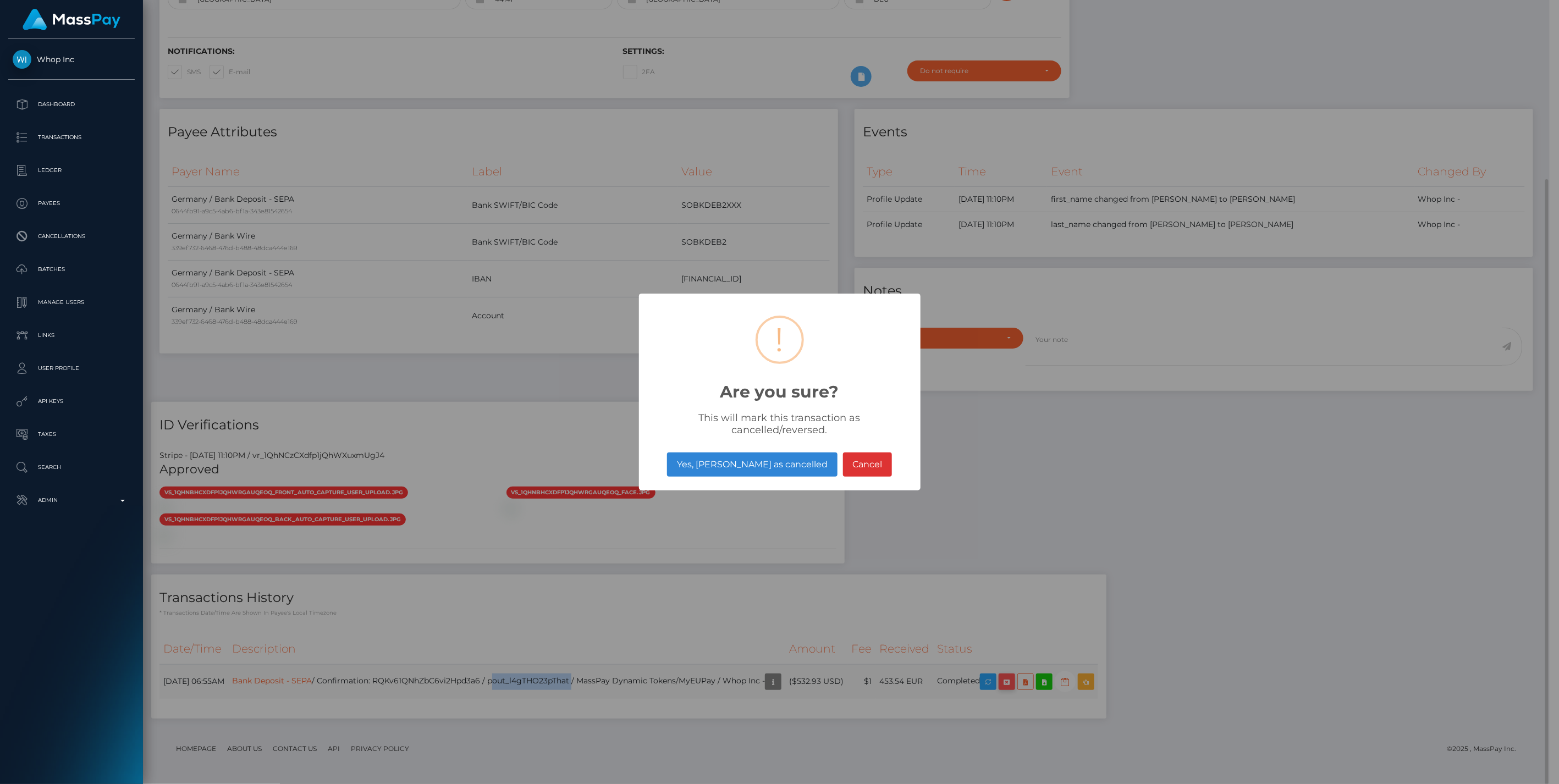
scroll to position [549799, 549505]
click at [766, 464] on button "Yes, mark as cancelled" at bounding box center [752, 465] width 170 height 24
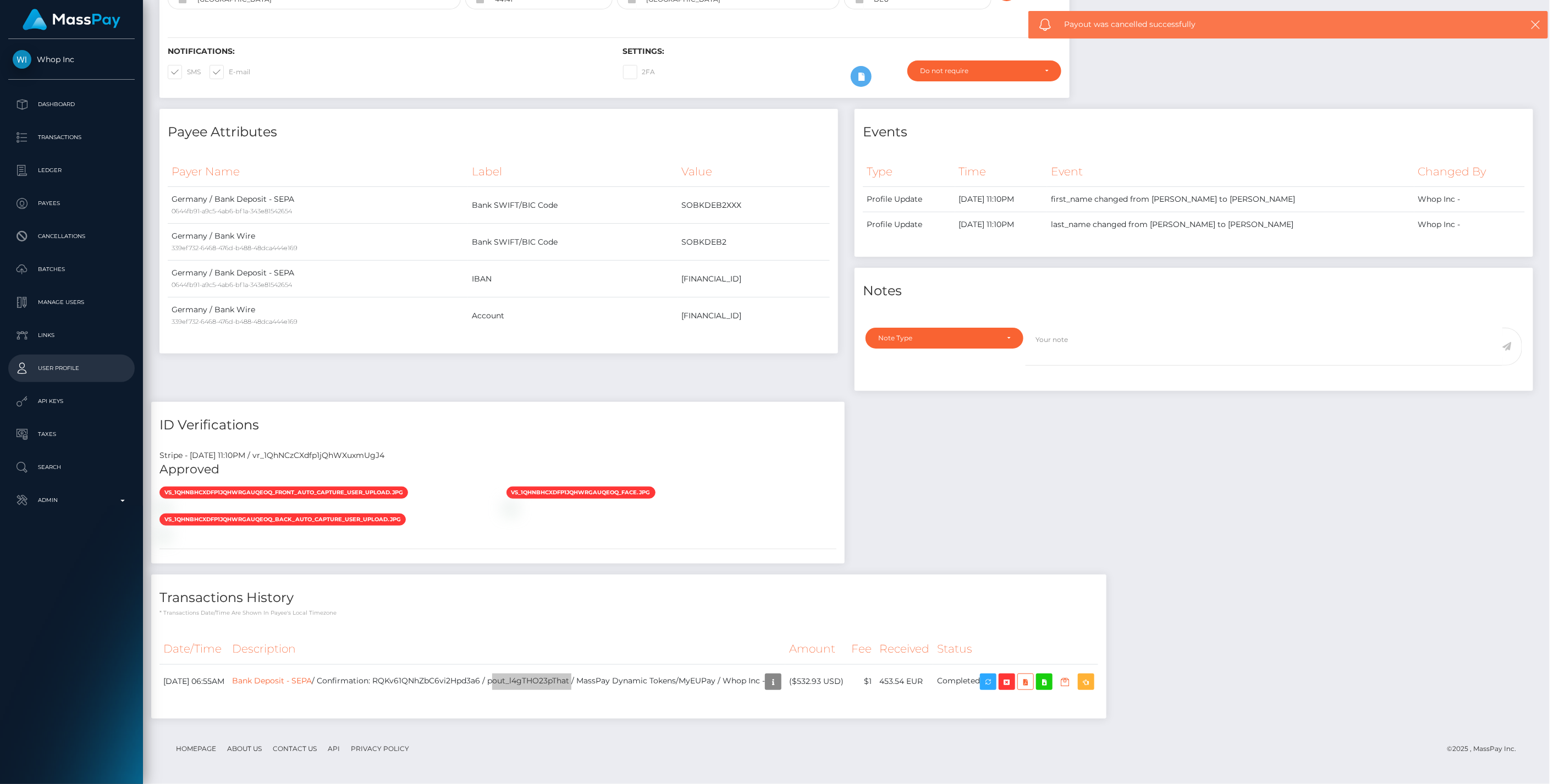
scroll to position [132, 449]
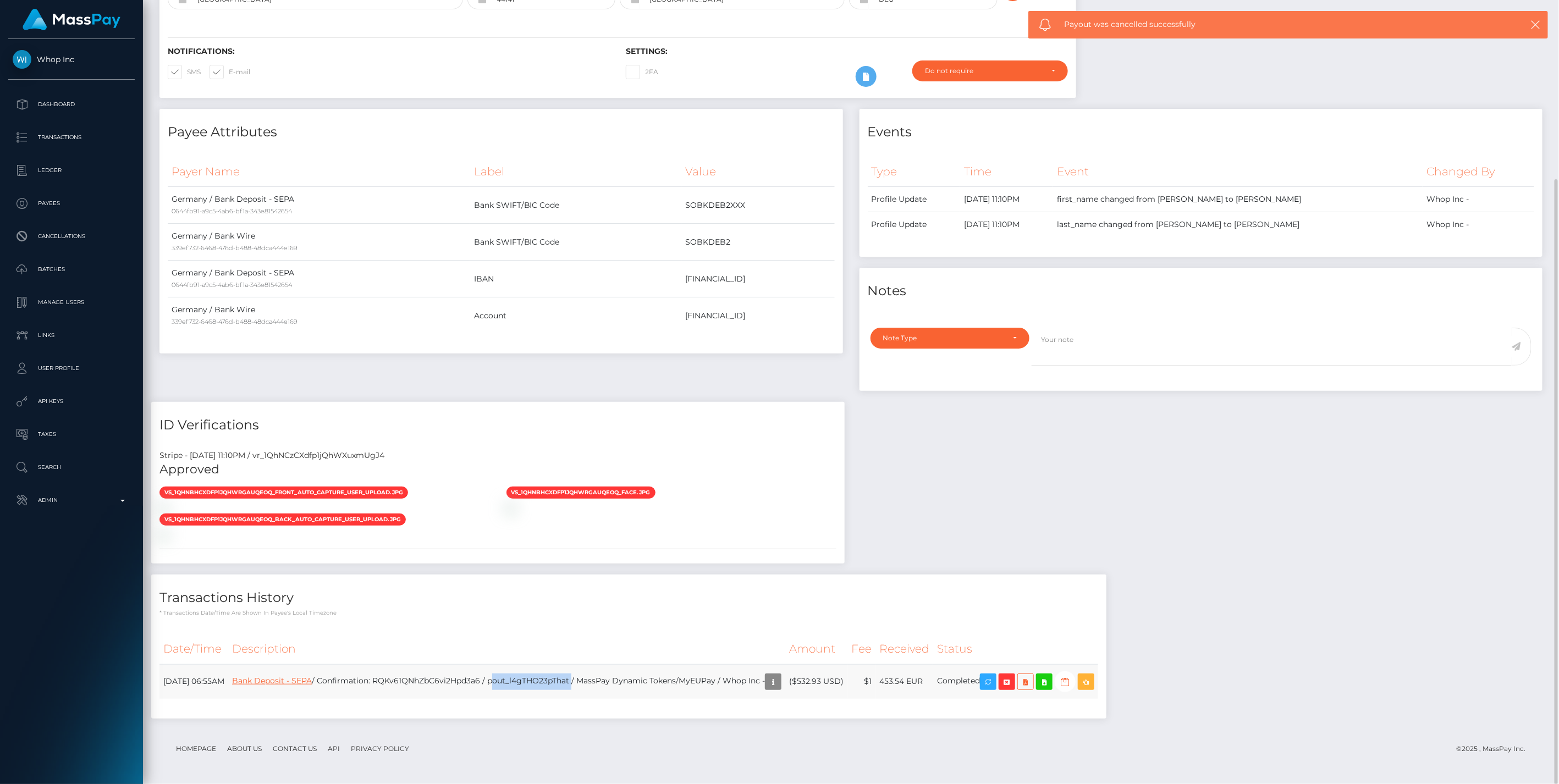
click at [312, 682] on link "Bank Deposit - SEPA" at bounding box center [272, 681] width 80 height 10
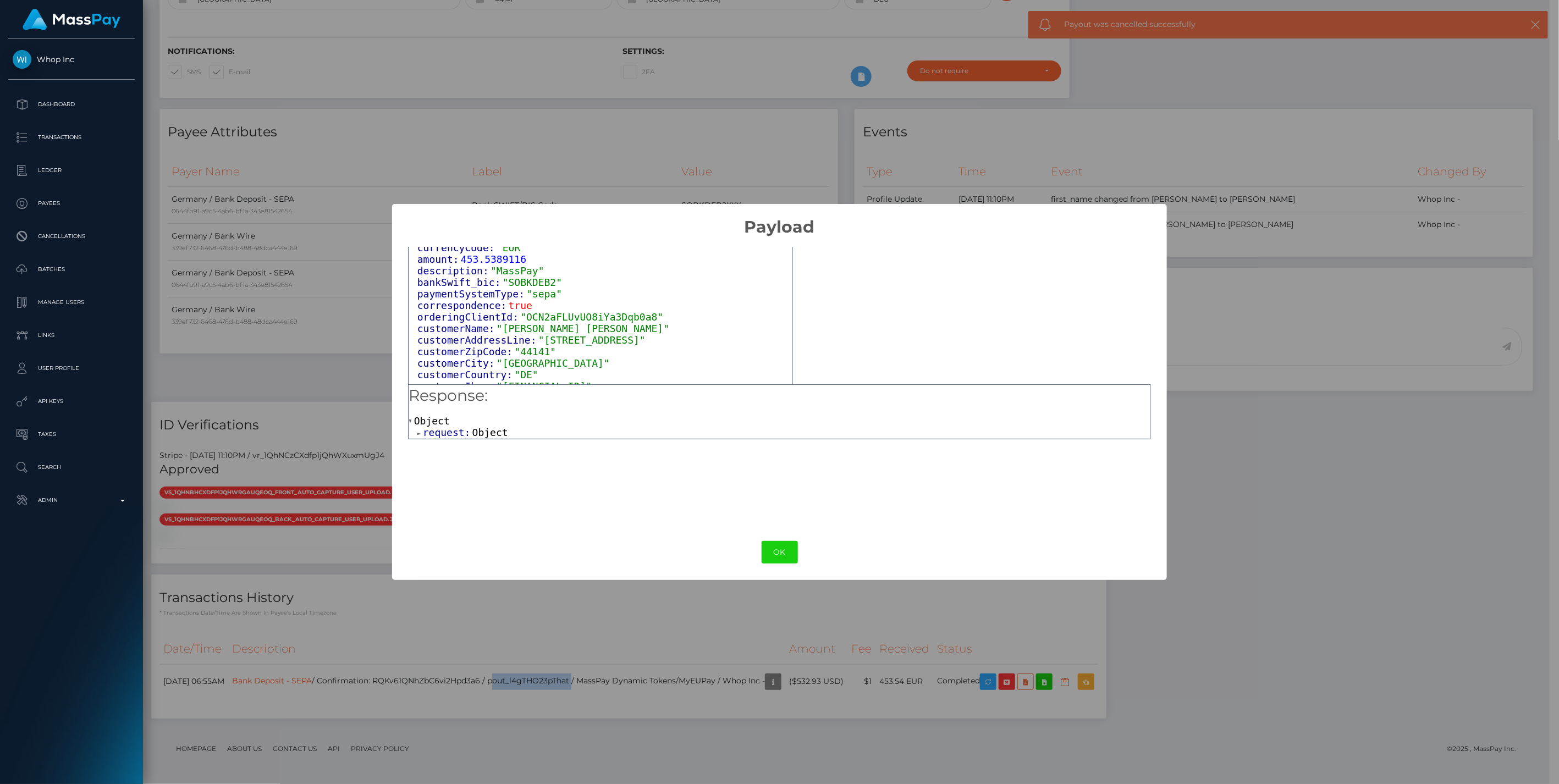
scroll to position [80, 0]
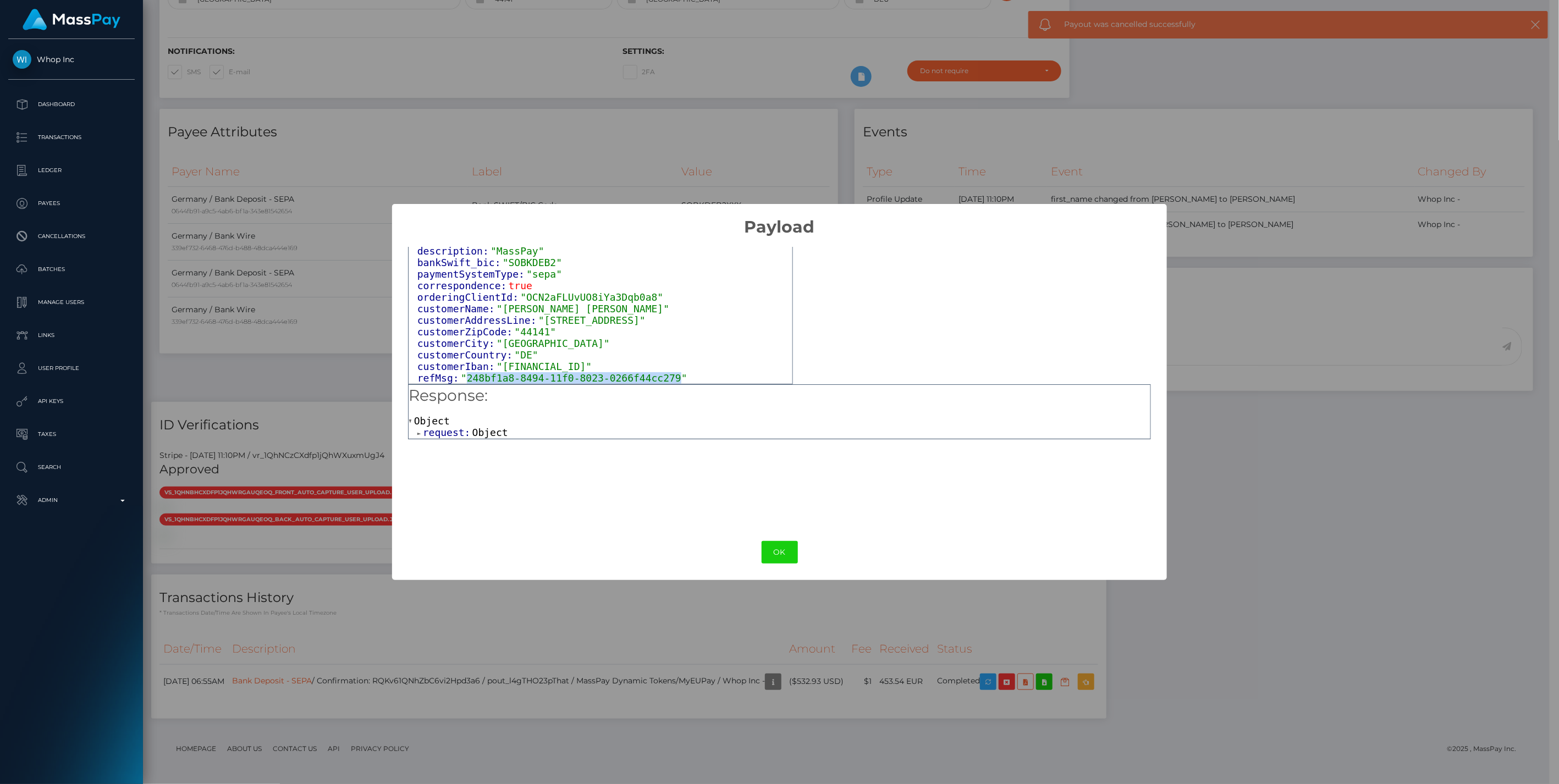
drag, startPoint x: 464, startPoint y: 377, endPoint x: 661, endPoint y: 381, distance: 197.0
click at [661, 381] on span ""248bf1a8-8494-11f0-8023-0266f44cc279"" at bounding box center [574, 378] width 227 height 11
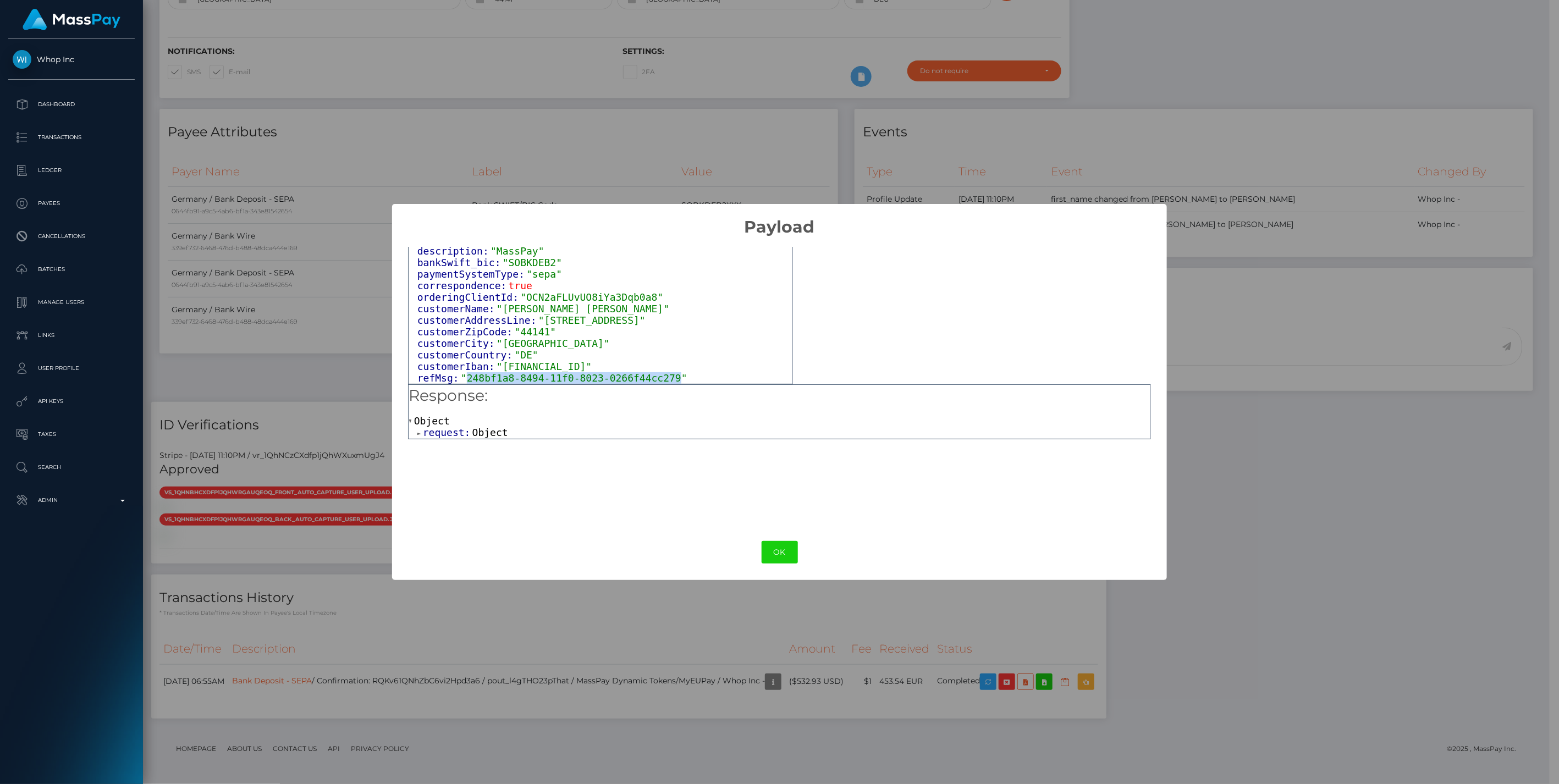
copy span "248bf1a8-8494-11f0-8023-0266f44cc279"
click at [776, 557] on button "OK" at bounding box center [780, 552] width 36 height 23
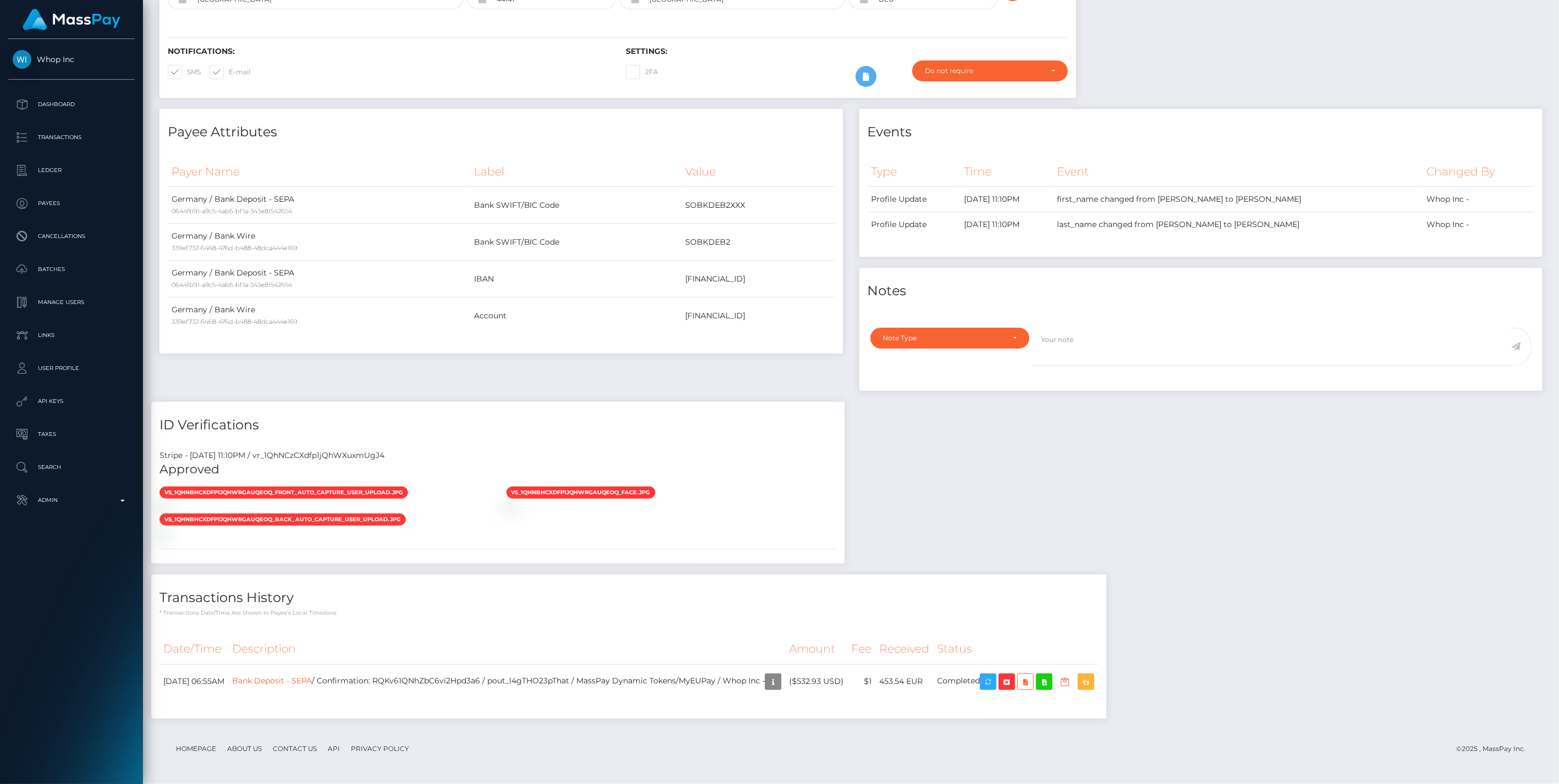
scroll to position [132, 449]
click at [118, 498] on p "Admin" at bounding box center [72, 501] width 118 height 17
click at [62, 563] on span "Balance Adjustments" at bounding box center [72, 564] width 118 height 13
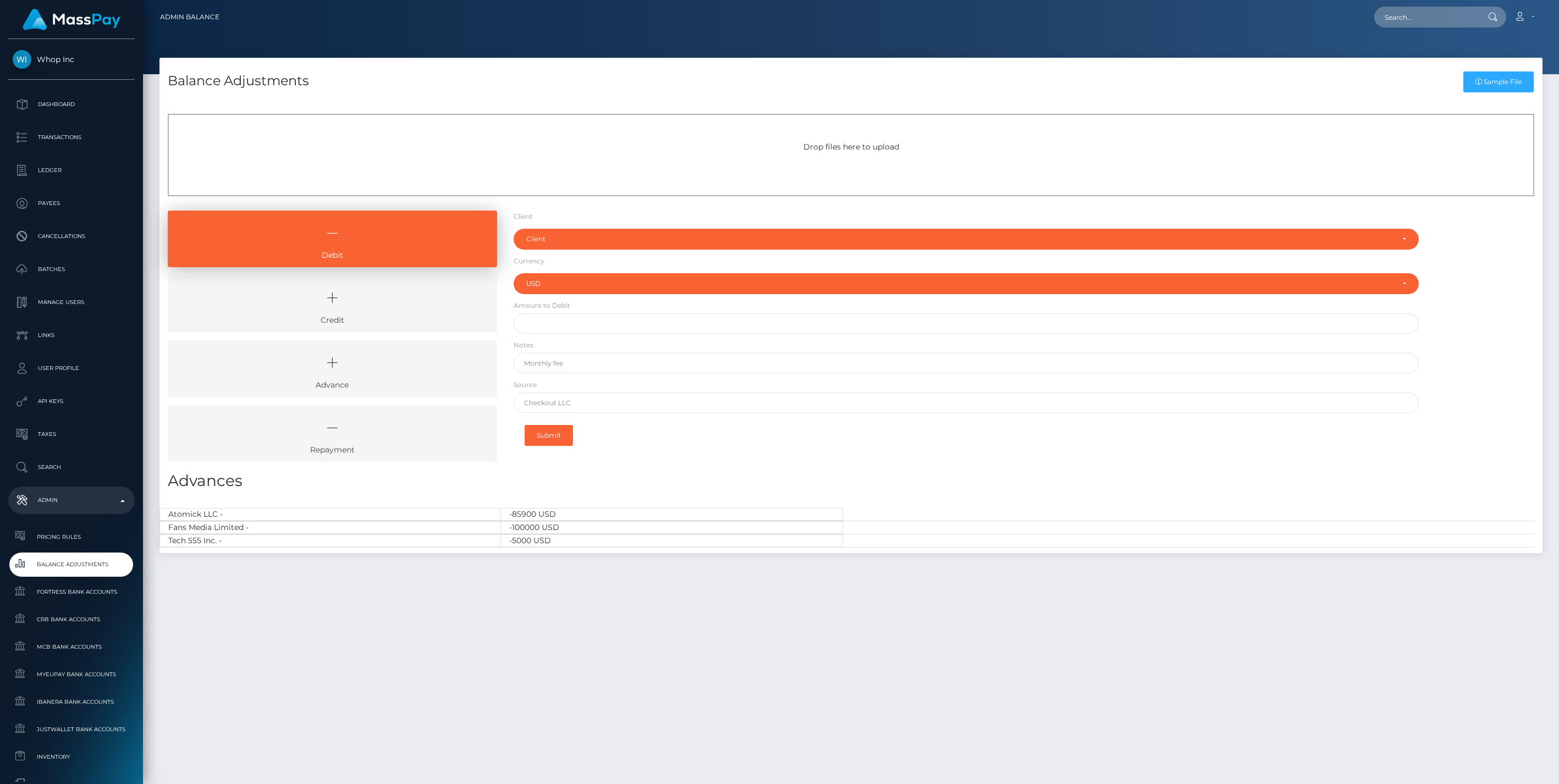
select select "USD"
drag, startPoint x: 396, startPoint y: 295, endPoint x: 419, endPoint y: 289, distance: 23.8
click at [396, 295] on icon at bounding box center [332, 298] width 304 height 33
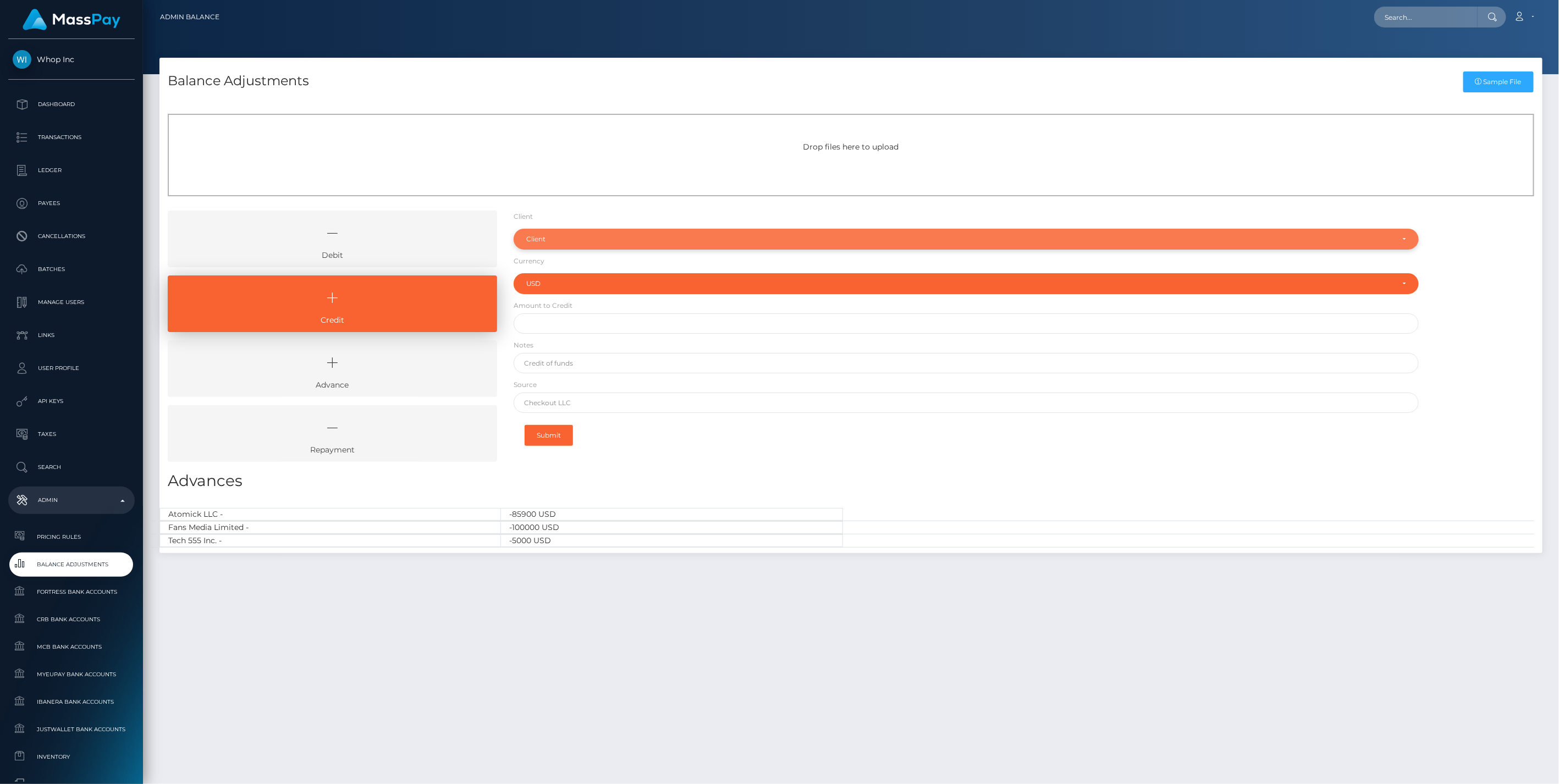
click at [547, 244] on div "Client" at bounding box center [966, 239] width 906 height 21
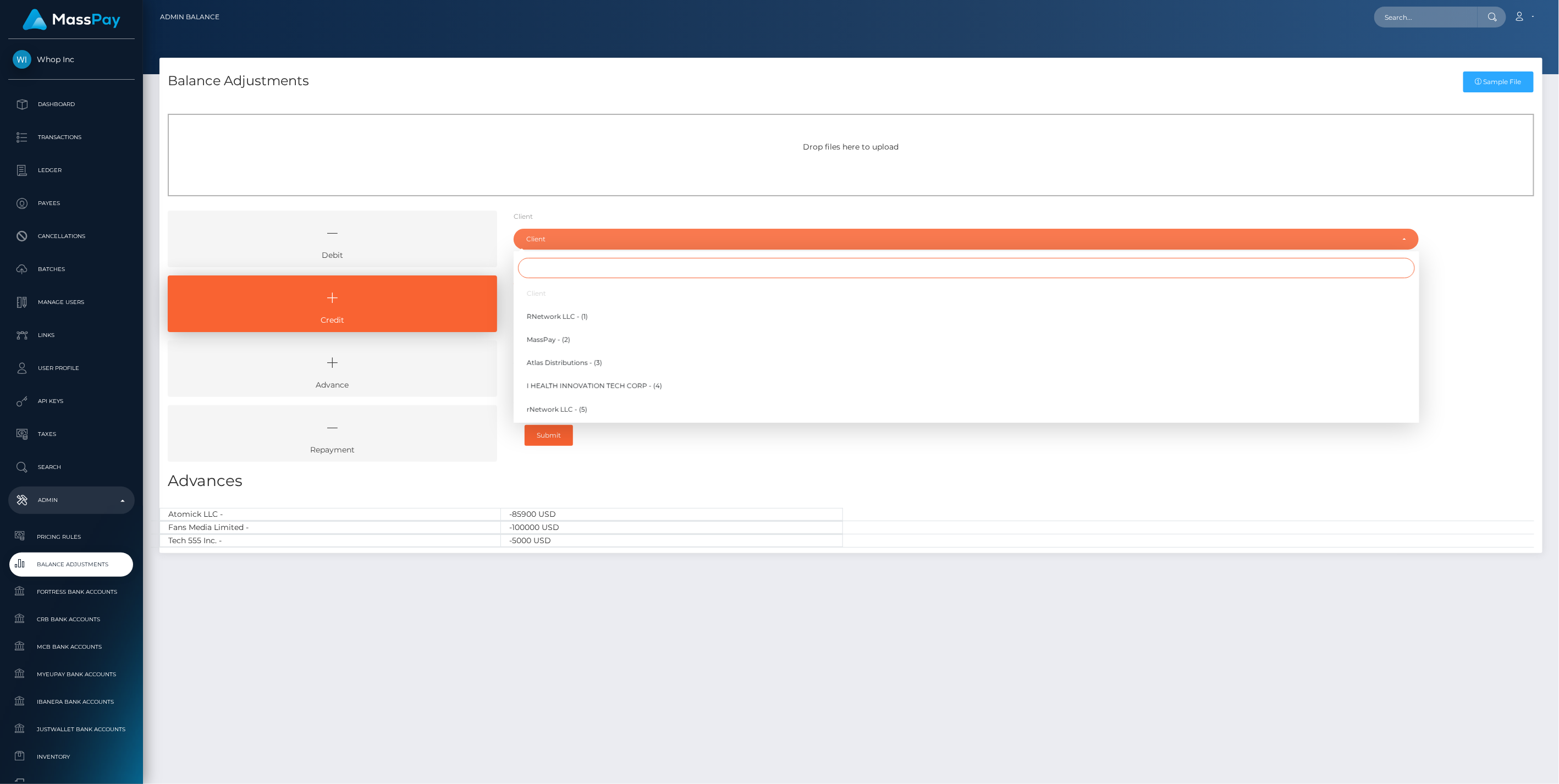
click at [551, 268] on input "Search" at bounding box center [967, 267] width 897 height 20
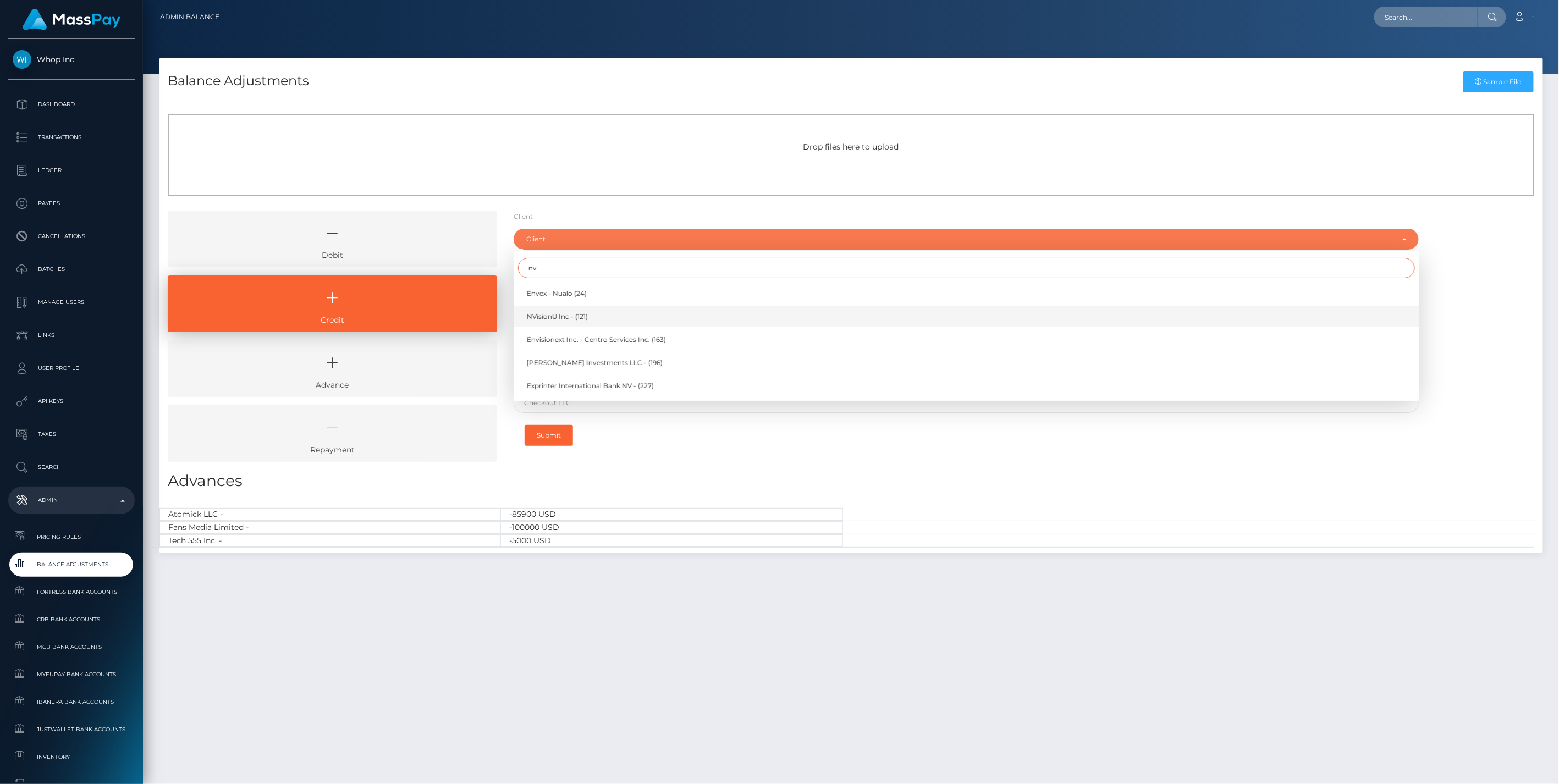
type input "nv"
click at [566, 316] on span "NVisionU Inc - (121)" at bounding box center [557, 316] width 61 height 10
select select "121"
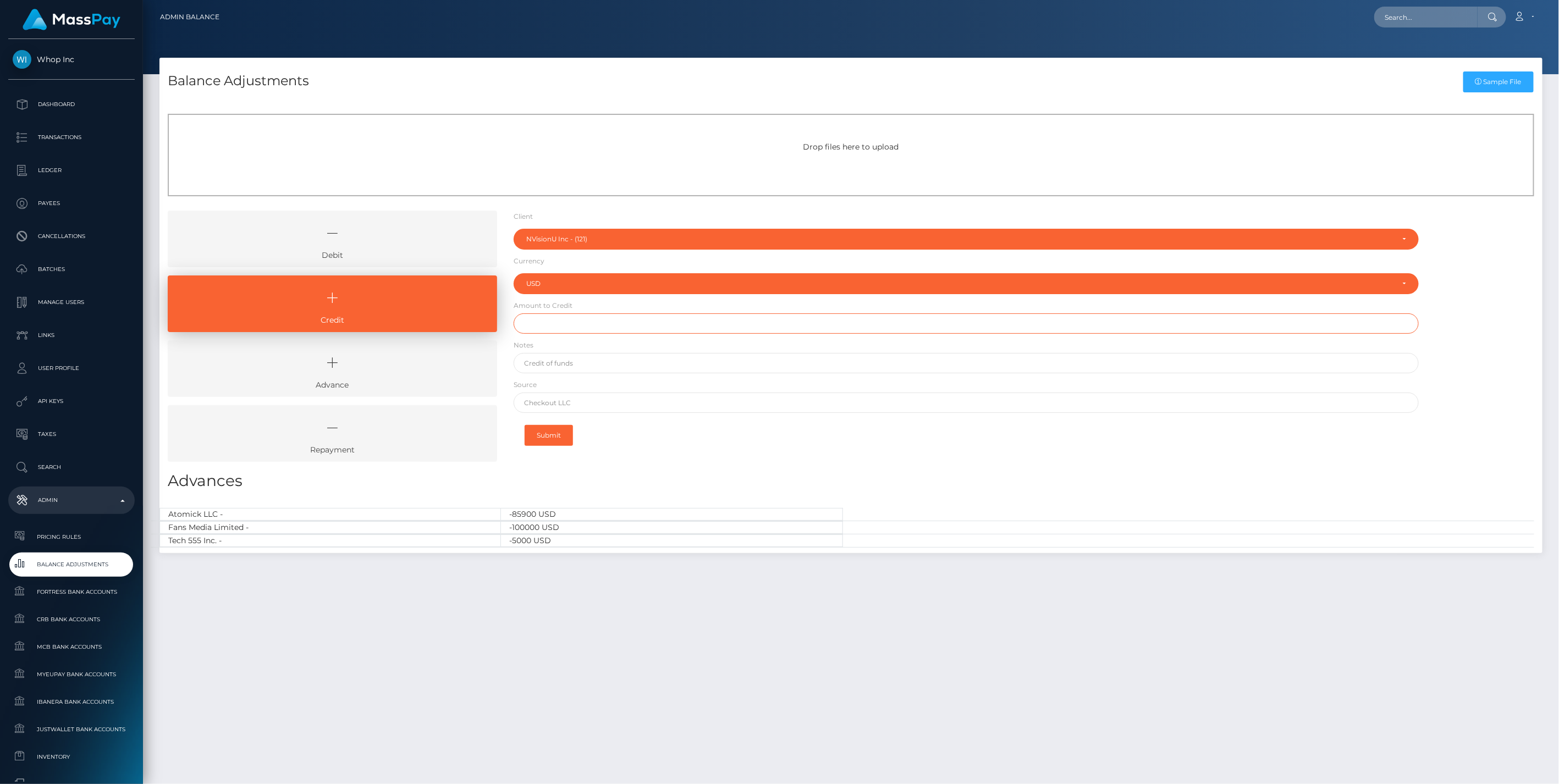
click at [563, 322] on input "text" at bounding box center [966, 323] width 906 height 20
type input "$5,300.00"
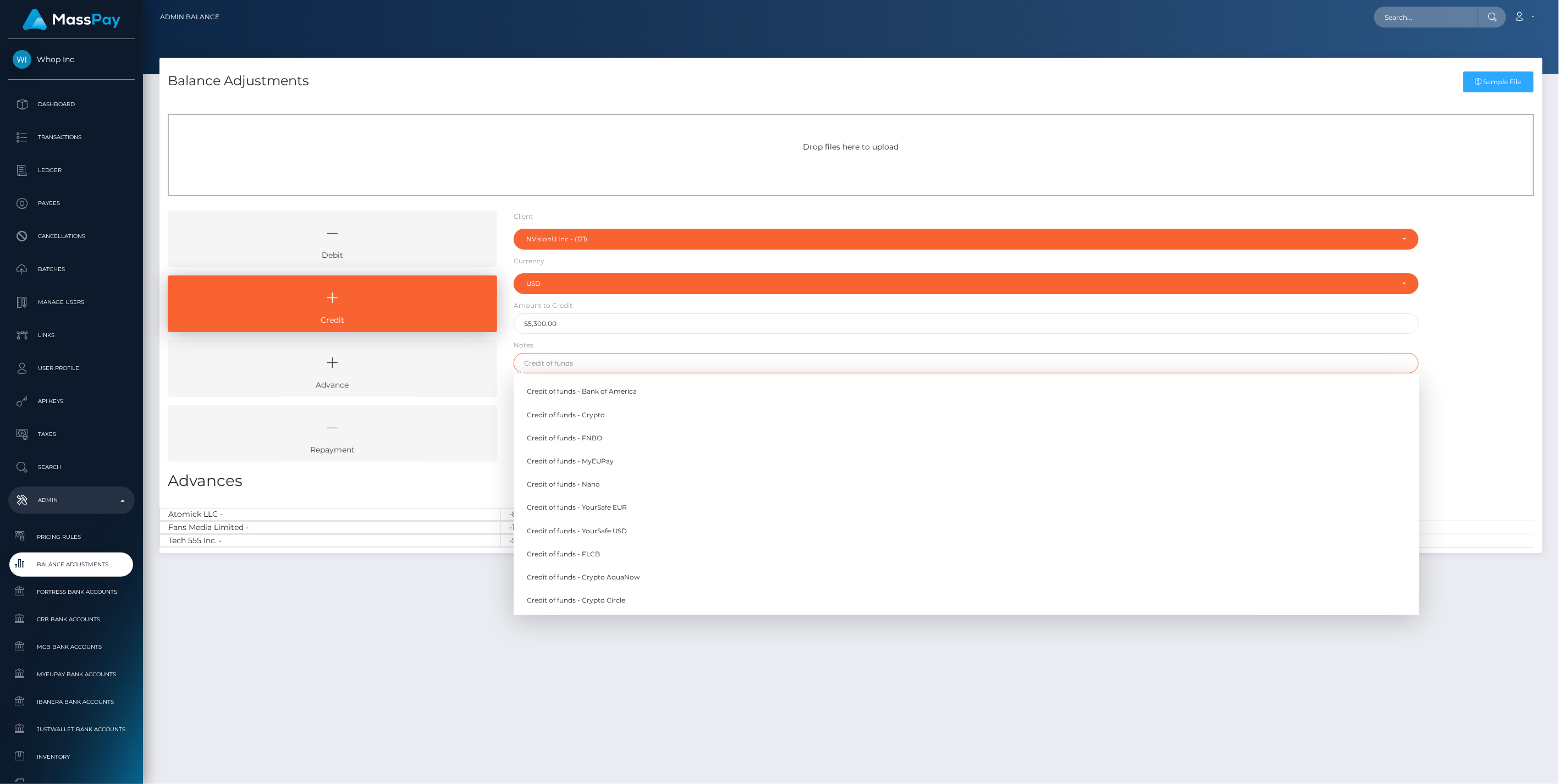
click at [552, 358] on input "text" at bounding box center [966, 363] width 906 height 20
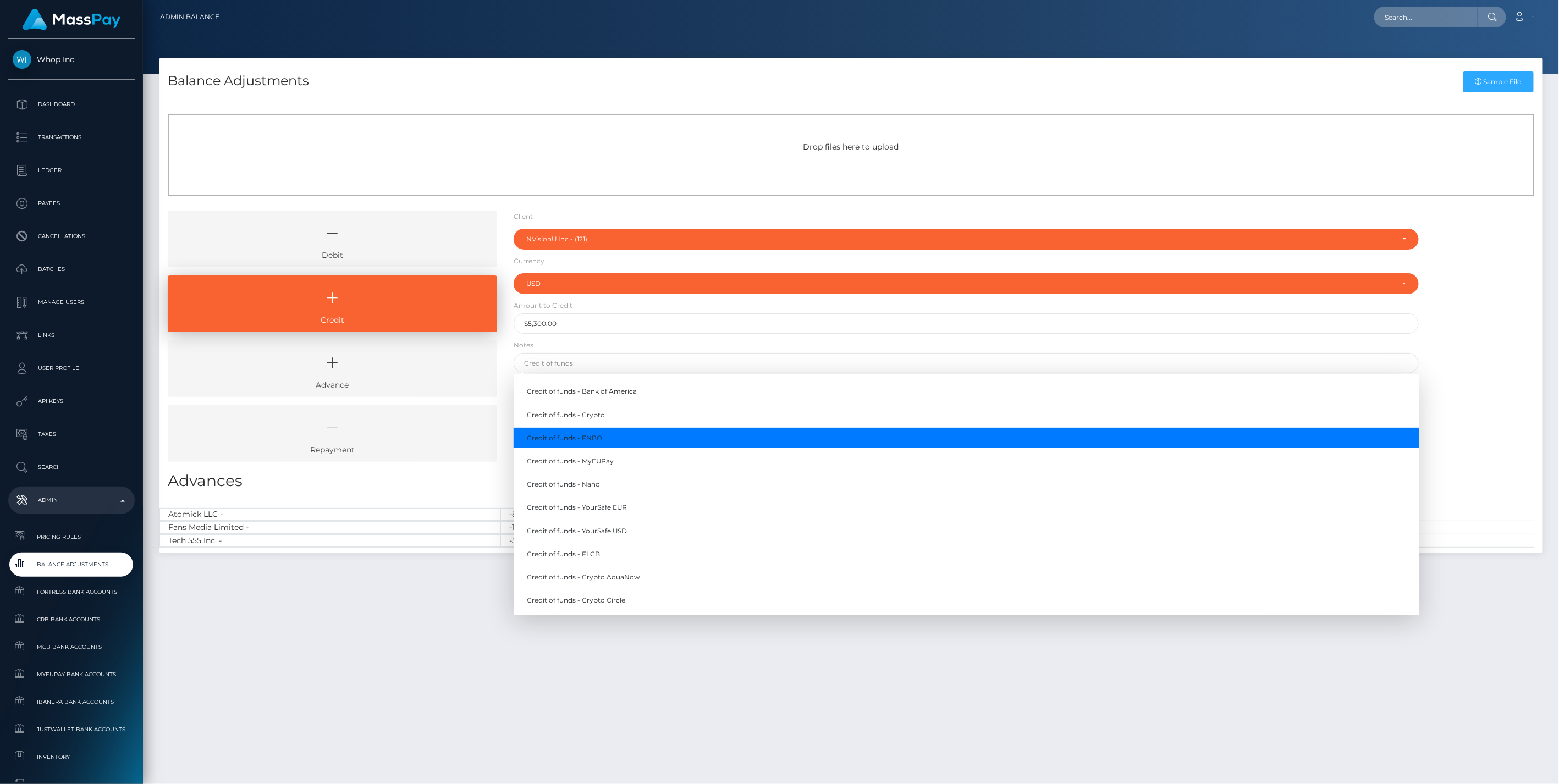
click at [591, 440] on link "Credit of funds - FNBO" at bounding box center [966, 437] width 906 height 20
type input "Credit of funds - FNBO"
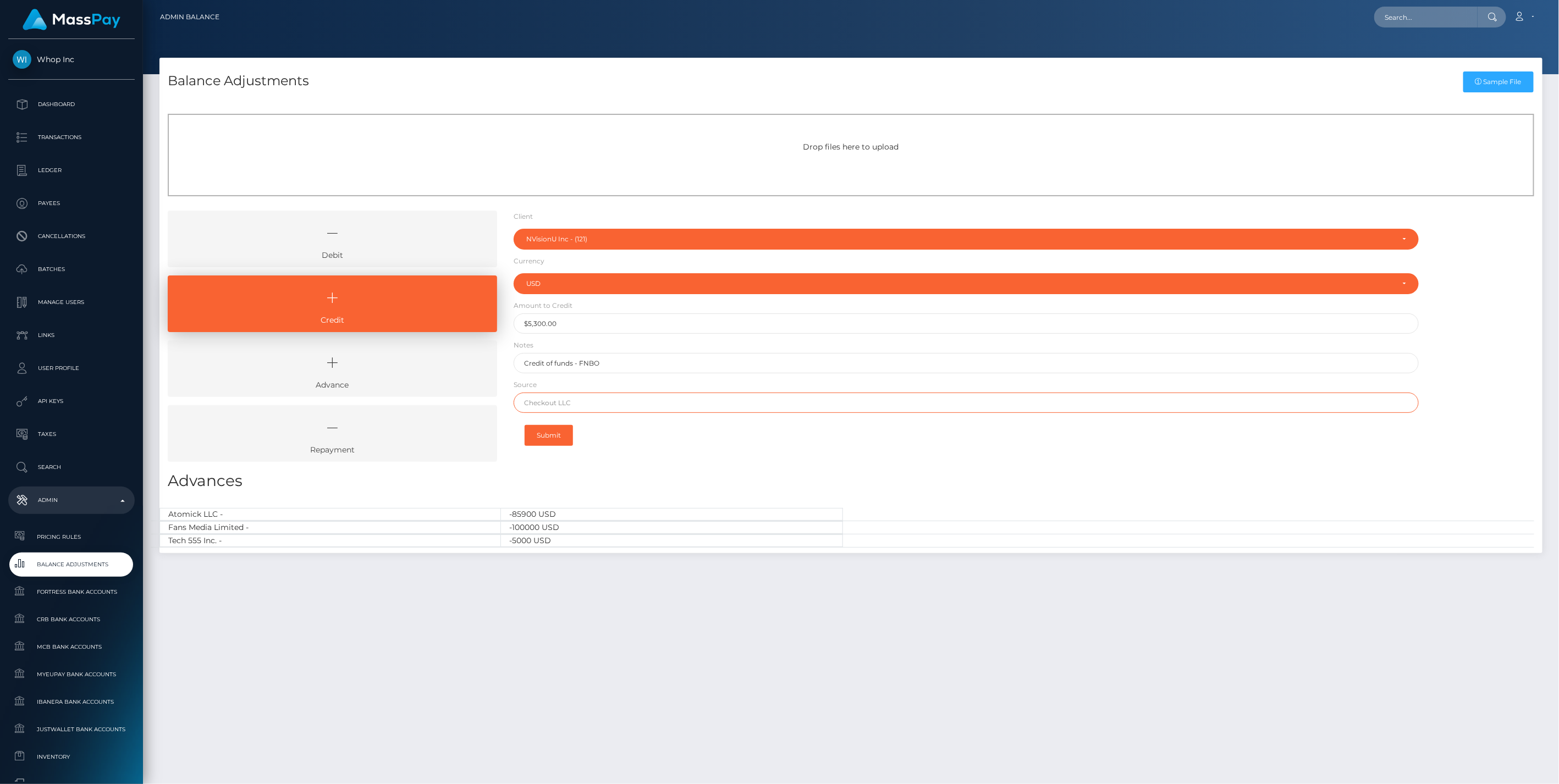
click at [559, 405] on input "text" at bounding box center [966, 403] width 906 height 20
paste input "WELLS FARGO"
type input "WELLS FARGO"
click at [549, 434] on button "Submit" at bounding box center [549, 436] width 48 height 21
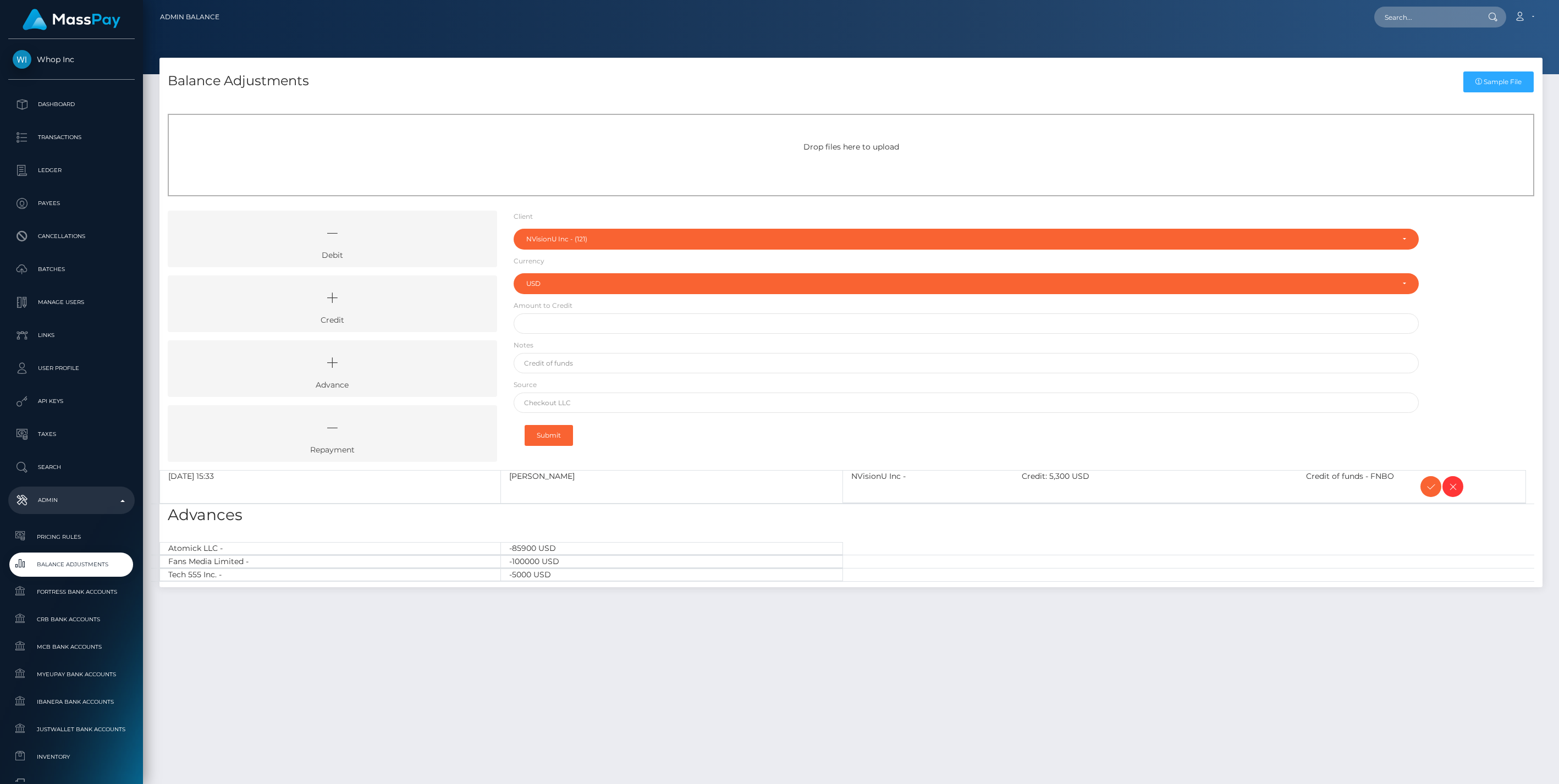
select select "121"
select select "USD"
click at [1432, 488] on icon at bounding box center [1431, 487] width 13 height 14
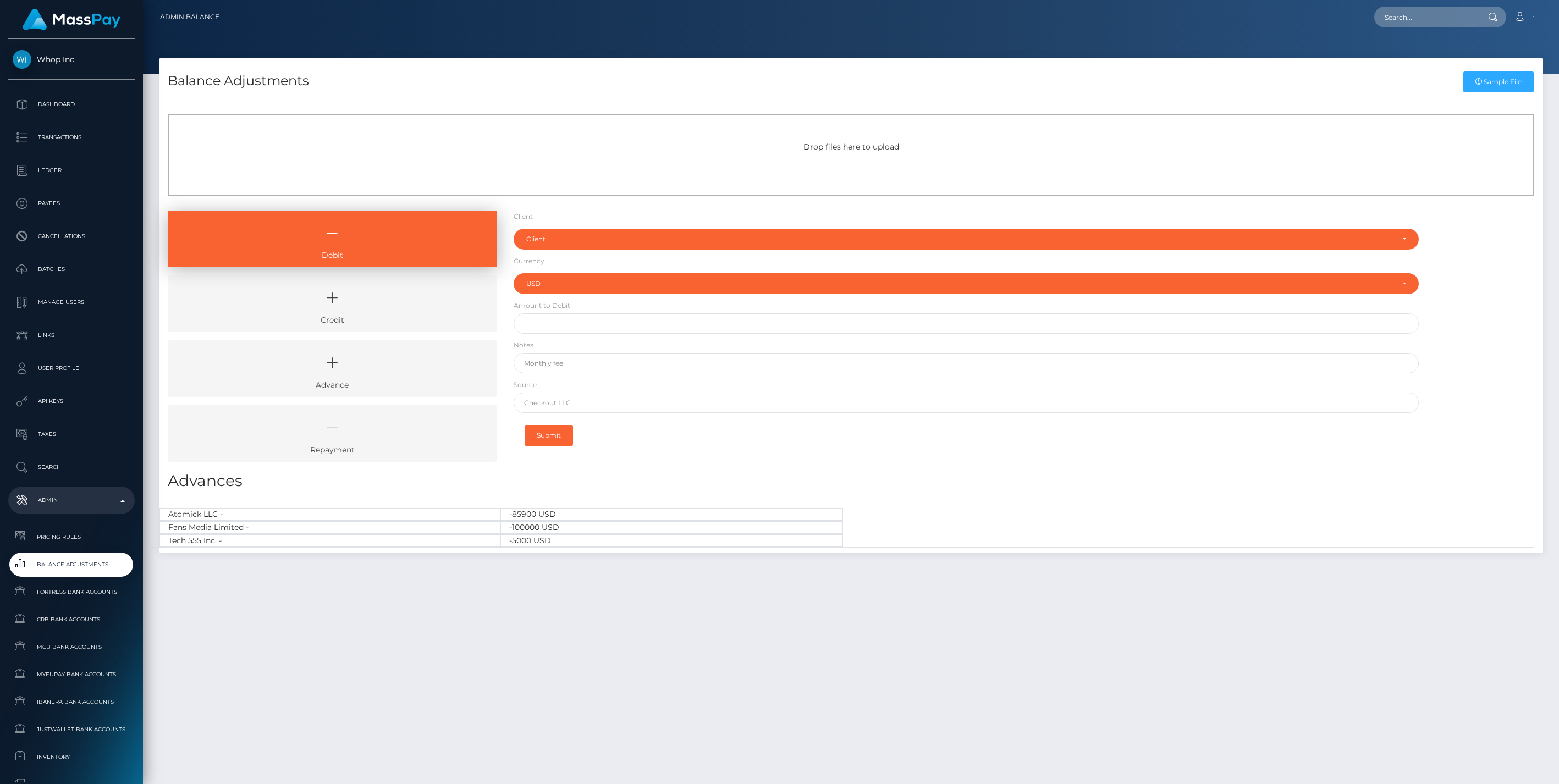
select select "USD"
drag, startPoint x: 424, startPoint y: 294, endPoint x: 429, endPoint y: 292, distance: 5.4
click at [424, 294] on icon at bounding box center [332, 298] width 304 height 33
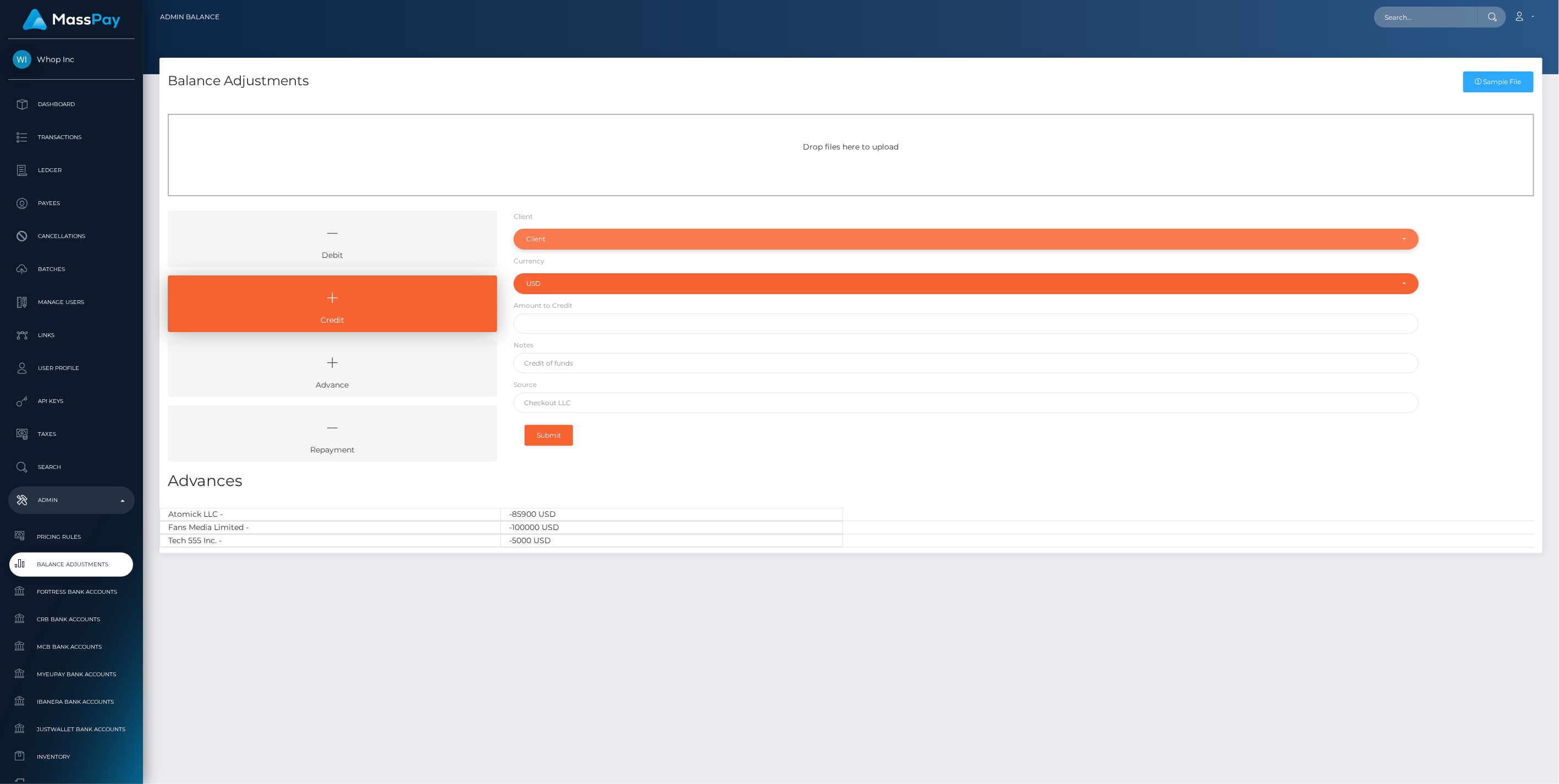
click at [557, 244] on div "Client" at bounding box center [966, 239] width 906 height 21
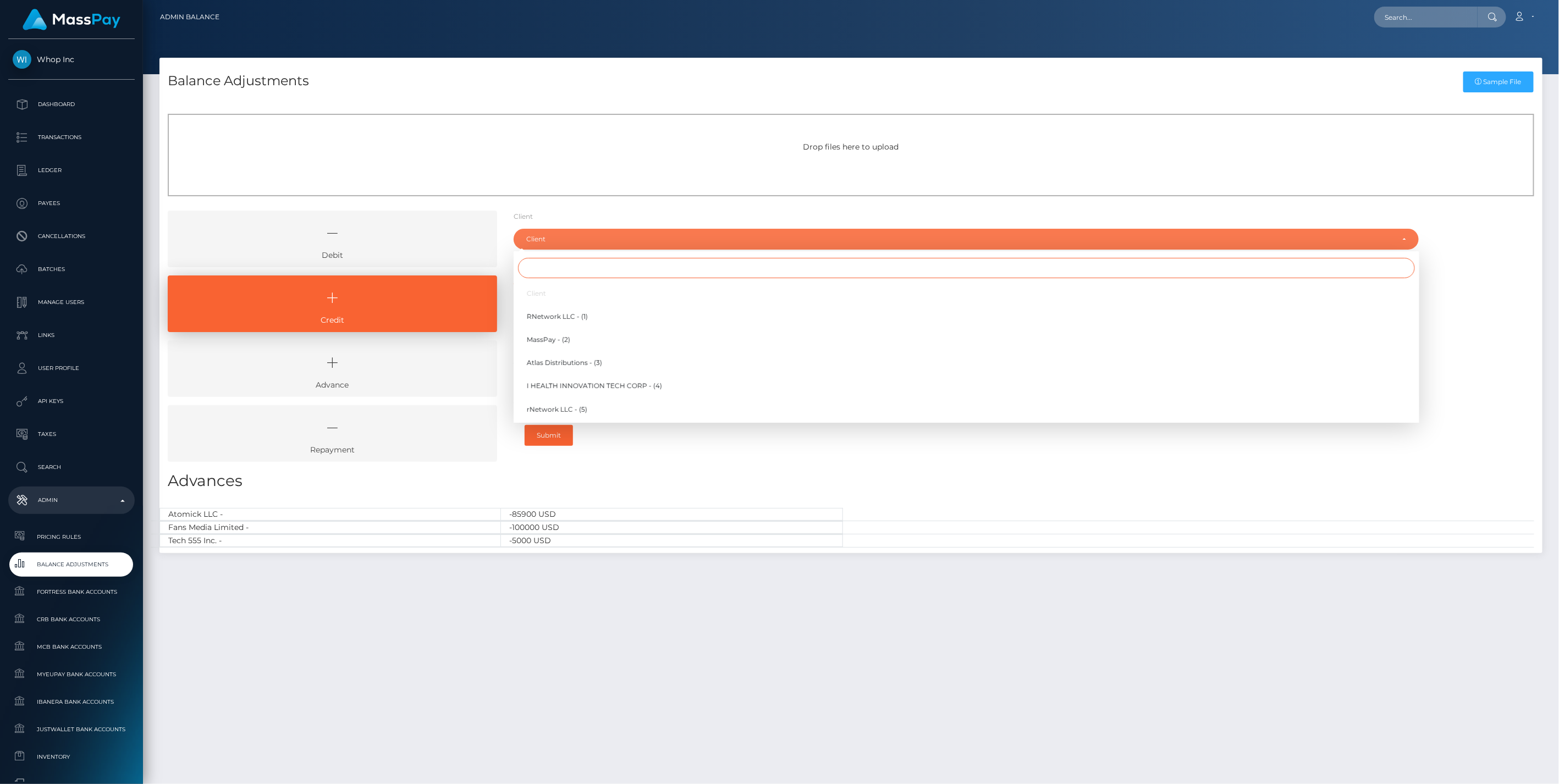
click at [552, 268] on input "Search" at bounding box center [967, 267] width 897 height 20
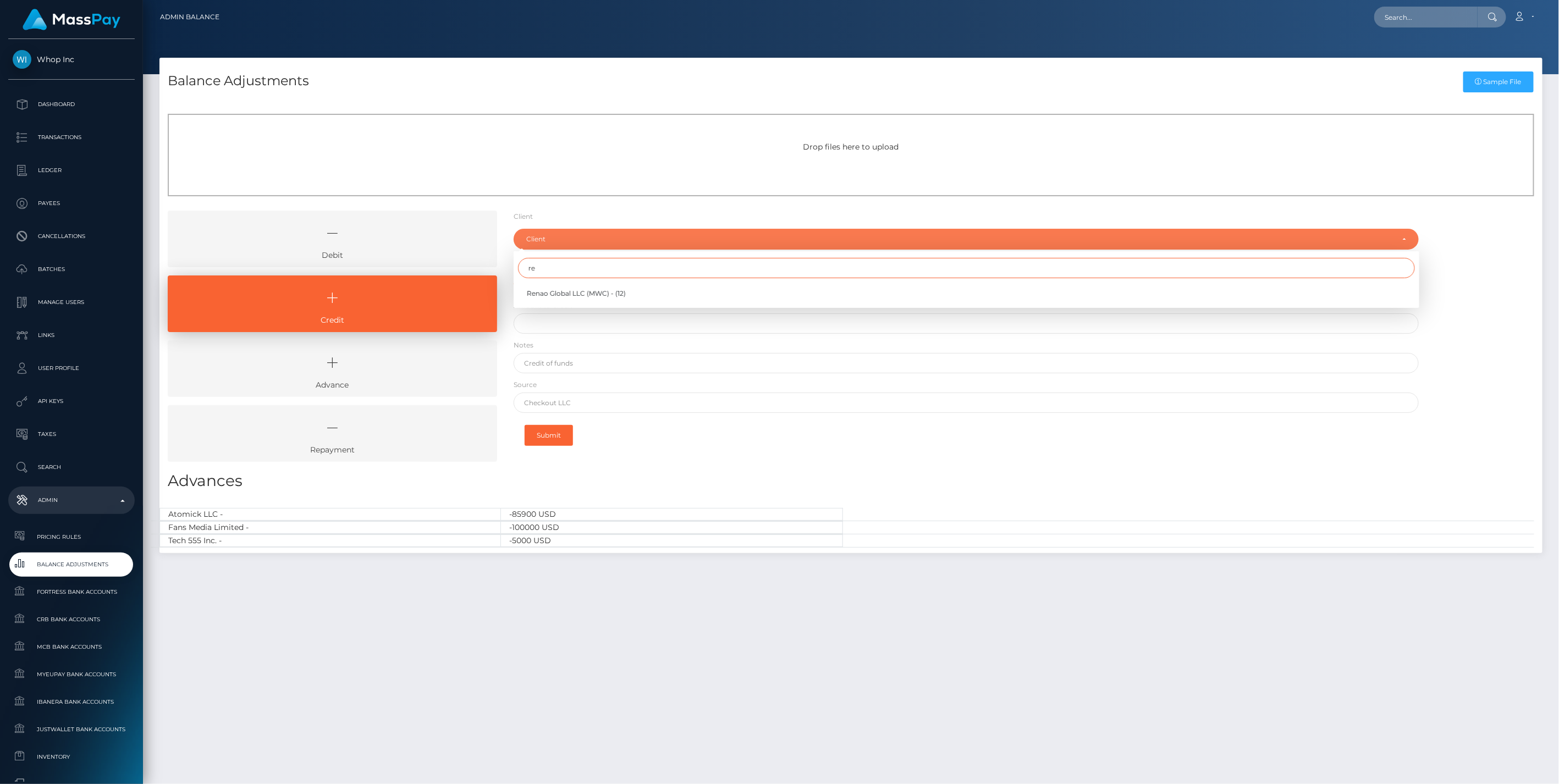
type input "r"
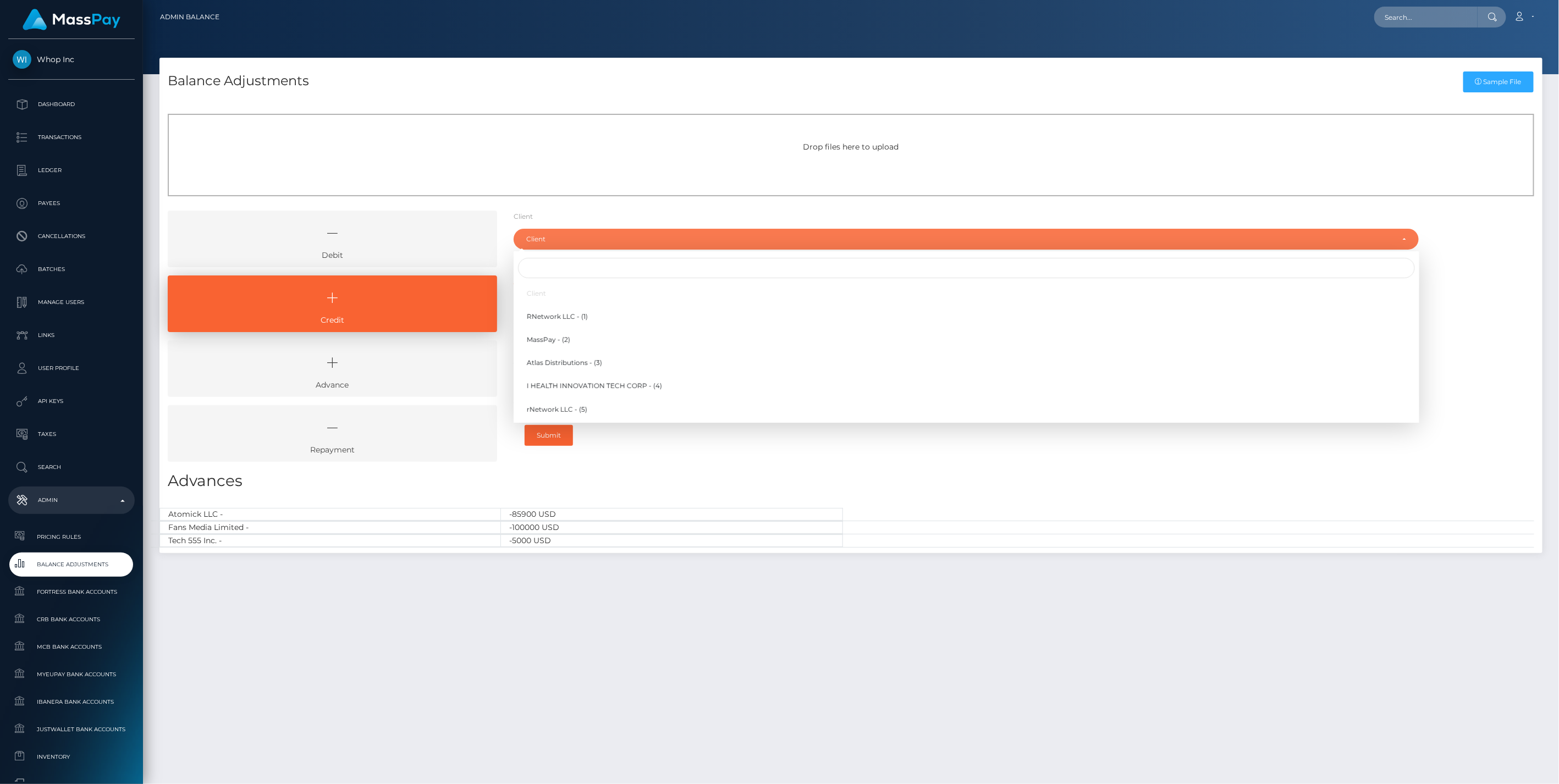
click at [796, 477] on h3 "Advances" at bounding box center [851, 481] width 1366 height 21
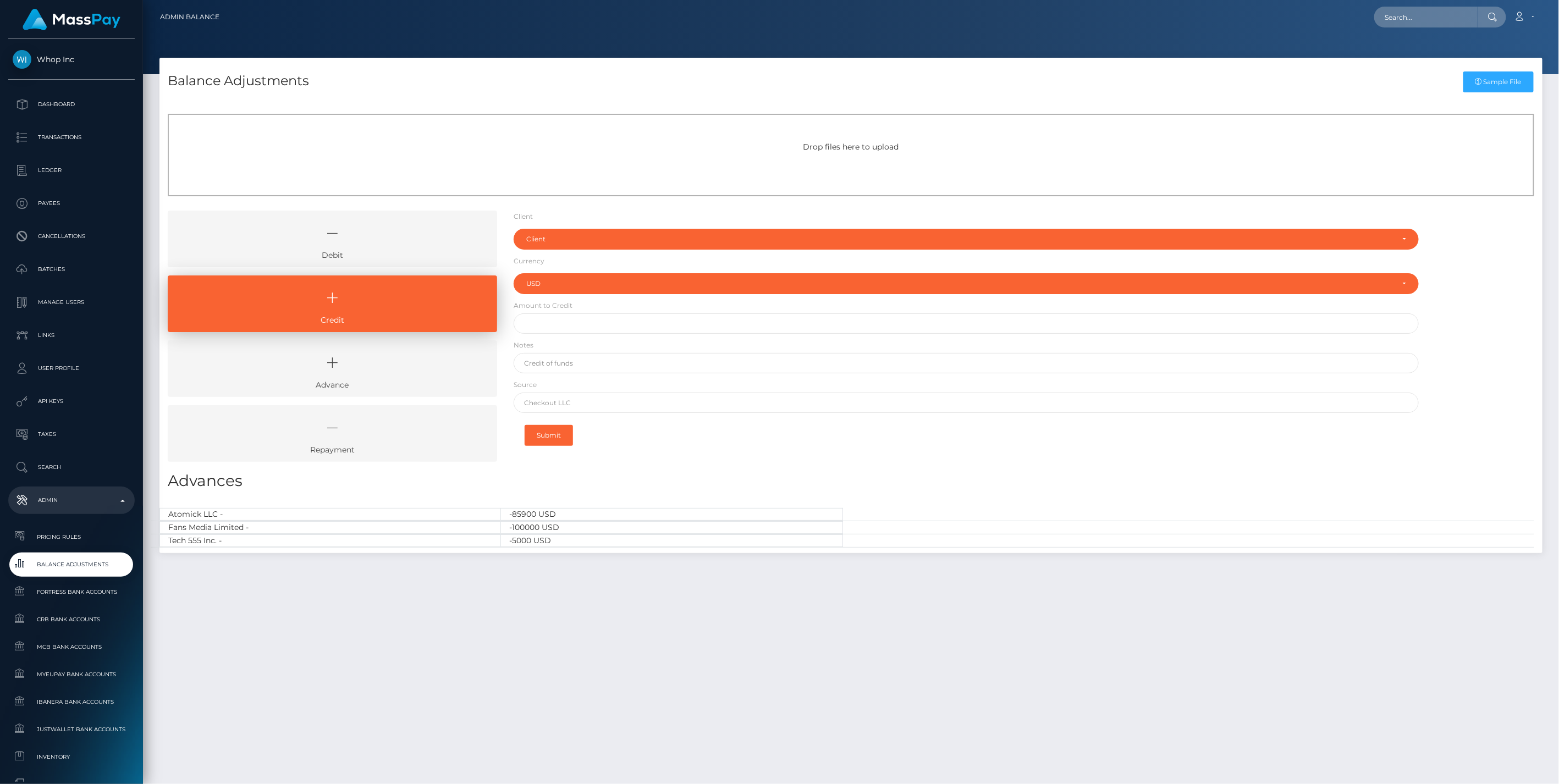
click at [363, 243] on icon at bounding box center [332, 233] width 304 height 33
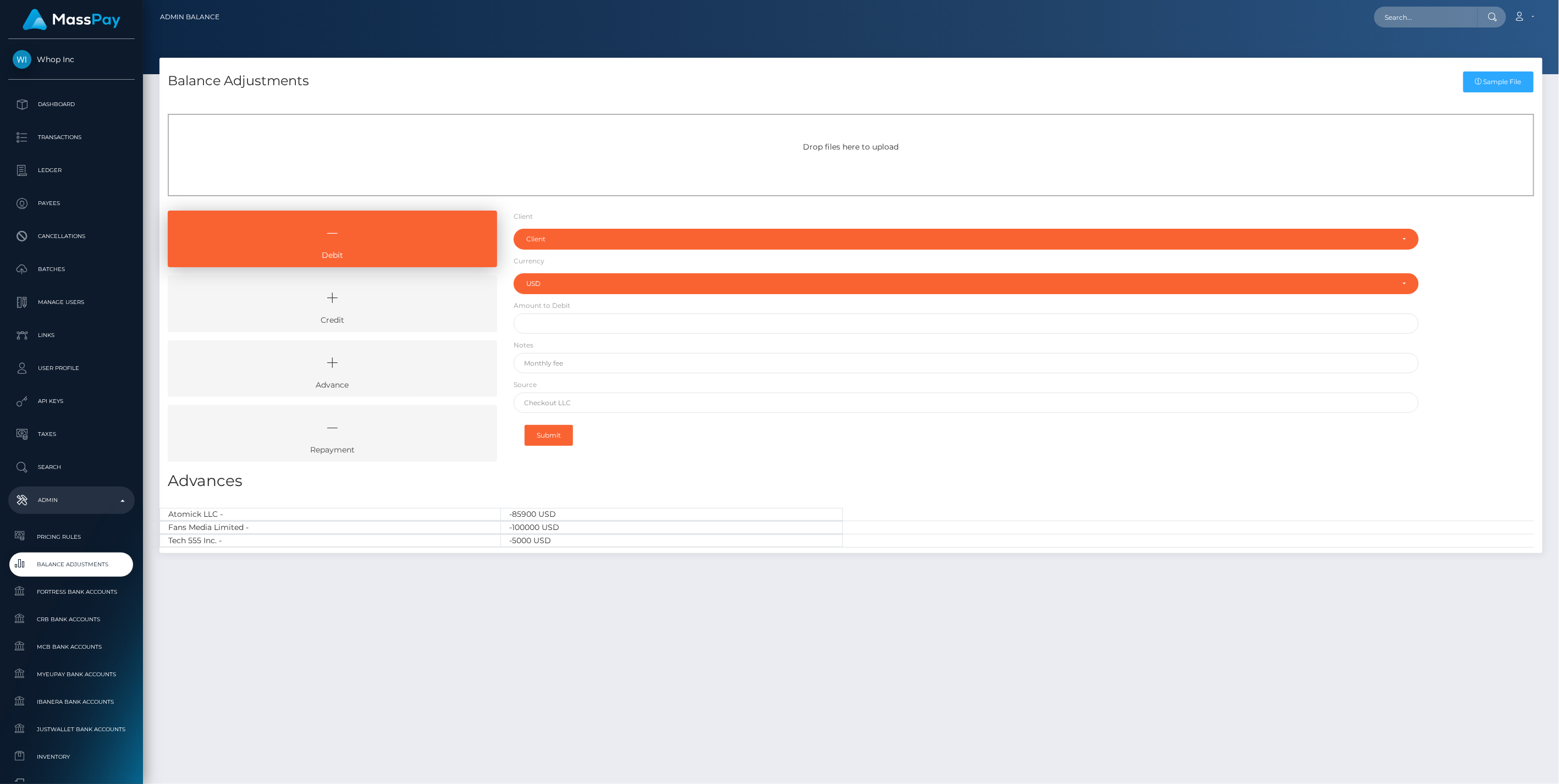
click at [377, 301] on icon at bounding box center [332, 298] width 304 height 33
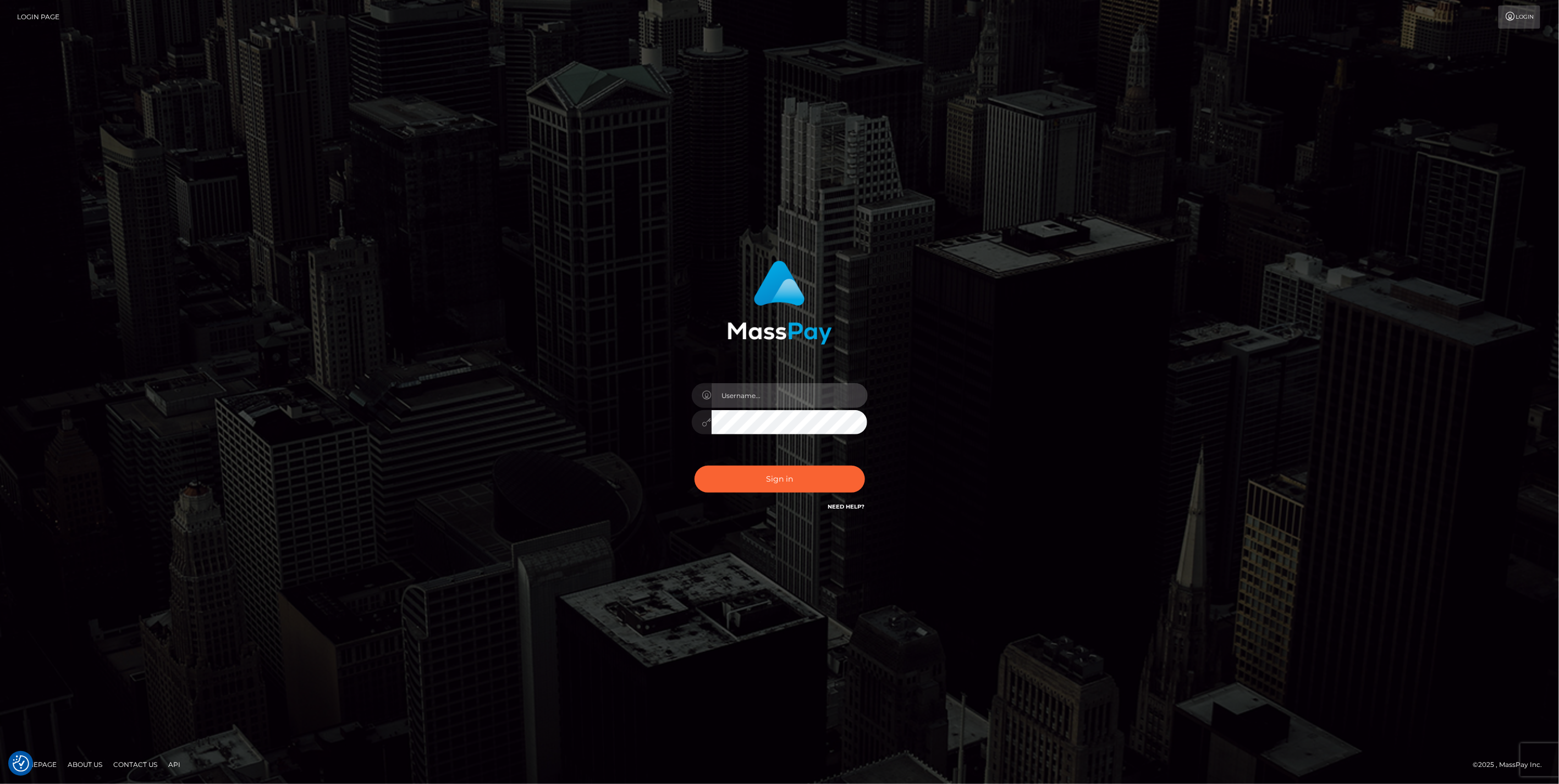
type input "jlo"
